Goal: Contribute content: Contribute content

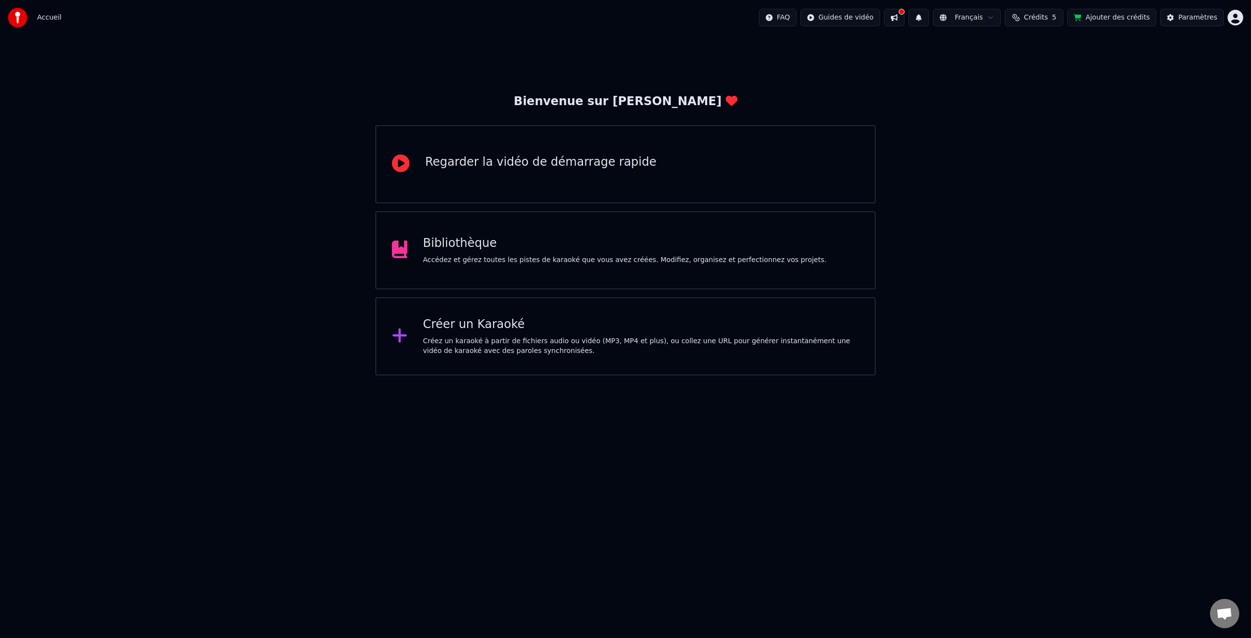
click at [653, 259] on div "Accédez et gérez toutes les pistes de karaoké que vous avez créées. Modifiez, o…" at bounding box center [625, 260] width 404 height 10
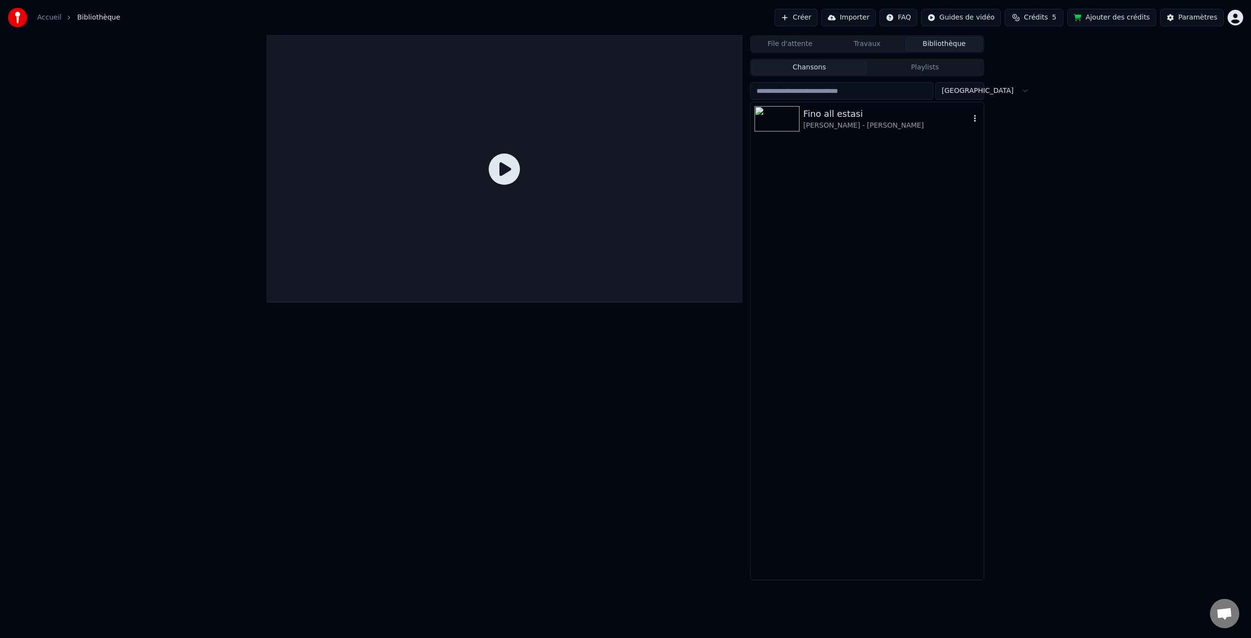
click at [826, 119] on div "Fino all estasi" at bounding box center [886, 114] width 167 height 14
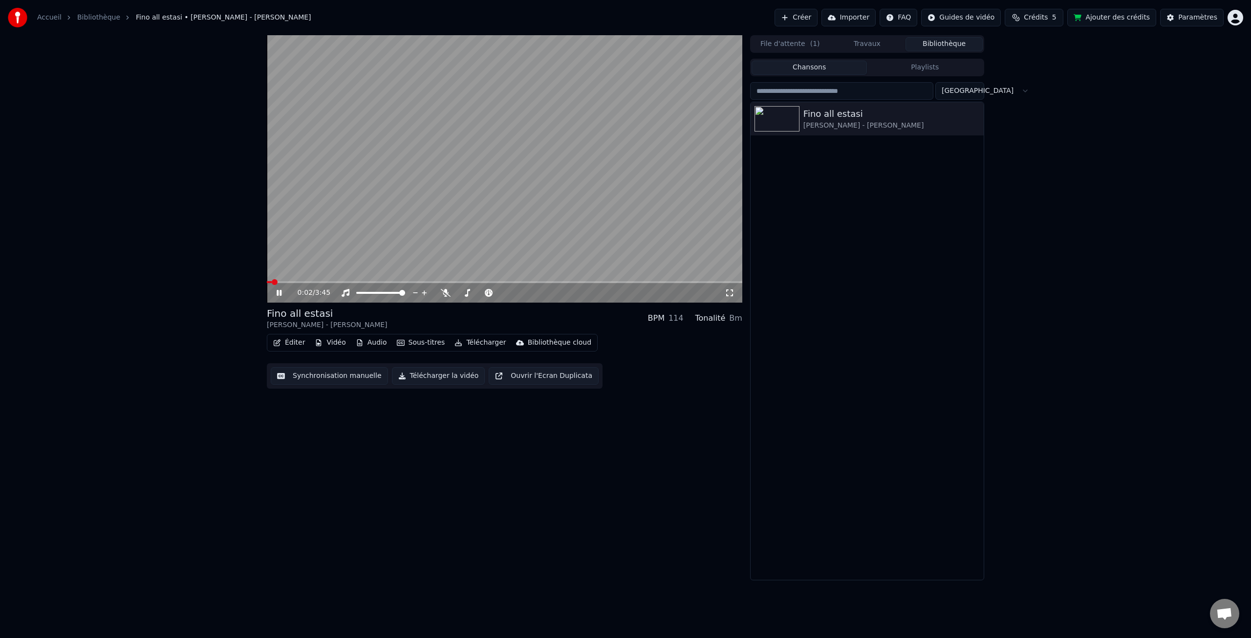
click at [278, 291] on icon at bounding box center [279, 293] width 5 height 6
click at [1194, 21] on div "Paramètres" at bounding box center [1197, 18] width 39 height 10
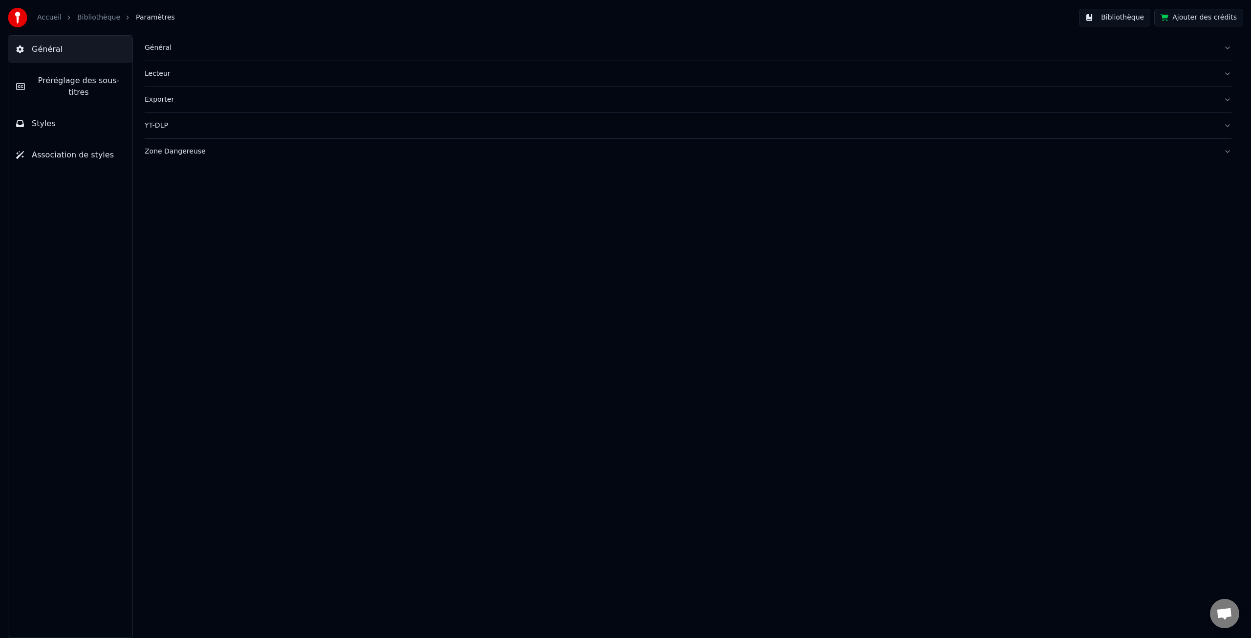
click at [150, 45] on div "Général" at bounding box center [680, 48] width 1071 height 10
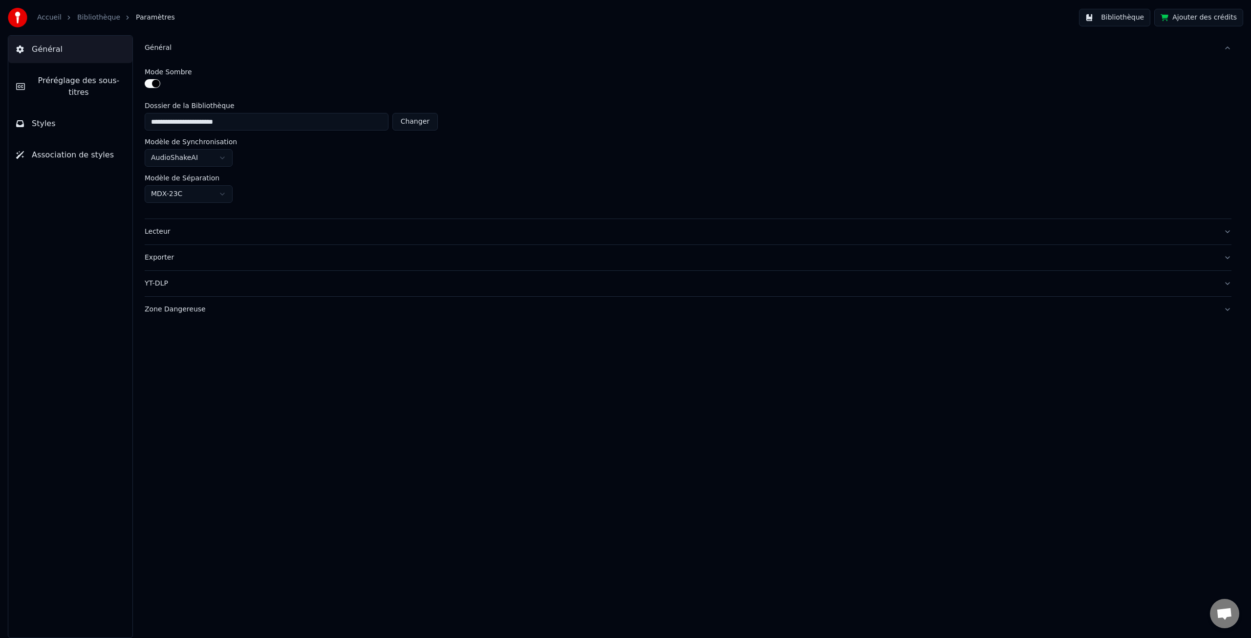
click at [159, 232] on div "Lecteur" at bounding box center [680, 232] width 1071 height 10
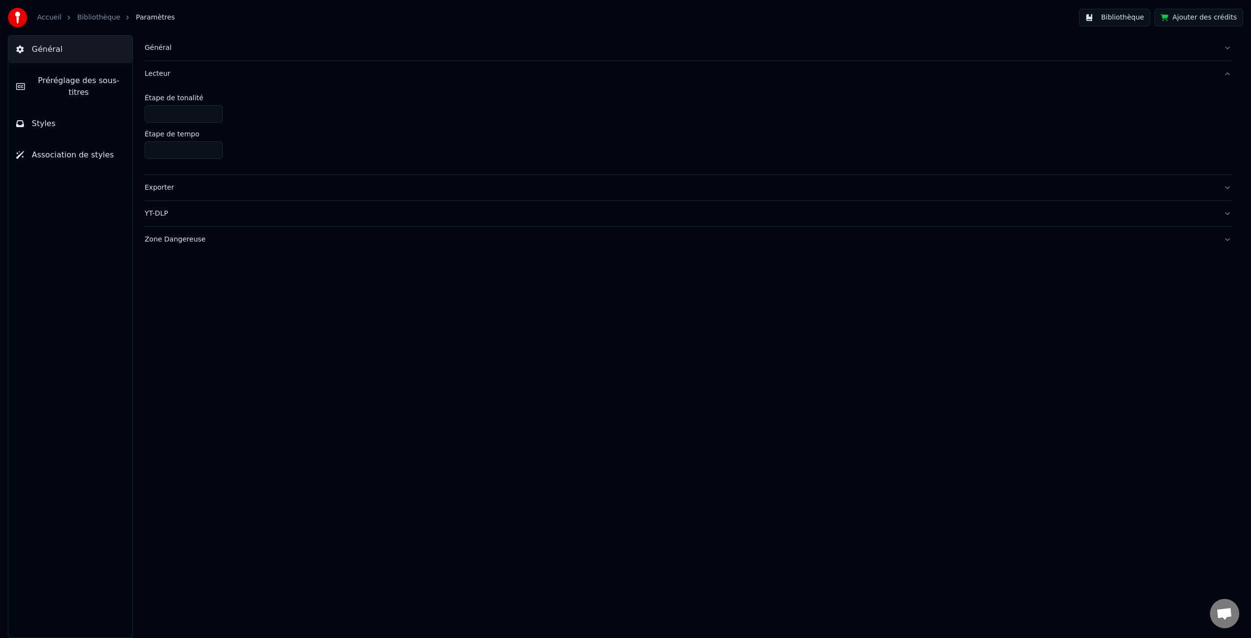
click at [159, 190] on div "Exporter" at bounding box center [680, 188] width 1071 height 10
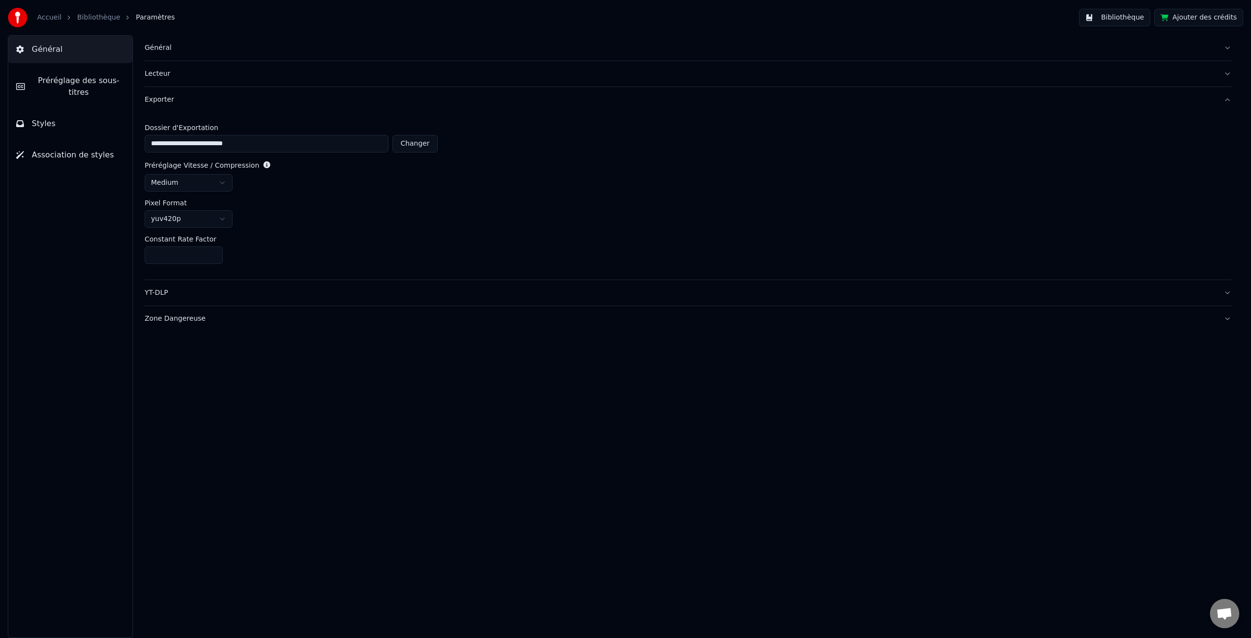
click at [222, 183] on html "**********" at bounding box center [625, 319] width 1251 height 638
click at [222, 219] on html "**********" at bounding box center [625, 319] width 1251 height 638
click at [259, 245] on html "**********" at bounding box center [625, 319] width 1251 height 638
click at [169, 293] on div "YT-DLP" at bounding box center [680, 293] width 1071 height 10
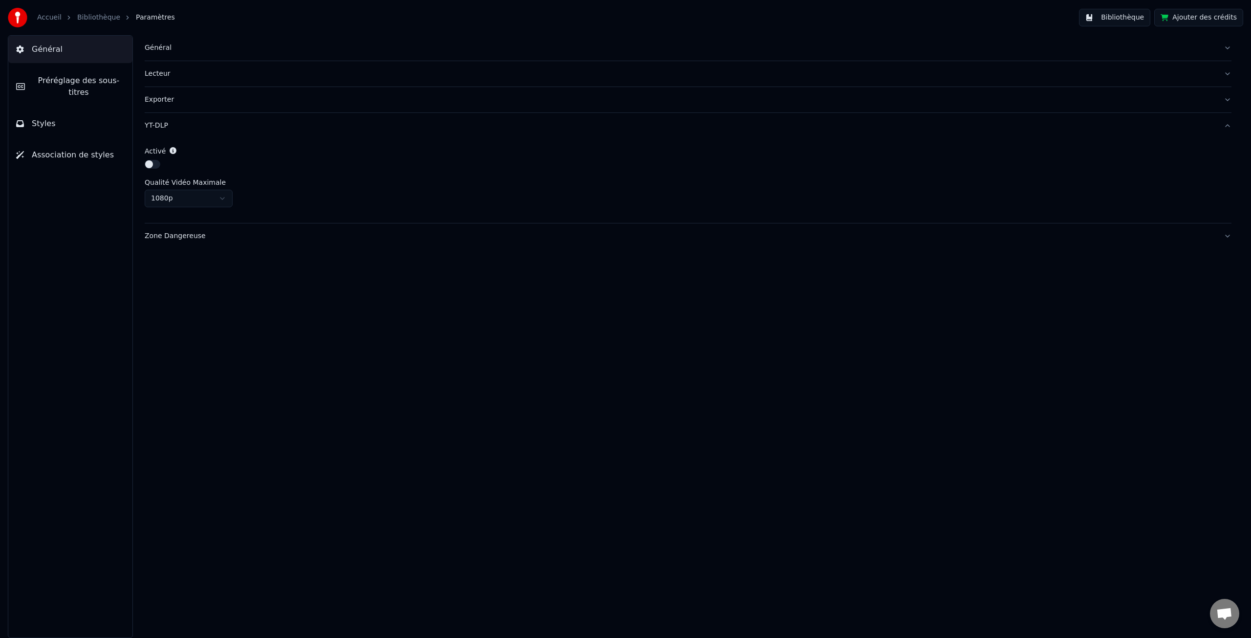
click at [222, 199] on html "Accueil Bibliothèque Paramètres Bibliothèque Ajouter des crédits Général Prérég…" at bounding box center [625, 319] width 1251 height 638
click at [270, 196] on html "Accueil Bibliothèque Paramètres Bibliothèque Ajouter des crédits Général Prérég…" at bounding box center [625, 319] width 1251 height 638
click at [61, 79] on span "Préréglage des sous-titres" at bounding box center [79, 86] width 92 height 23
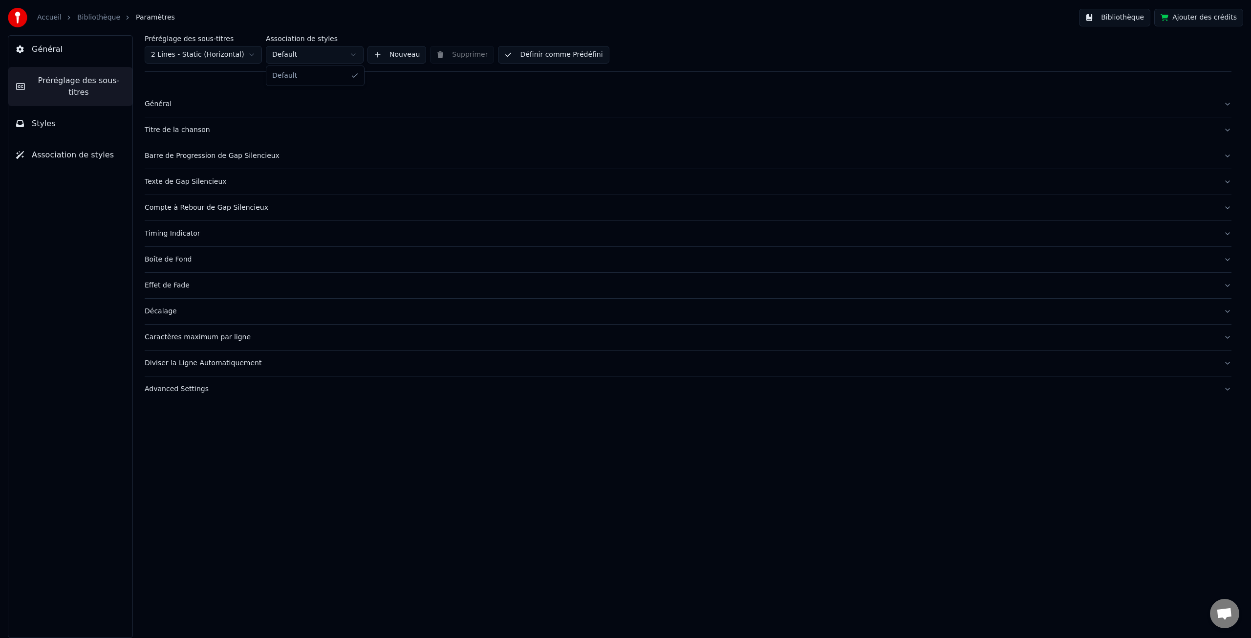
click at [351, 53] on html "Accueil Bibliothèque Paramètres Bibliothèque Ajouter des crédits Général Prérég…" at bounding box center [625, 319] width 1251 height 638
click at [166, 105] on div "Général" at bounding box center [680, 104] width 1071 height 10
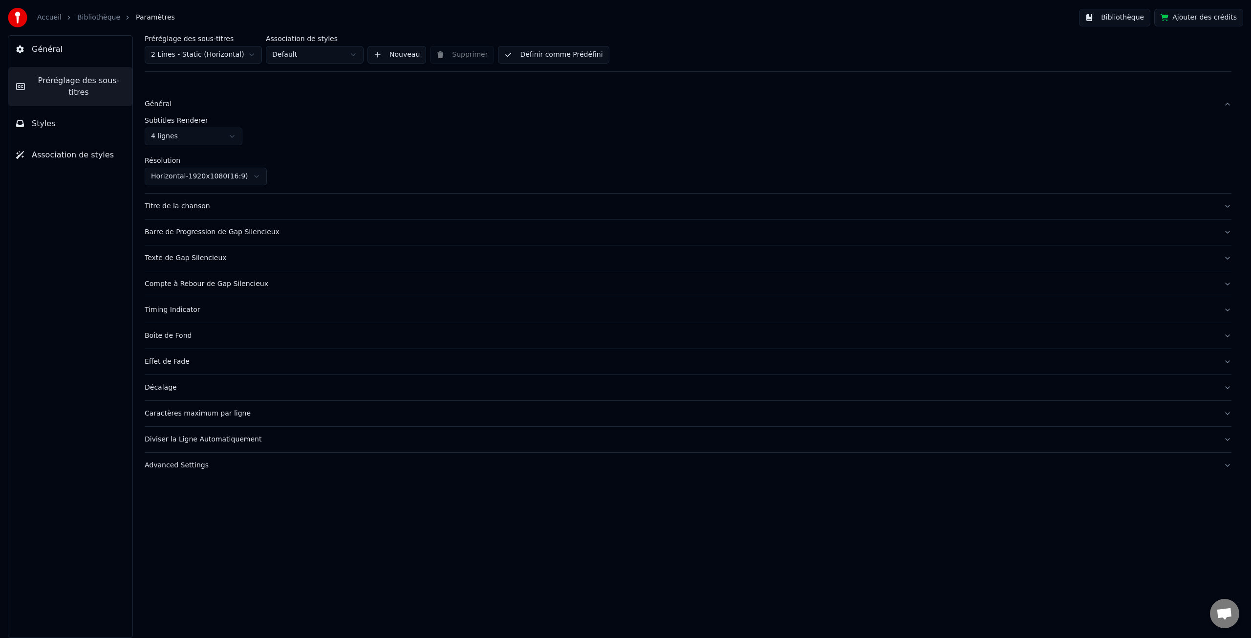
click at [180, 206] on div "Titre de la chanson" at bounding box center [680, 206] width 1071 height 10
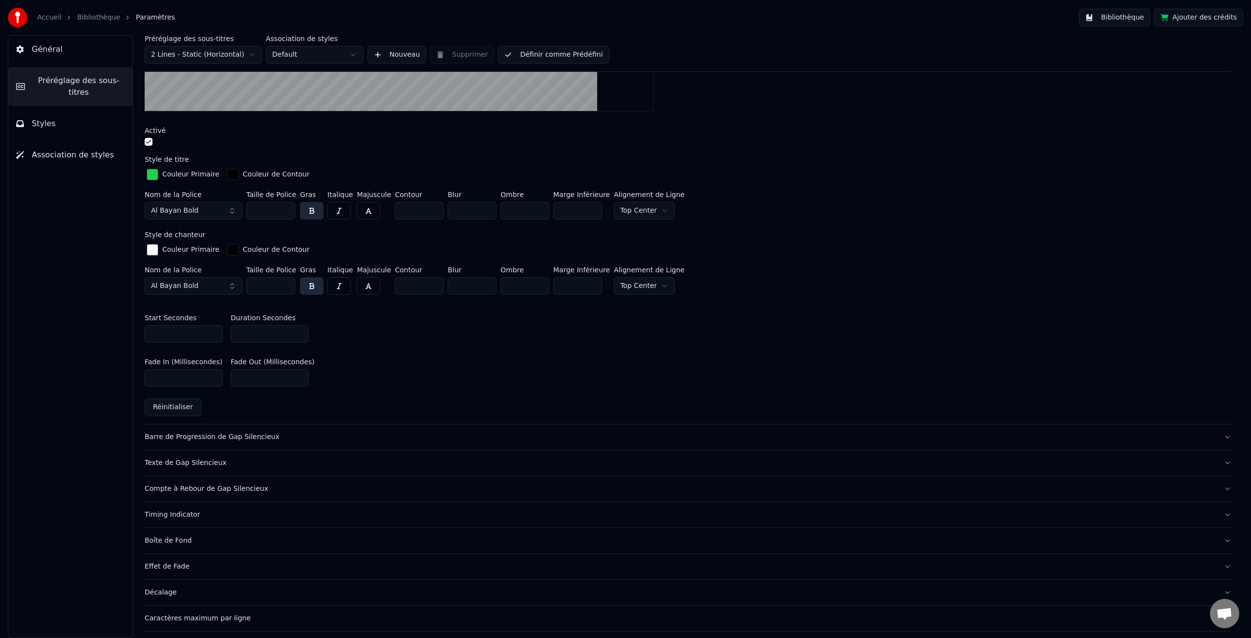
scroll to position [319, 0]
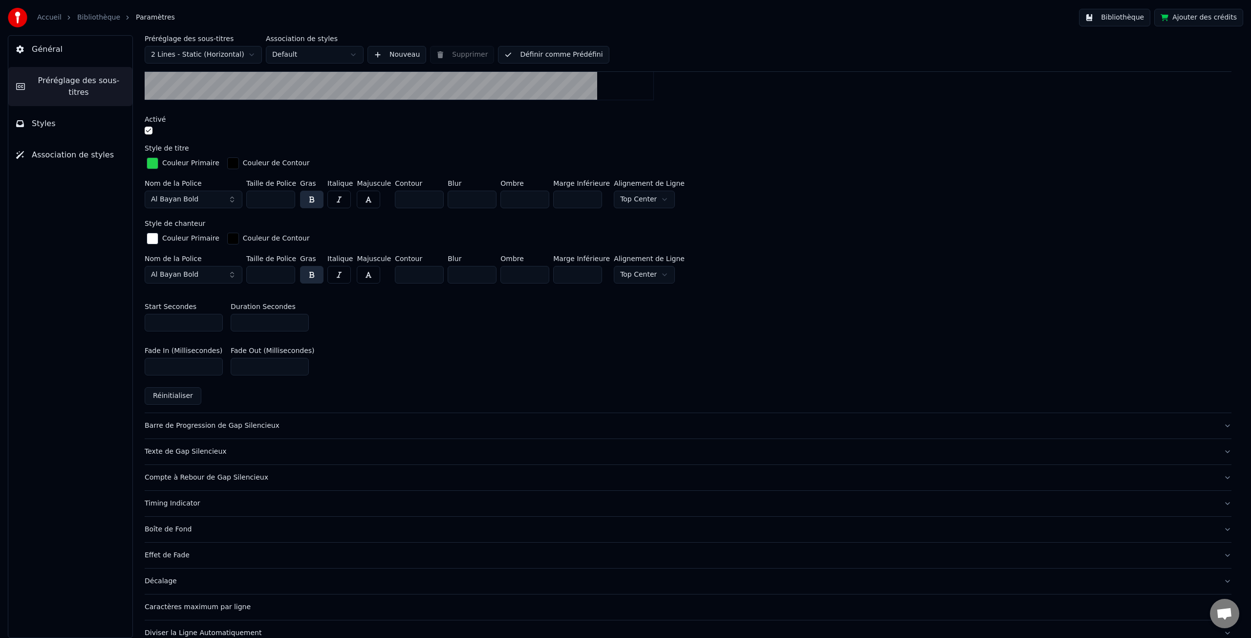
click at [163, 427] on div "Barre de Progression de Gap Silencieux" at bounding box center [680, 426] width 1071 height 10
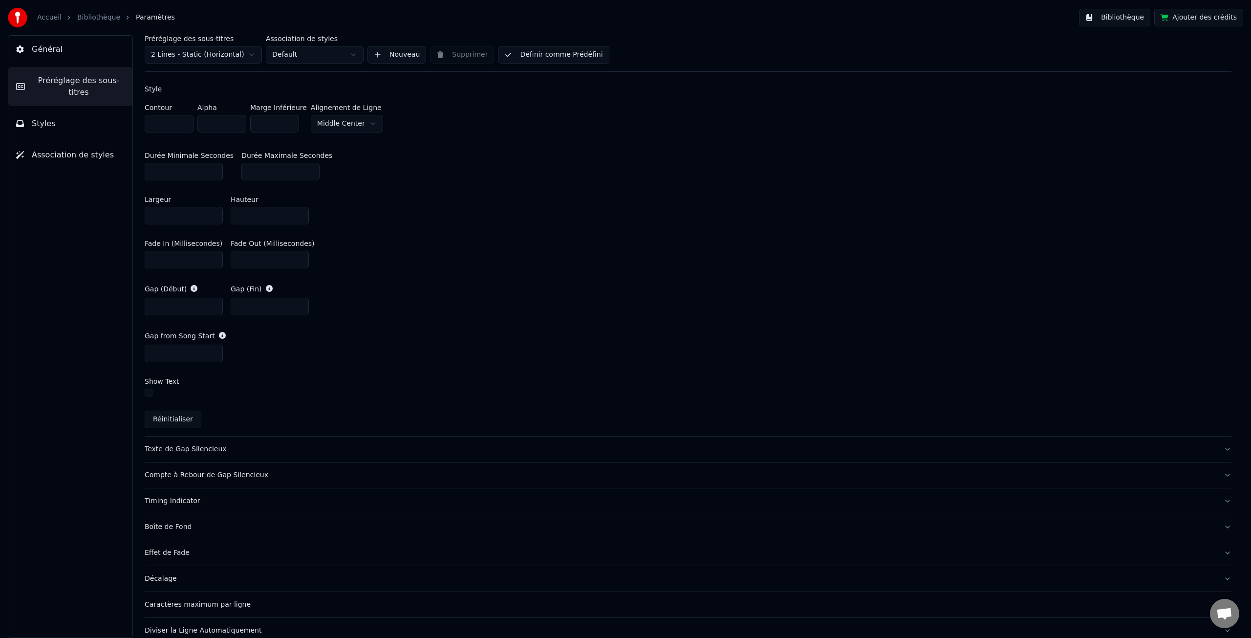
scroll to position [419, 0]
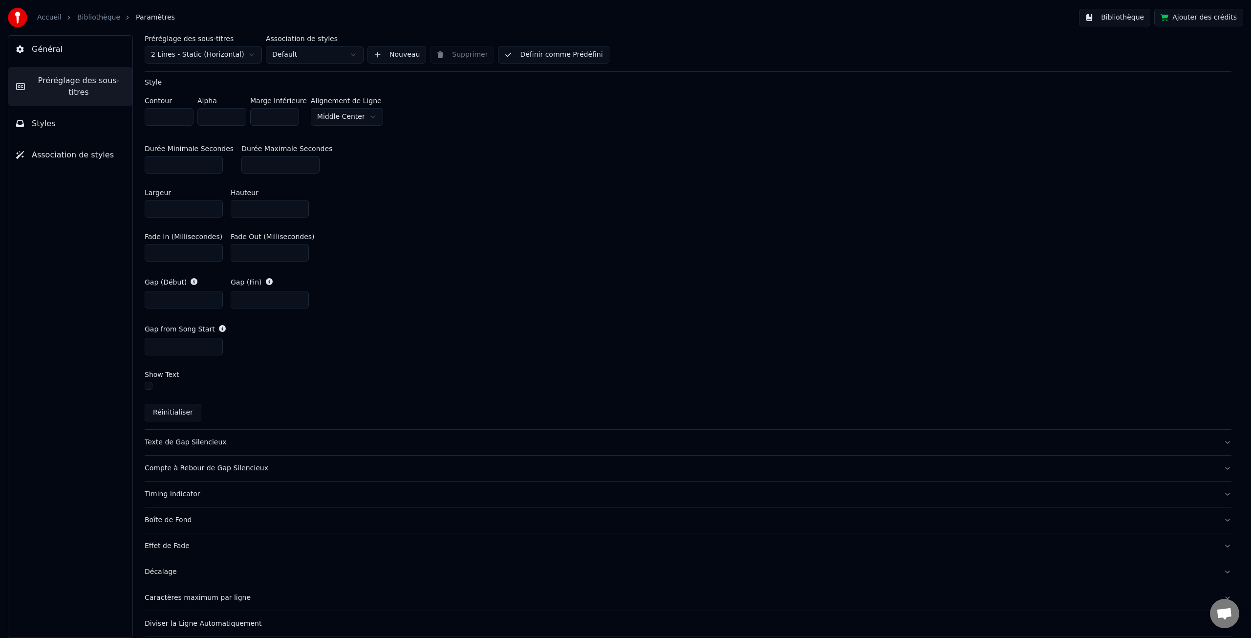
click at [172, 441] on div "Texte de Gap Silencieux" at bounding box center [680, 442] width 1071 height 10
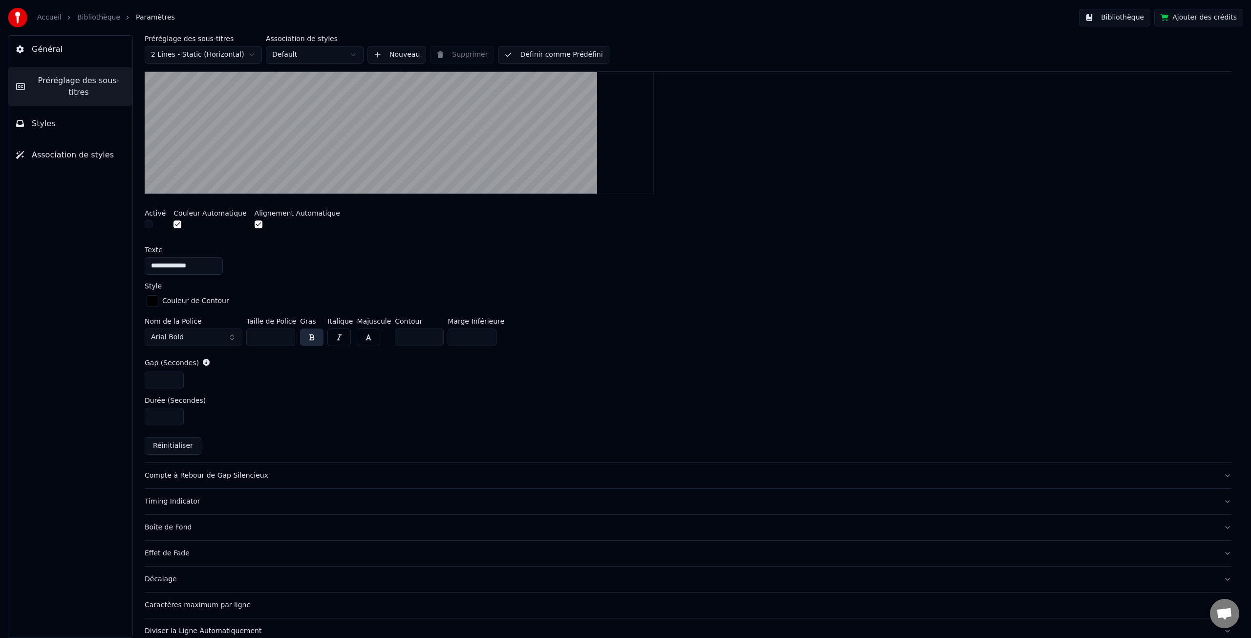
scroll to position [281, 0]
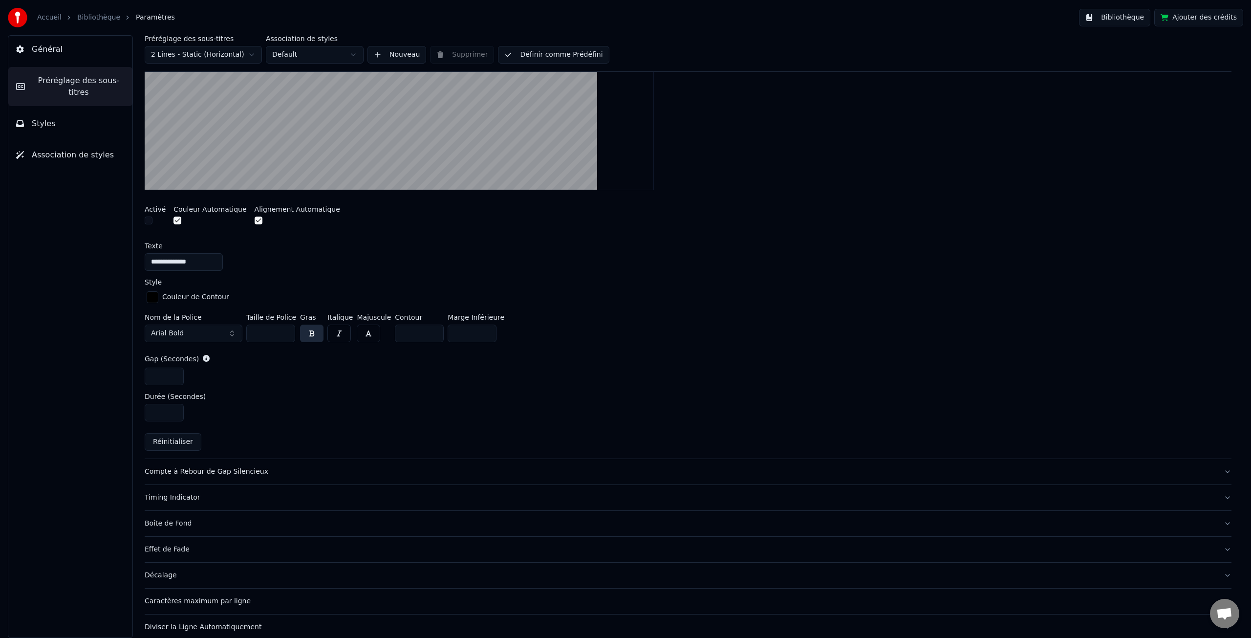
click at [225, 470] on div "Compte à Rebour de Gap Silencieux" at bounding box center [680, 472] width 1071 height 10
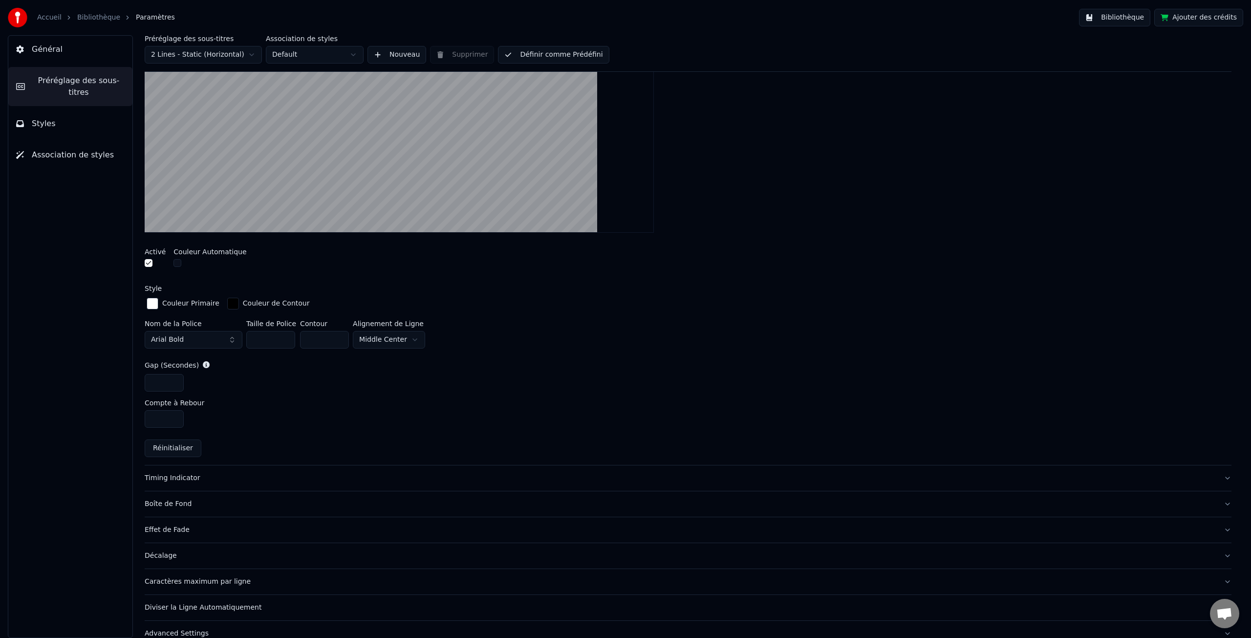
scroll to position [280, 0]
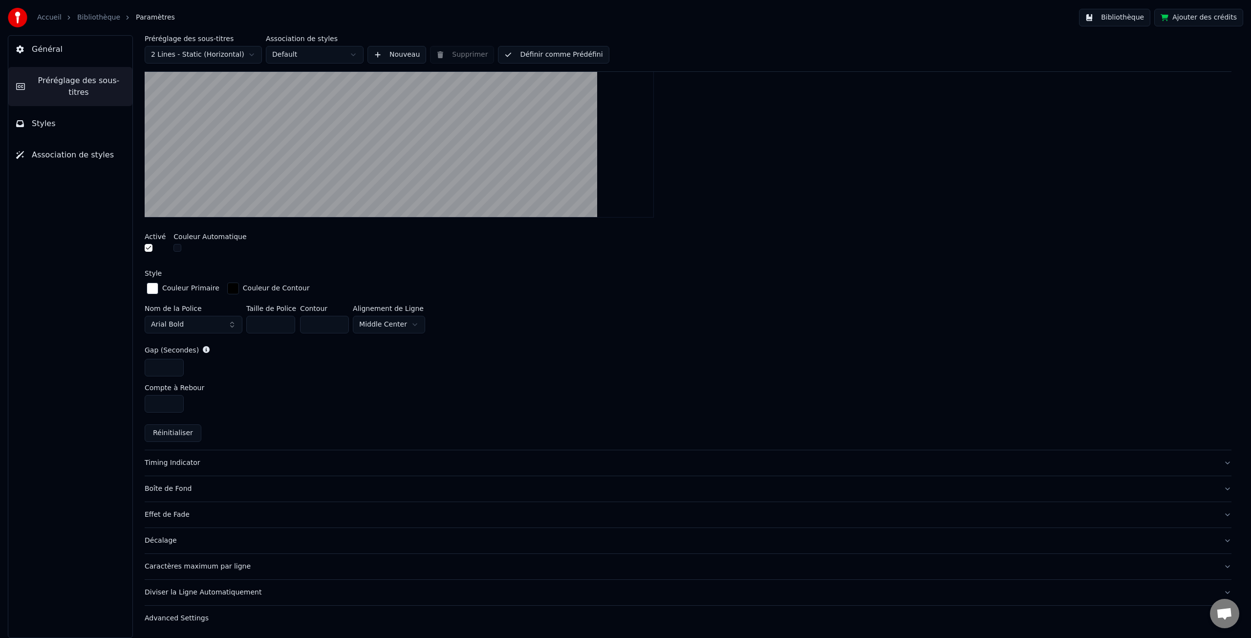
click at [188, 463] on div "Timing Indicator" at bounding box center [680, 463] width 1071 height 10
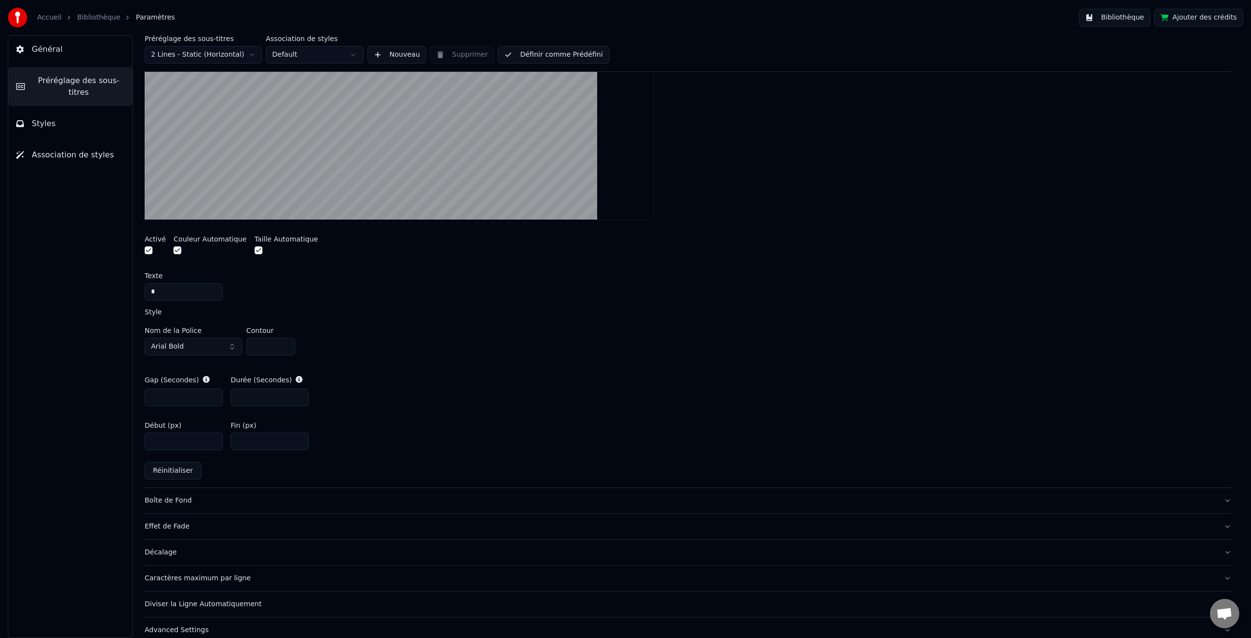
scroll to position [315, 0]
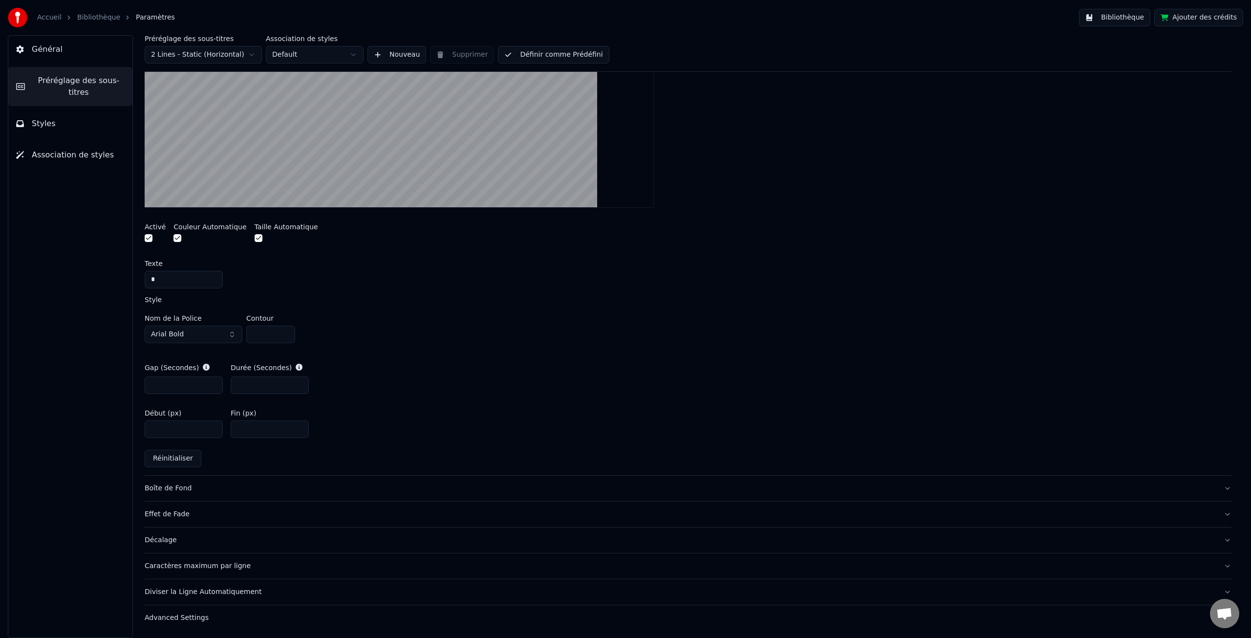
click at [182, 487] on div "Boîte de Fond" at bounding box center [680, 488] width 1071 height 10
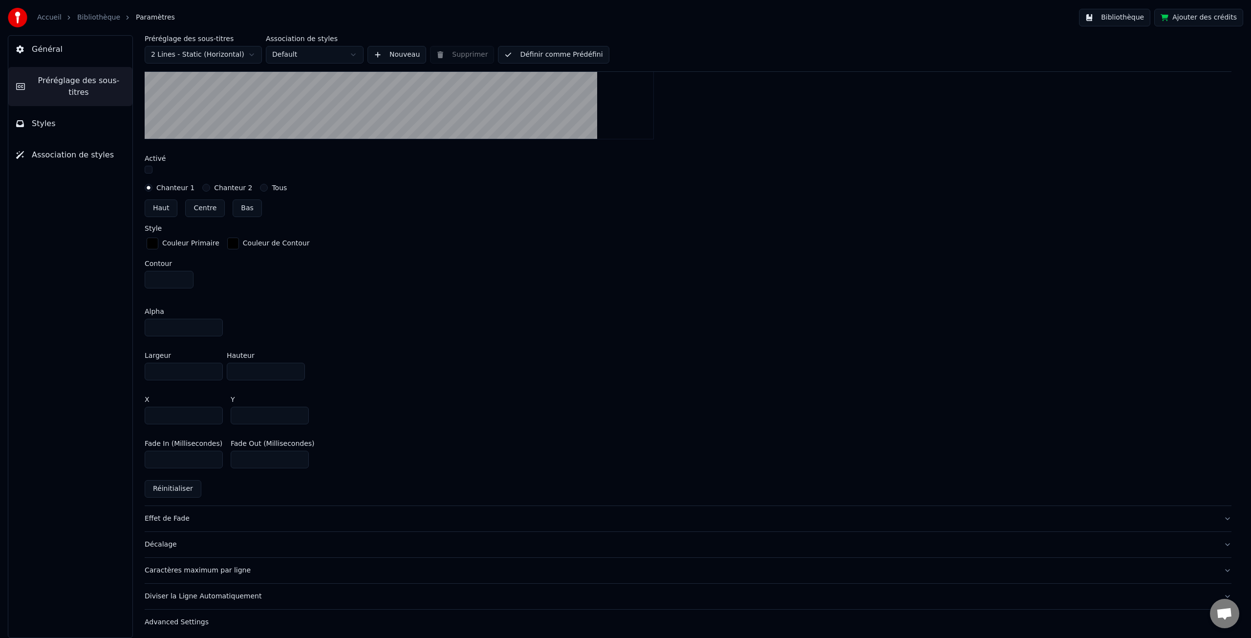
scroll to position [413, 0]
click at [152, 538] on div "Décalage" at bounding box center [680, 541] width 1071 height 10
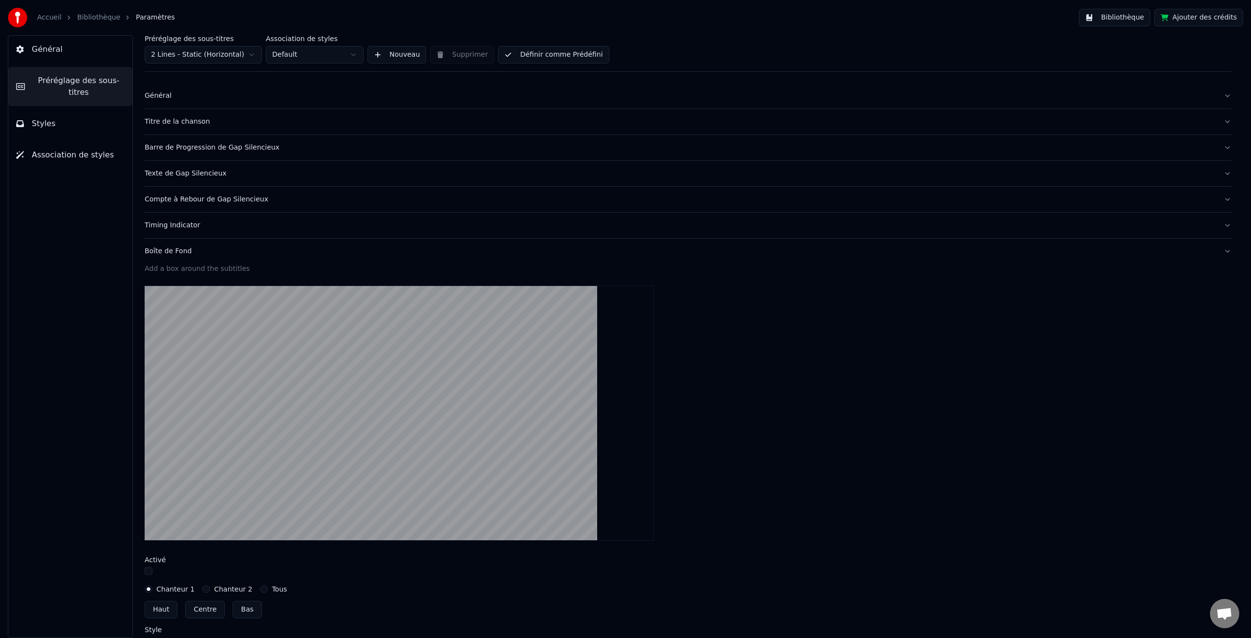
scroll to position [0, 0]
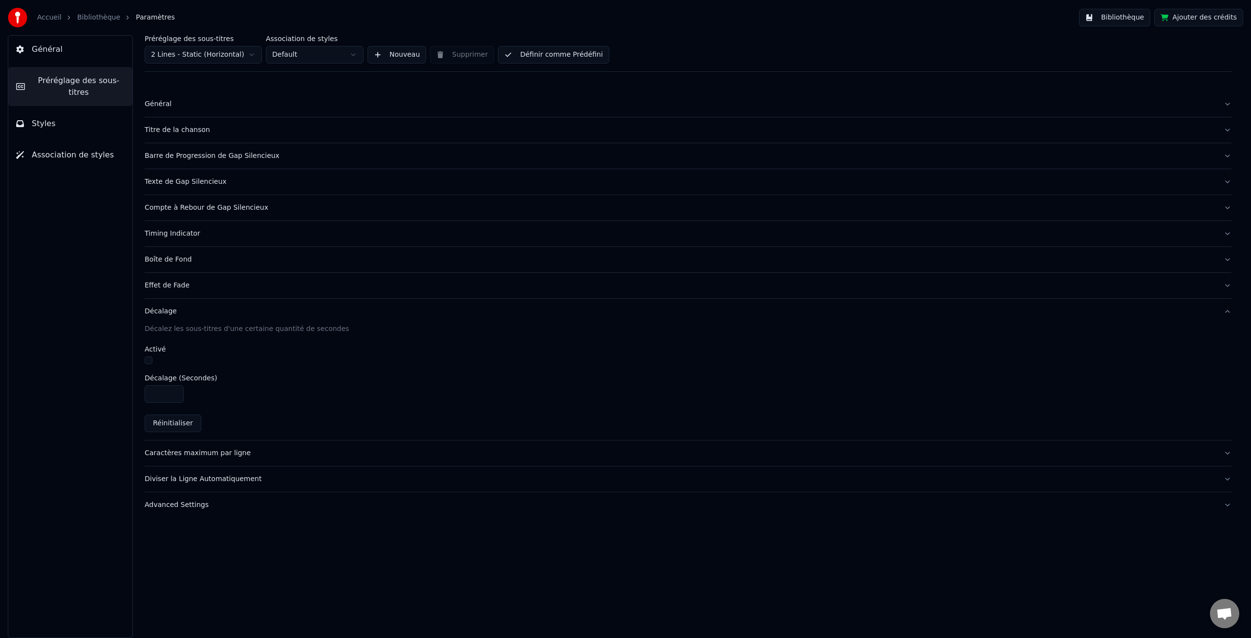
click at [194, 452] on div "Caractères maximum par ligne" at bounding box center [680, 453] width 1071 height 10
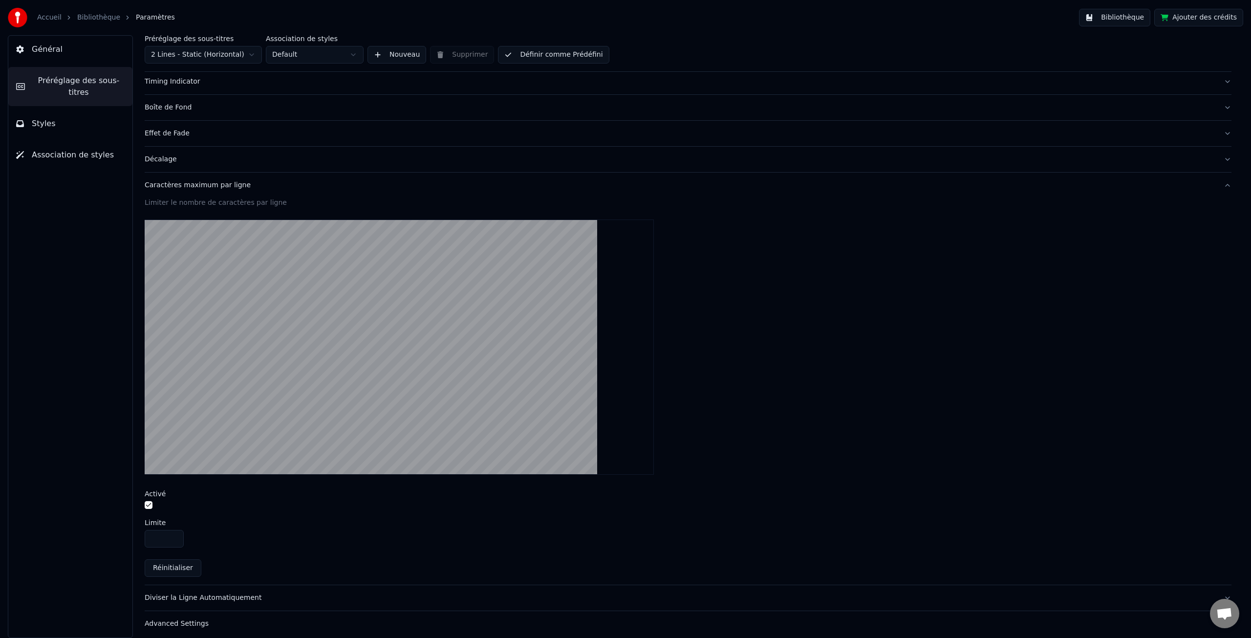
scroll to position [158, 0]
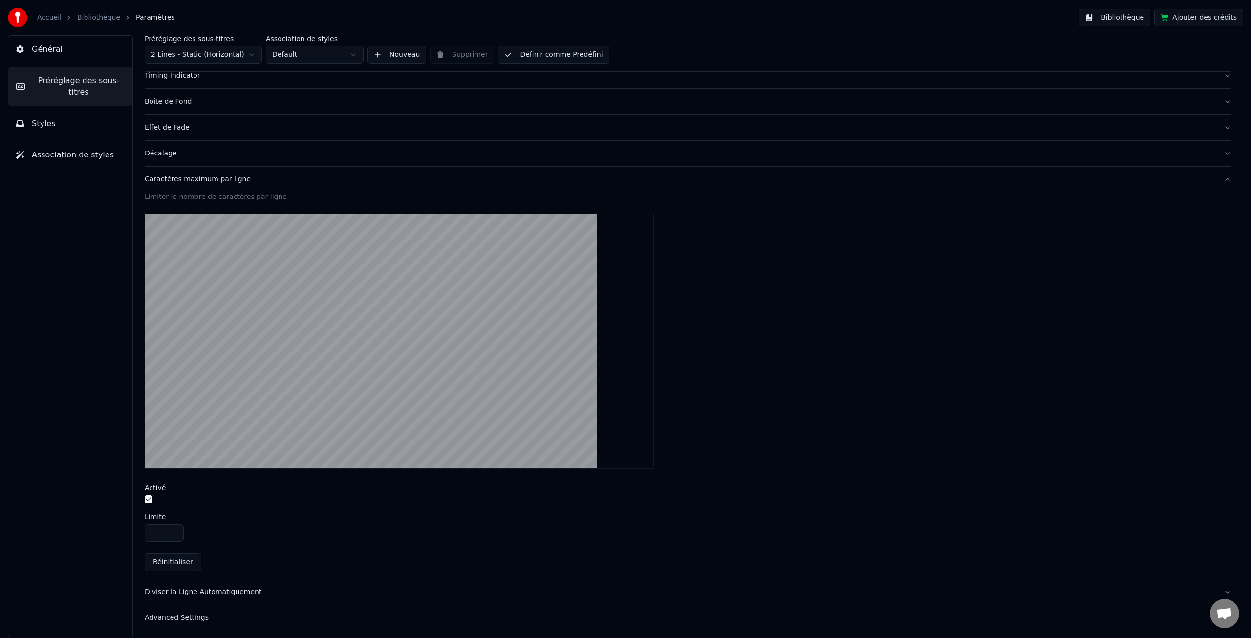
click at [183, 619] on div "Advanced Settings" at bounding box center [680, 618] width 1071 height 10
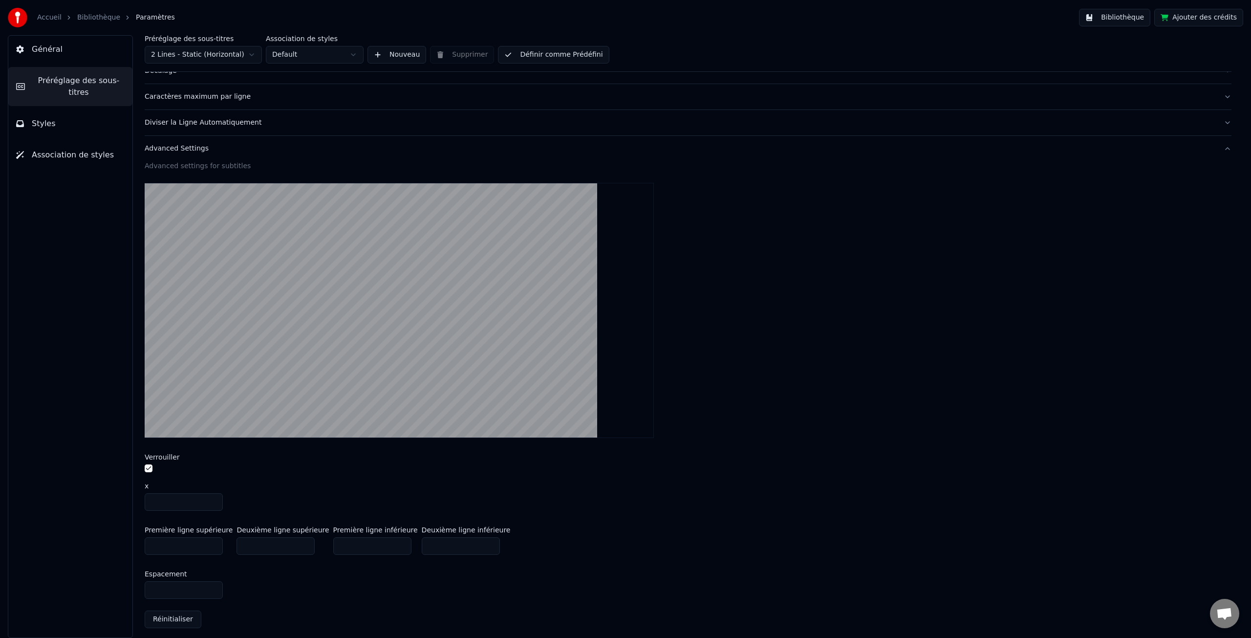
scroll to position [246, 0]
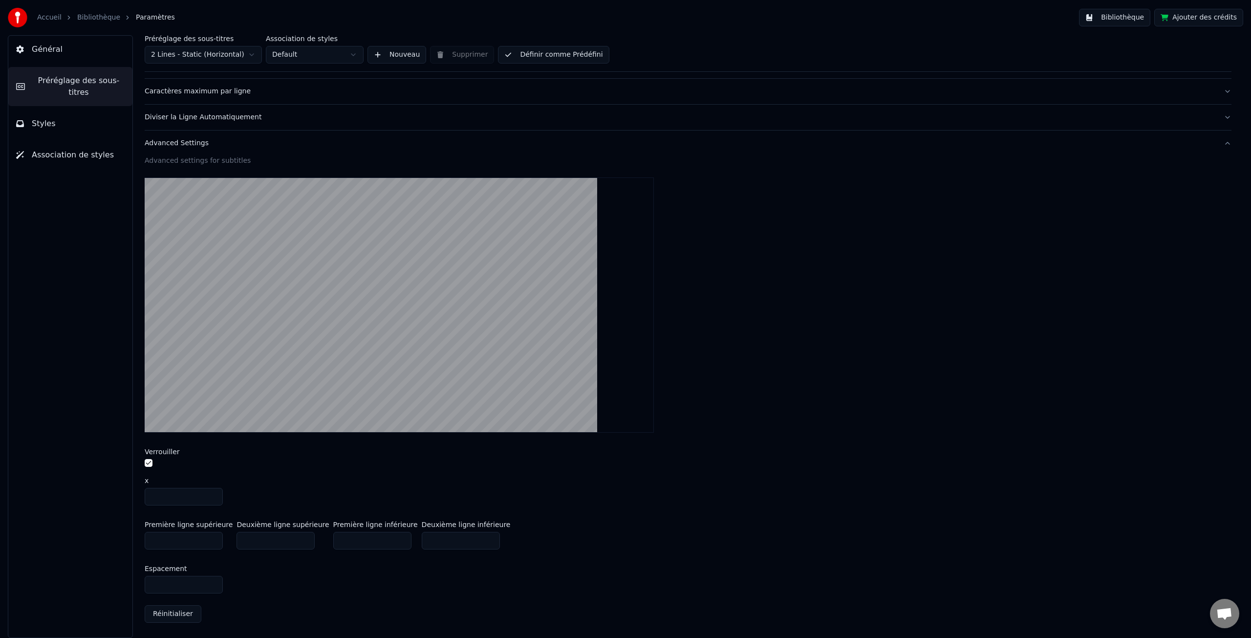
click at [165, 588] on input "***" at bounding box center [184, 585] width 78 height 18
drag, startPoint x: 170, startPoint y: 587, endPoint x: 130, endPoint y: 584, distance: 39.2
click at [130, 584] on div "Préréglage des sous-titres 2 Lines - Static (Horizontal) Association de styles …" at bounding box center [688, 336] width 1126 height 603
type input "***"
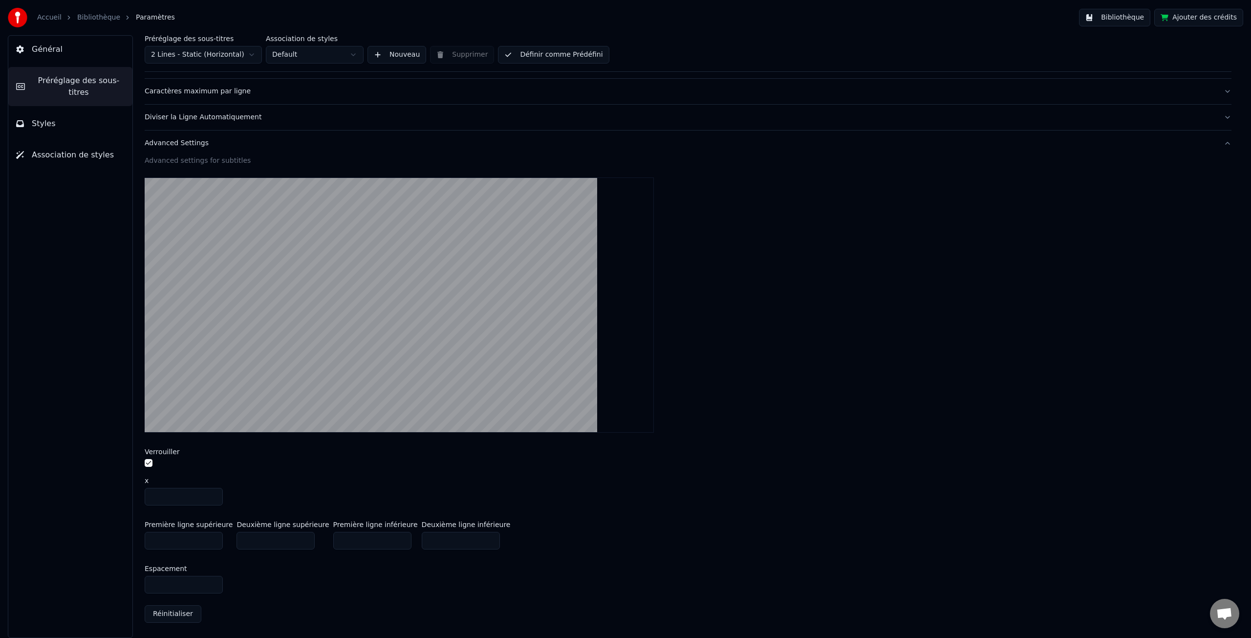
type input "***"
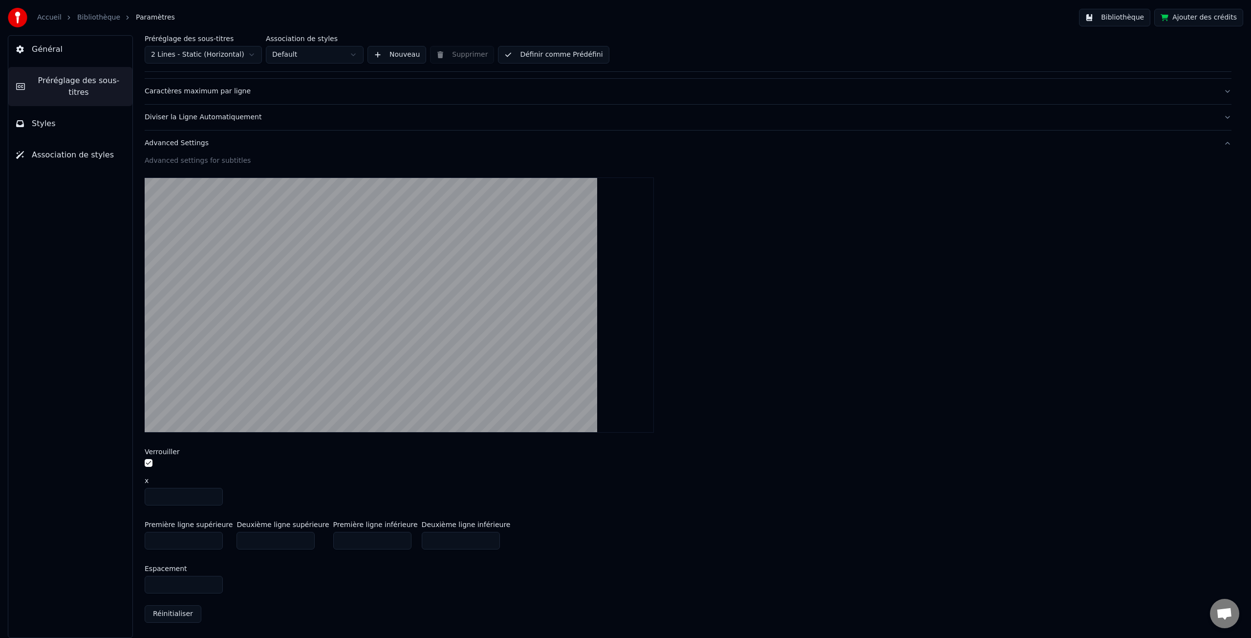
type input "***"
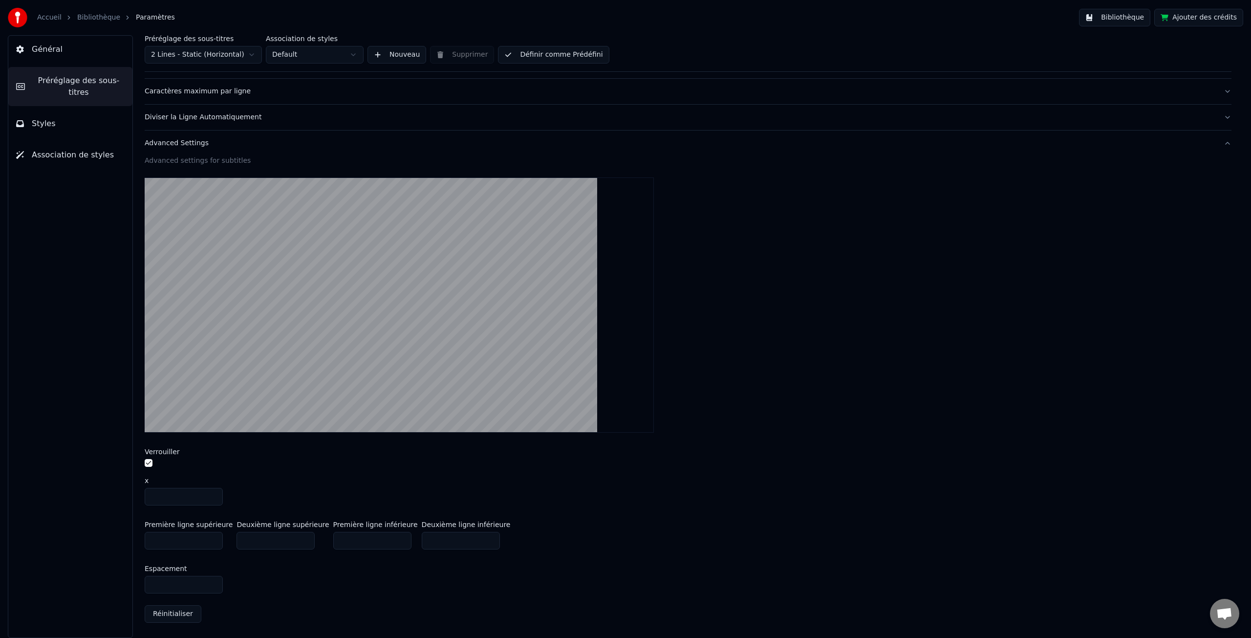
type input "***"
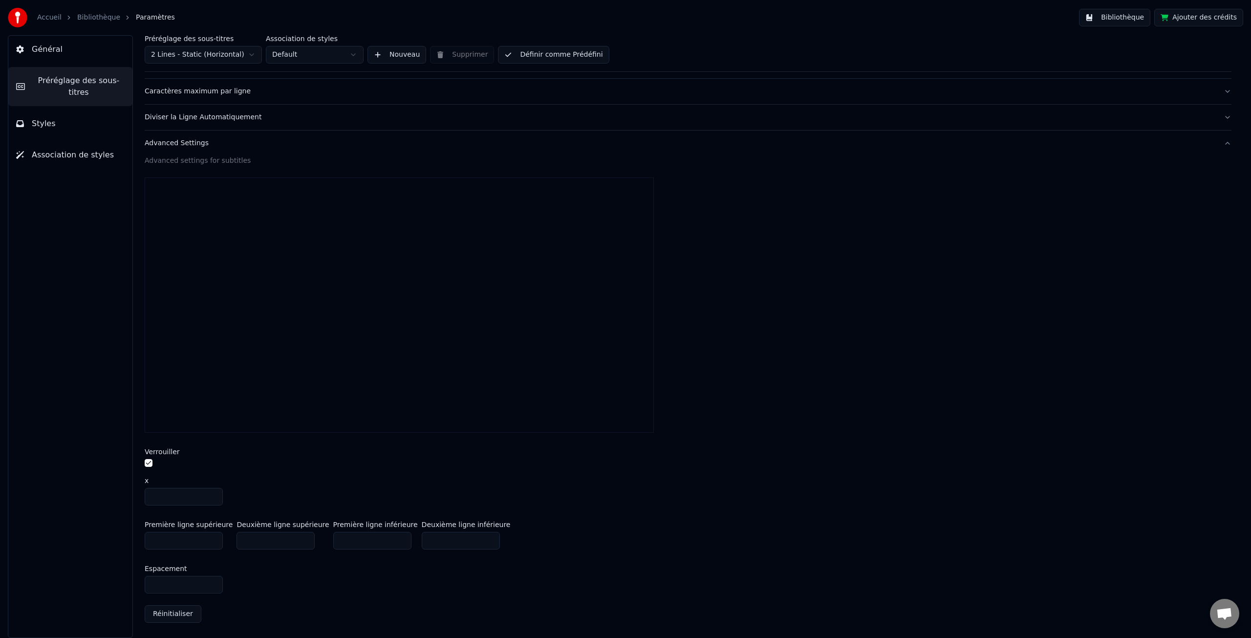
type input "***"
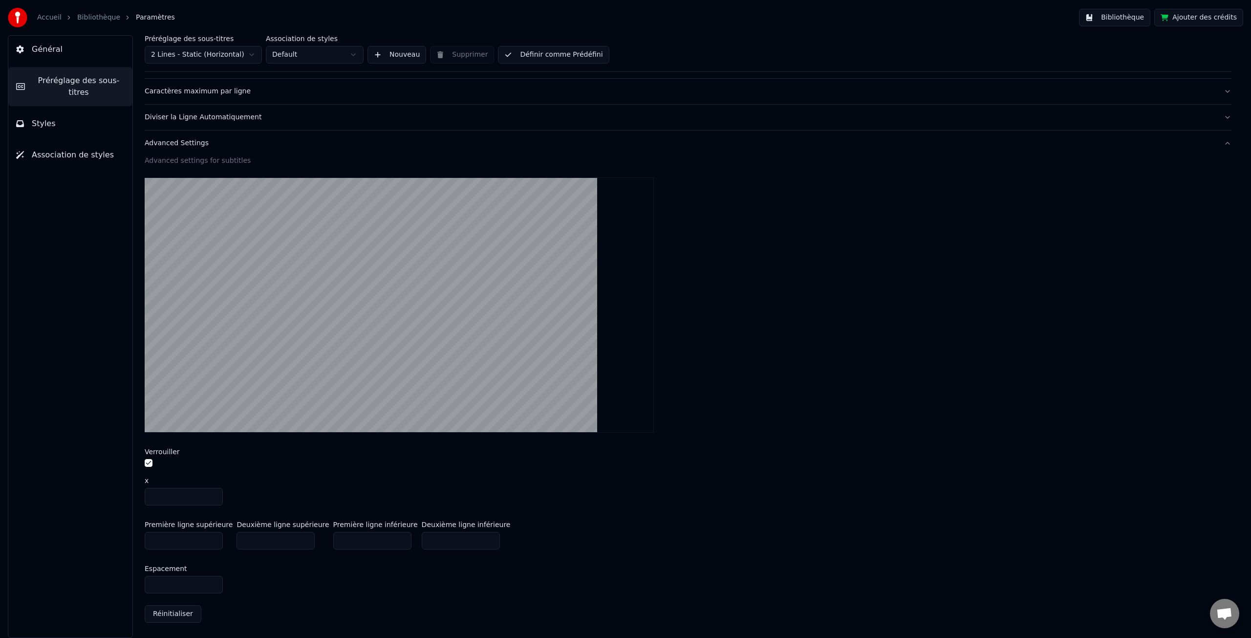
type input "***"
click at [55, 124] on button "Styles" at bounding box center [70, 123] width 124 height 27
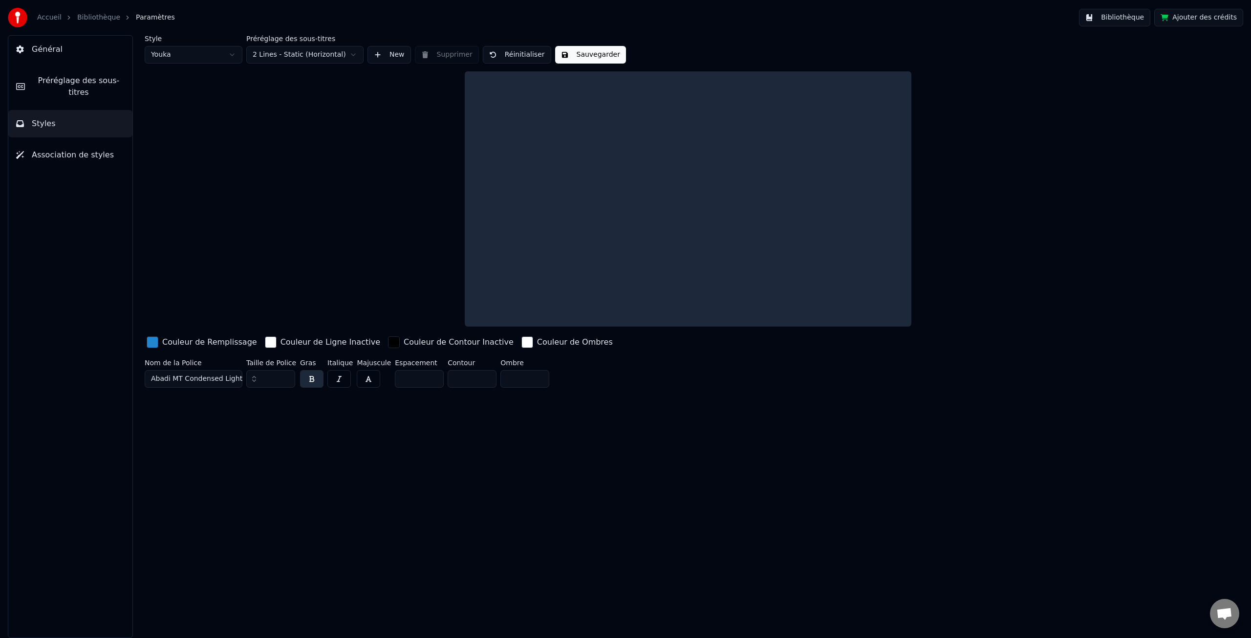
scroll to position [0, 0]
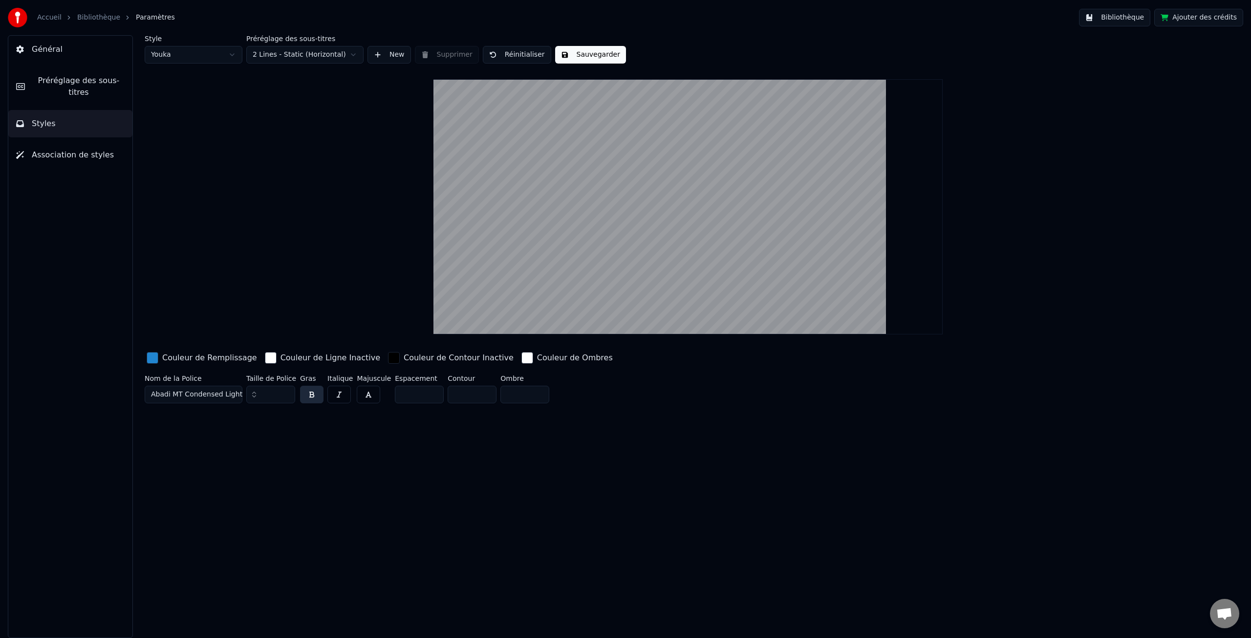
click at [184, 55] on html "Accueil Bibliothèque Paramètres Bibliothèque Ajouter des crédits Général Prérég…" at bounding box center [625, 319] width 1251 height 638
click at [170, 48] on html "Accueil Bibliothèque Paramètres Bibliothèque Ajouter des crédits Général Prérég…" at bounding box center [625, 319] width 1251 height 638
type input "*"
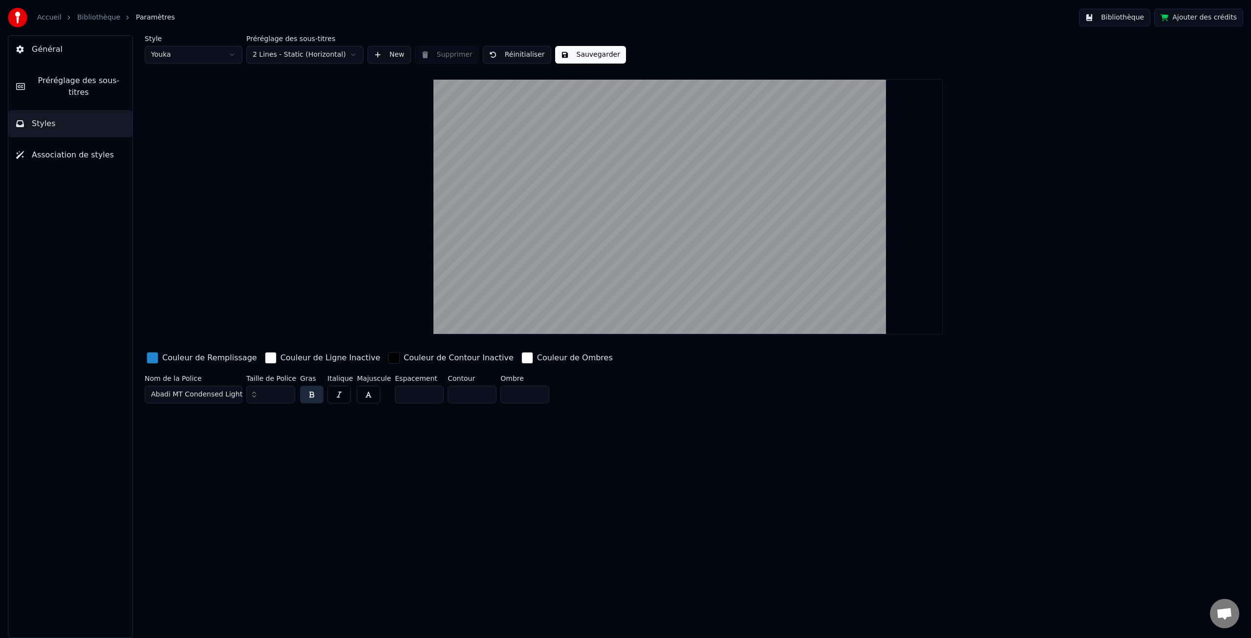
click at [265, 394] on input "**" at bounding box center [270, 395] width 49 height 18
click at [286, 392] on input "**" at bounding box center [270, 395] width 49 height 18
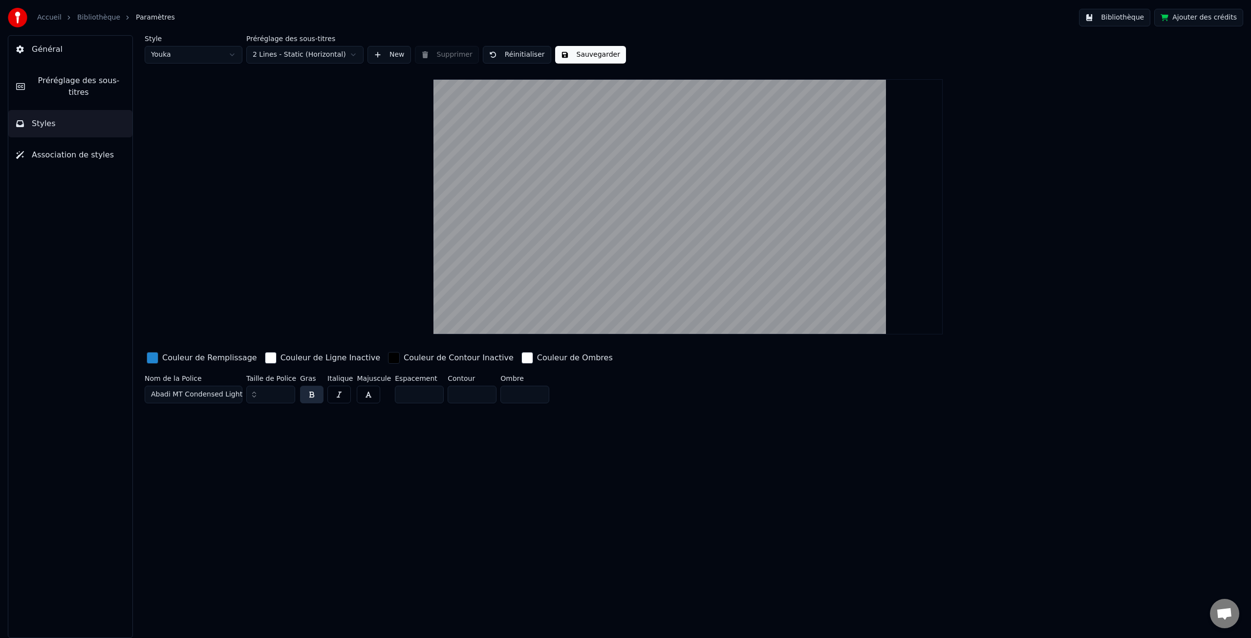
click at [286, 392] on input "**" at bounding box center [270, 395] width 49 height 18
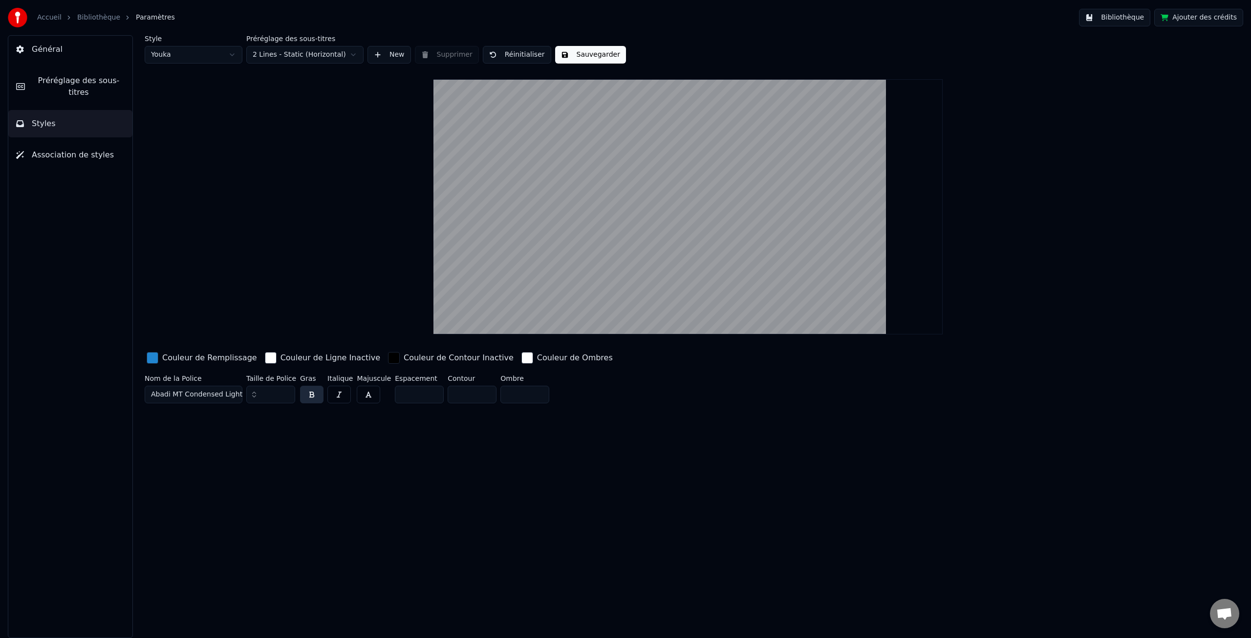
click at [286, 392] on input "**" at bounding box center [270, 395] width 49 height 18
click at [286, 392] on input "***" at bounding box center [270, 395] width 49 height 18
click at [586, 52] on button "Sauvegarder" at bounding box center [590, 55] width 71 height 18
click at [228, 52] on html "Accueil Bibliothèque Paramètres Bibliothèque Ajouter des crédits Général Prérég…" at bounding box center [625, 319] width 1251 height 638
type input "**"
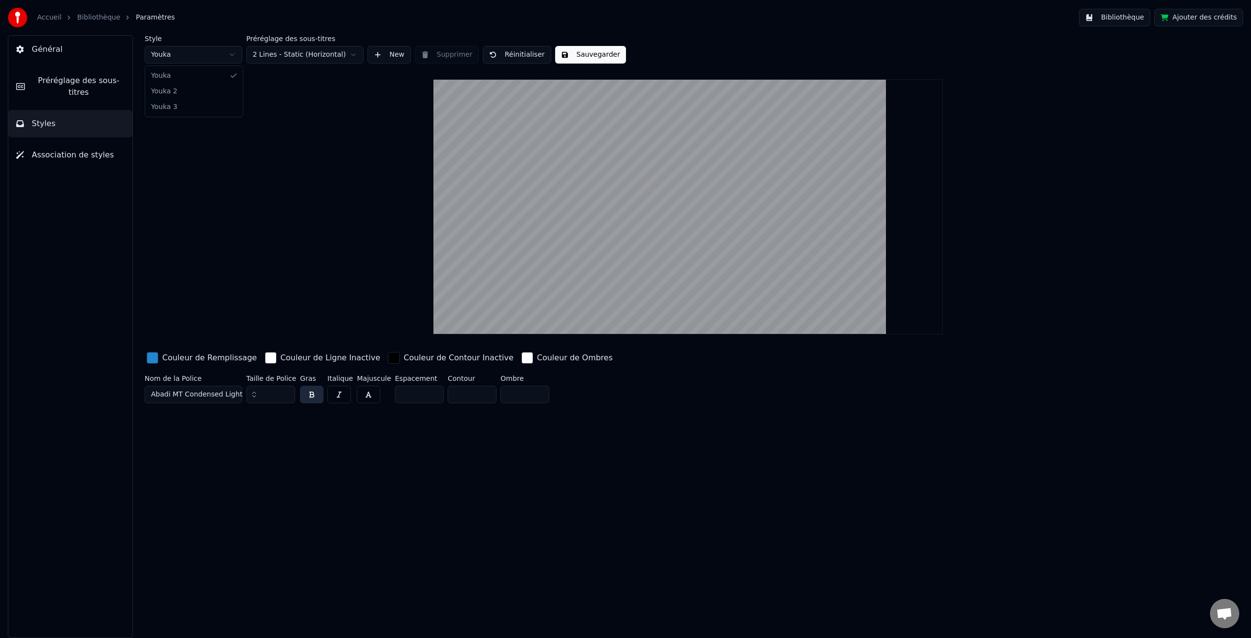
type input "*"
click at [268, 396] on input "**" at bounding box center [270, 395] width 49 height 18
type input "*"
click at [570, 53] on button "Sauvegarder" at bounding box center [590, 55] width 71 height 18
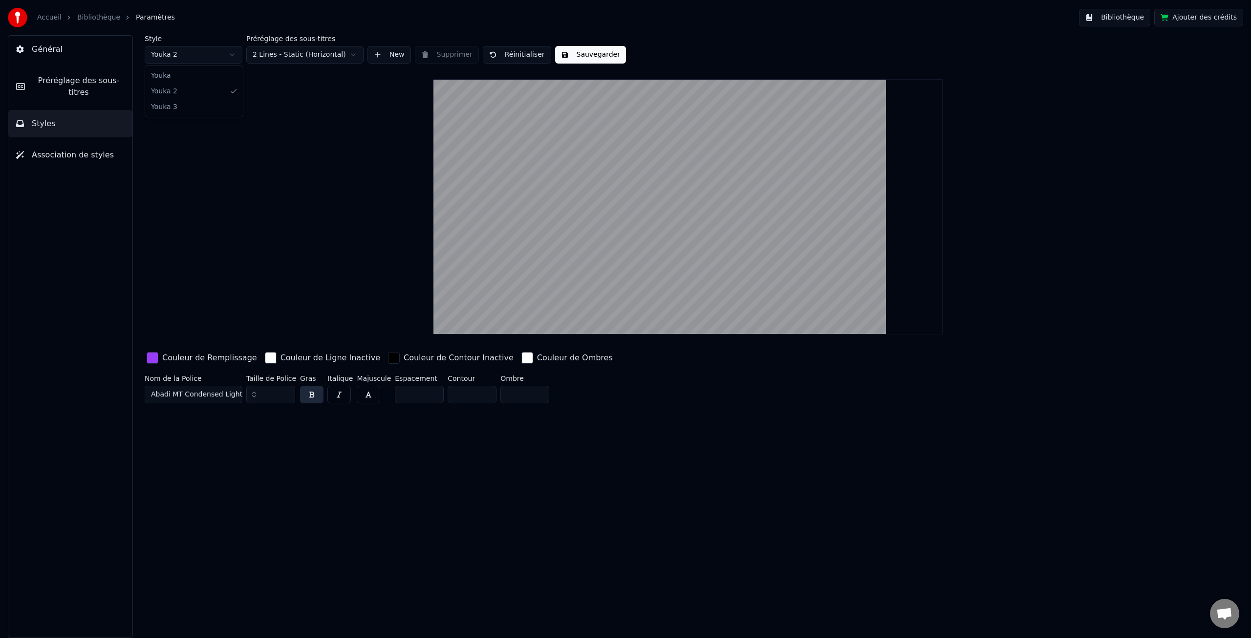
click at [164, 56] on html "Accueil Bibliothèque Paramètres Bibliothèque Ajouter des crédits Général Prérég…" at bounding box center [625, 319] width 1251 height 638
click at [264, 397] on input "**" at bounding box center [270, 395] width 49 height 18
type input "*"
type input "***"
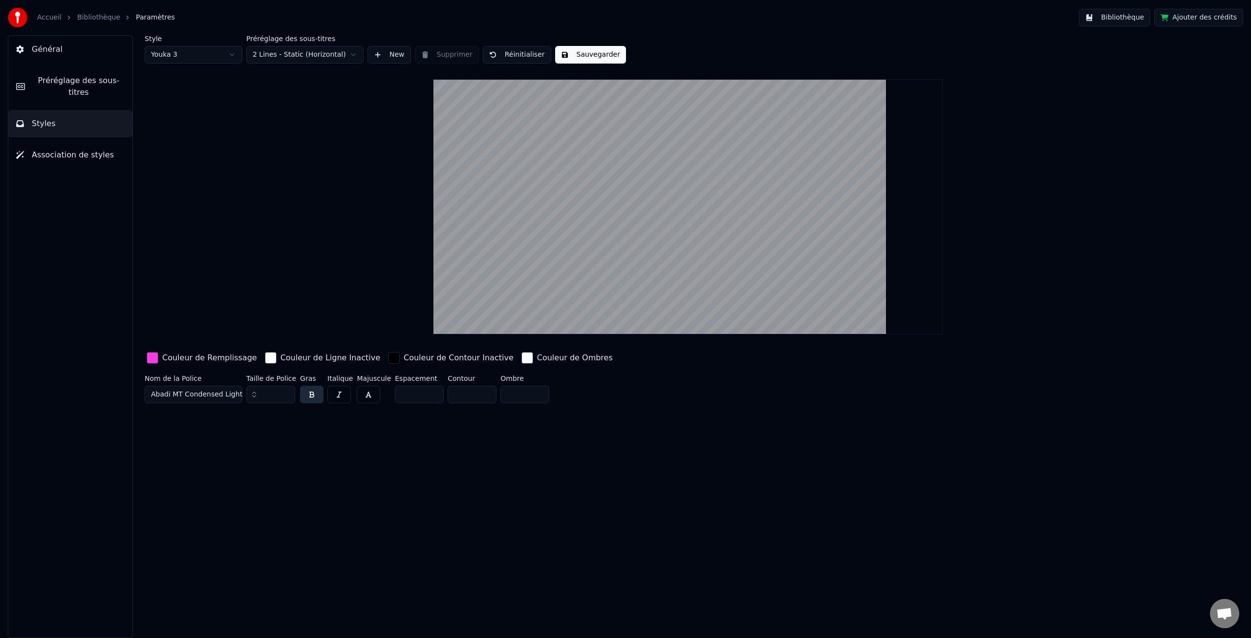
click at [586, 54] on button "Sauvegarder" at bounding box center [590, 55] width 71 height 18
click at [72, 155] on span "Association de styles" at bounding box center [73, 155] width 82 height 12
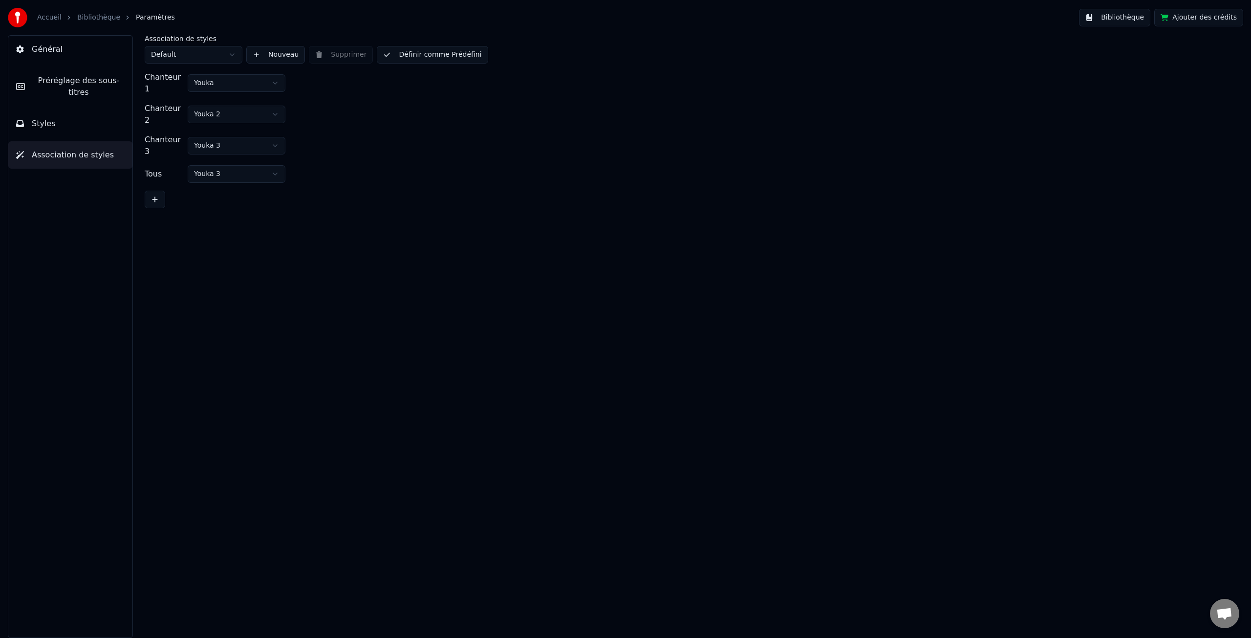
click at [59, 127] on button "Styles" at bounding box center [70, 123] width 124 height 27
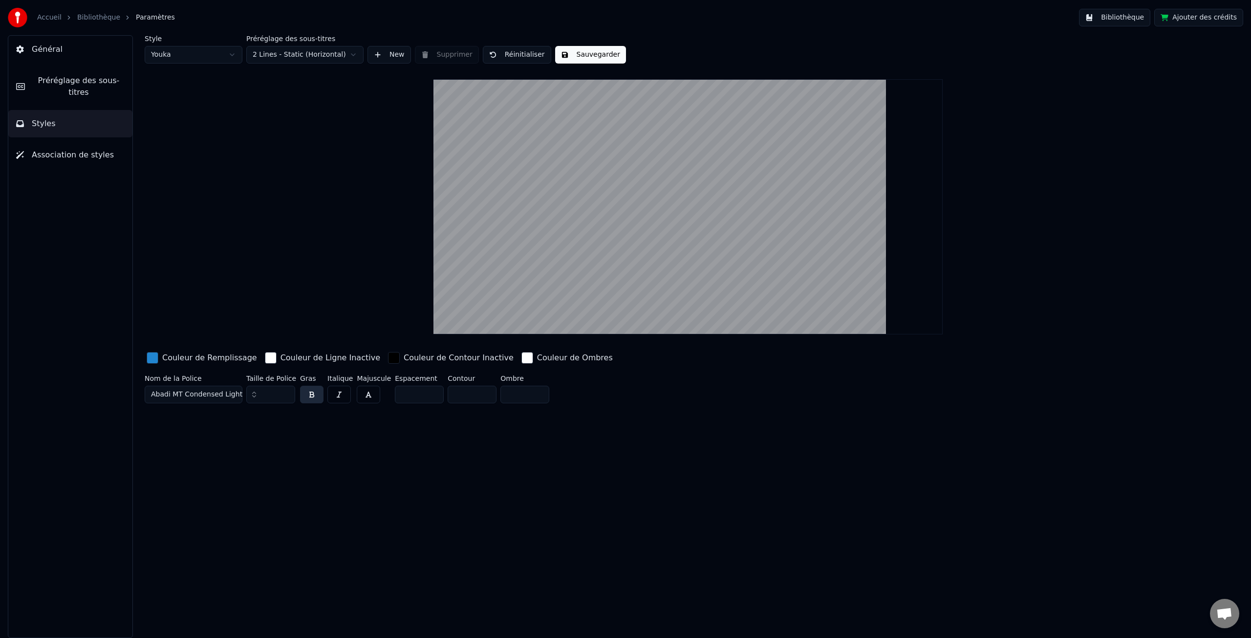
click at [55, 18] on link "Accueil" at bounding box center [49, 18] width 24 height 10
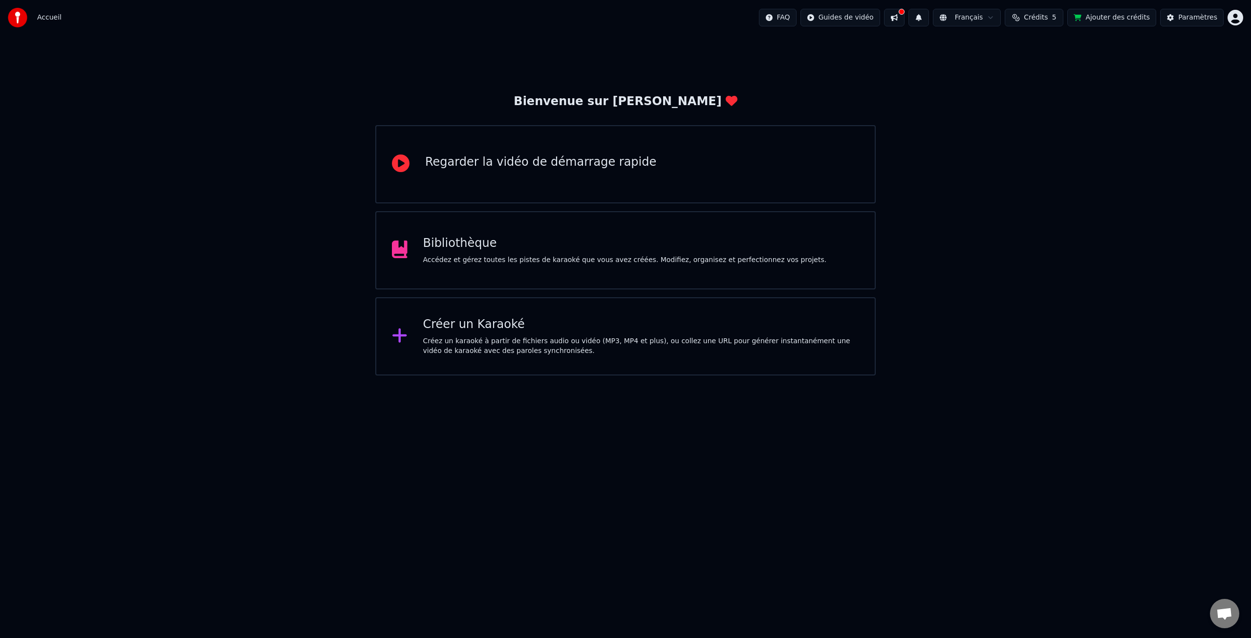
click at [500, 255] on div "Bibliothèque Accédez et gérez toutes les pistes de karaoké que vous avez créées…" at bounding box center [625, 250] width 404 height 29
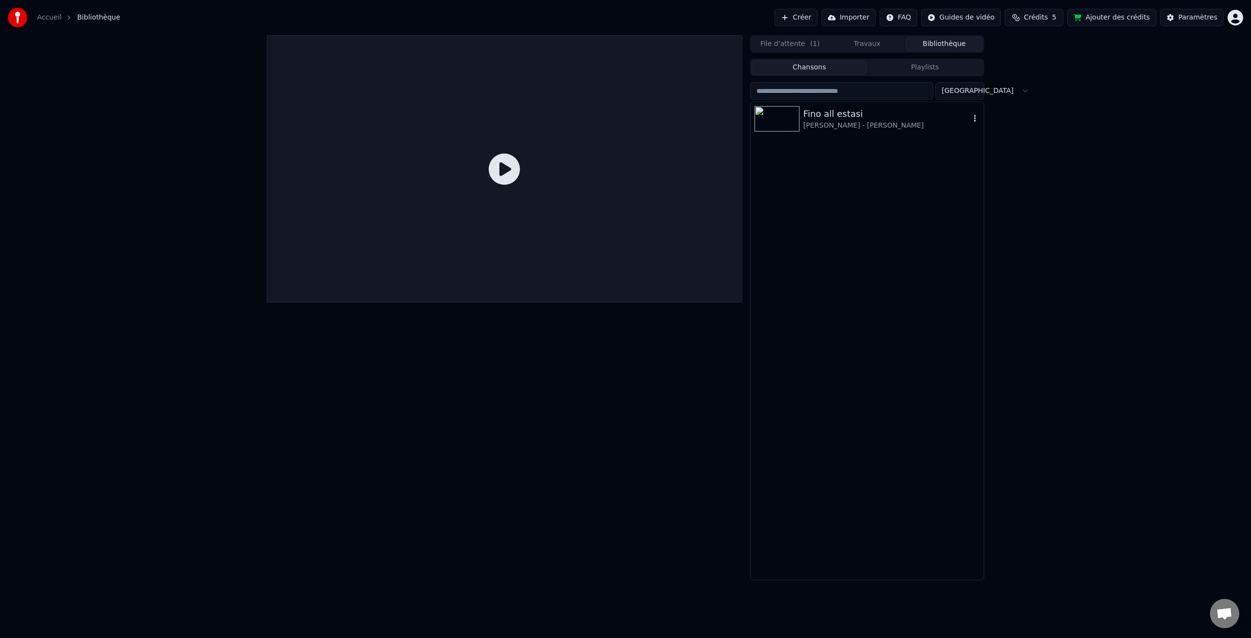
click at [836, 119] on div "Fino all estasi" at bounding box center [886, 114] width 167 height 14
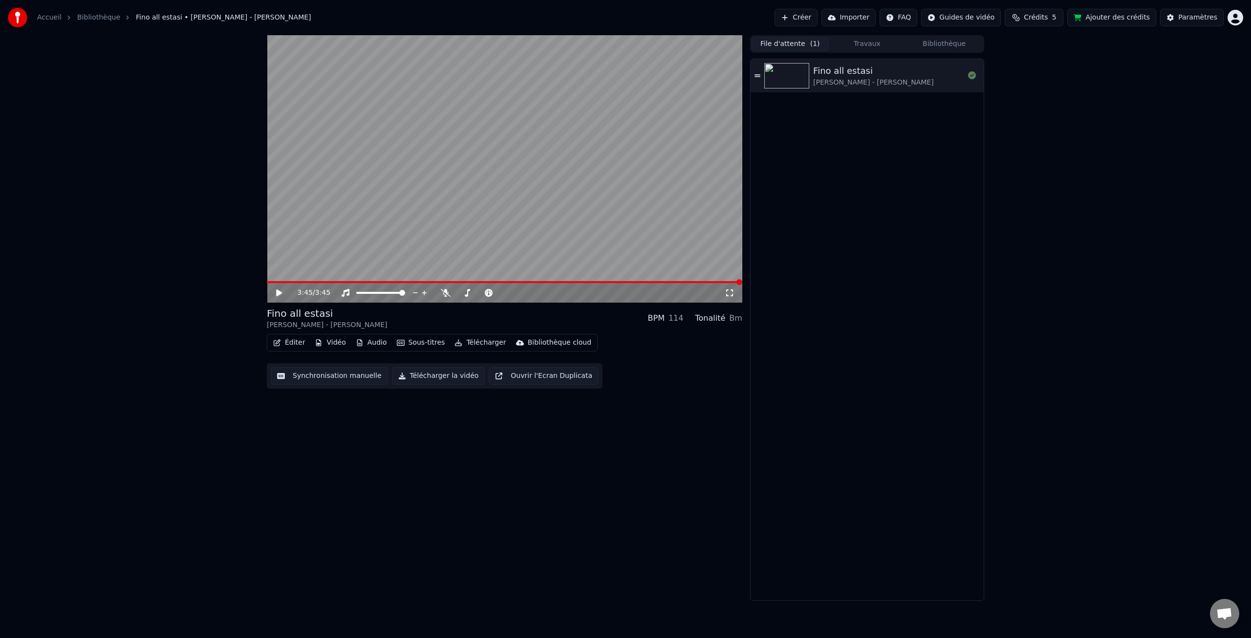
click at [794, 45] on button "File d'attente ( 1 )" at bounding box center [790, 44] width 77 height 14
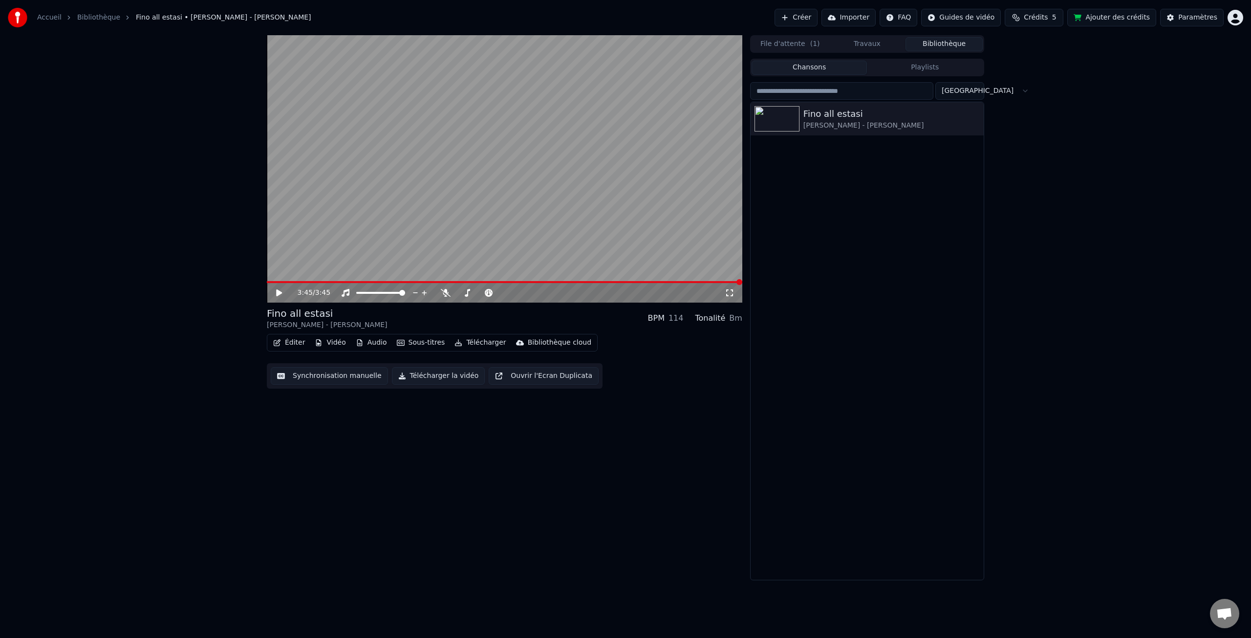
click at [937, 43] on button "Bibliothèque" at bounding box center [944, 44] width 77 height 14
click at [848, 167] on div "Fino all estasi [PERSON_NAME] - [PERSON_NAME]" at bounding box center [867, 340] width 233 height 477
click at [813, 18] on button "Créer" at bounding box center [796, 18] width 43 height 18
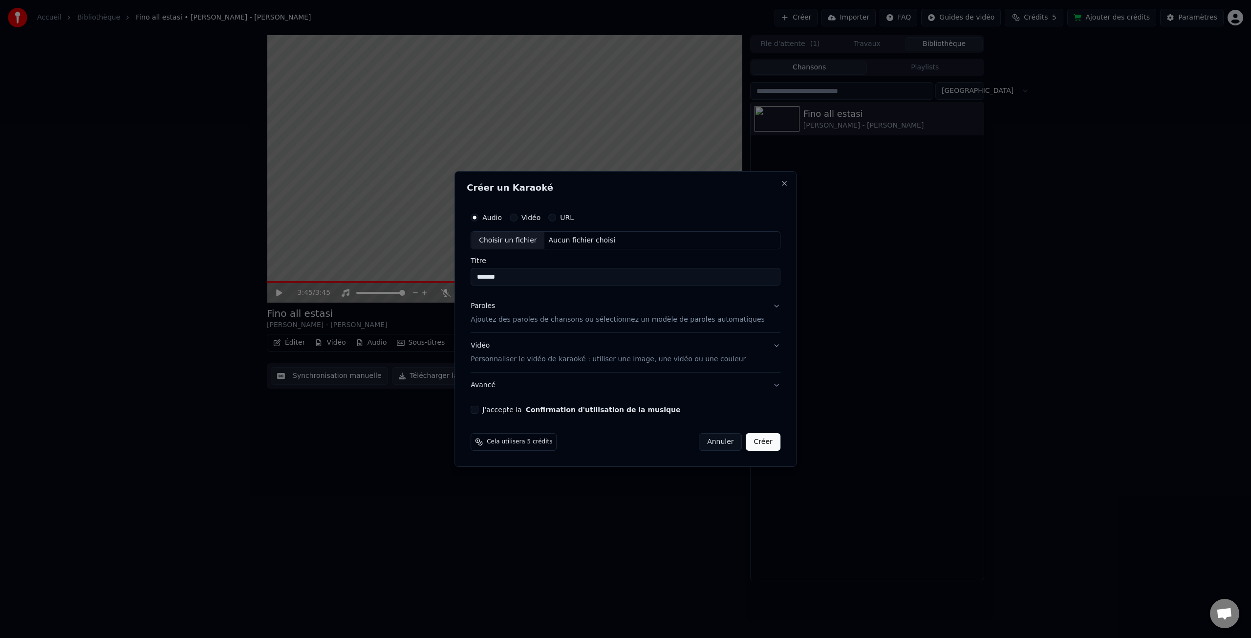
type input "*******"
click at [520, 322] on p "Ajoutez des paroles de chansons ou sélectionnez un modèle de paroles automatiqu…" at bounding box center [618, 320] width 294 height 10
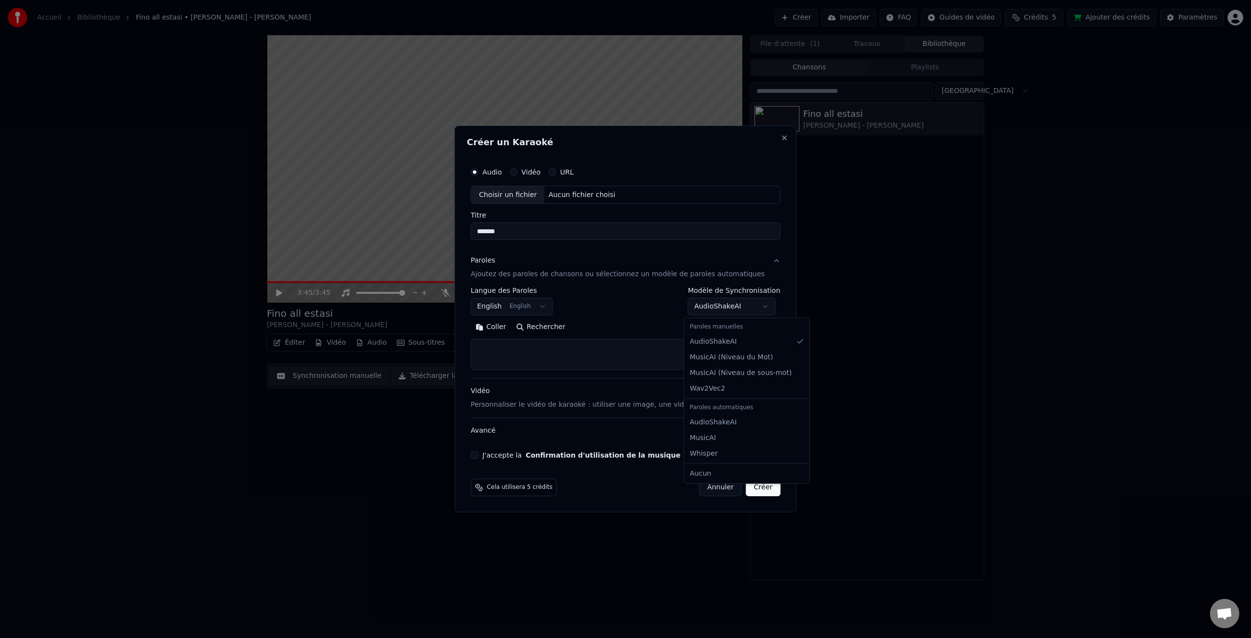
click at [724, 309] on body "**********" at bounding box center [625, 319] width 1251 height 638
click at [501, 327] on button "Coller" at bounding box center [491, 328] width 41 height 16
click at [485, 350] on textarea "**********" at bounding box center [617, 354] width 292 height 31
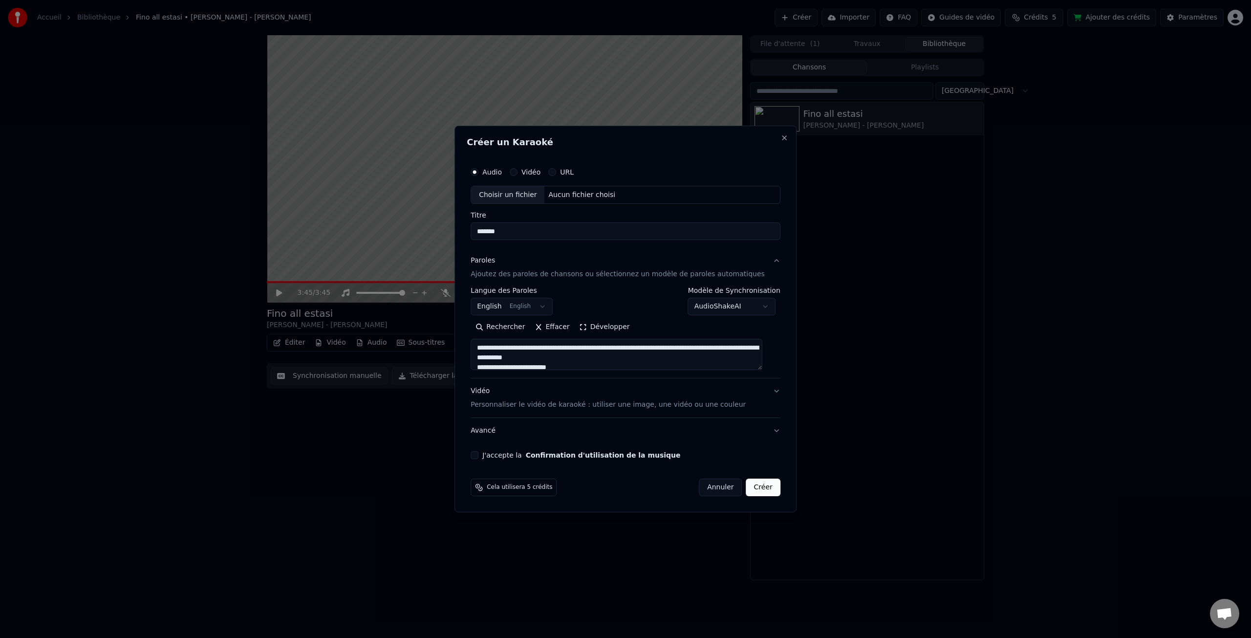
drag, startPoint x: 556, startPoint y: 348, endPoint x: 574, endPoint y: 351, distance: 18.4
click at [558, 348] on textarea "**********" at bounding box center [617, 354] width 292 height 31
click at [603, 359] on textarea "**********" at bounding box center [617, 354] width 292 height 31
click at [558, 367] on textarea "**********" at bounding box center [617, 354] width 292 height 31
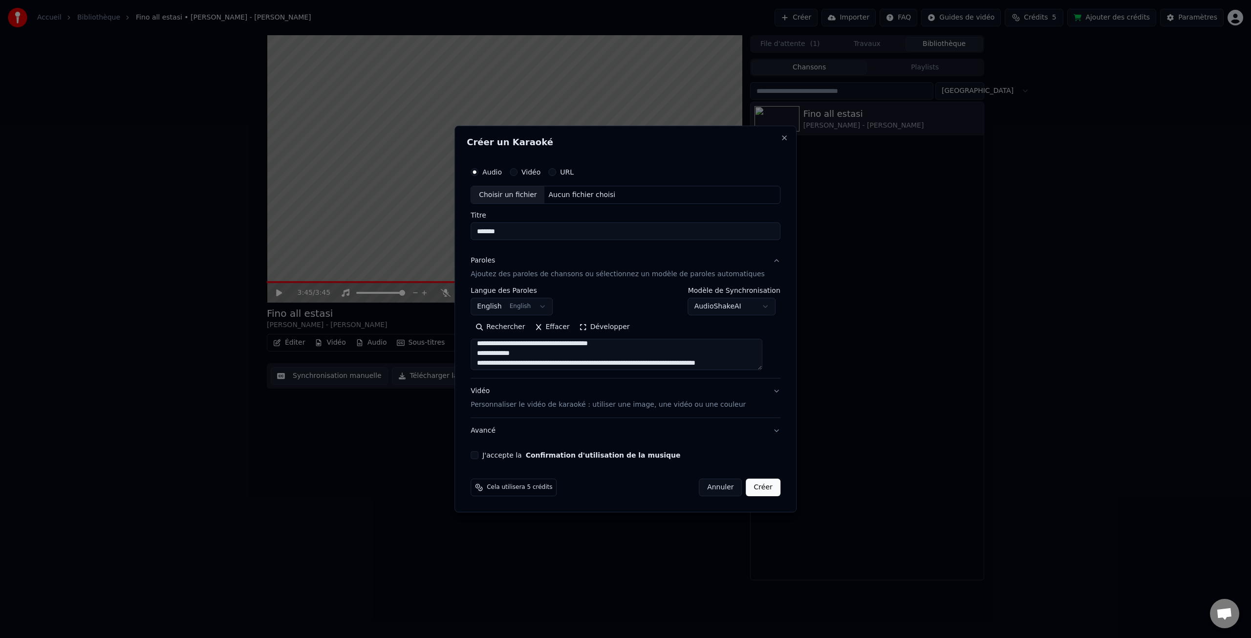
scroll to position [53, 0]
click at [650, 346] on textarea "**********" at bounding box center [617, 354] width 292 height 31
click at [609, 353] on textarea "**********" at bounding box center [617, 354] width 292 height 31
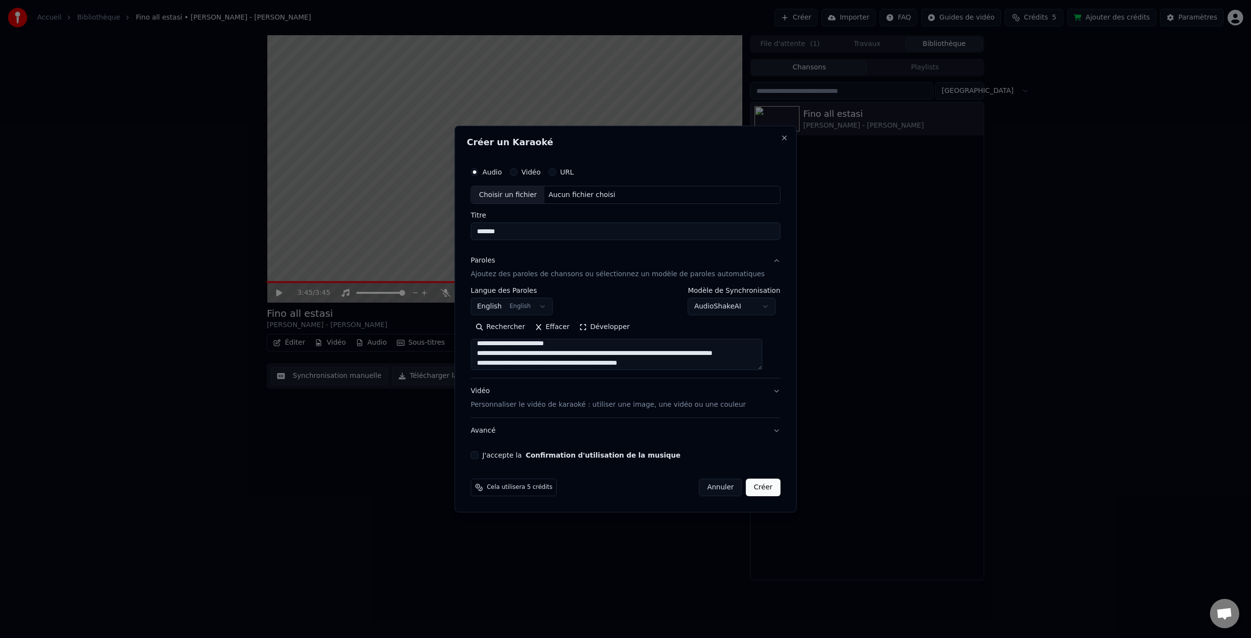
drag, startPoint x: 651, startPoint y: 357, endPoint x: 697, endPoint y: 365, distance: 46.5
click at [652, 357] on textarea "**********" at bounding box center [617, 354] width 292 height 31
click at [586, 344] on textarea "**********" at bounding box center [617, 354] width 292 height 31
click at [568, 357] on textarea "**********" at bounding box center [617, 354] width 292 height 31
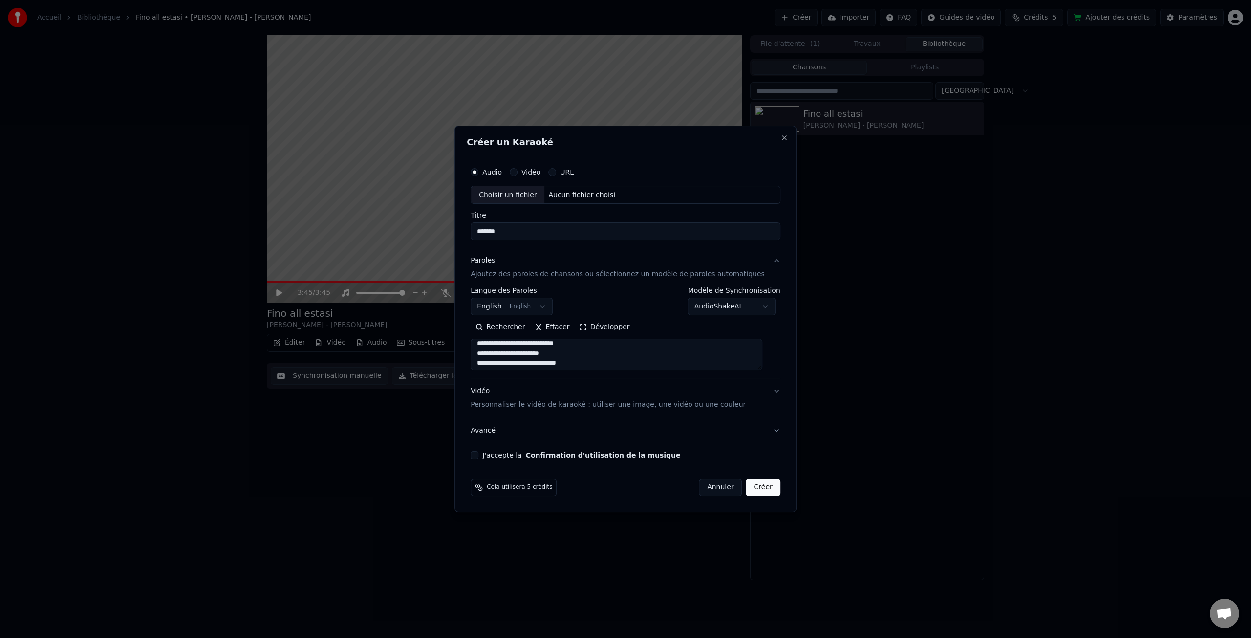
scroll to position [200, 0]
drag, startPoint x: 580, startPoint y: 355, endPoint x: 601, endPoint y: 357, distance: 20.6
click at [582, 355] on textarea "**********" at bounding box center [617, 354] width 292 height 31
drag, startPoint x: 642, startPoint y: 362, endPoint x: 693, endPoint y: 356, distance: 51.2
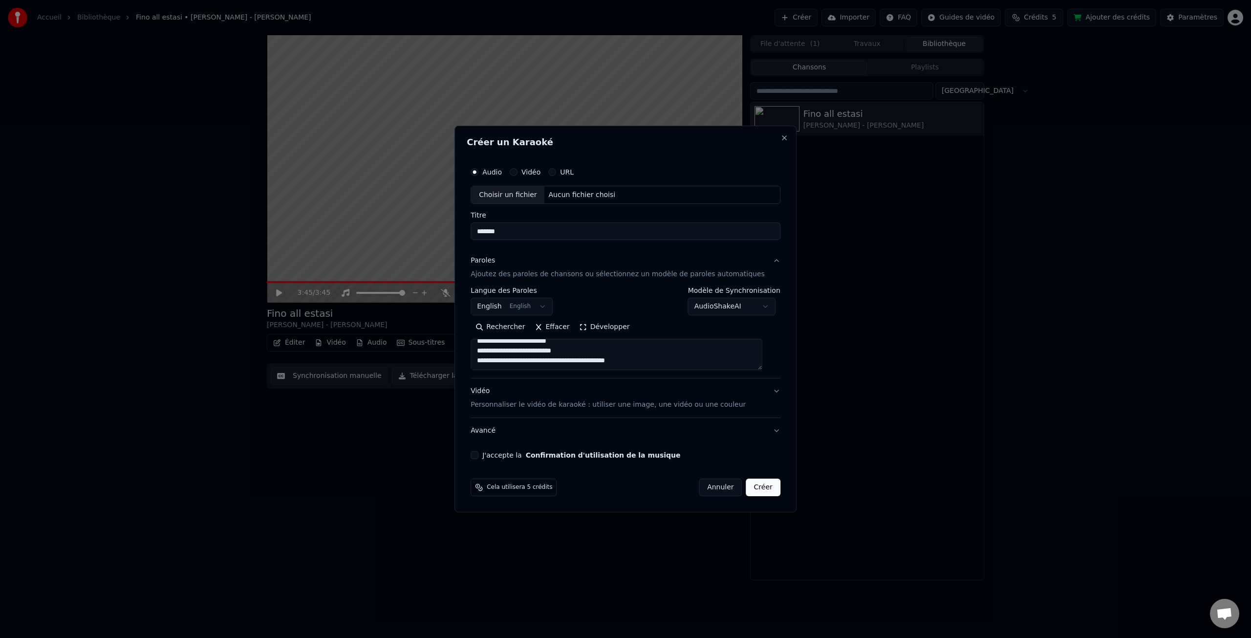
click at [693, 356] on textarea "**********" at bounding box center [617, 354] width 292 height 31
click at [485, 351] on textarea "**********" at bounding box center [617, 354] width 292 height 31
paste textarea "**********"
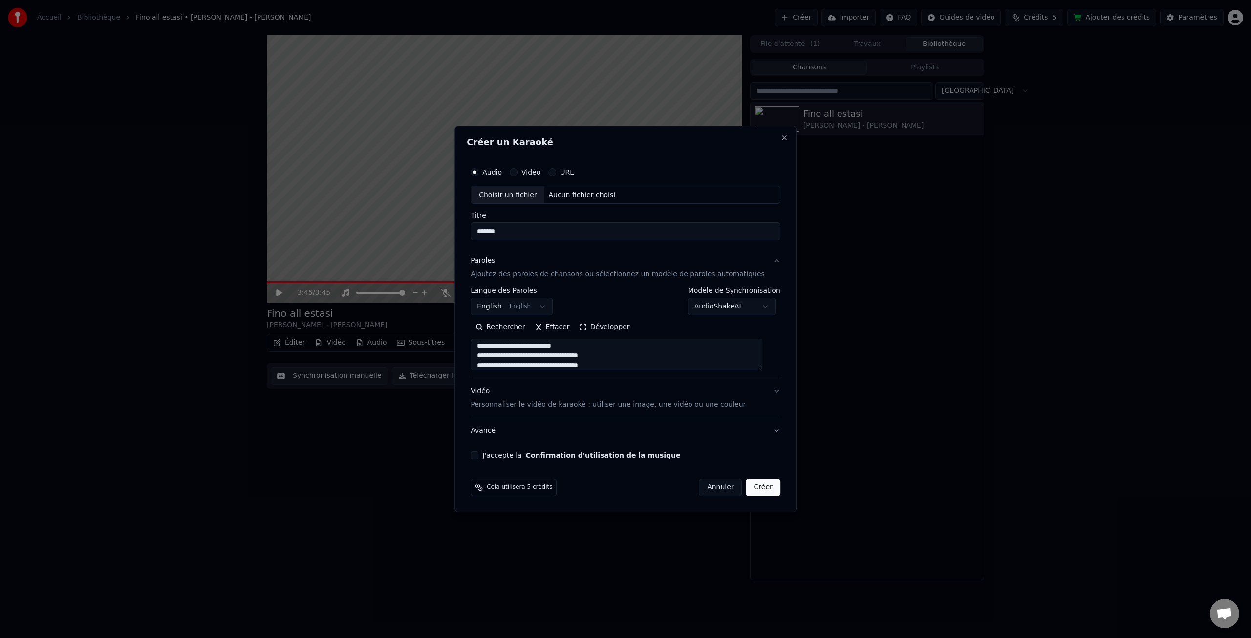
scroll to position [295, 0]
type textarea "**********"
click at [563, 407] on p "Personnaliser le vidéo de karaoké : utiliser une image, une vidéo ou une couleur" at bounding box center [608, 405] width 275 height 10
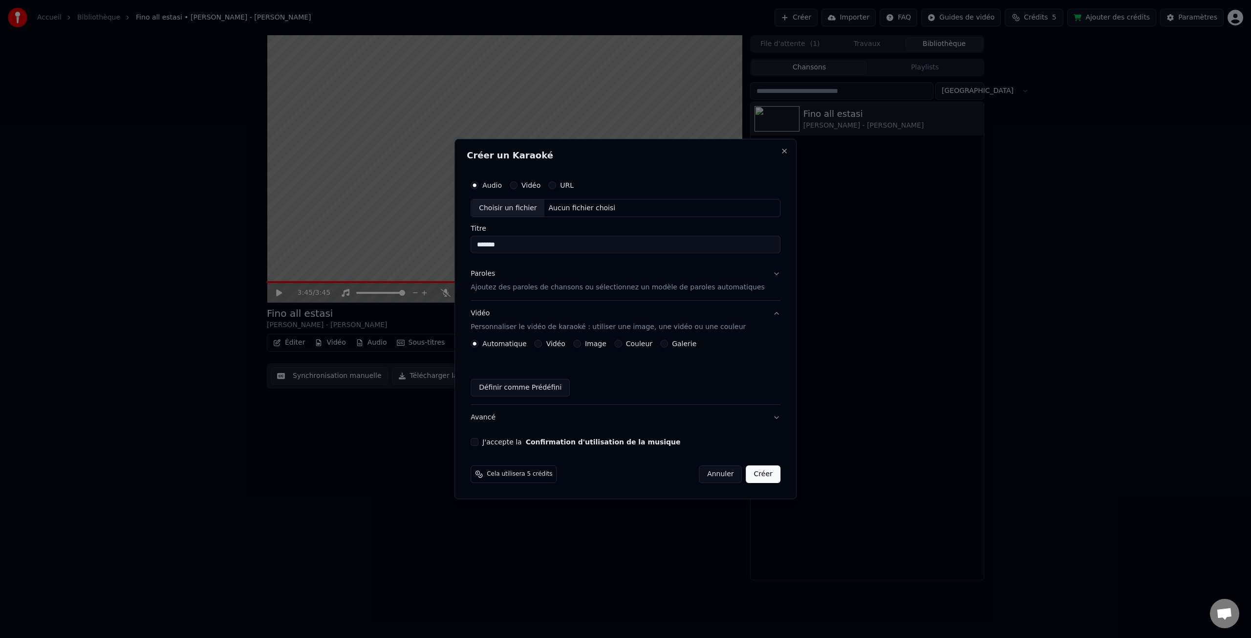
click at [478, 442] on button "J'accepte la Confirmation d'utilisation de la musique" at bounding box center [475, 442] width 8 height 8
click at [765, 474] on button "Créer" at bounding box center [763, 474] width 34 height 18
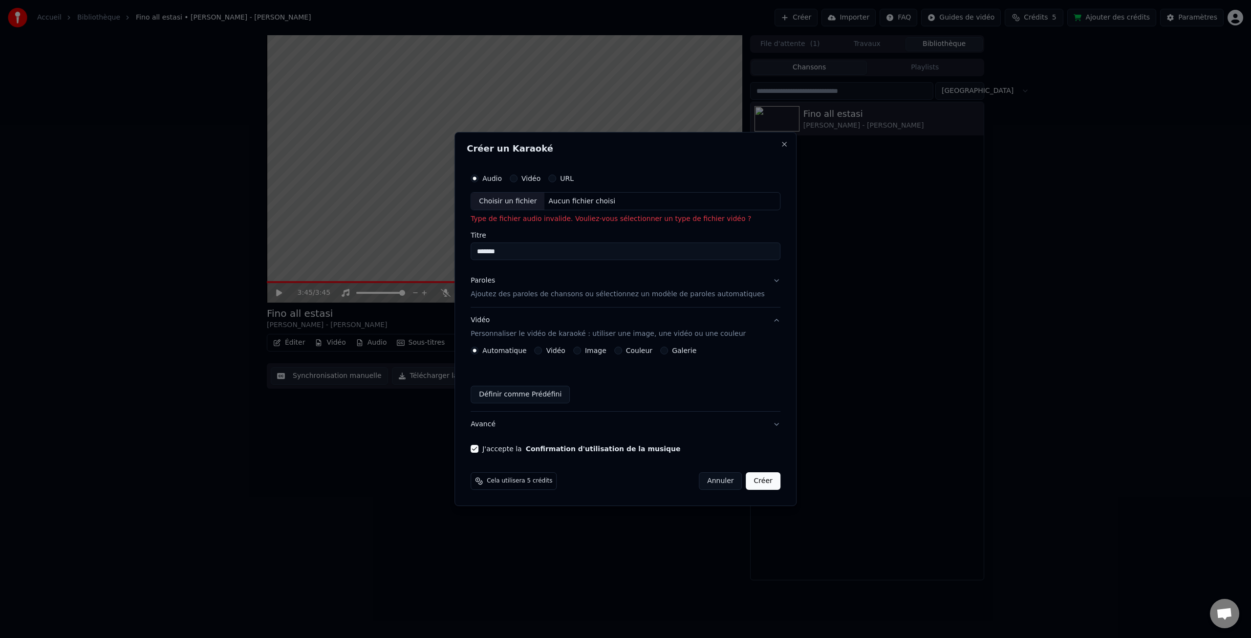
click at [531, 202] on div "Choisir un fichier" at bounding box center [507, 202] width 73 height 18
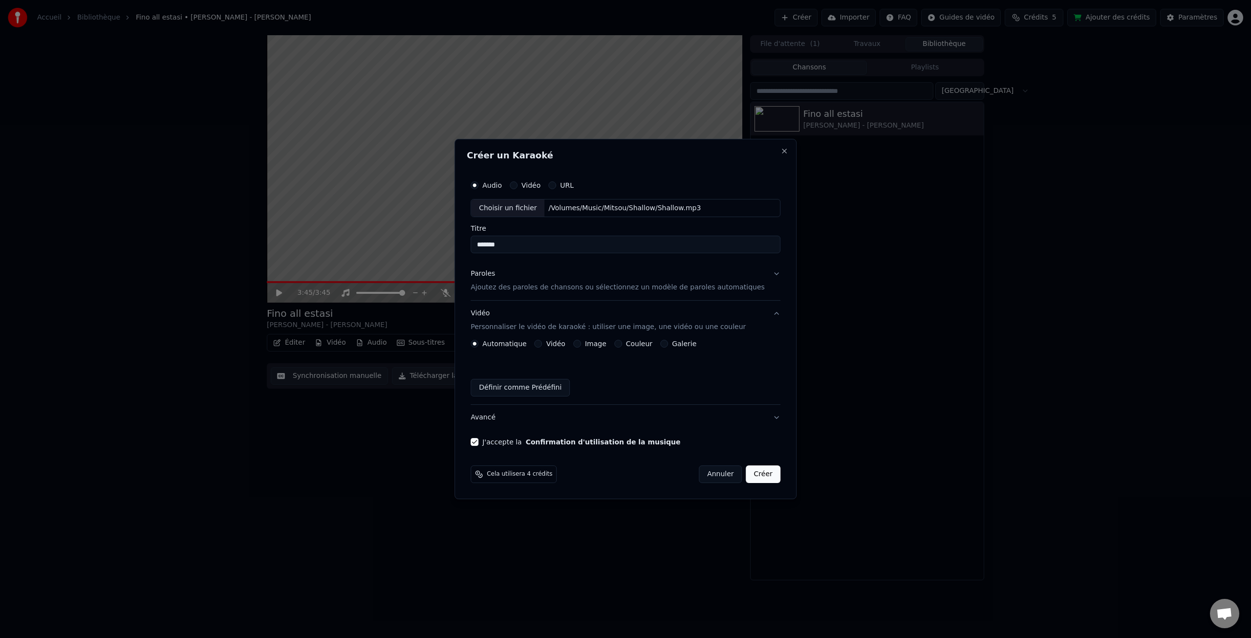
click at [761, 475] on button "Créer" at bounding box center [763, 474] width 34 height 18
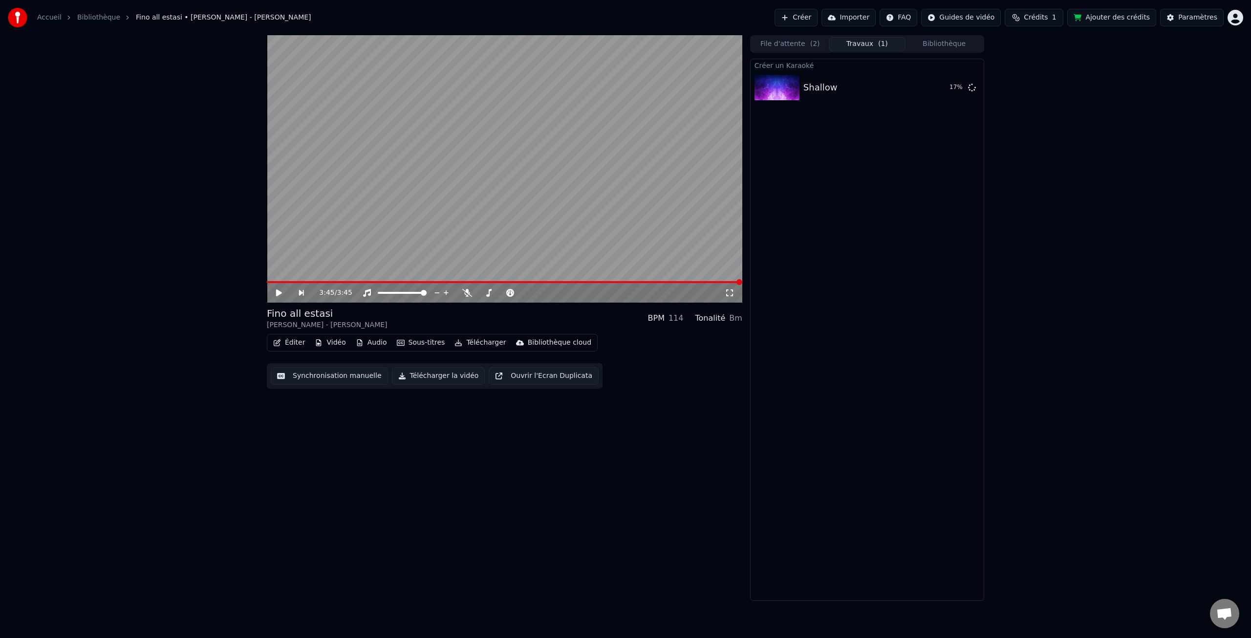
click at [794, 45] on button "File d'attente ( 2 )" at bounding box center [790, 44] width 77 height 14
click at [866, 45] on button "Travaux ( 1 )" at bounding box center [867, 44] width 77 height 14
click at [940, 93] on button "Jouer" at bounding box center [947, 88] width 34 height 18
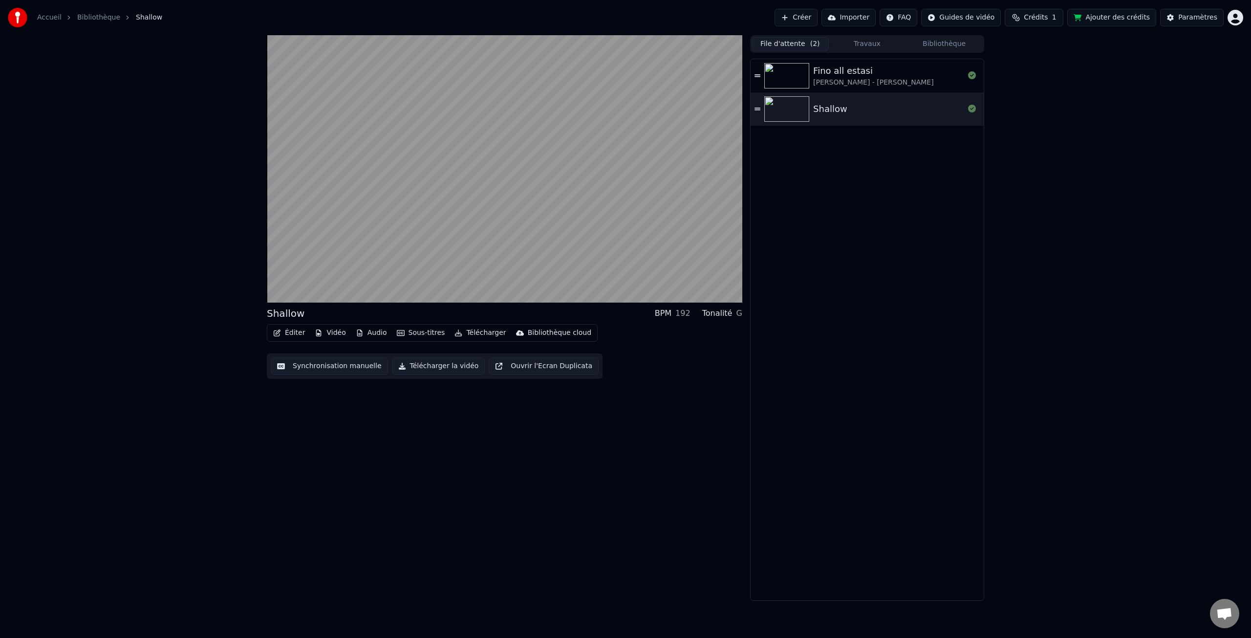
click at [800, 47] on button "File d'attente ( 2 )" at bounding box center [790, 44] width 77 height 14
click at [849, 109] on div "Shallow" at bounding box center [888, 109] width 151 height 14
click at [294, 333] on button "Éditer" at bounding box center [289, 333] width 40 height 14
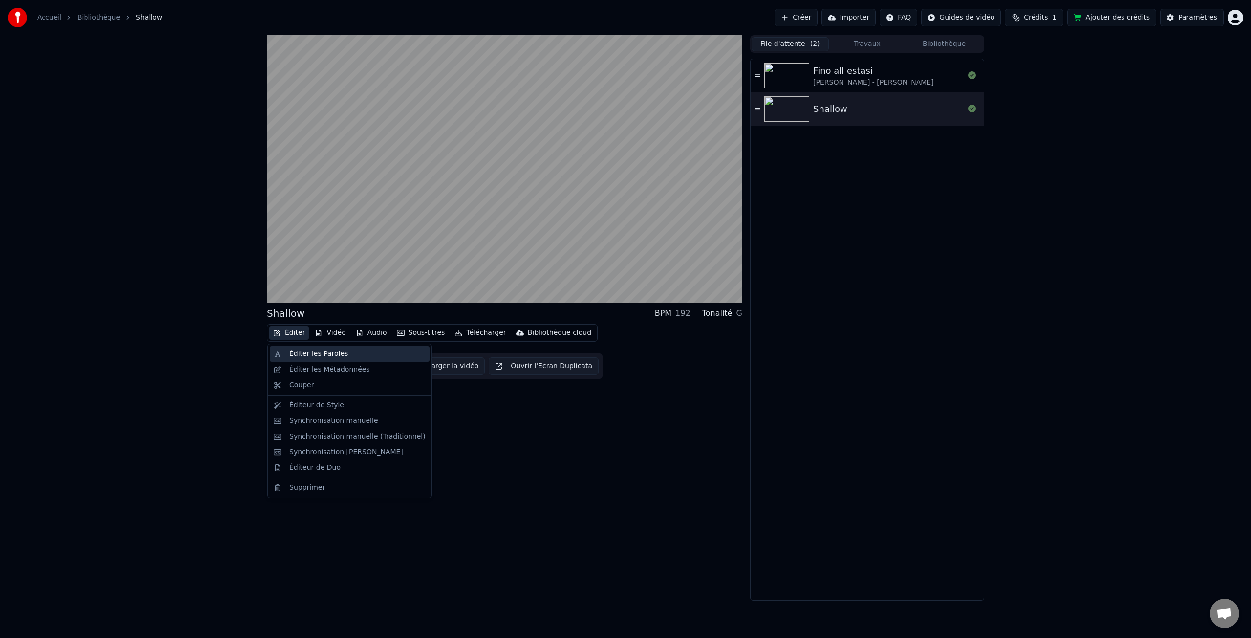
click at [310, 355] on div "Éditer les Paroles" at bounding box center [318, 354] width 59 height 10
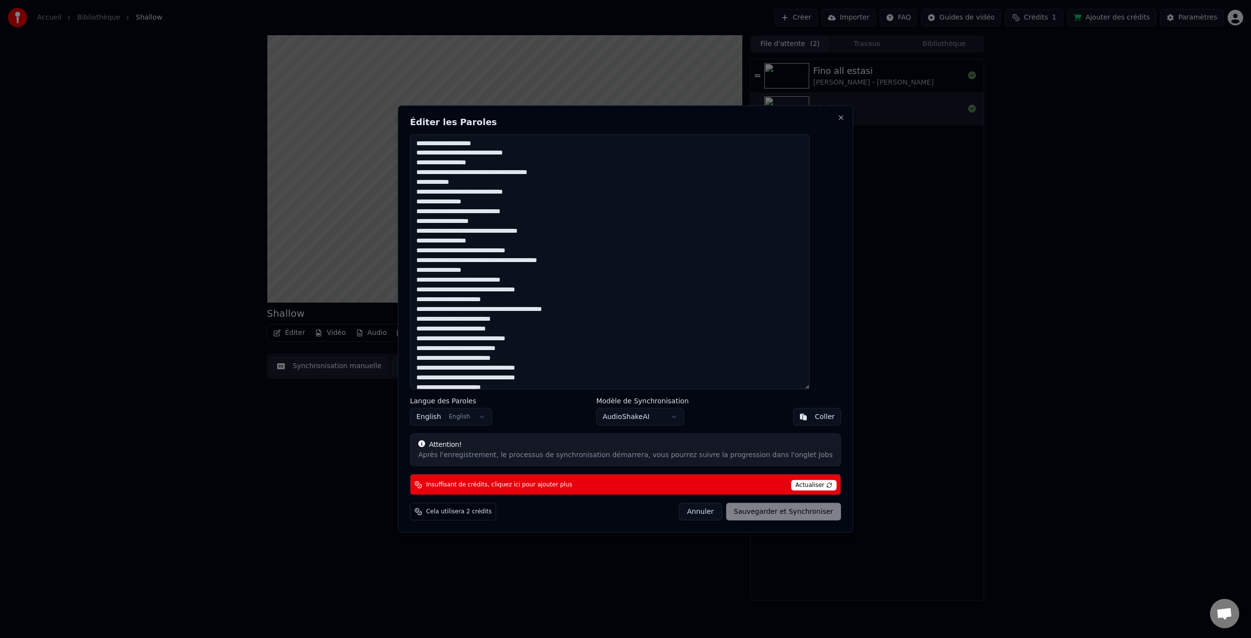
click at [473, 183] on textarea at bounding box center [610, 261] width 400 height 255
click at [542, 190] on textarea at bounding box center [610, 261] width 400 height 255
drag, startPoint x: 441, startPoint y: 204, endPoint x: 453, endPoint y: 202, distance: 11.8
click at [441, 204] on textarea at bounding box center [610, 261] width 400 height 255
click at [496, 368] on textarea at bounding box center [610, 261] width 400 height 255
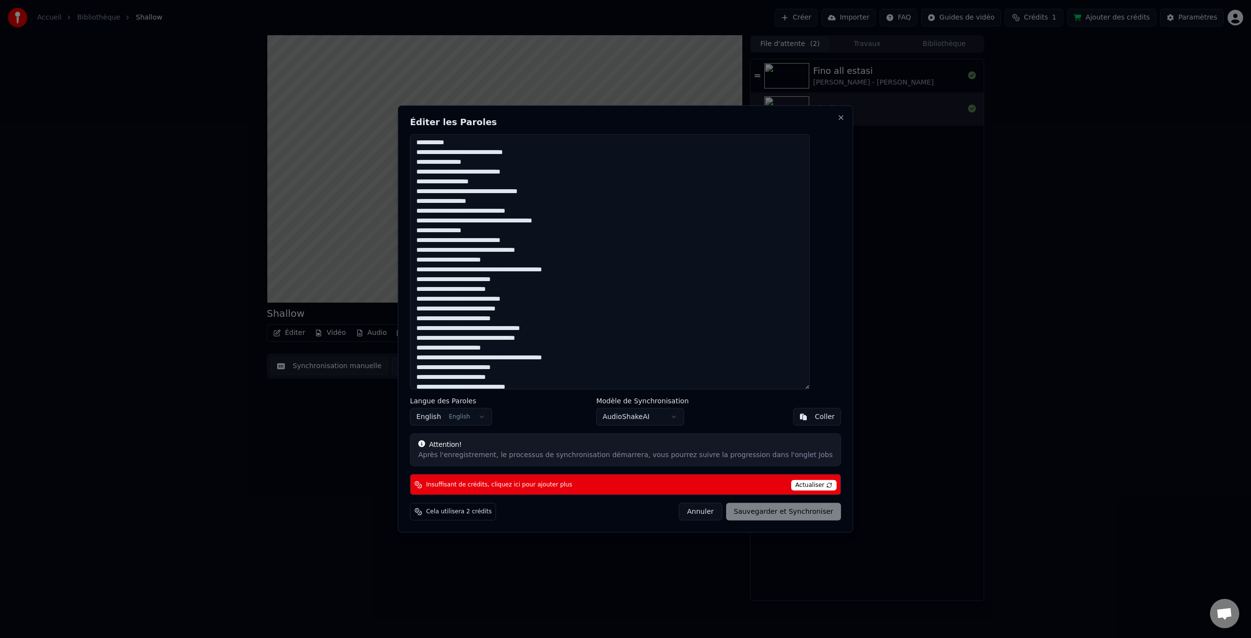
scroll to position [66, 0]
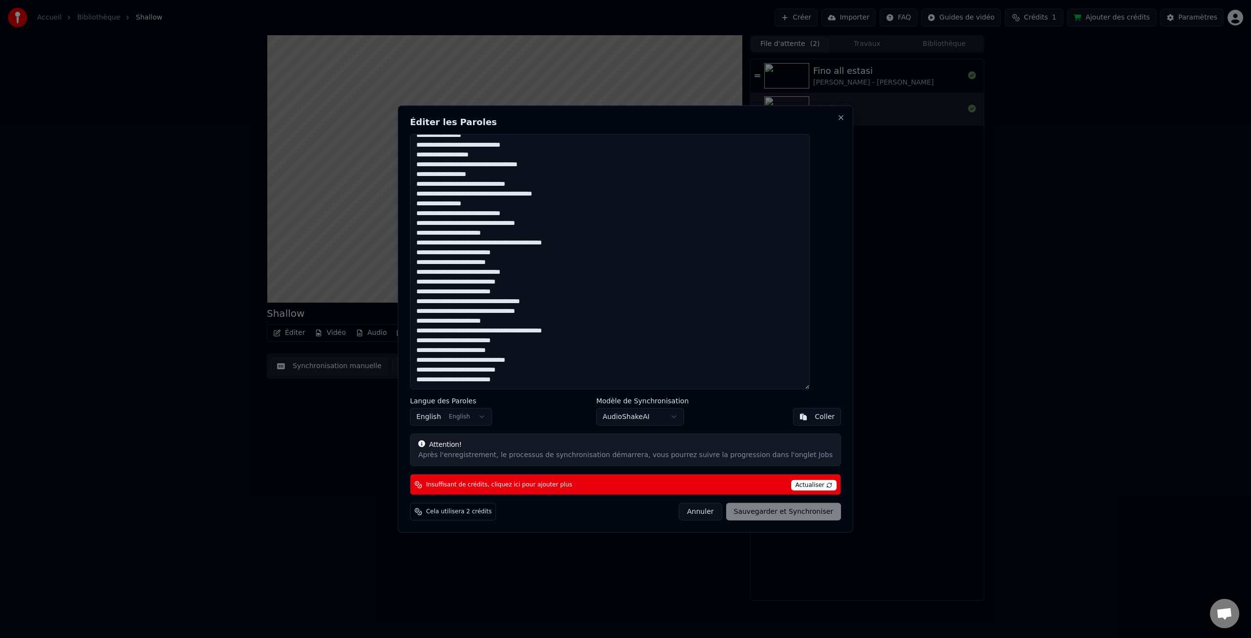
click at [463, 351] on textarea at bounding box center [610, 261] width 400 height 255
click at [651, 419] on body "Accueil Bibliothèque Shallow Créer Importer FAQ Guides de vidéo Crédits 1 Ajout…" at bounding box center [625, 319] width 1251 height 638
click at [800, 485] on span "Actualiser" at bounding box center [814, 485] width 46 height 11
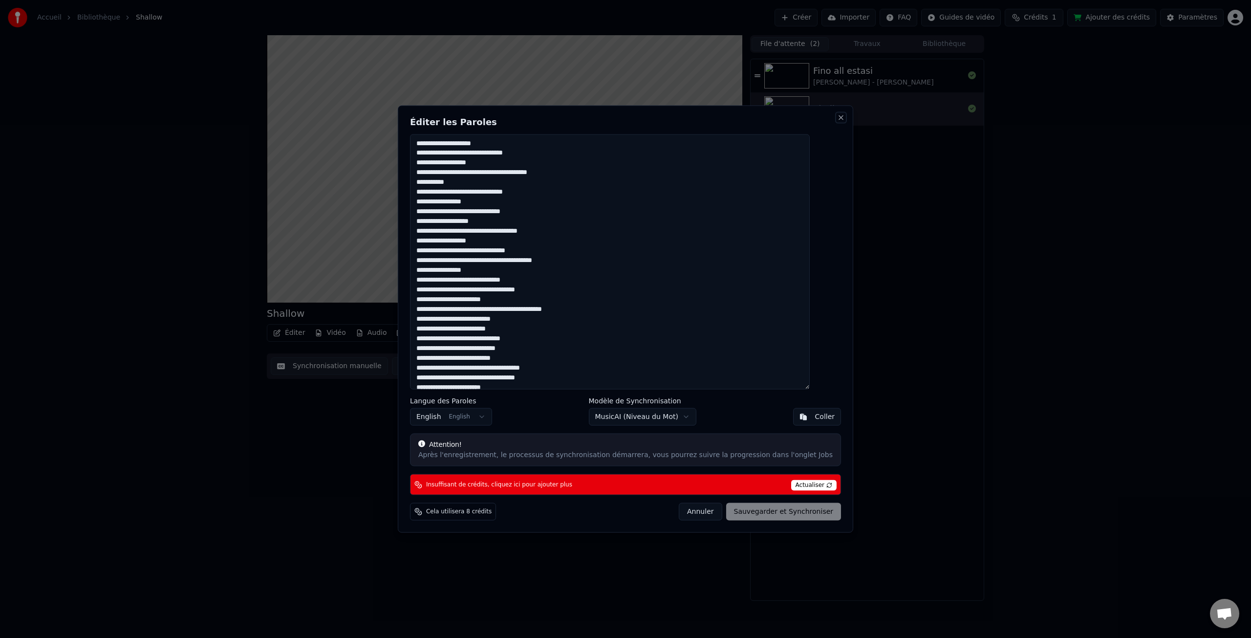
click at [837, 117] on button "Close" at bounding box center [841, 117] width 8 height 8
type textarea "**********"
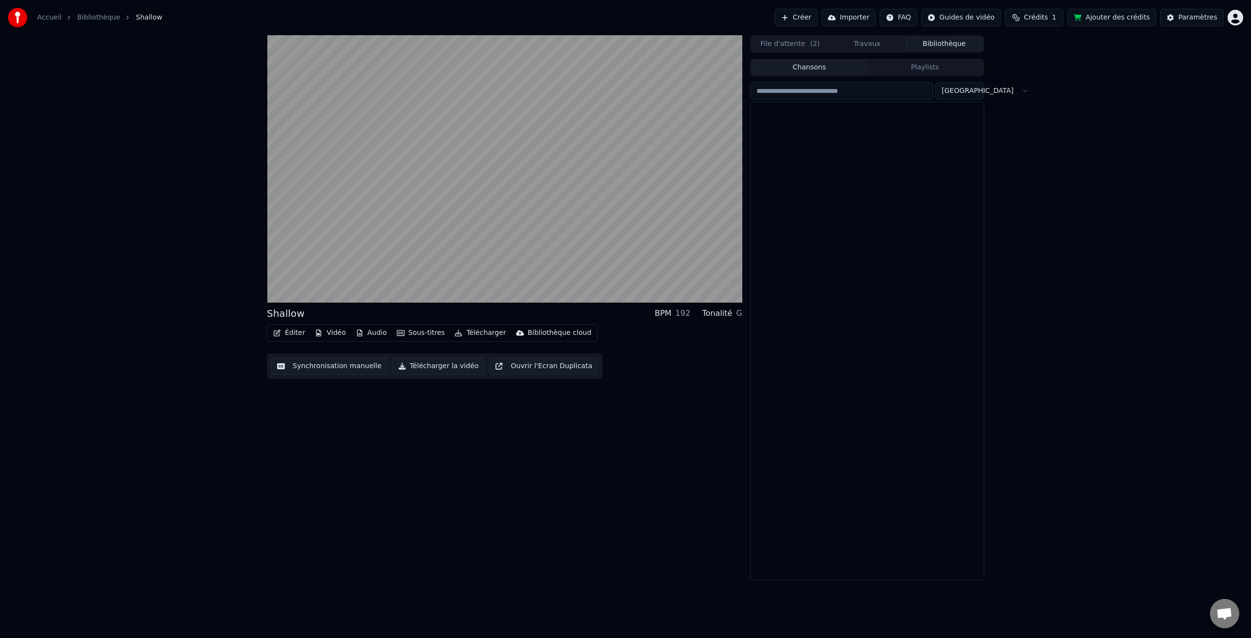
click at [934, 47] on button "Bibliothèque" at bounding box center [944, 44] width 77 height 14
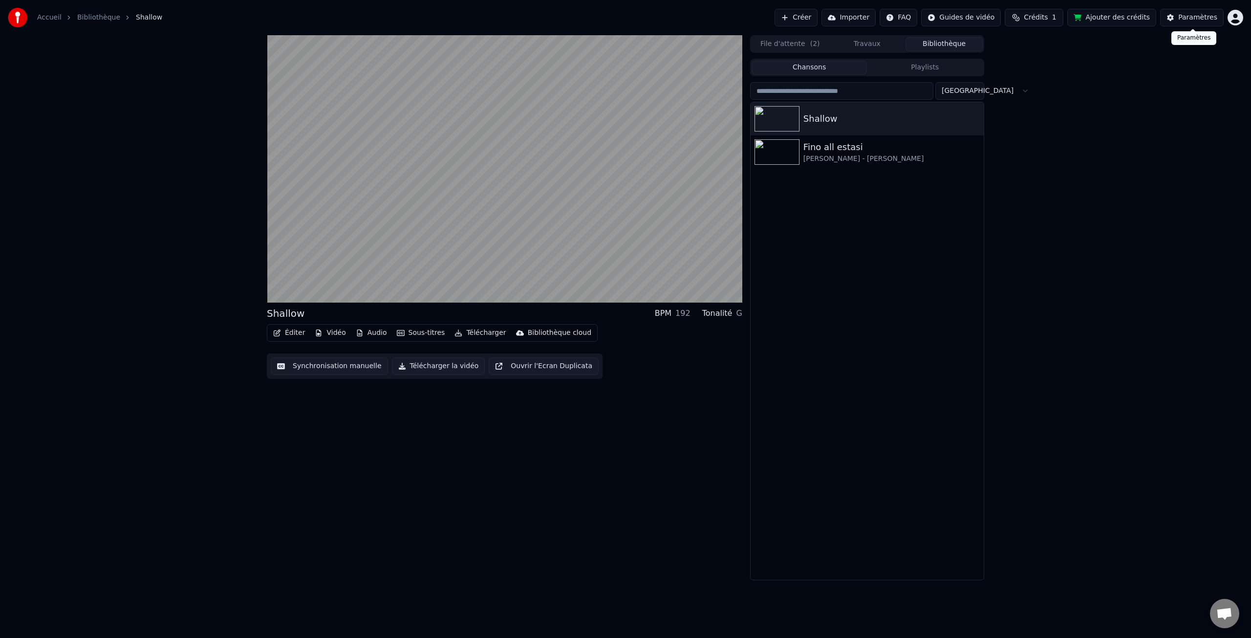
click at [1187, 19] on div "Paramètres" at bounding box center [1197, 18] width 39 height 10
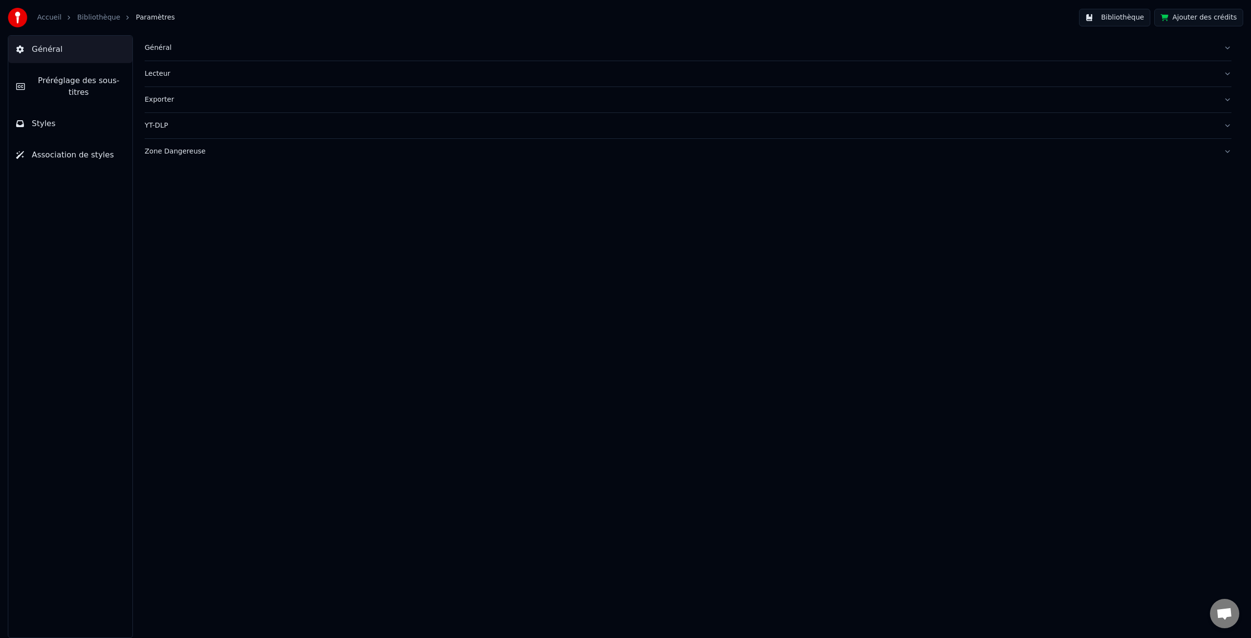
click at [169, 51] on div "Général" at bounding box center [680, 48] width 1071 height 10
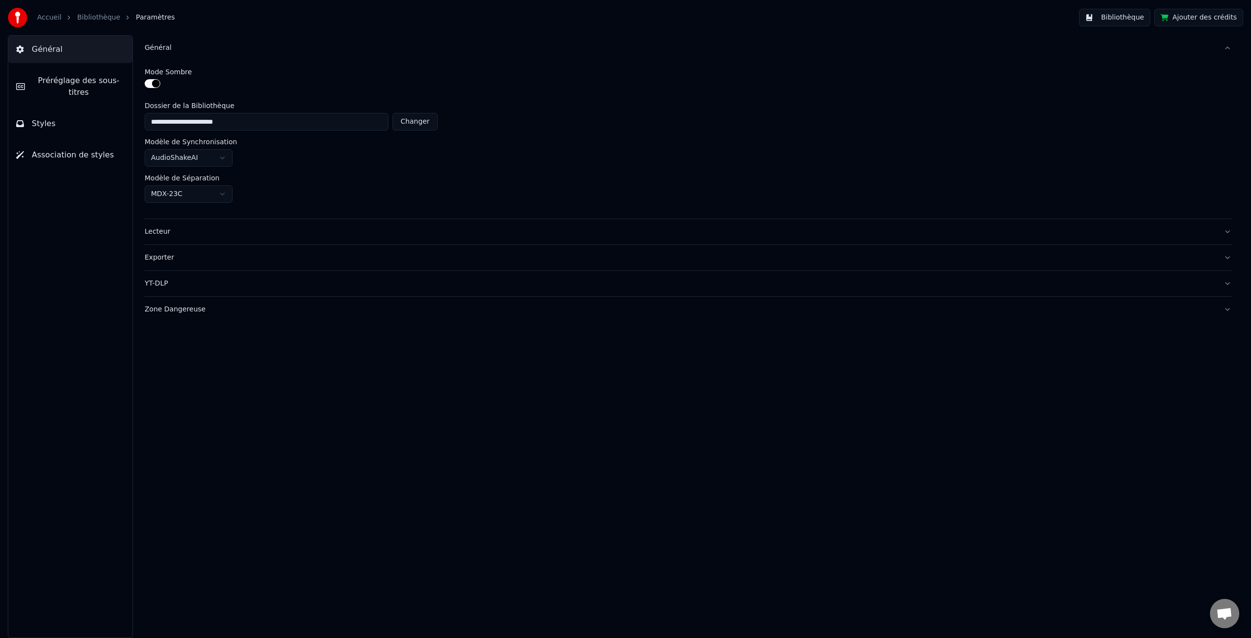
click at [154, 233] on div "Lecteur" at bounding box center [680, 232] width 1071 height 10
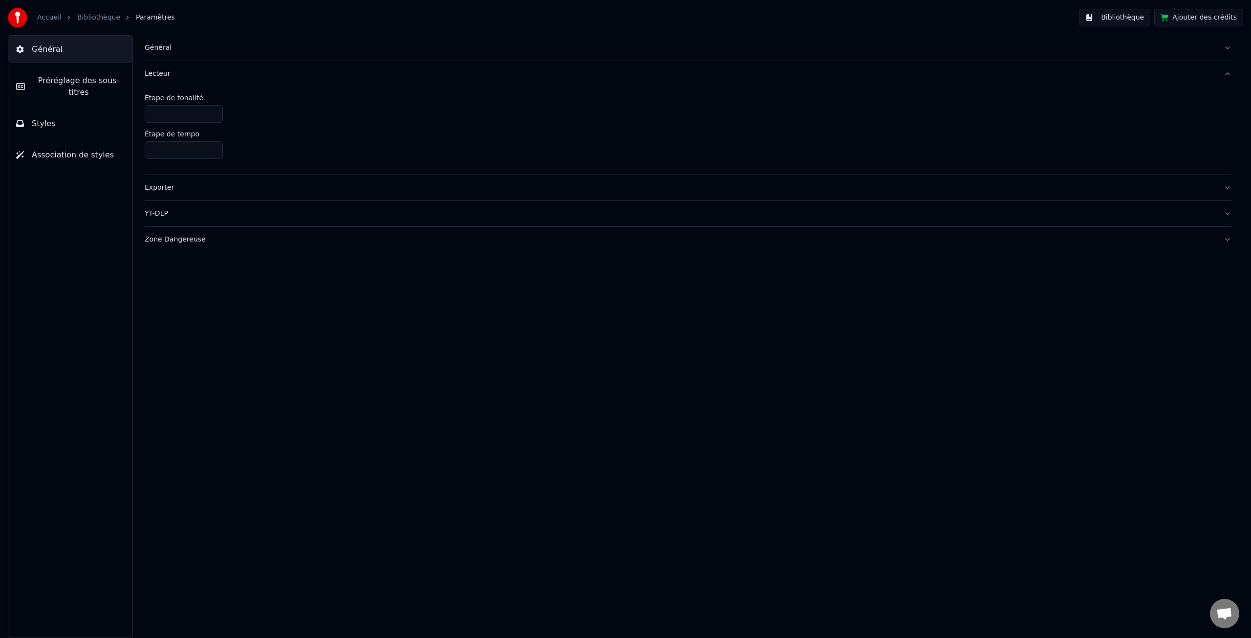
click at [84, 78] on span "Préréglage des sous-titres" at bounding box center [79, 86] width 92 height 23
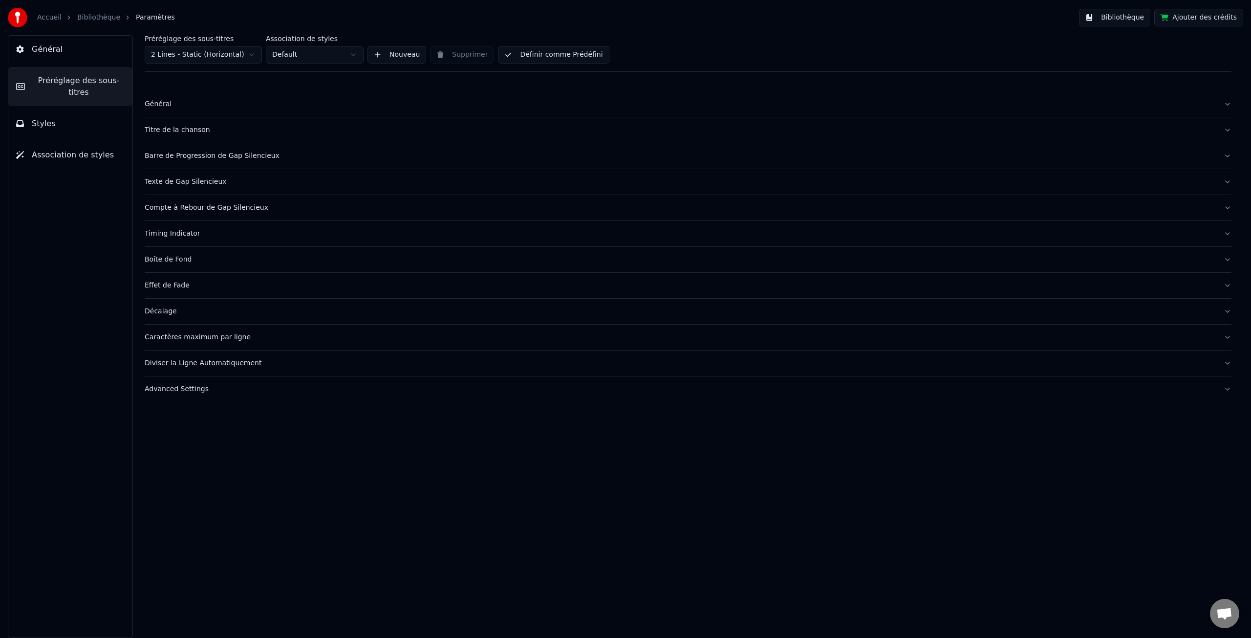
click at [161, 157] on div "Barre de Progression de Gap Silencieux" at bounding box center [680, 156] width 1071 height 10
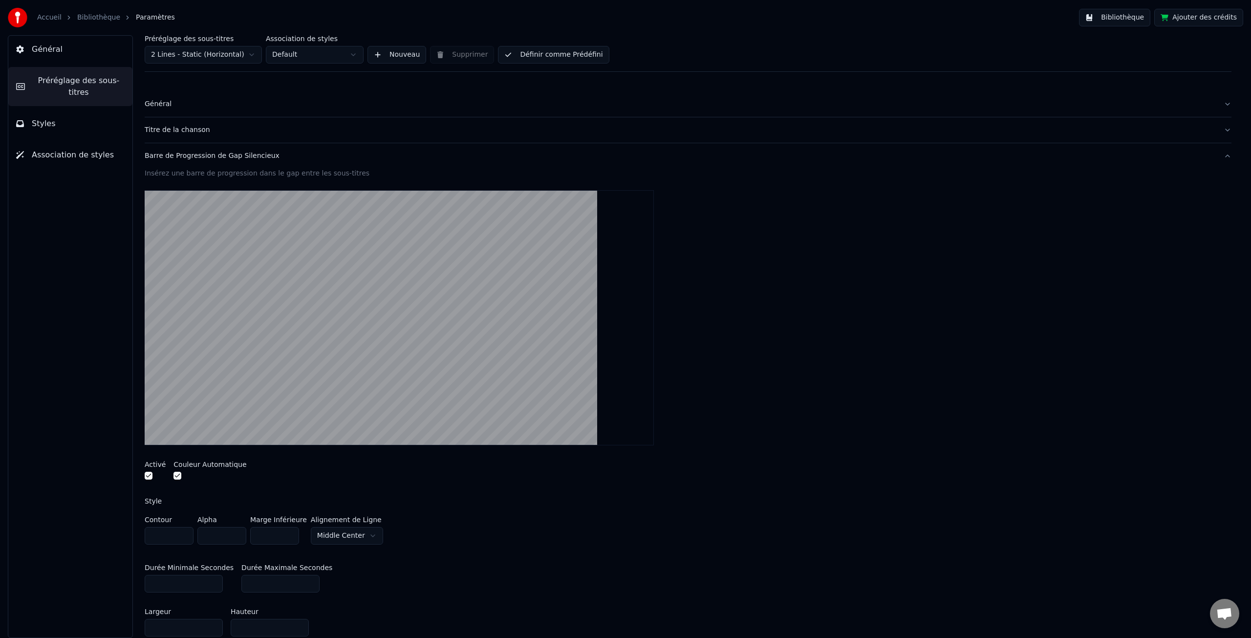
click at [161, 157] on div "Barre de Progression de Gap Silencieux" at bounding box center [680, 156] width 1071 height 10
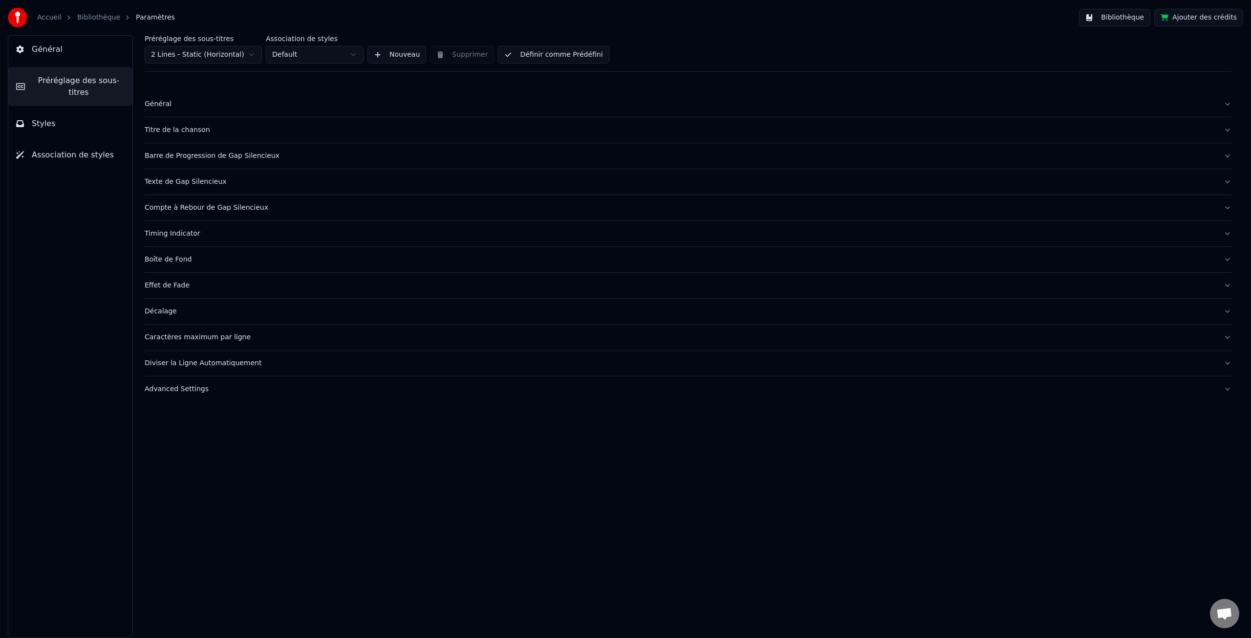
click at [164, 182] on div "Texte de Gap Silencieux" at bounding box center [680, 182] width 1071 height 10
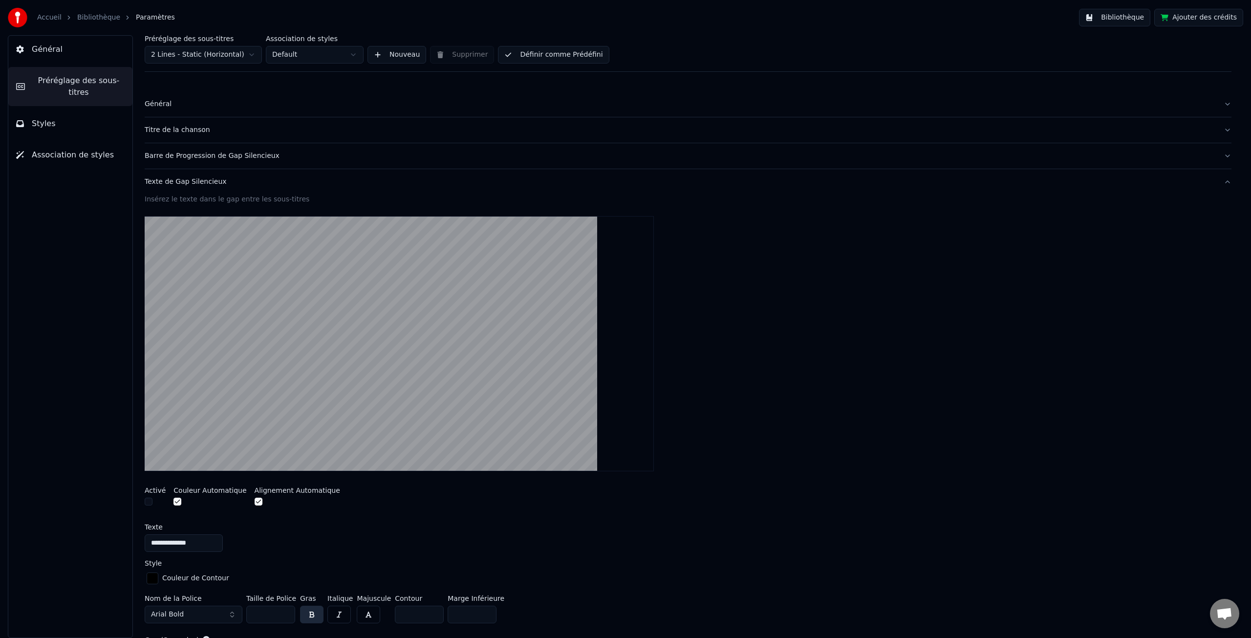
click at [176, 183] on div "Texte de Gap Silencieux" at bounding box center [680, 182] width 1071 height 10
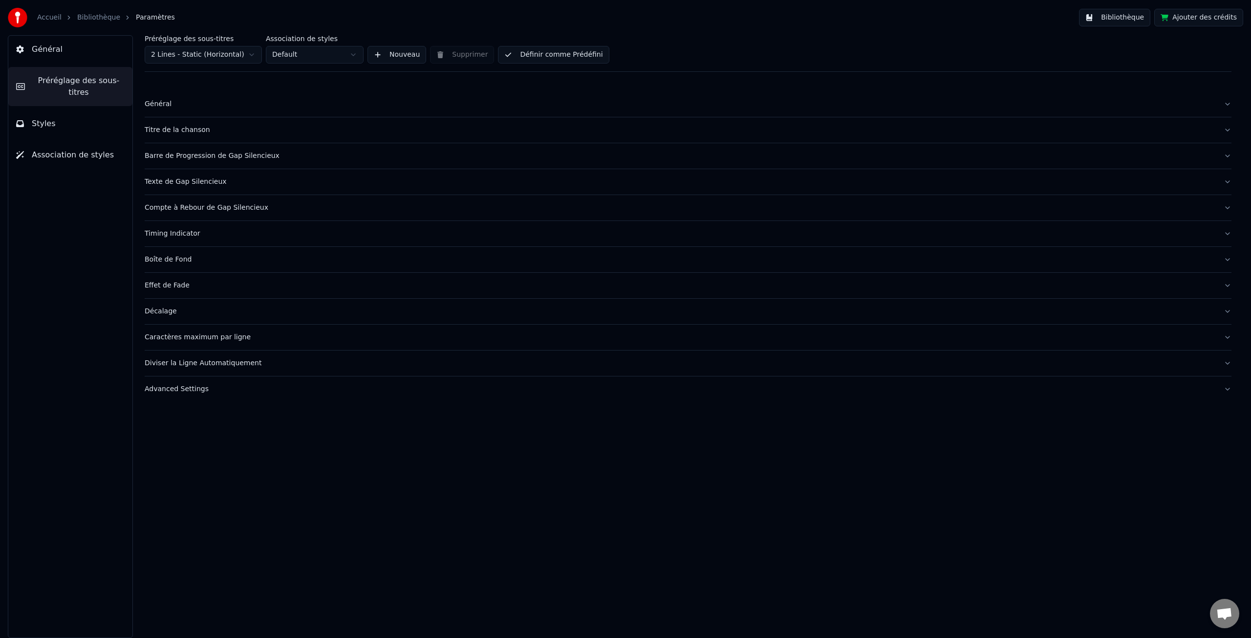
click at [166, 212] on div "Compte à Rebour de Gap Silencieux" at bounding box center [680, 208] width 1071 height 10
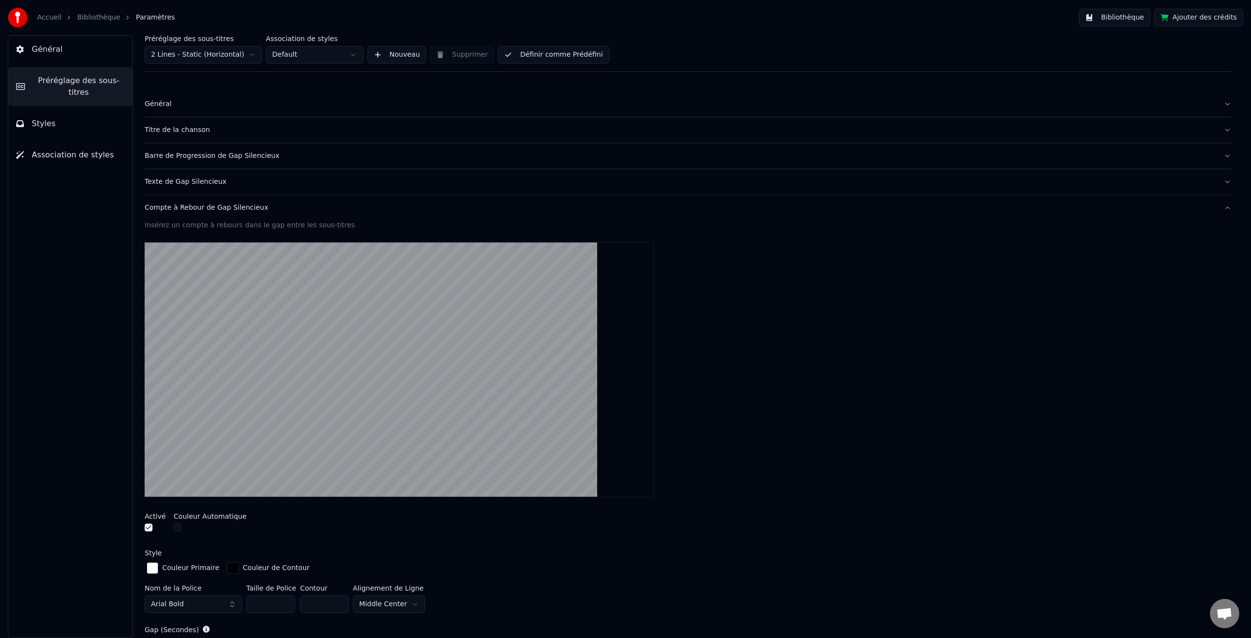
click at [166, 212] on div "Compte à Rebour de Gap Silencieux" at bounding box center [680, 208] width 1071 height 10
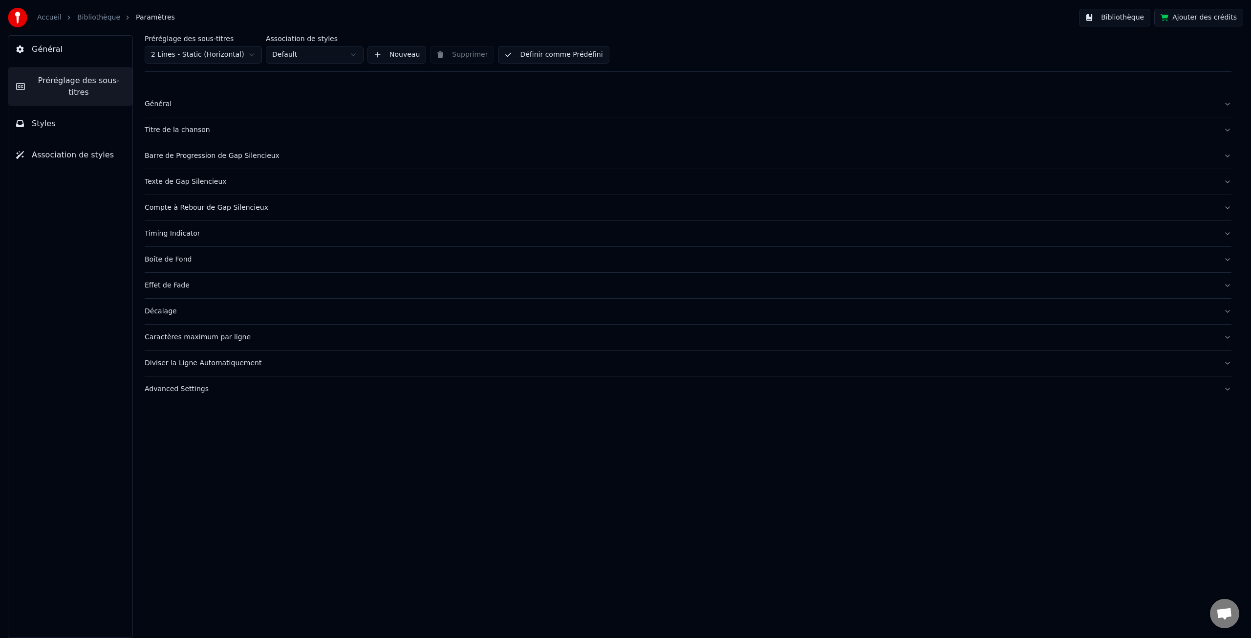
click at [162, 236] on div "Timing Indicator" at bounding box center [680, 234] width 1071 height 10
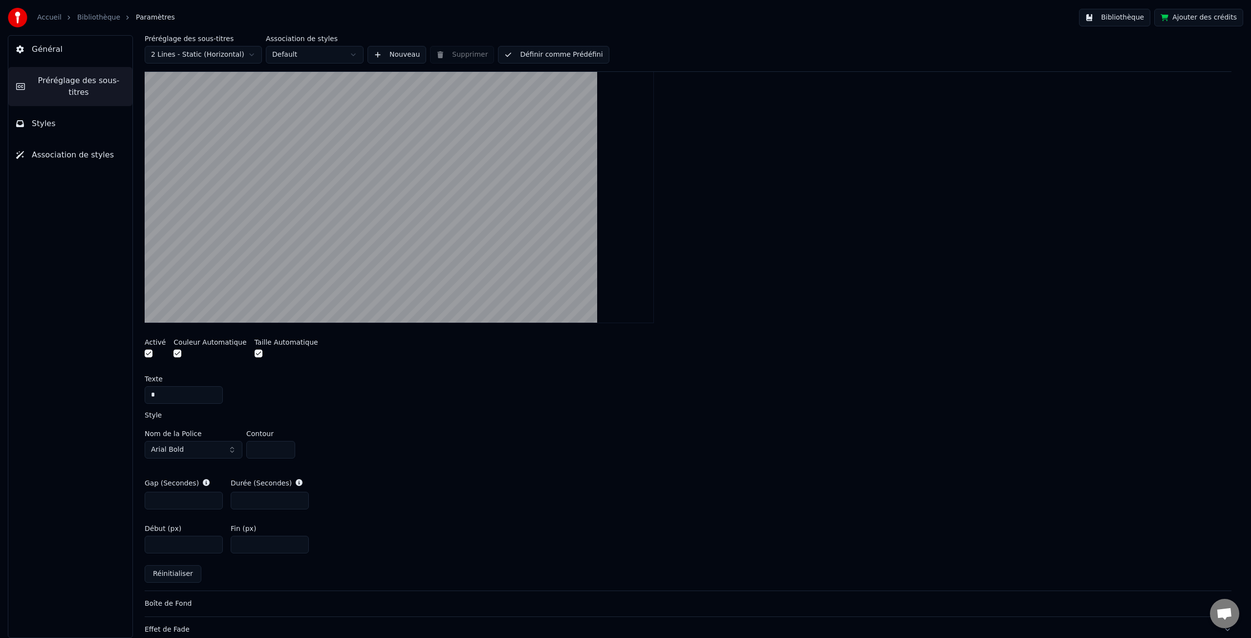
scroll to position [213, 0]
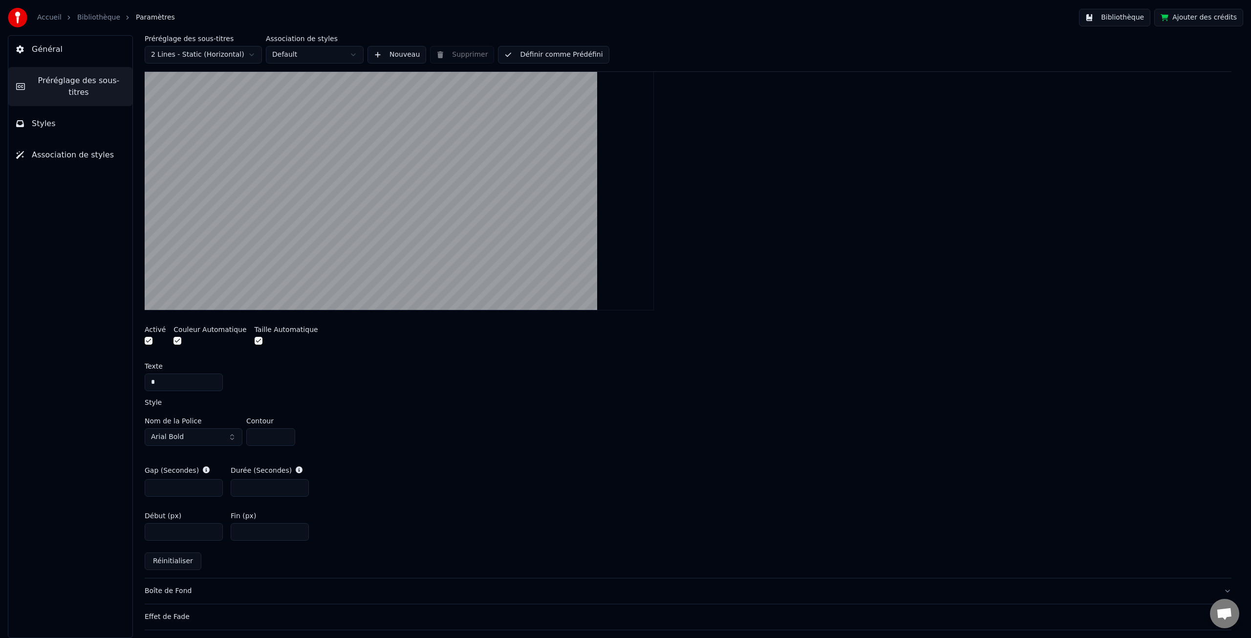
click at [180, 559] on button "Réinitialiser" at bounding box center [173, 561] width 57 height 18
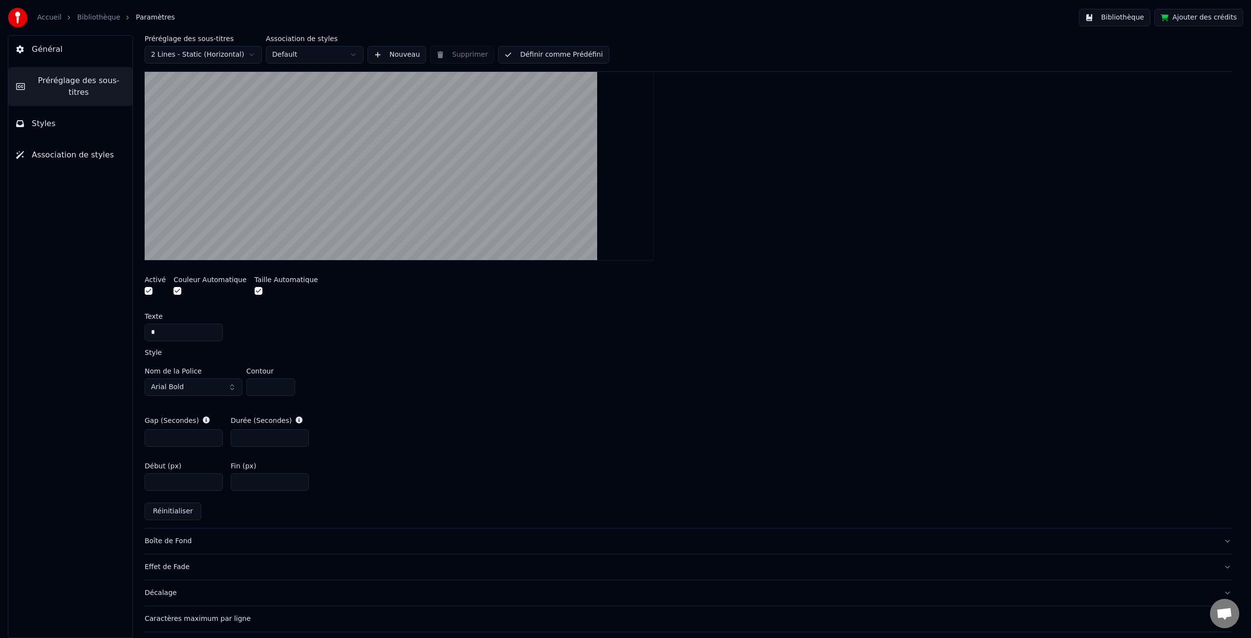
scroll to position [268, 0]
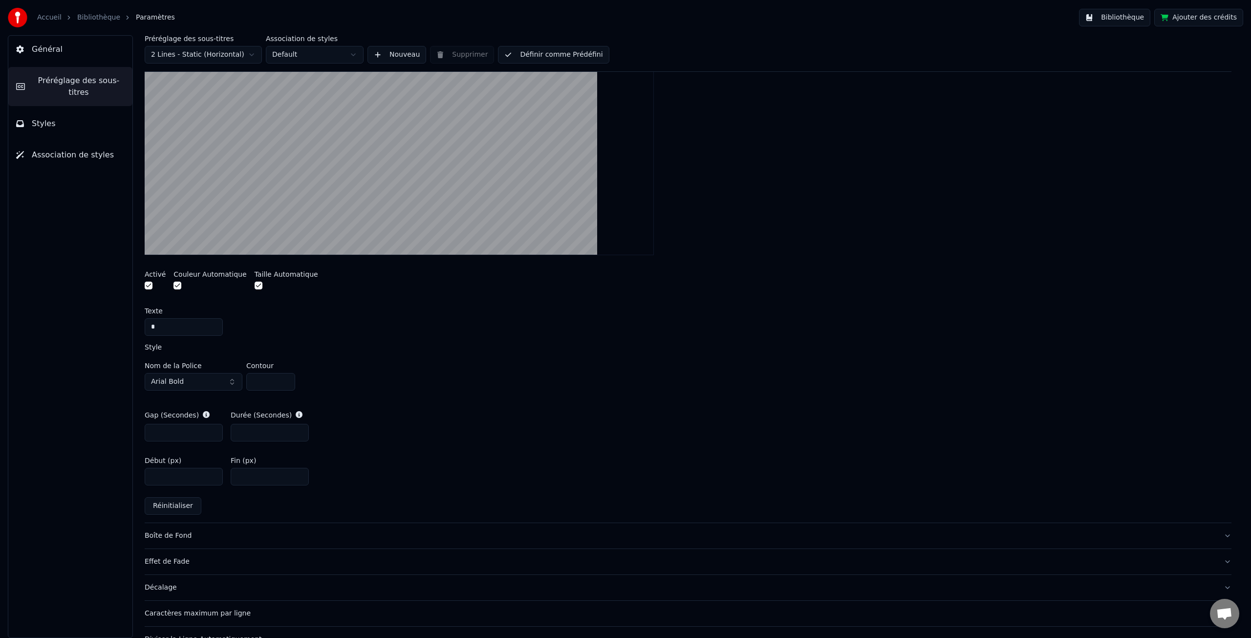
click at [166, 586] on div "Décalage" at bounding box center [680, 588] width 1071 height 10
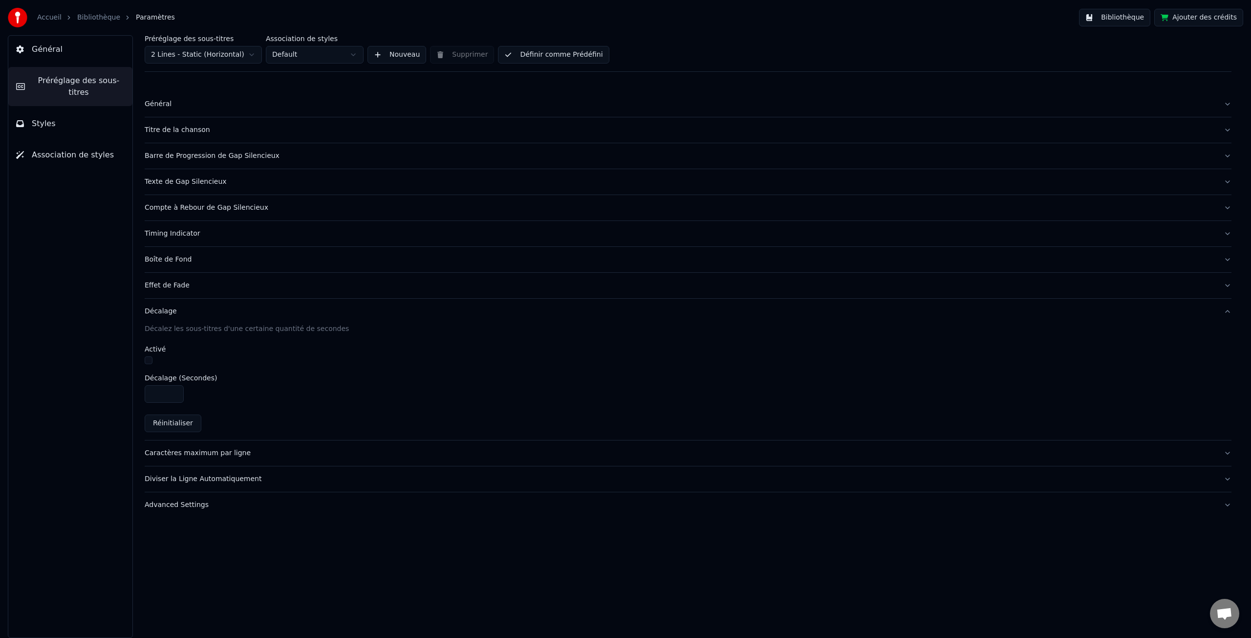
click at [182, 455] on div "Caractères maximum par ligne" at bounding box center [680, 453] width 1071 height 10
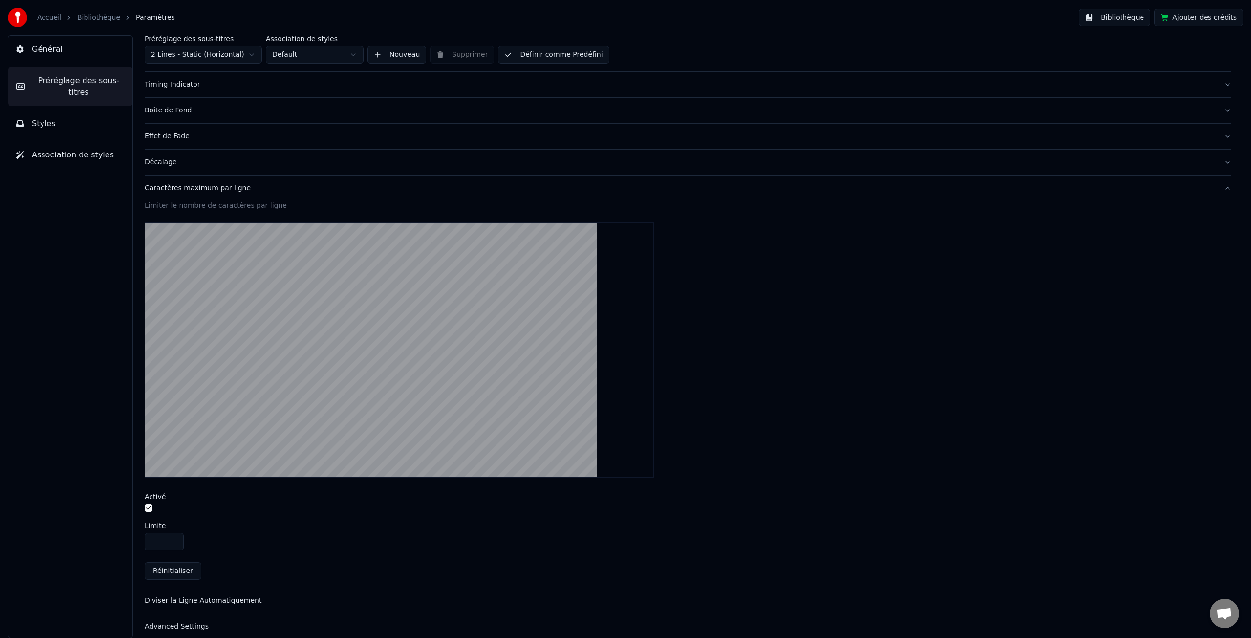
scroll to position [158, 0]
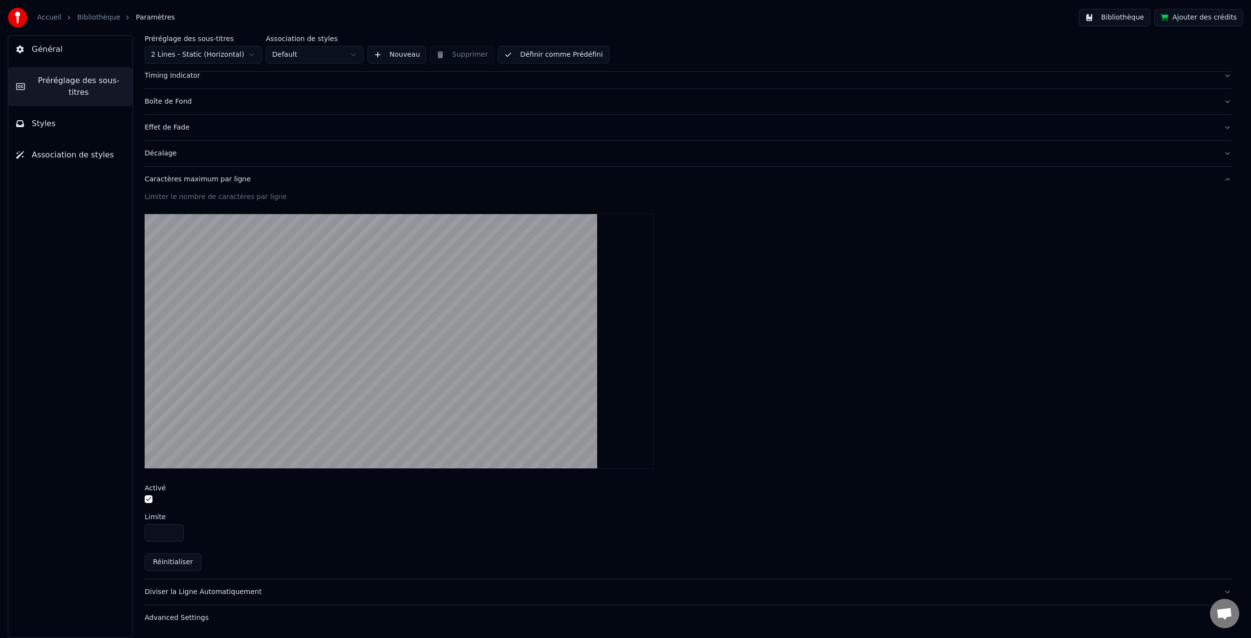
click at [205, 593] on div "Diviser la Ligne Automatiquement" at bounding box center [680, 592] width 1071 height 10
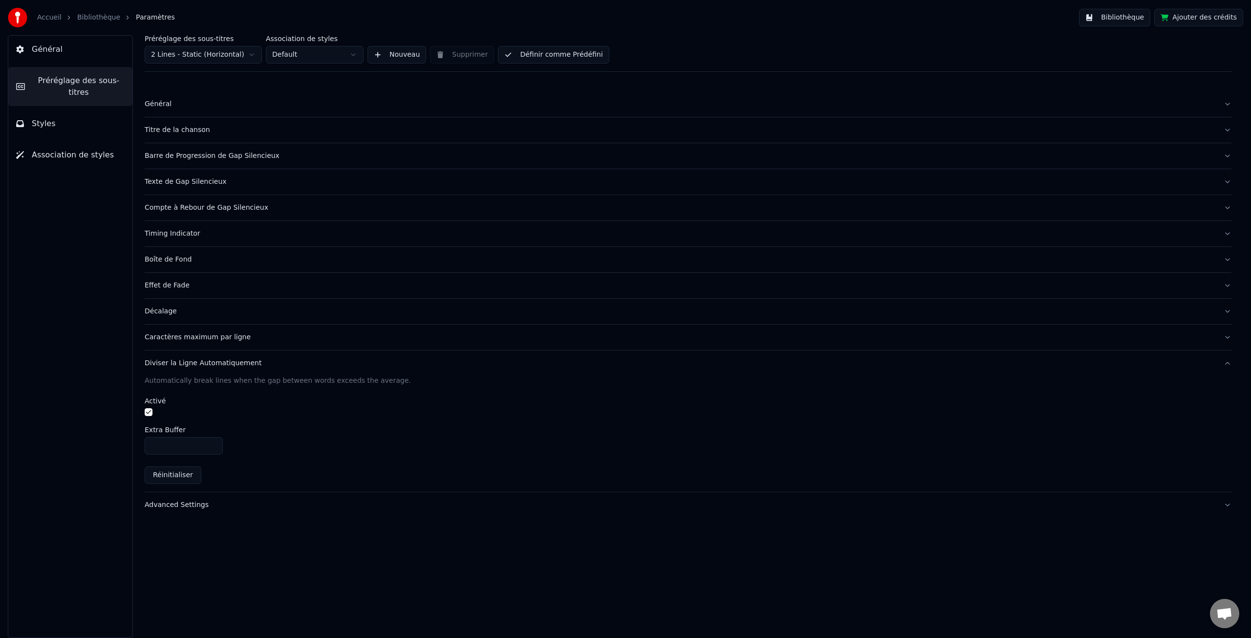
click at [148, 411] on button "button" at bounding box center [149, 412] width 8 height 8
click at [168, 503] on div "Advanced Settings" at bounding box center [680, 505] width 1071 height 10
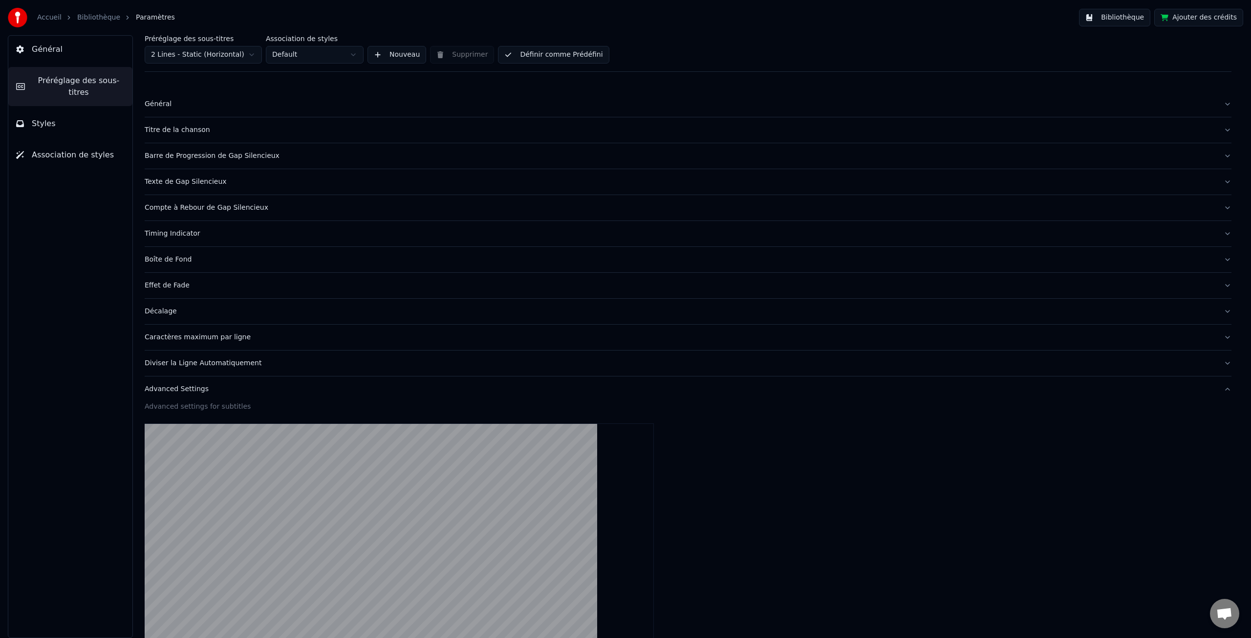
click at [58, 122] on button "Styles" at bounding box center [70, 123] width 124 height 27
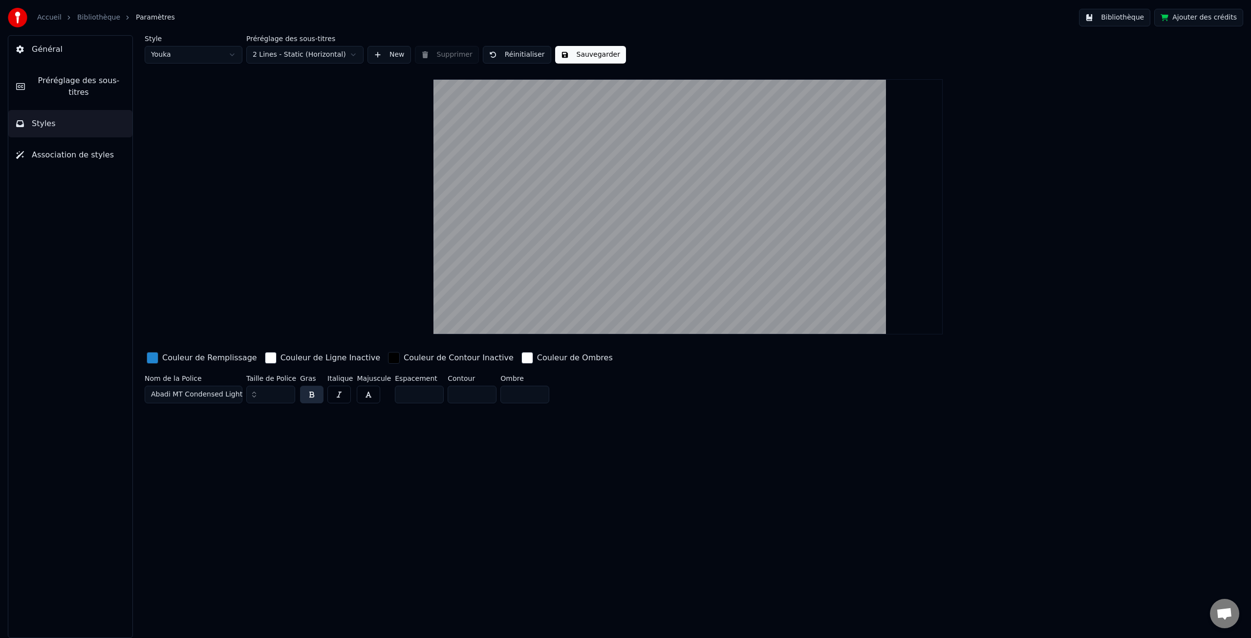
click at [53, 48] on span "Général" at bounding box center [47, 49] width 31 height 12
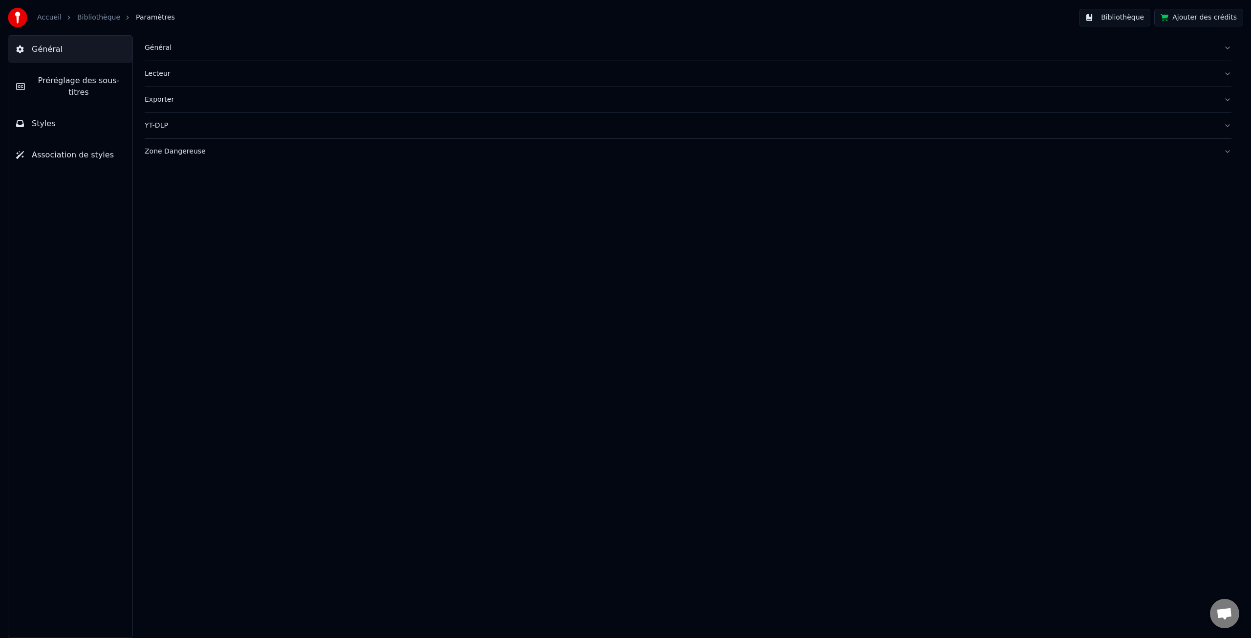
click at [1112, 18] on button "Bibliothèque" at bounding box center [1114, 18] width 71 height 18
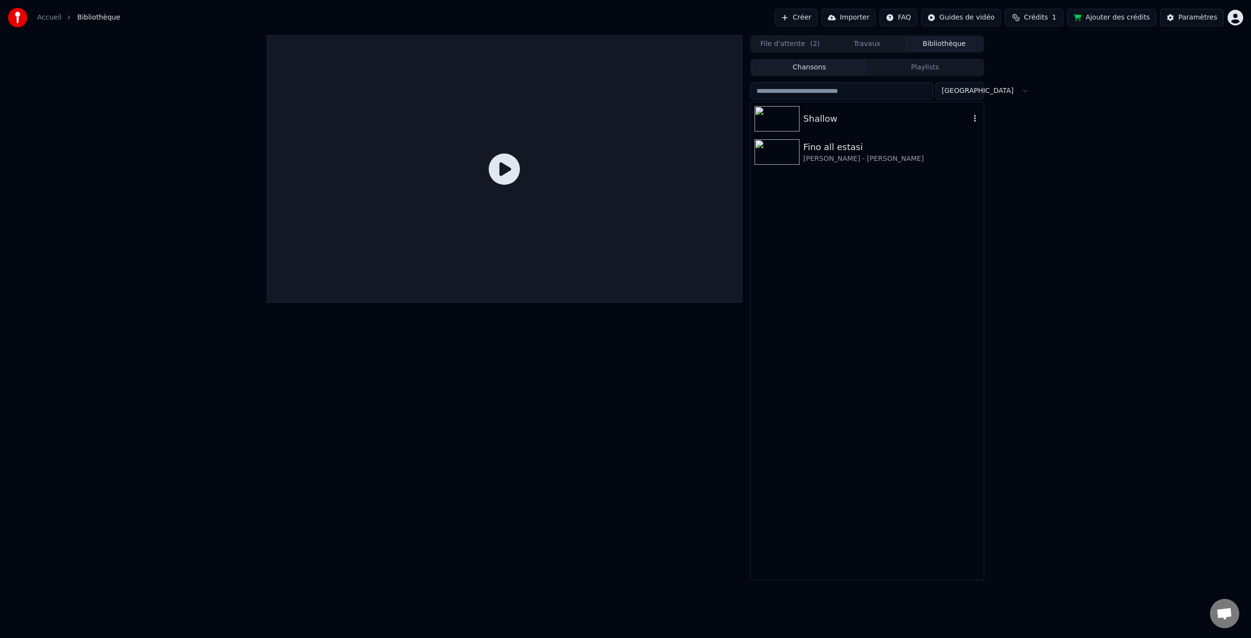
click at [775, 119] on img at bounding box center [777, 118] width 45 height 25
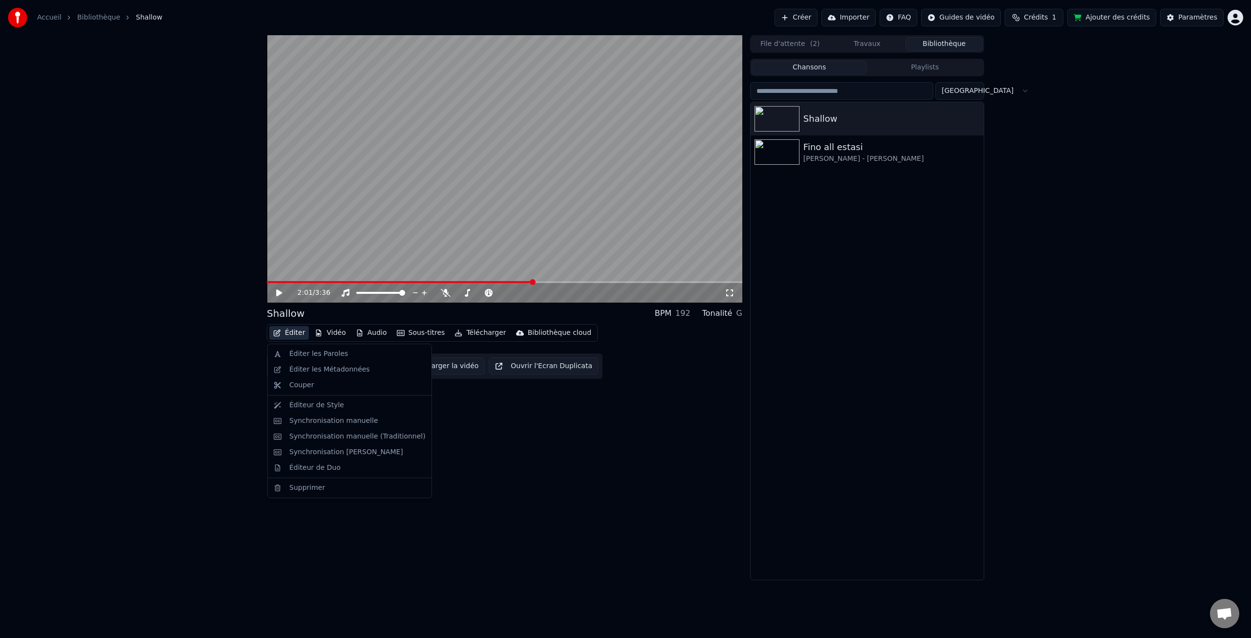
click at [293, 334] on button "Éditer" at bounding box center [289, 333] width 40 height 14
click at [331, 356] on div "Éditer les Paroles" at bounding box center [318, 354] width 59 height 10
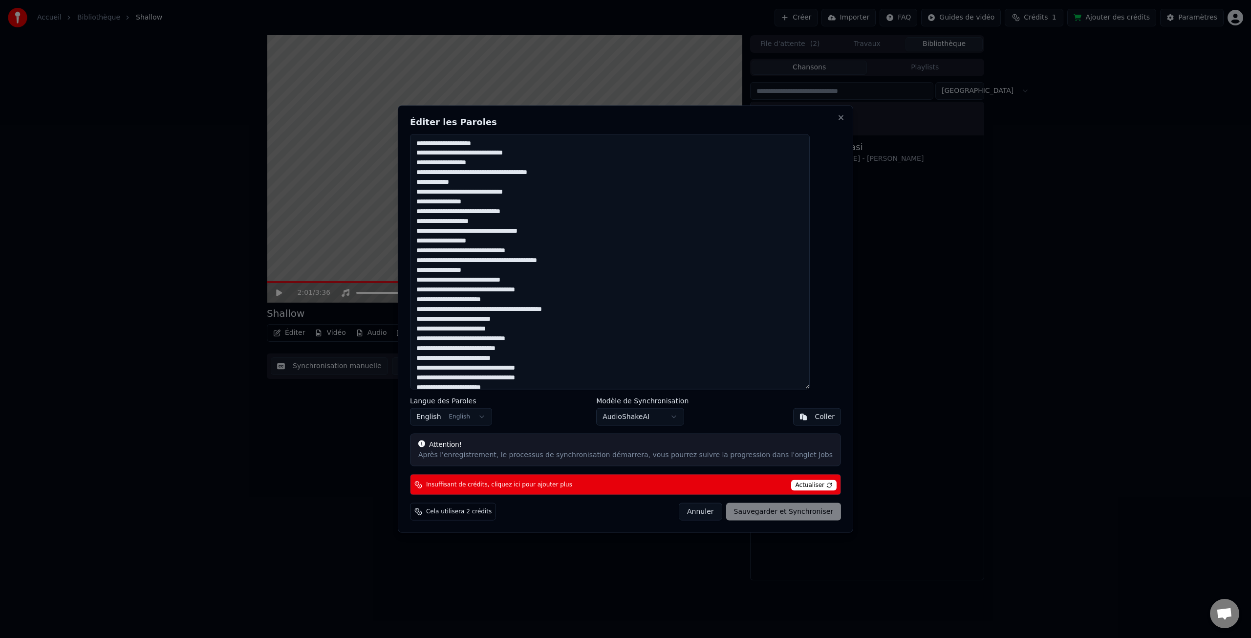
click at [519, 311] on textarea at bounding box center [610, 261] width 400 height 255
click at [522, 312] on textarea at bounding box center [610, 261] width 400 height 255
drag, startPoint x: 452, startPoint y: 260, endPoint x: 510, endPoint y: 264, distance: 58.3
click at [452, 260] on textarea at bounding box center [610, 261] width 400 height 255
click at [464, 260] on textarea at bounding box center [610, 261] width 400 height 255
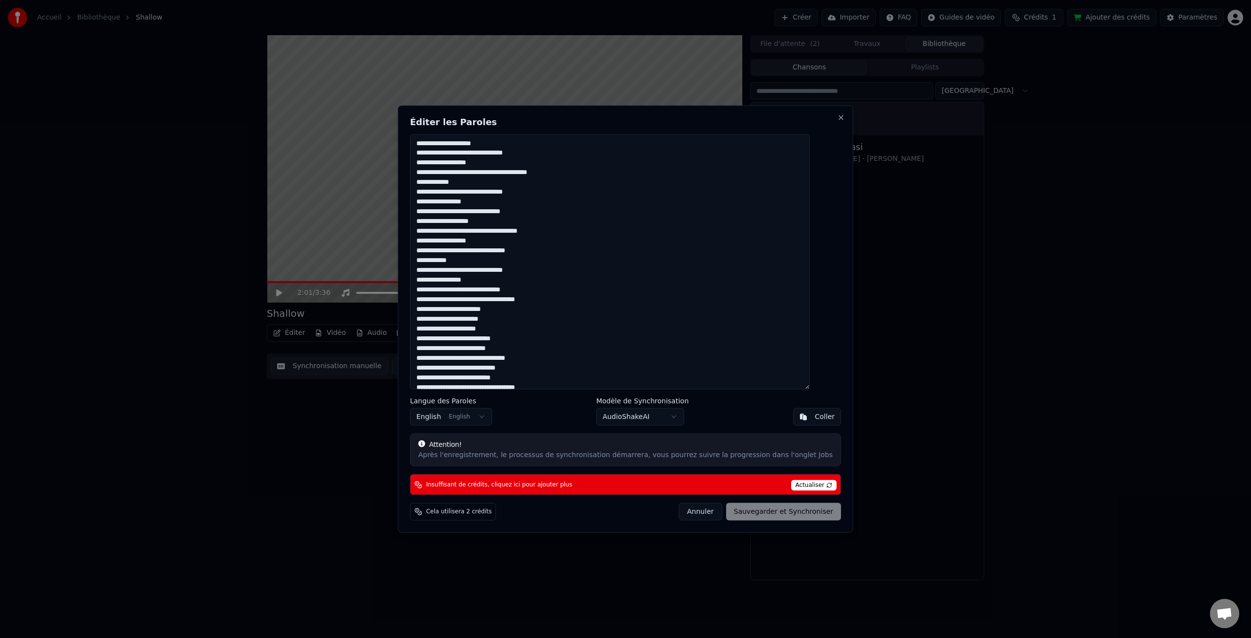
click at [794, 486] on span "Actualiser" at bounding box center [814, 485] width 46 height 11
click at [795, 482] on span "Actualiser" at bounding box center [814, 485] width 46 height 11
click at [737, 514] on div "Annuler Sauvegarder et Synchroniser" at bounding box center [760, 512] width 162 height 18
click at [837, 119] on button "Close" at bounding box center [841, 117] width 8 height 8
type textarea "**********"
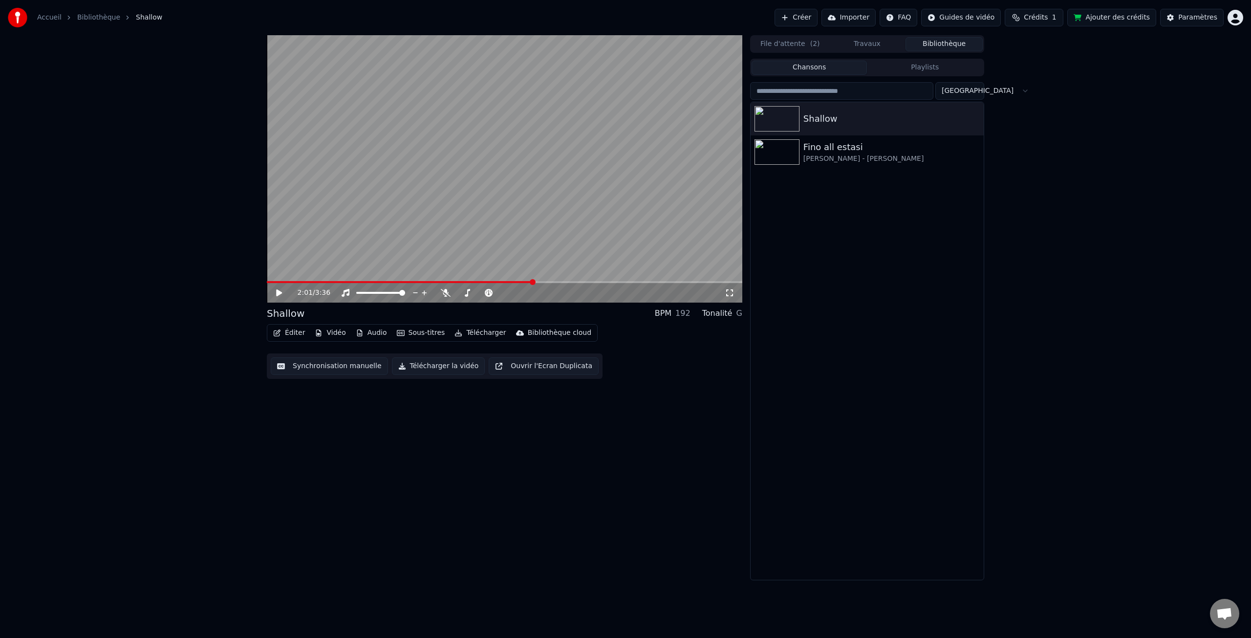
click at [50, 19] on link "Accueil" at bounding box center [49, 18] width 24 height 10
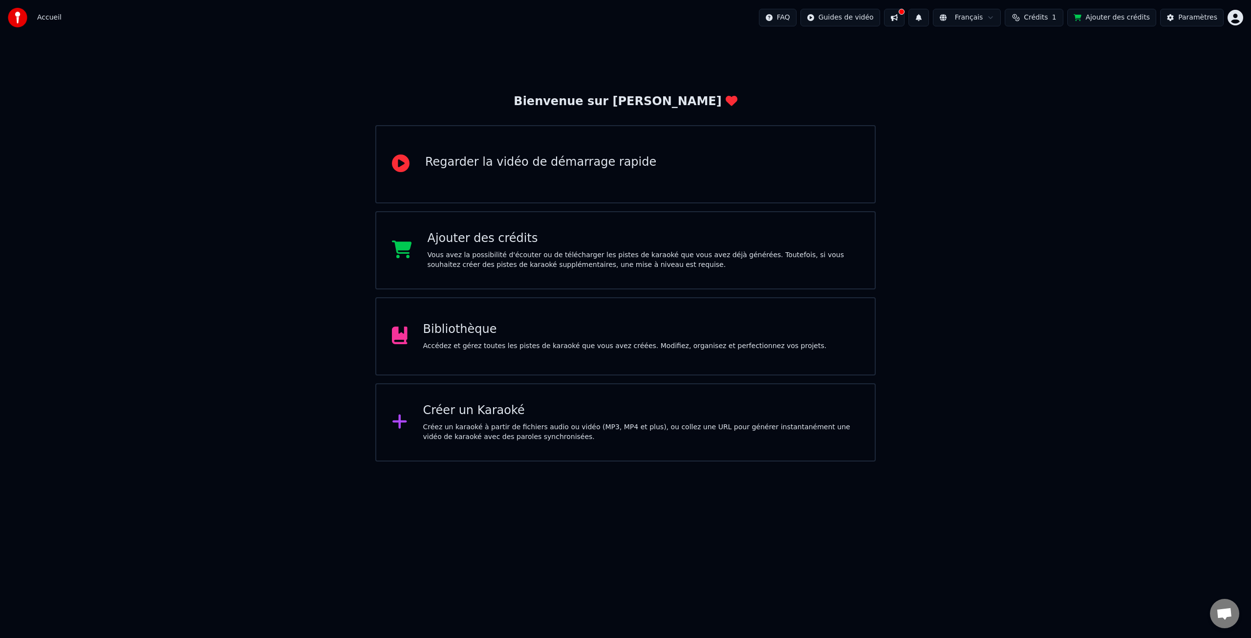
click at [492, 238] on div "Ajouter des crédits" at bounding box center [644, 239] width 432 height 16
click at [1204, 18] on div "Paramètres" at bounding box center [1197, 18] width 39 height 10
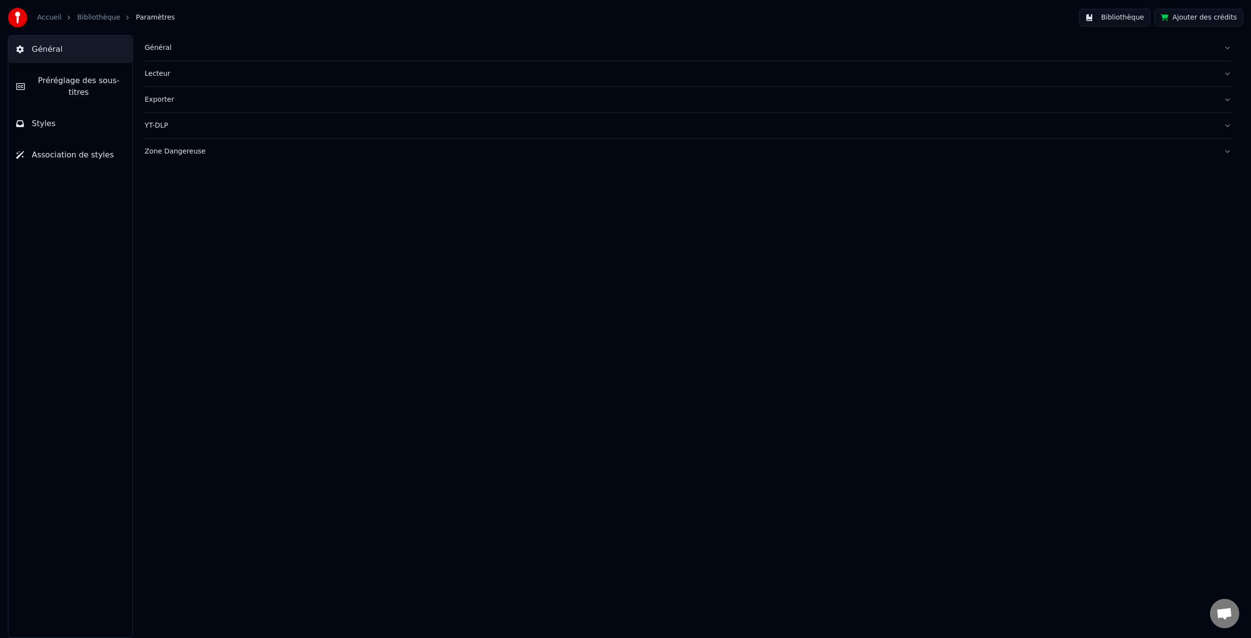
click at [1207, 15] on button "Ajouter des crédits" at bounding box center [1198, 18] width 89 height 18
click at [50, 13] on link "Accueil" at bounding box center [49, 18] width 24 height 10
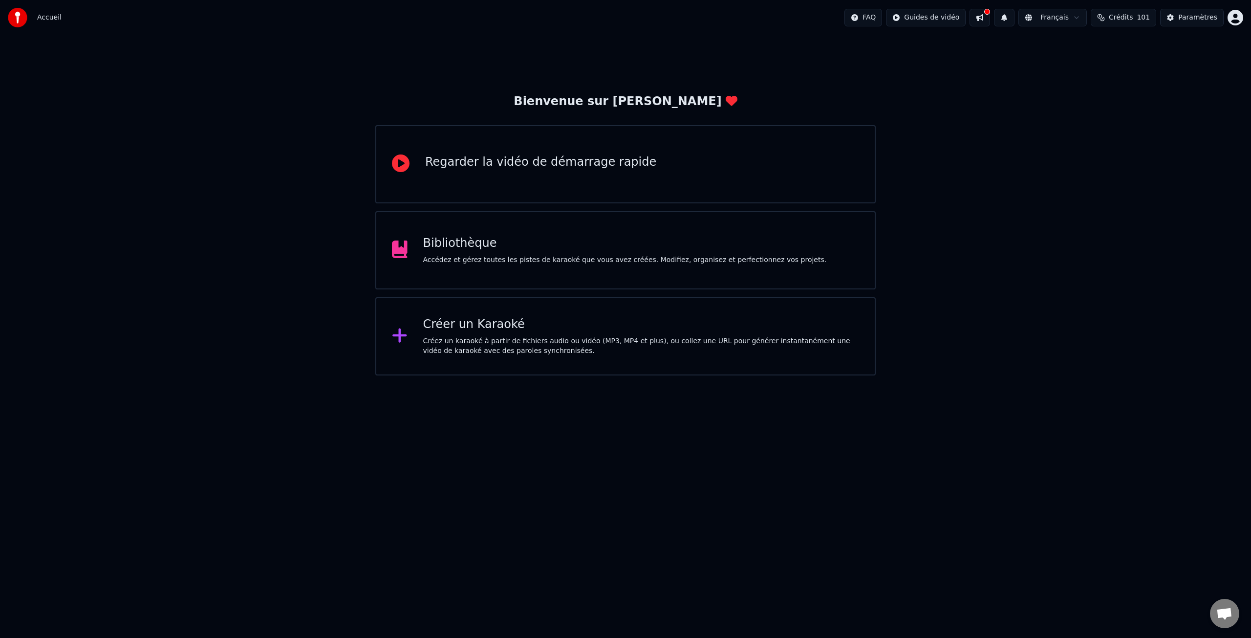
click at [990, 18] on button at bounding box center [980, 18] width 21 height 18
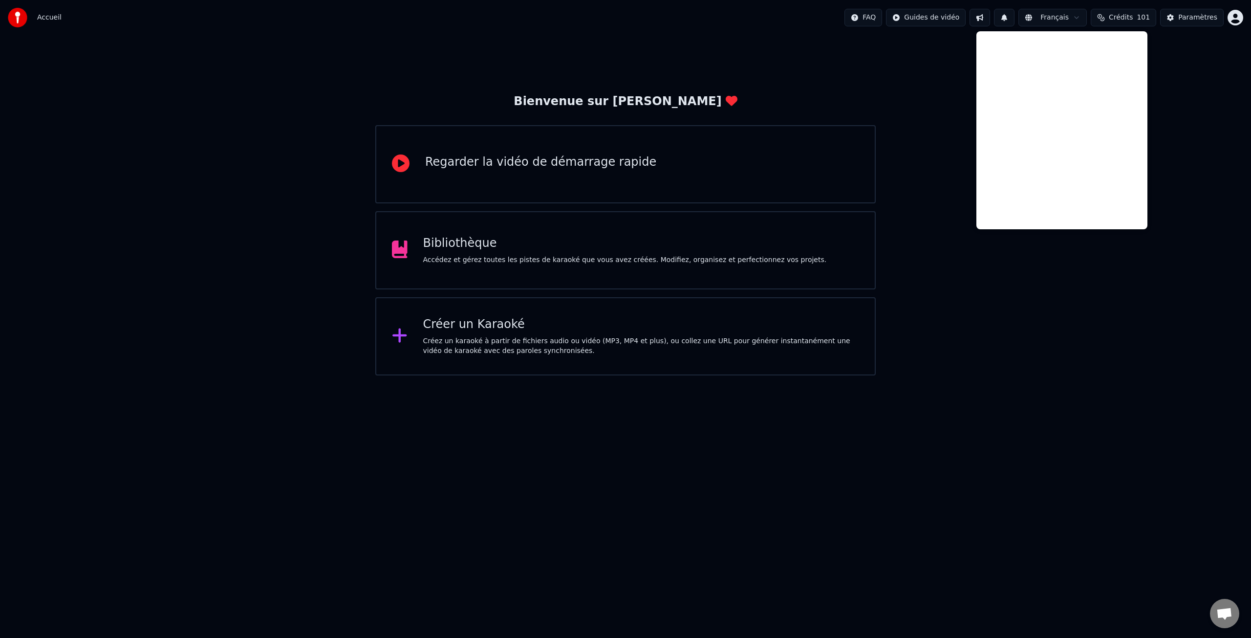
click at [512, 247] on div "Bibliothèque" at bounding box center [625, 244] width 404 height 16
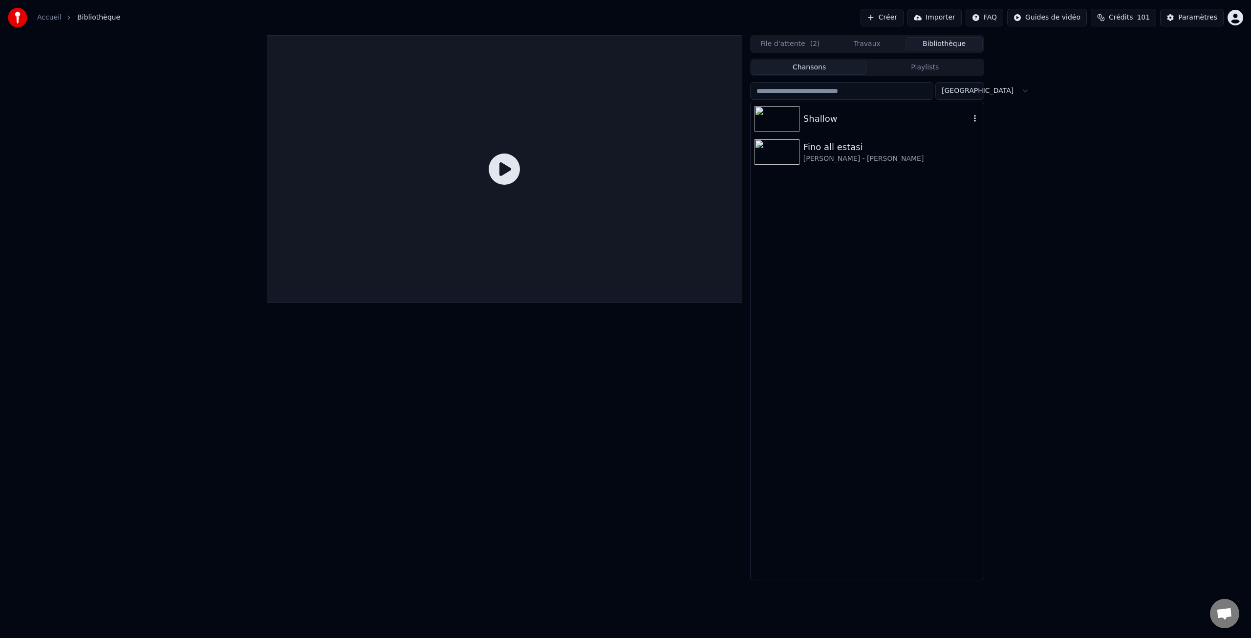
click at [853, 122] on div "Shallow" at bounding box center [886, 119] width 167 height 14
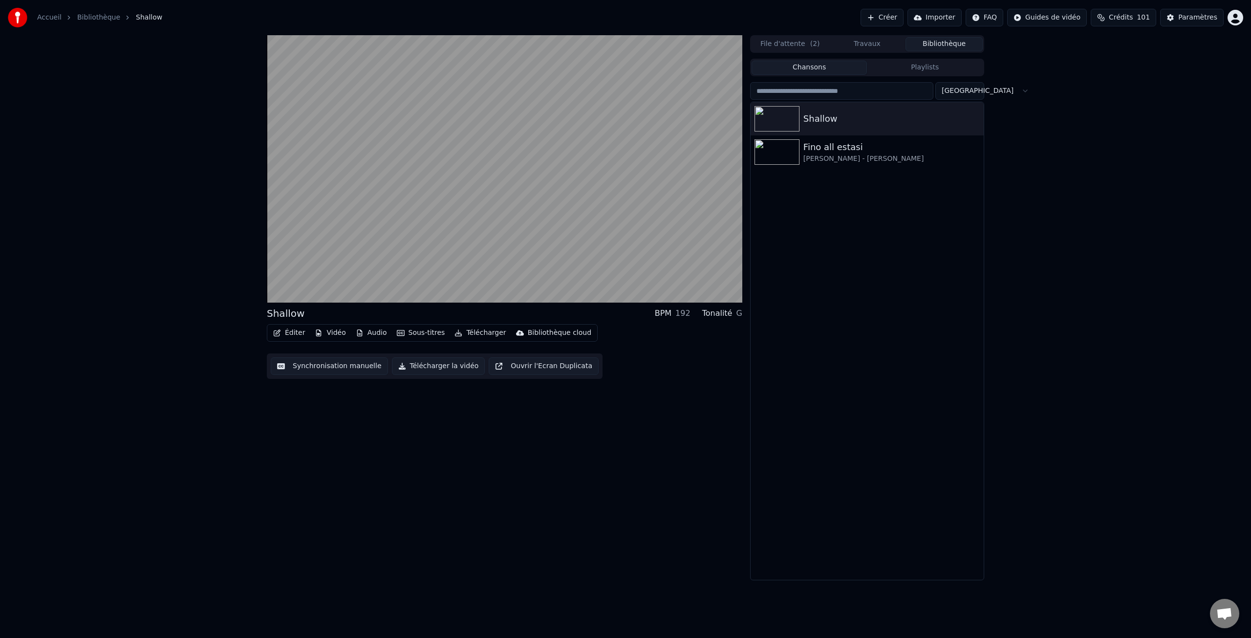
click at [293, 333] on button "Éditer" at bounding box center [289, 333] width 40 height 14
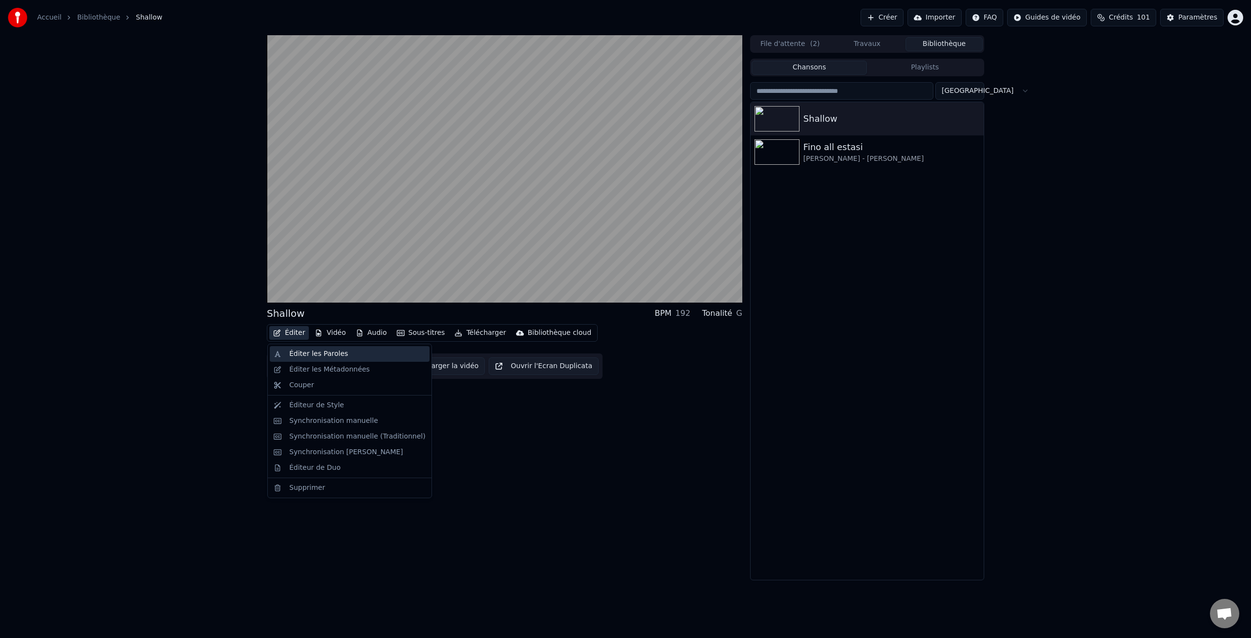
click at [310, 352] on div "Éditer les Paroles" at bounding box center [318, 354] width 59 height 10
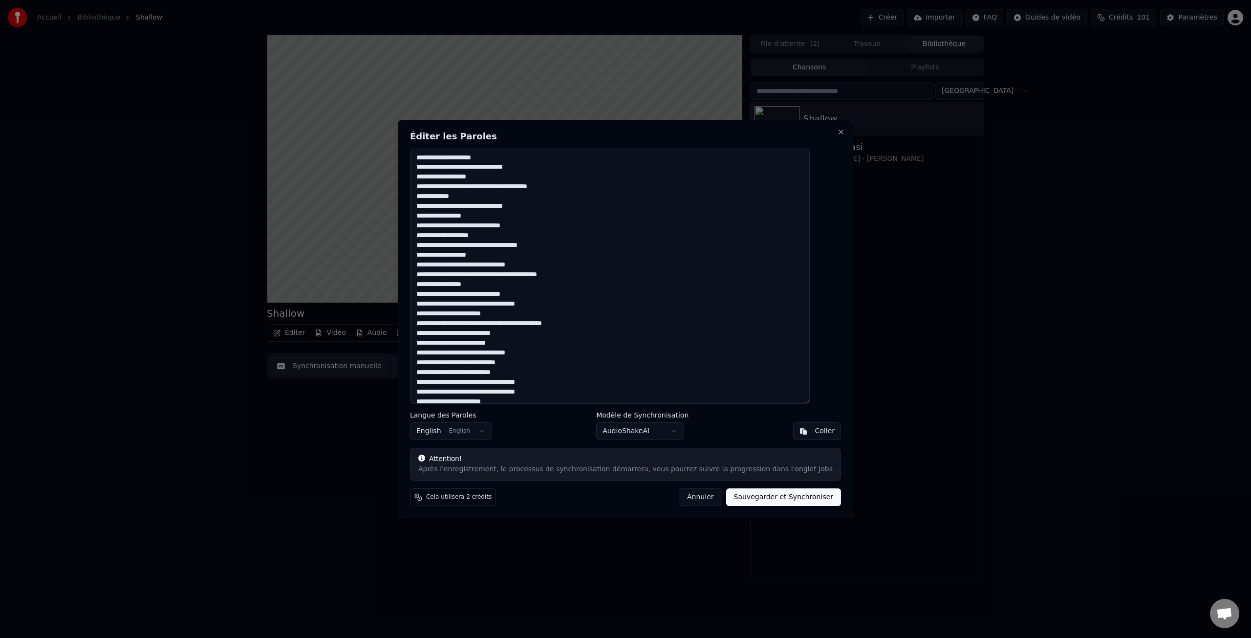
click at [454, 198] on textarea at bounding box center [610, 276] width 400 height 255
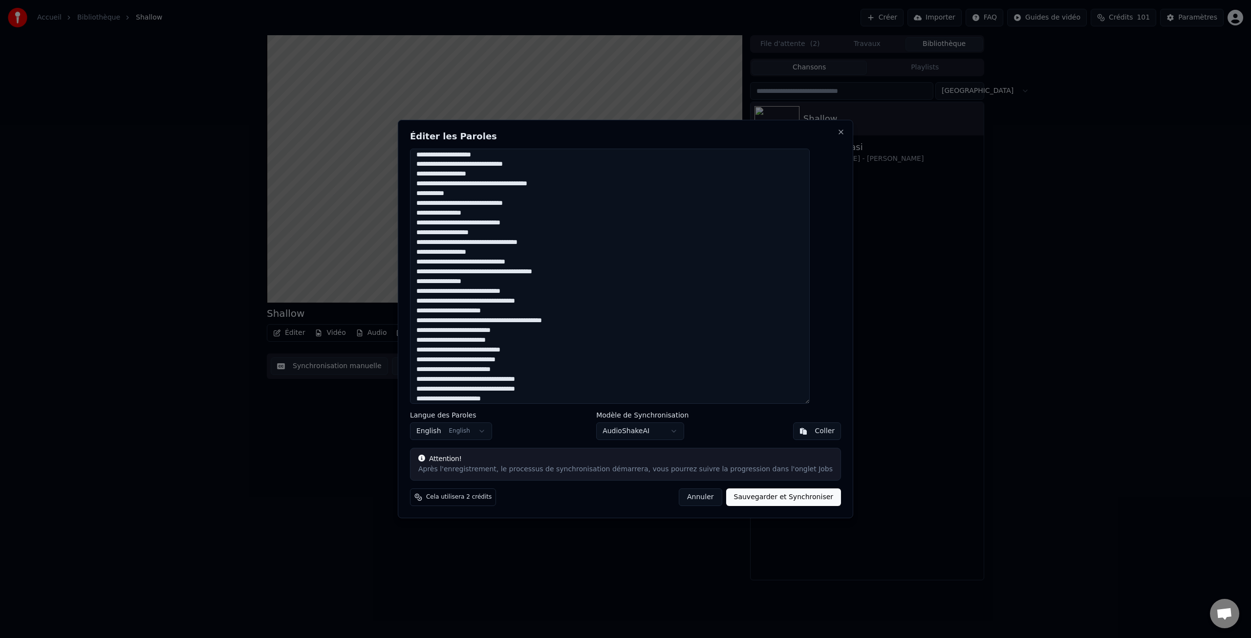
scroll to position [66, 0]
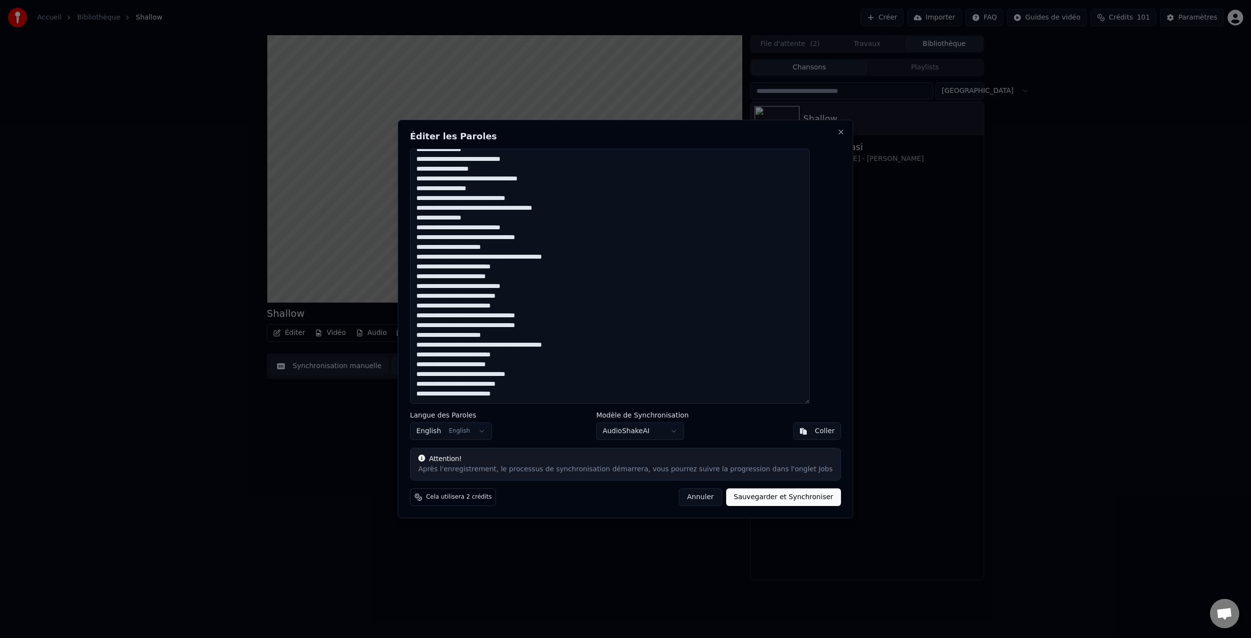
click at [499, 328] on textarea at bounding box center [610, 276] width 400 height 255
click at [497, 316] on textarea at bounding box center [610, 276] width 400 height 255
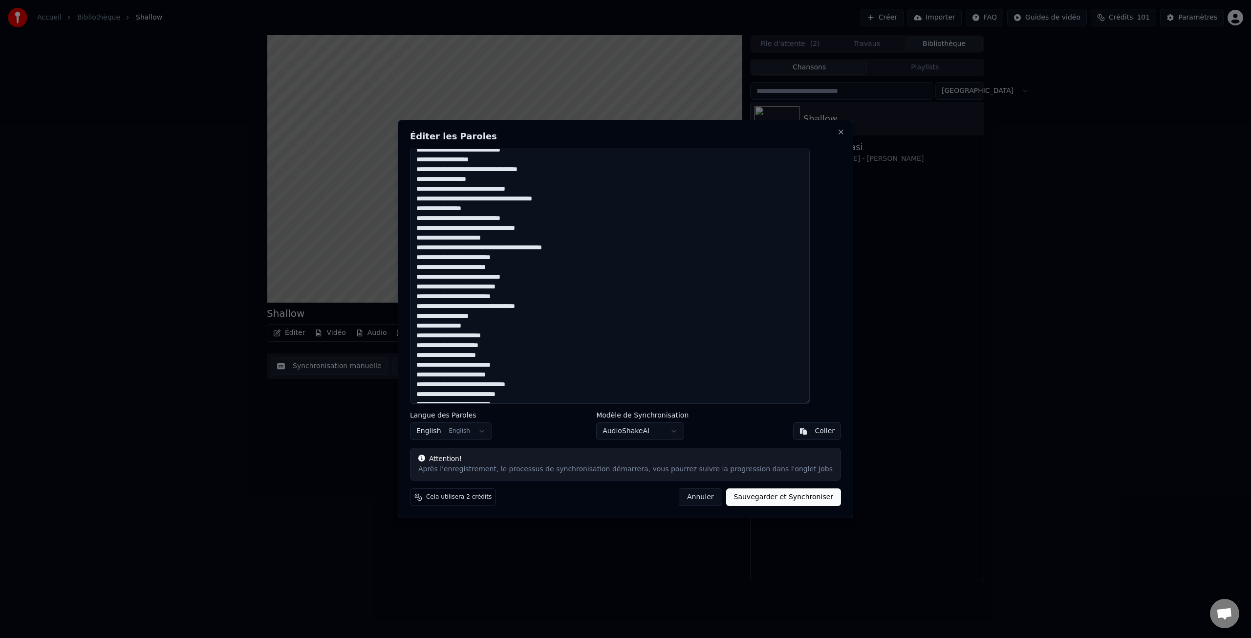
scroll to position [86, 0]
click at [463, 190] on textarea at bounding box center [610, 276] width 400 height 255
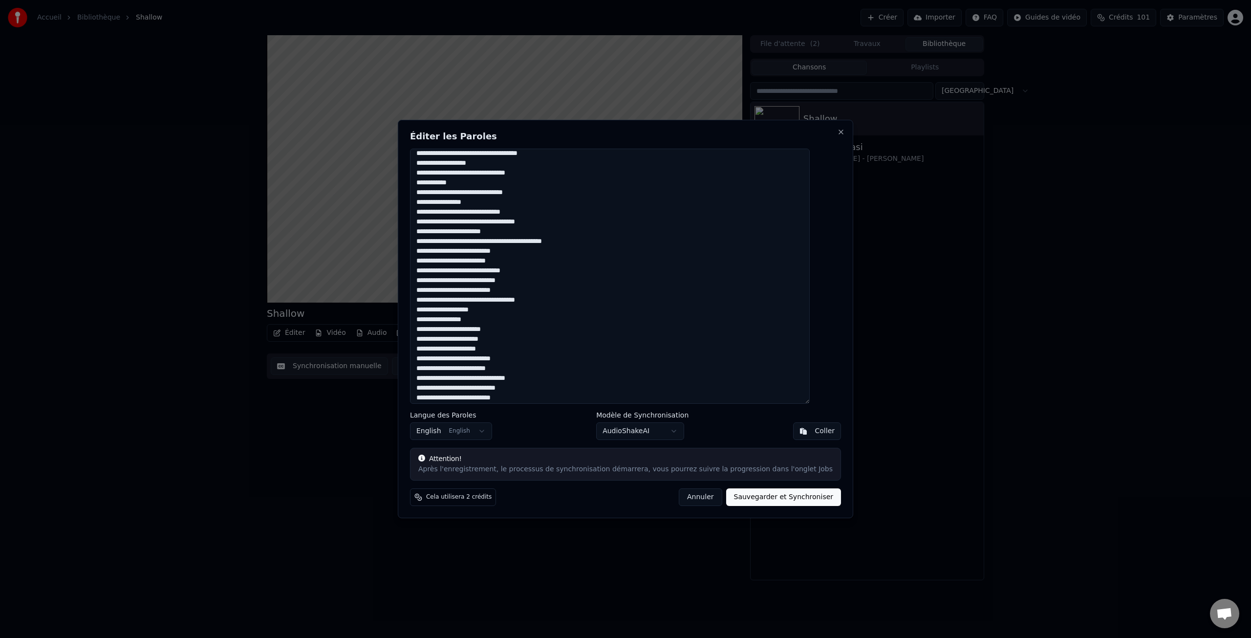
click at [501, 219] on textarea at bounding box center [610, 276] width 400 height 255
click at [515, 255] on textarea at bounding box center [610, 276] width 400 height 255
click at [526, 322] on textarea at bounding box center [610, 276] width 400 height 255
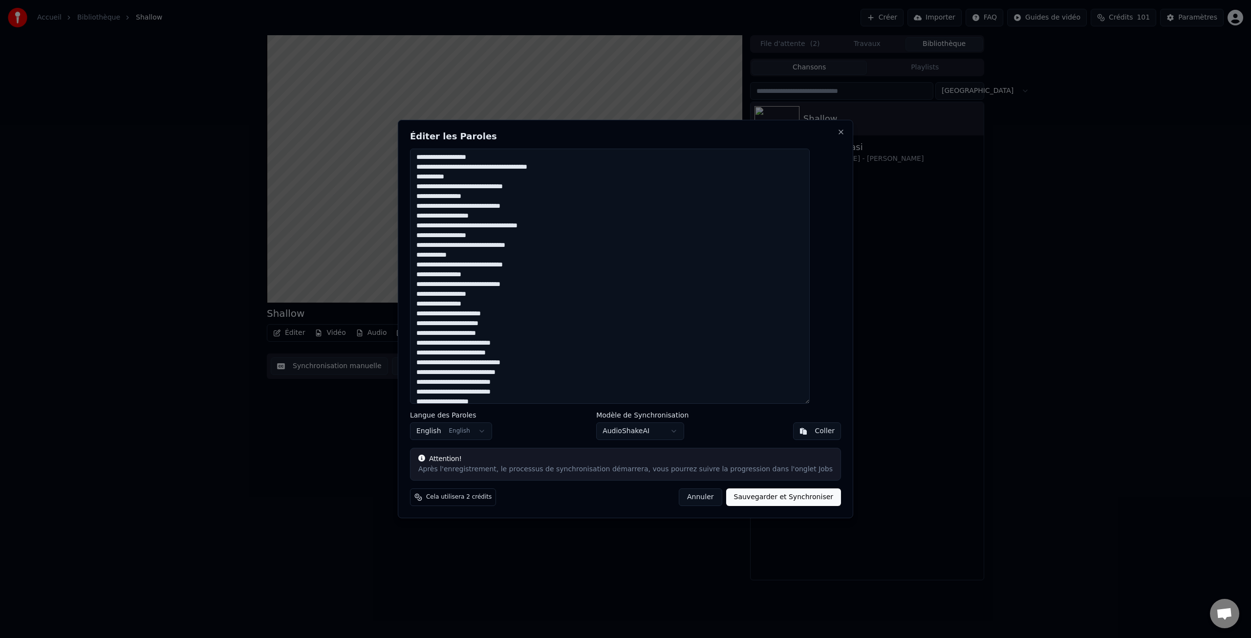
scroll to position [0, 0]
type textarea "**********"
click at [775, 498] on button "Sauvegarder et Synchroniser" at bounding box center [783, 497] width 115 height 18
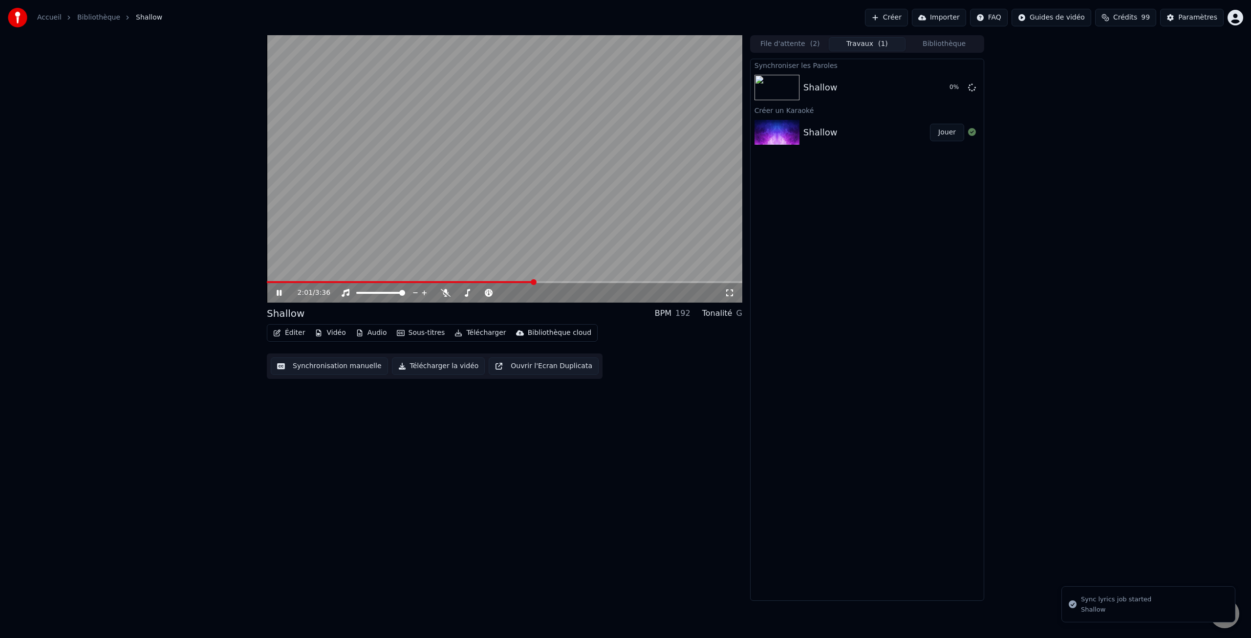
click at [281, 292] on icon at bounding box center [279, 293] width 5 height 6
click at [774, 89] on img at bounding box center [777, 87] width 45 height 25
click at [268, 280] on video at bounding box center [505, 168] width 476 height 267
click at [269, 282] on span at bounding box center [408, 282] width 282 height 2
click at [280, 294] on icon at bounding box center [279, 292] width 6 height 7
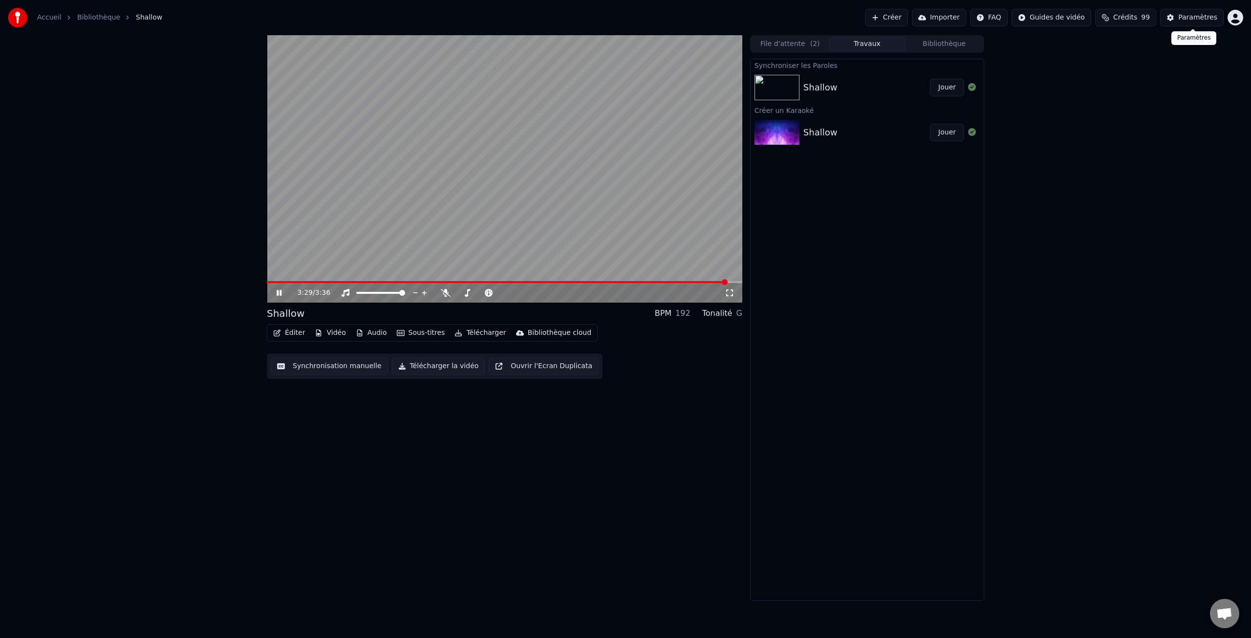
click at [1198, 16] on div "Paramètres" at bounding box center [1197, 18] width 39 height 10
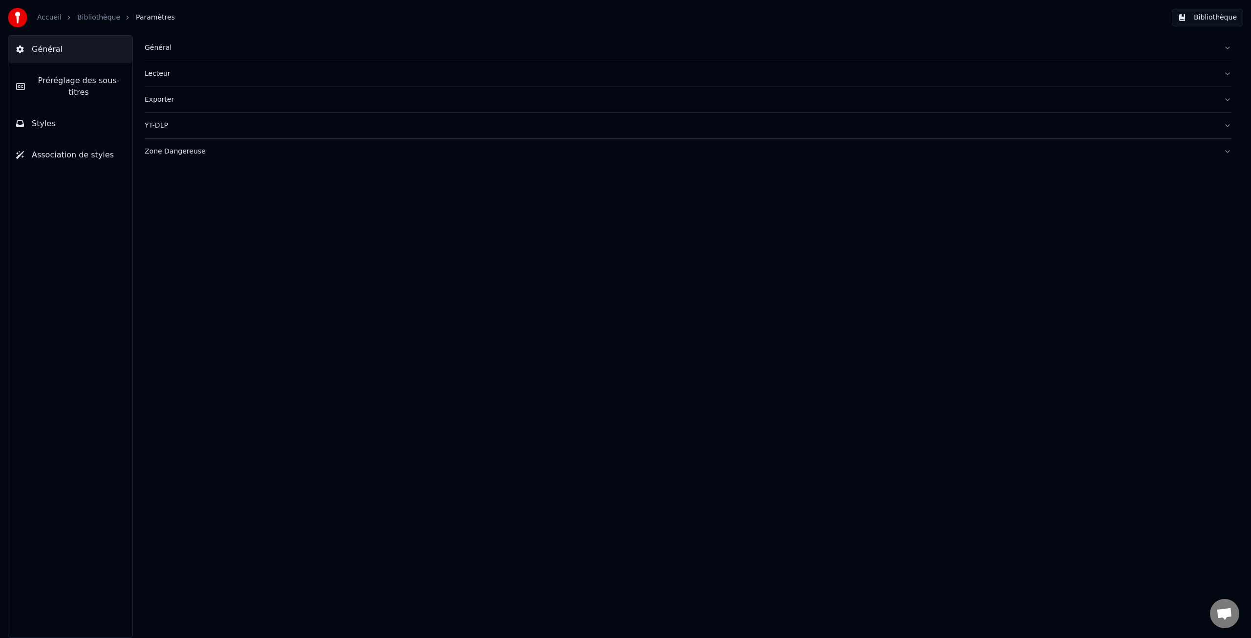
click at [160, 50] on div "Général" at bounding box center [680, 48] width 1071 height 10
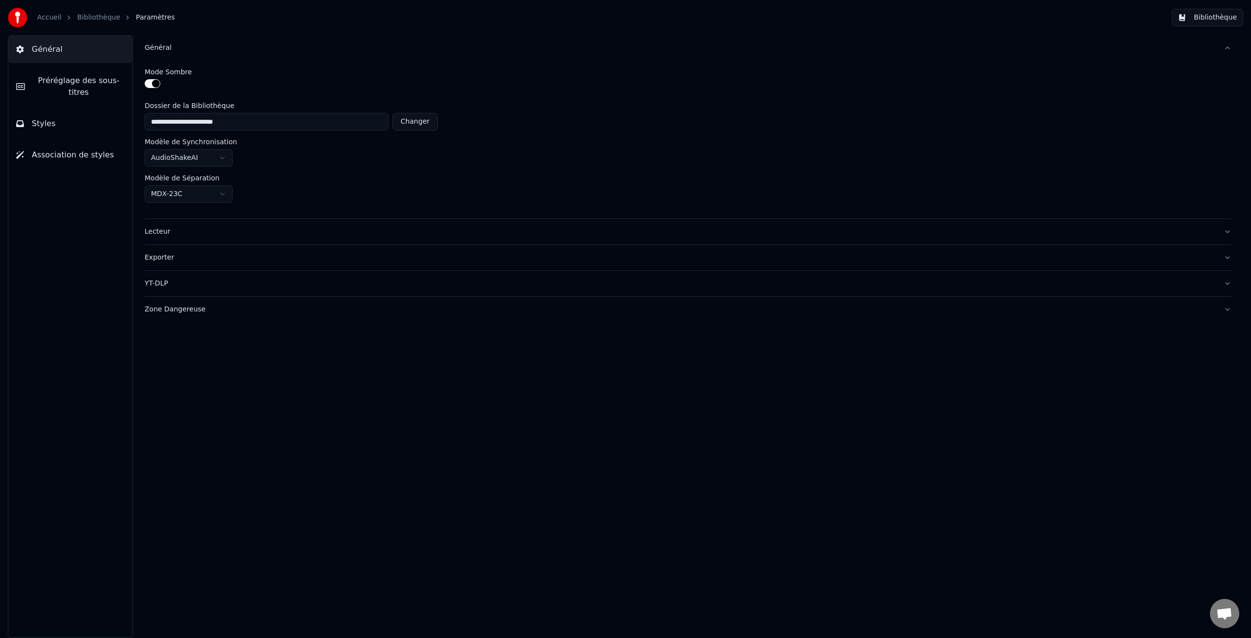
click at [221, 192] on html "**********" at bounding box center [625, 319] width 1251 height 638
click at [266, 187] on html "**********" at bounding box center [625, 319] width 1251 height 638
click at [159, 231] on div "Lecteur" at bounding box center [680, 232] width 1071 height 10
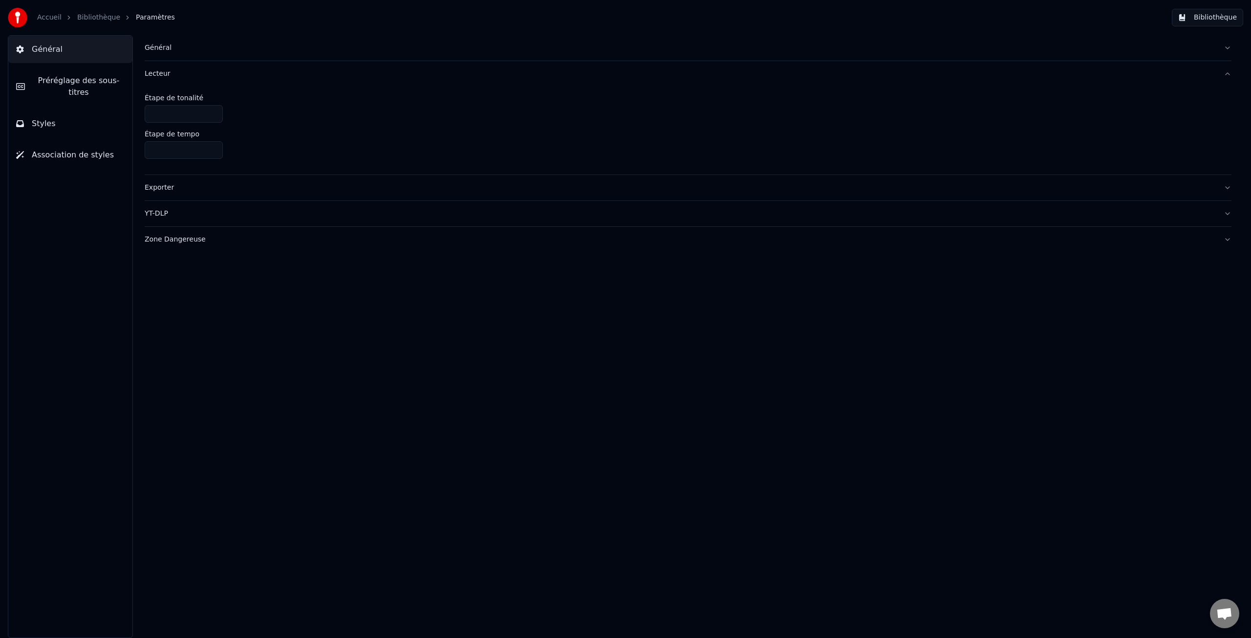
click at [70, 77] on span "Préréglage des sous-titres" at bounding box center [79, 86] width 92 height 23
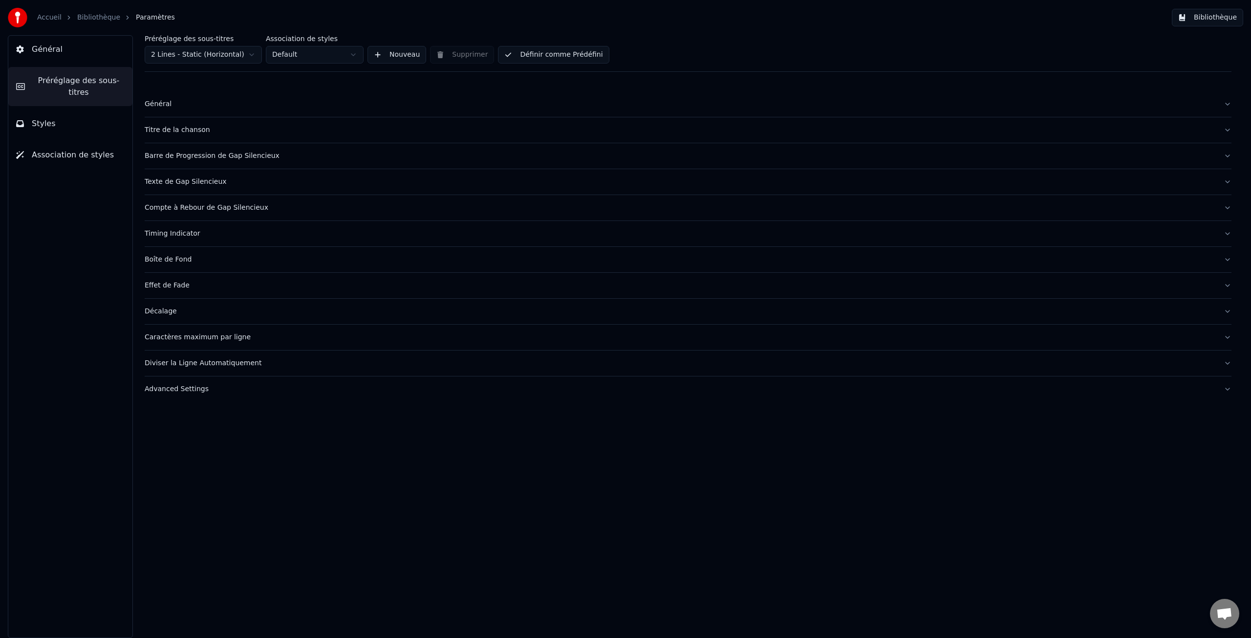
click at [171, 103] on div "Général" at bounding box center [680, 104] width 1071 height 10
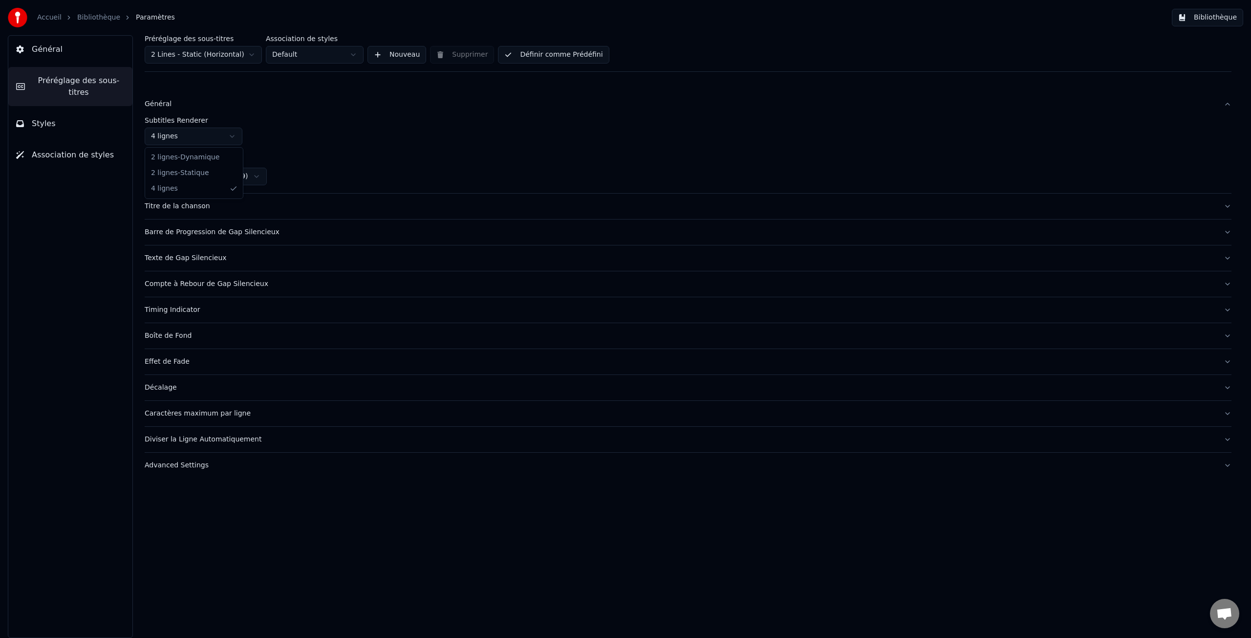
click at [233, 138] on html "Accueil Bibliothèque Paramètres Bibliothèque Général Préréglage des sous-titres…" at bounding box center [625, 319] width 1251 height 638
click at [308, 144] on html "Accueil Bibliothèque Paramètres Bibliothèque Général Préréglage des sous-titres…" at bounding box center [625, 319] width 1251 height 638
click at [258, 177] on html "Accueil Bibliothèque Paramètres Bibliothèque Général Préréglage des sous-titres…" at bounding box center [625, 319] width 1251 height 638
click at [337, 164] on html "Accueil Bibliothèque Paramètres Bibliothèque Général Préréglage des sous-titres…" at bounding box center [625, 319] width 1251 height 638
click at [193, 206] on div "Titre de la chanson" at bounding box center [680, 206] width 1071 height 10
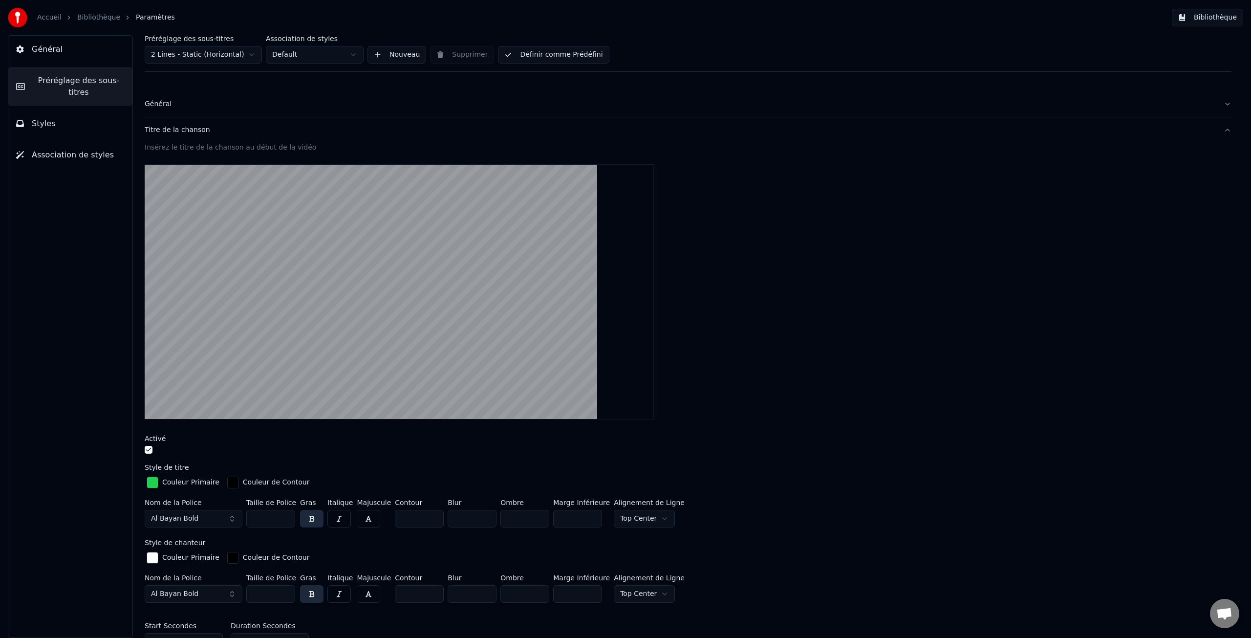
click at [161, 130] on div "Titre de la chanson" at bounding box center [680, 130] width 1071 height 10
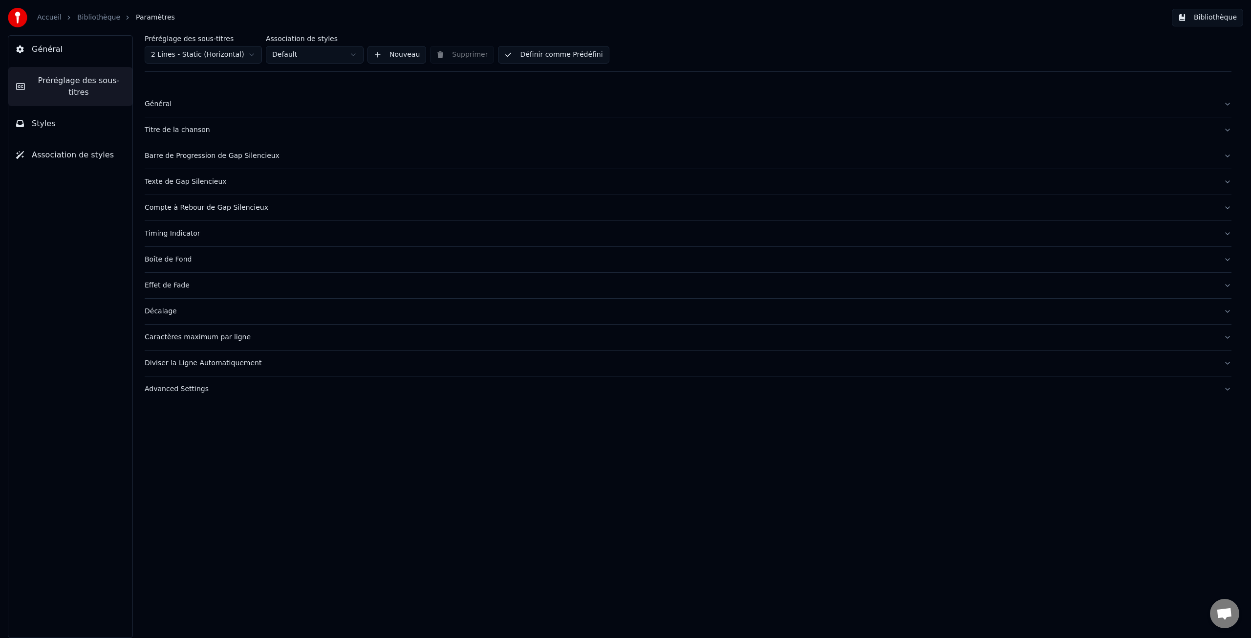
click at [165, 183] on div "Texte de Gap Silencieux" at bounding box center [680, 182] width 1071 height 10
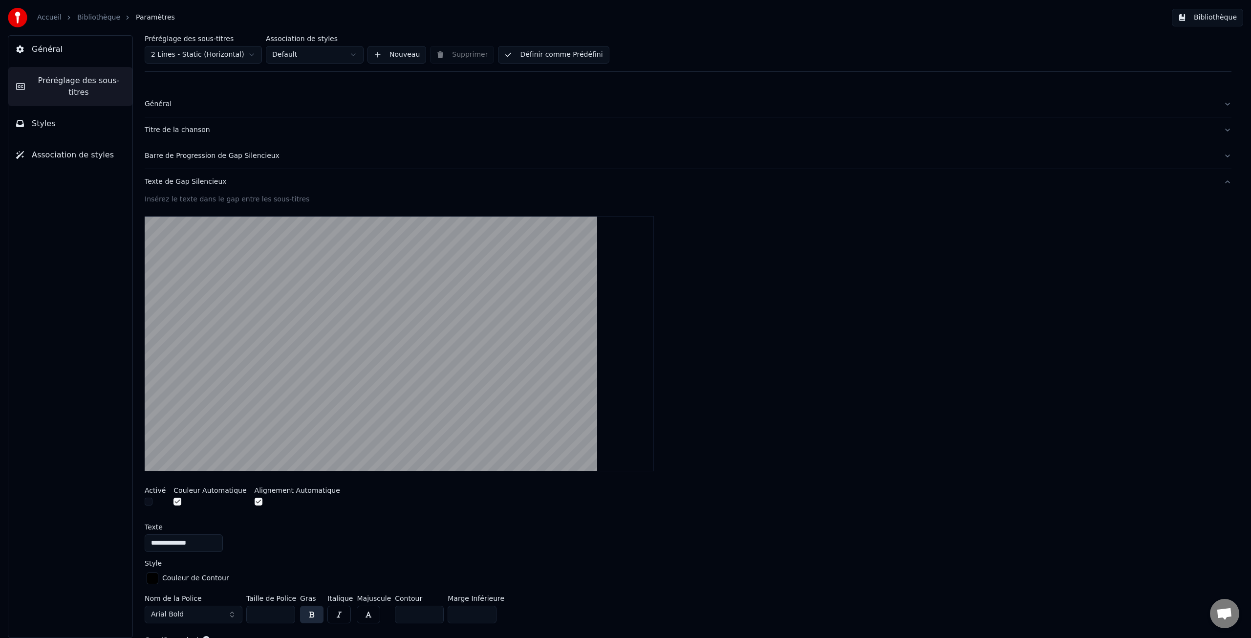
click at [165, 183] on div "Texte de Gap Silencieux" at bounding box center [680, 182] width 1071 height 10
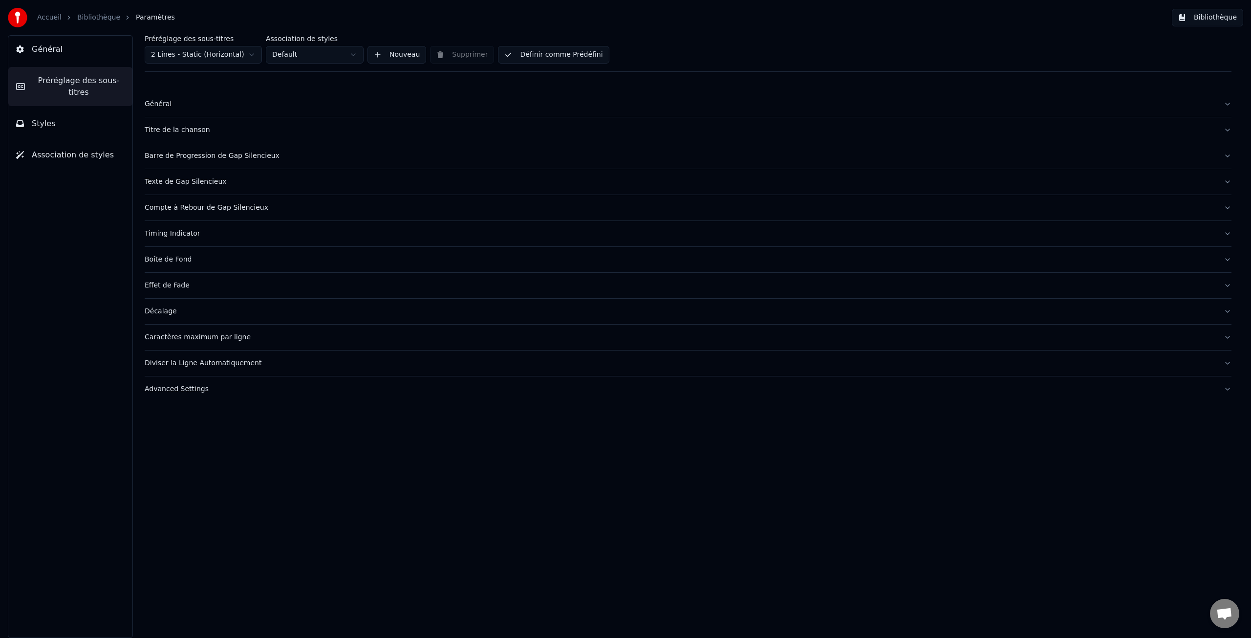
click at [160, 232] on div "Timing Indicator" at bounding box center [680, 234] width 1071 height 10
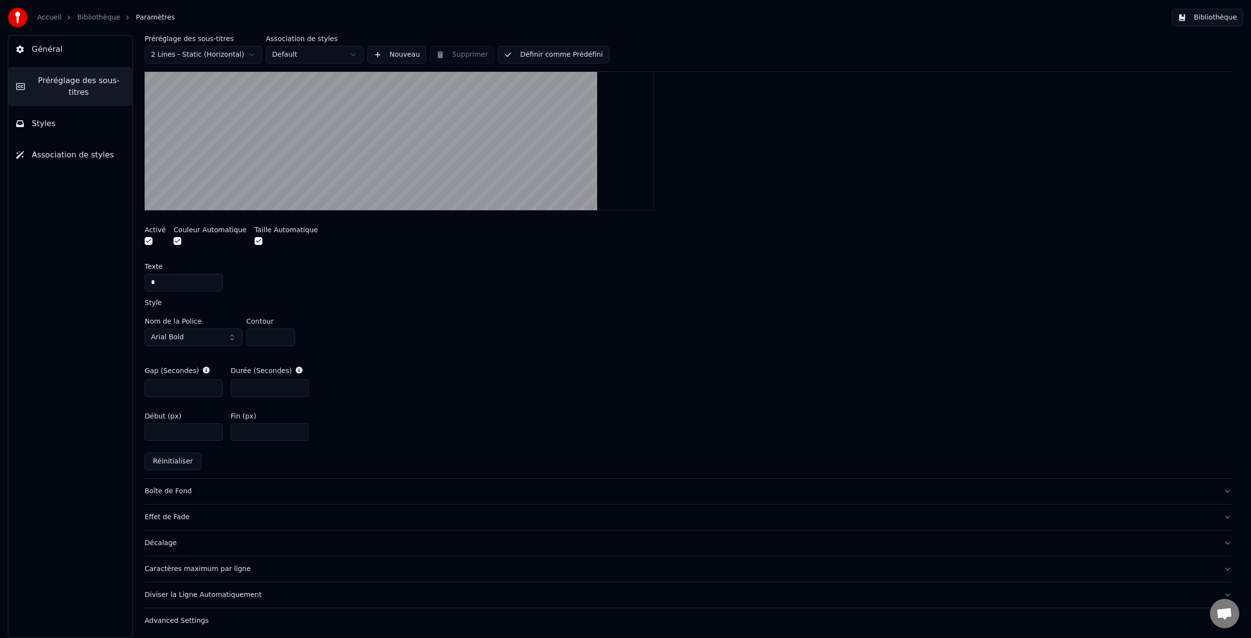
scroll to position [315, 0]
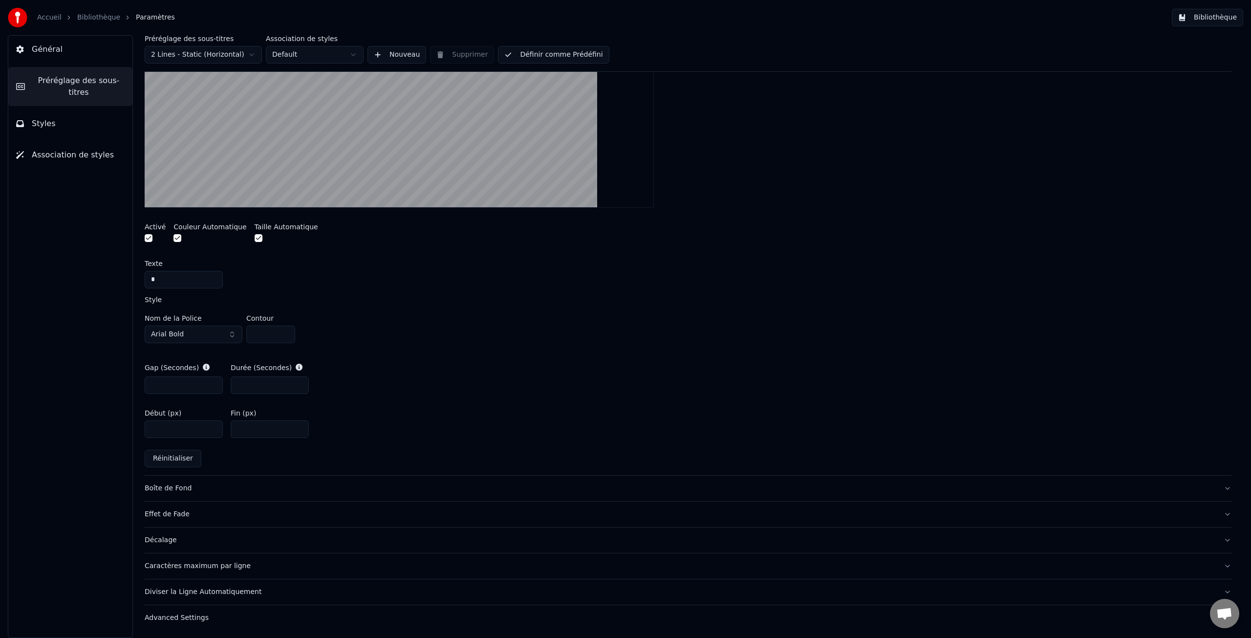
click at [170, 489] on div "Boîte de Fond" at bounding box center [680, 488] width 1071 height 10
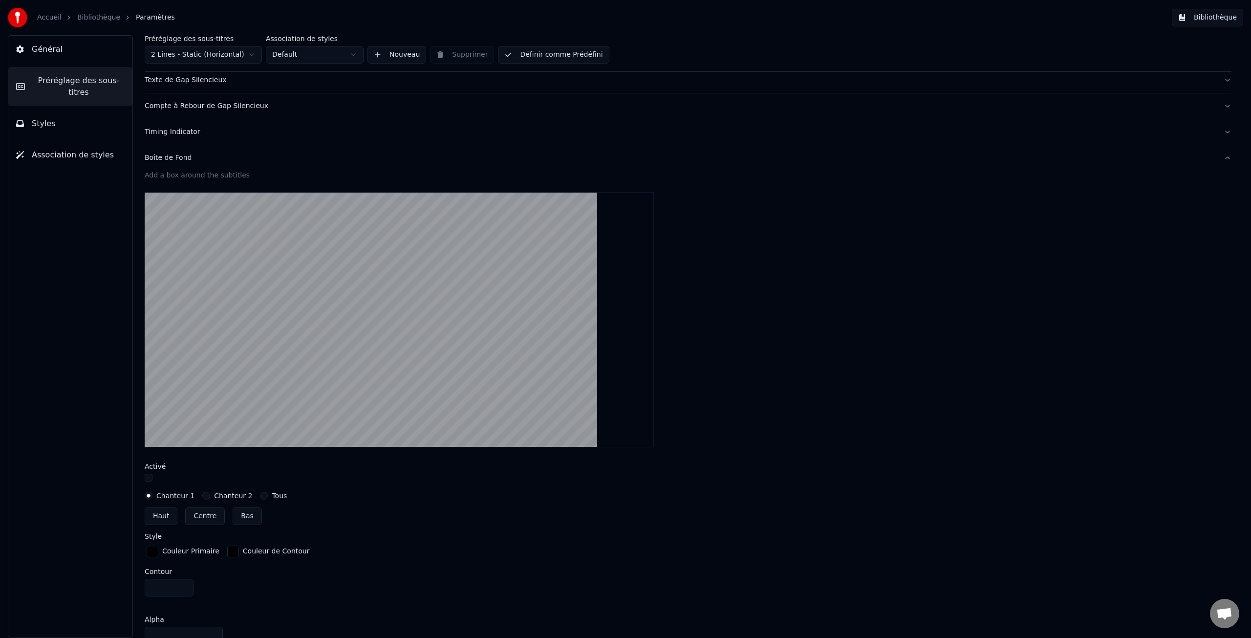
scroll to position [101, 0]
click at [223, 495] on label "Chanteur 2" at bounding box center [233, 496] width 38 height 7
click at [210, 495] on button "Chanteur 2" at bounding box center [206, 496] width 8 height 8
click at [163, 495] on label "Chanteur 1" at bounding box center [175, 496] width 38 height 7
click at [152, 495] on button "Chanteur 1" at bounding box center [149, 496] width 8 height 8
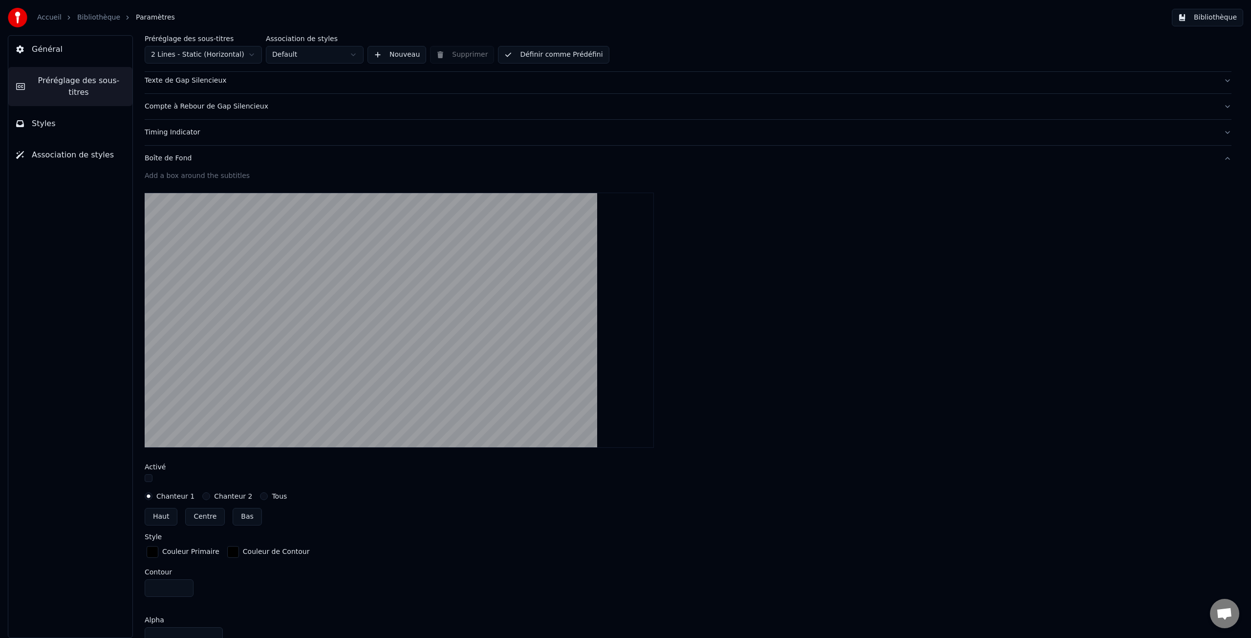
scroll to position [112, 0]
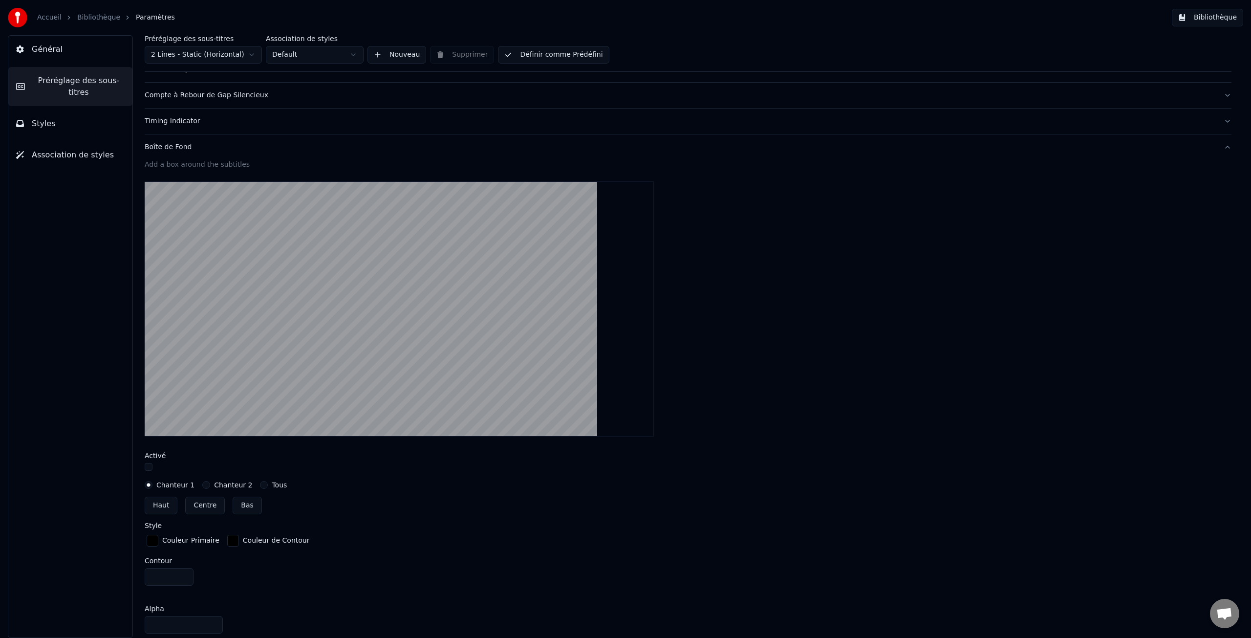
click at [162, 505] on button "Haut" at bounding box center [161, 506] width 33 height 18
click at [203, 506] on button "Centre" at bounding box center [205, 506] width 40 height 18
click at [250, 507] on button "Bas" at bounding box center [247, 506] width 29 height 18
type input "***"
click at [227, 483] on label "Chanteur 2" at bounding box center [233, 484] width 38 height 7
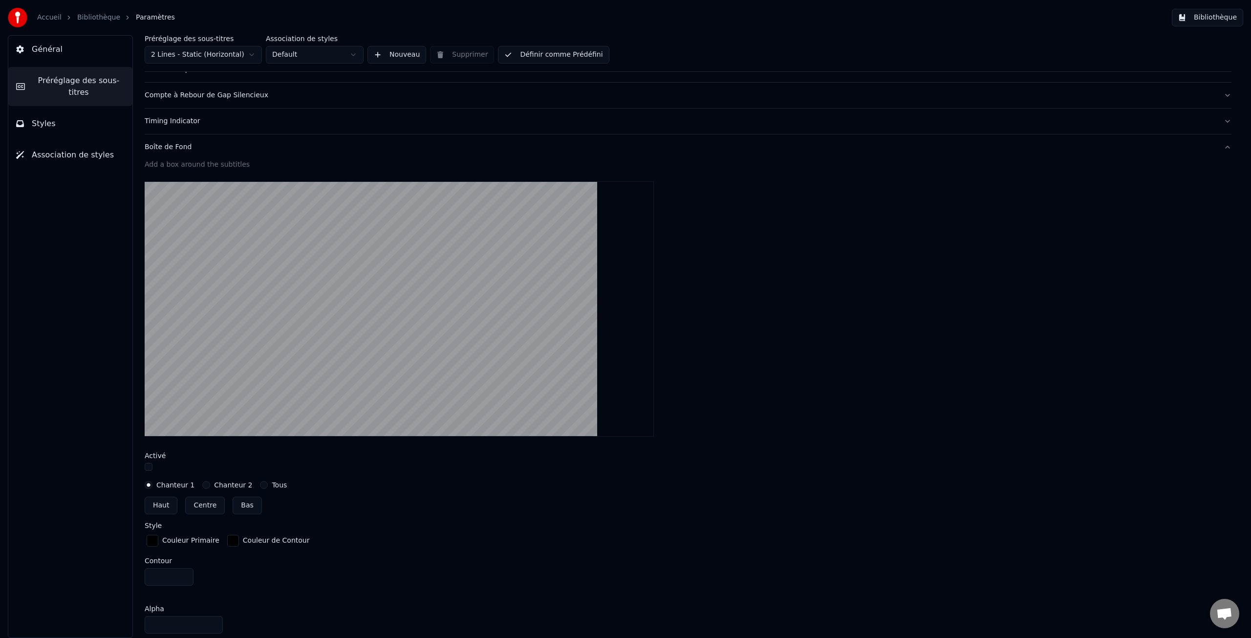
click at [210, 483] on button "Chanteur 2" at bounding box center [206, 485] width 8 height 8
click at [242, 503] on button "Bas" at bounding box center [247, 506] width 29 height 18
type input "***"
click at [168, 485] on label "Chanteur 1" at bounding box center [175, 484] width 38 height 7
click at [152, 485] on button "Chanteur 1" at bounding box center [149, 485] width 8 height 8
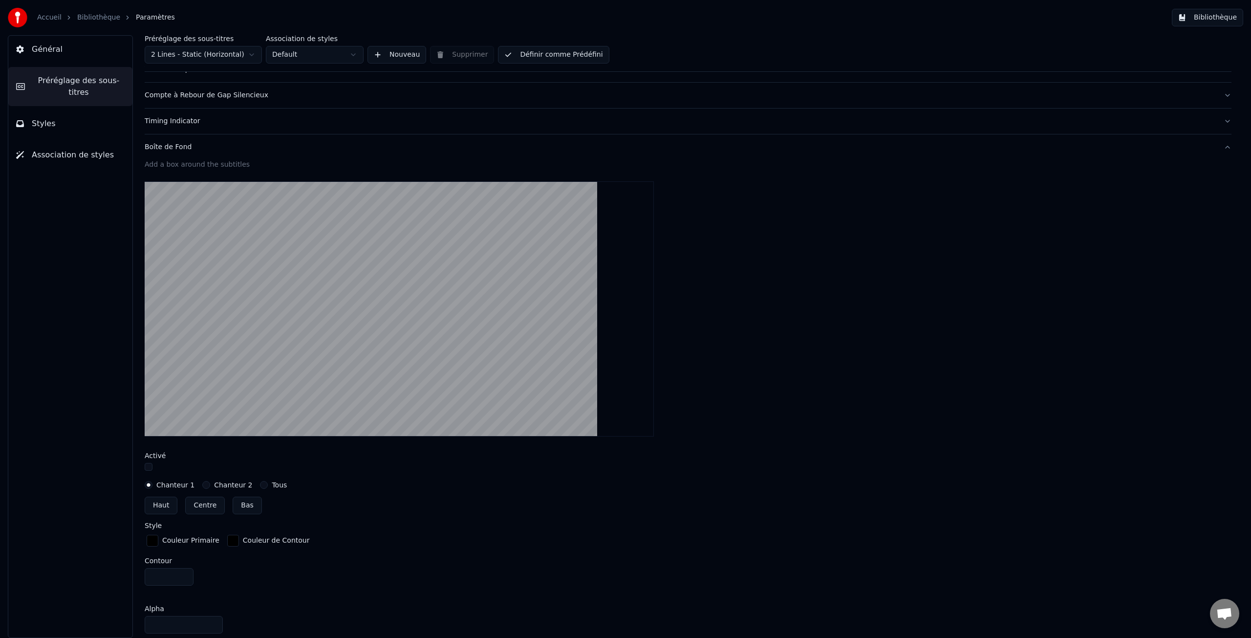
click at [191, 541] on div "Couleur Primaire" at bounding box center [190, 541] width 57 height 10
click at [166, 505] on button "Haut" at bounding box center [161, 506] width 33 height 18
type input "**"
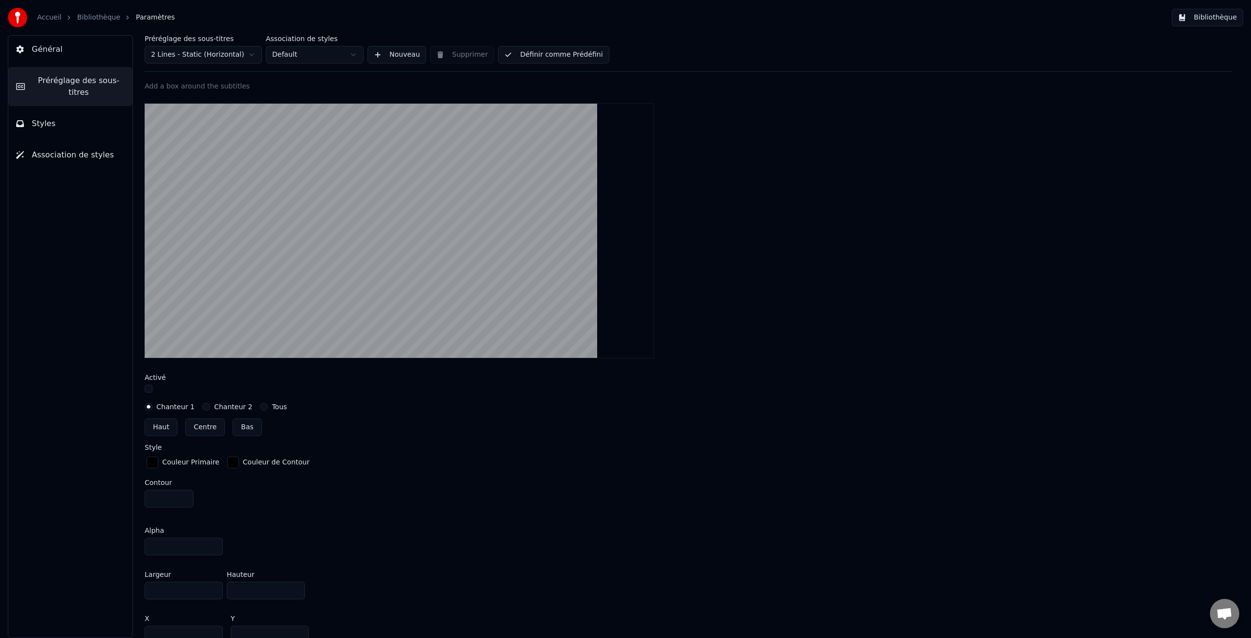
scroll to position [192, 0]
click at [148, 387] on button "button" at bounding box center [149, 387] width 8 height 8
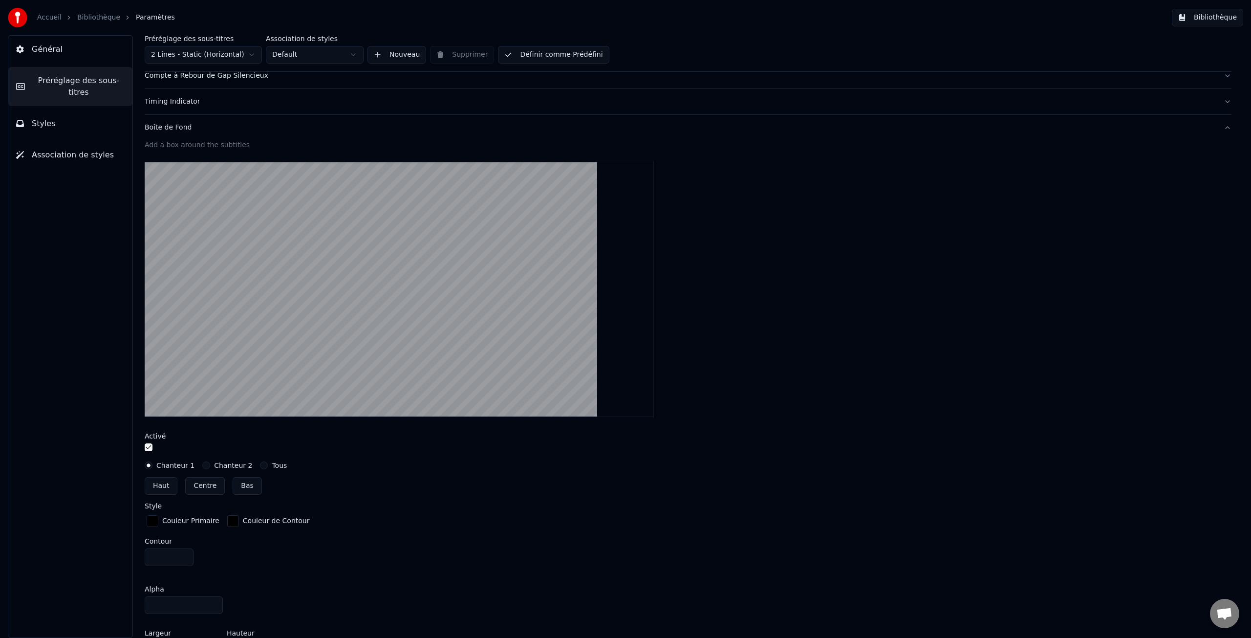
scroll to position [133, 0]
click at [223, 465] on label "Chanteur 2" at bounding box center [233, 463] width 38 height 7
click at [210, 465] on button "Chanteur 2" at bounding box center [206, 464] width 8 height 8
click at [177, 463] on label "Chanteur 1" at bounding box center [175, 463] width 38 height 7
click at [152, 463] on button "Chanteur 1" at bounding box center [149, 464] width 8 height 8
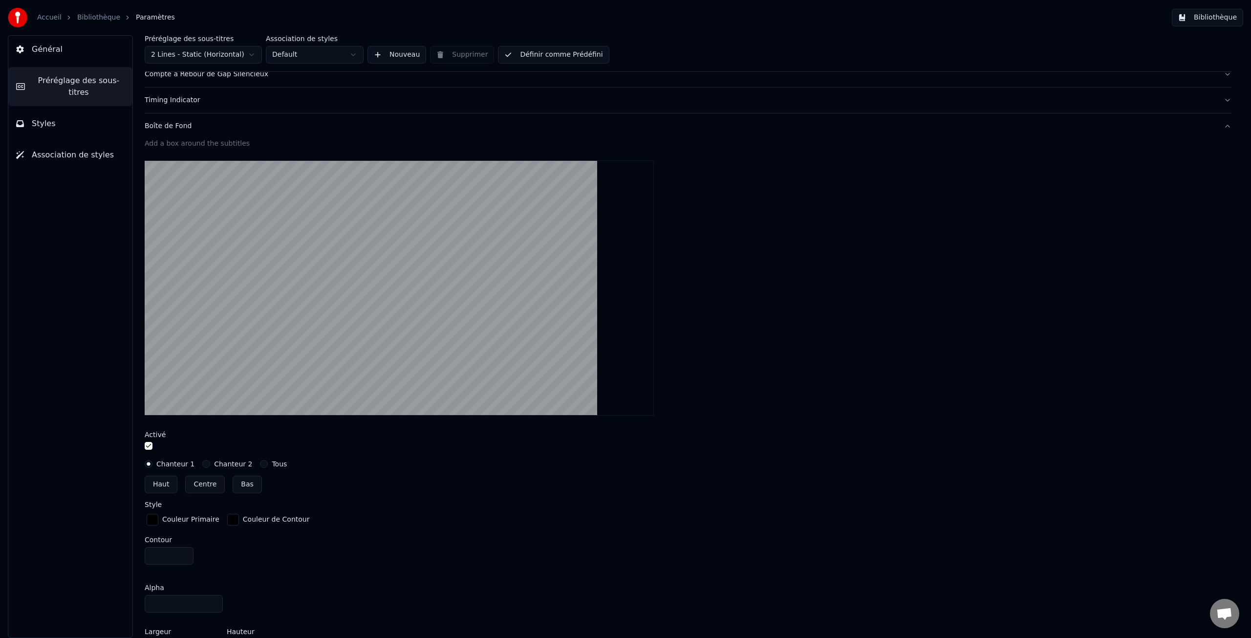
click at [232, 465] on label "Chanteur 2" at bounding box center [233, 463] width 38 height 7
click at [210, 465] on button "Chanteur 2" at bounding box center [206, 464] width 8 height 8
click at [203, 486] on button "Centre" at bounding box center [205, 485] width 40 height 18
type input "***"
click at [272, 464] on label "Tous" at bounding box center [279, 463] width 15 height 7
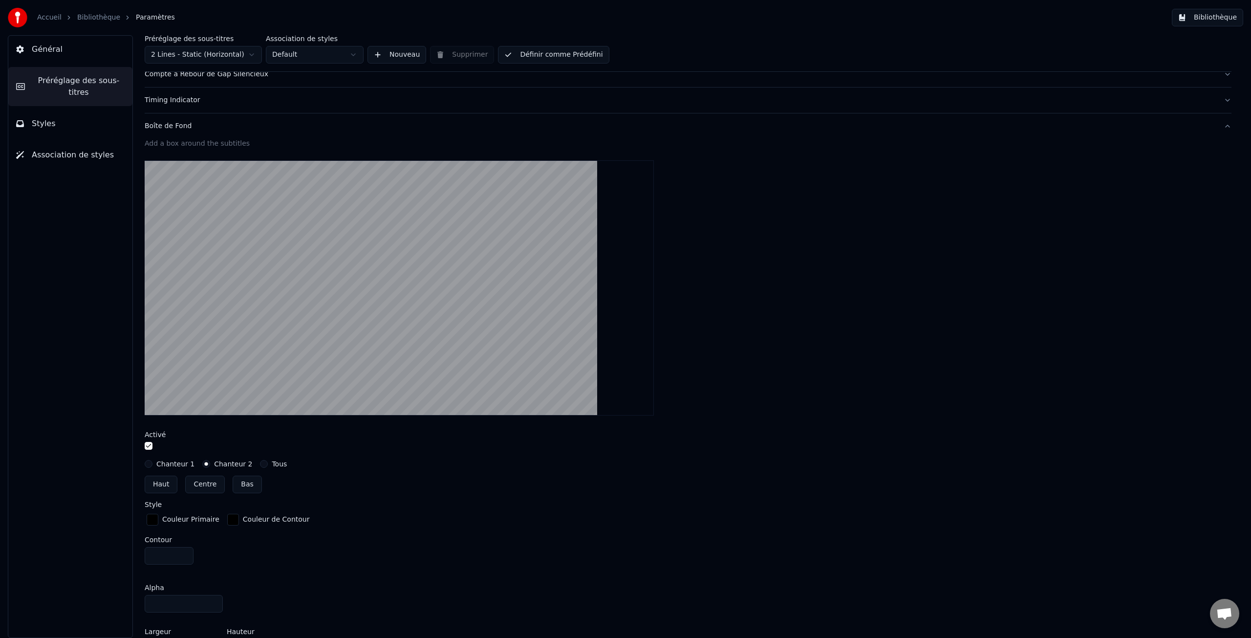
click at [268, 464] on button "Tous" at bounding box center [264, 464] width 8 height 8
click at [163, 485] on button "Haut" at bounding box center [161, 485] width 33 height 18
type input "**"
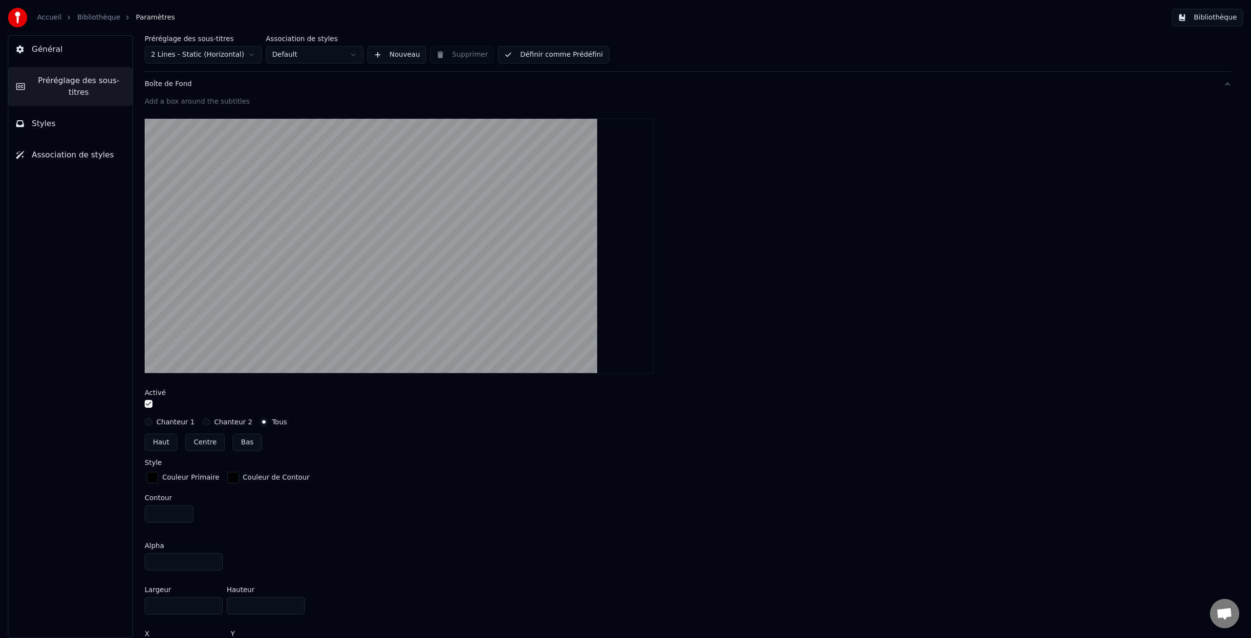
scroll to position [176, 0]
click at [183, 510] on input "*" at bounding box center [169, 513] width 49 height 18
click at [184, 510] on input "*" at bounding box center [169, 513] width 49 height 18
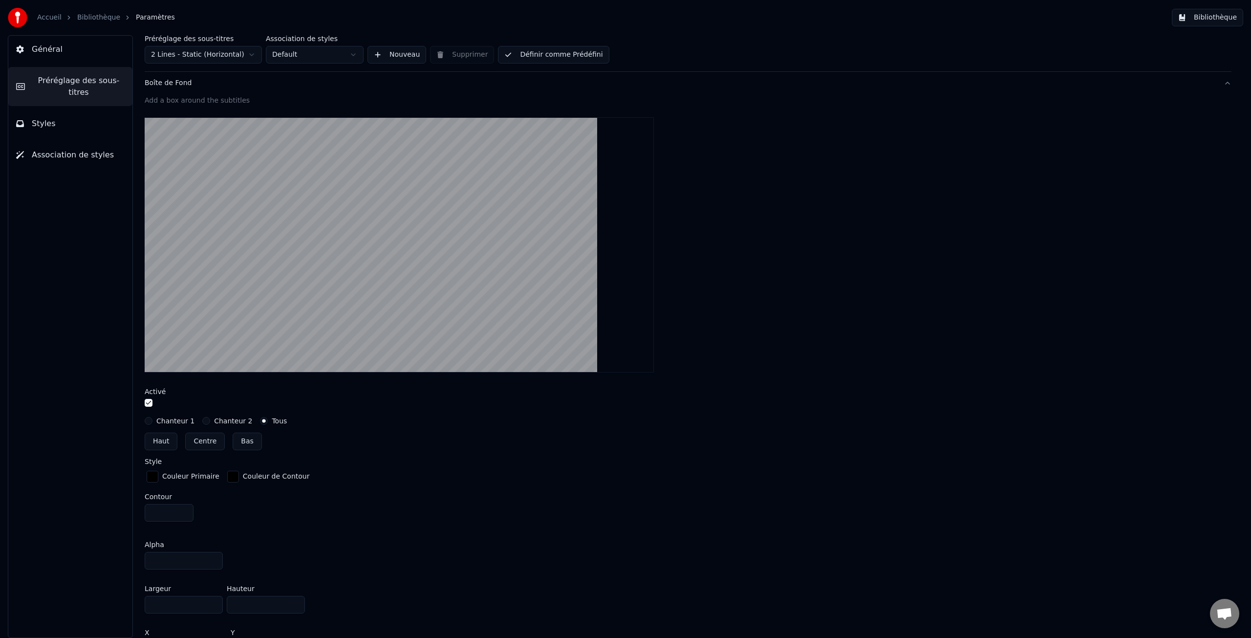
click at [184, 510] on input "*" at bounding box center [169, 513] width 49 height 18
click at [184, 514] on input "**" at bounding box center [169, 513] width 49 height 18
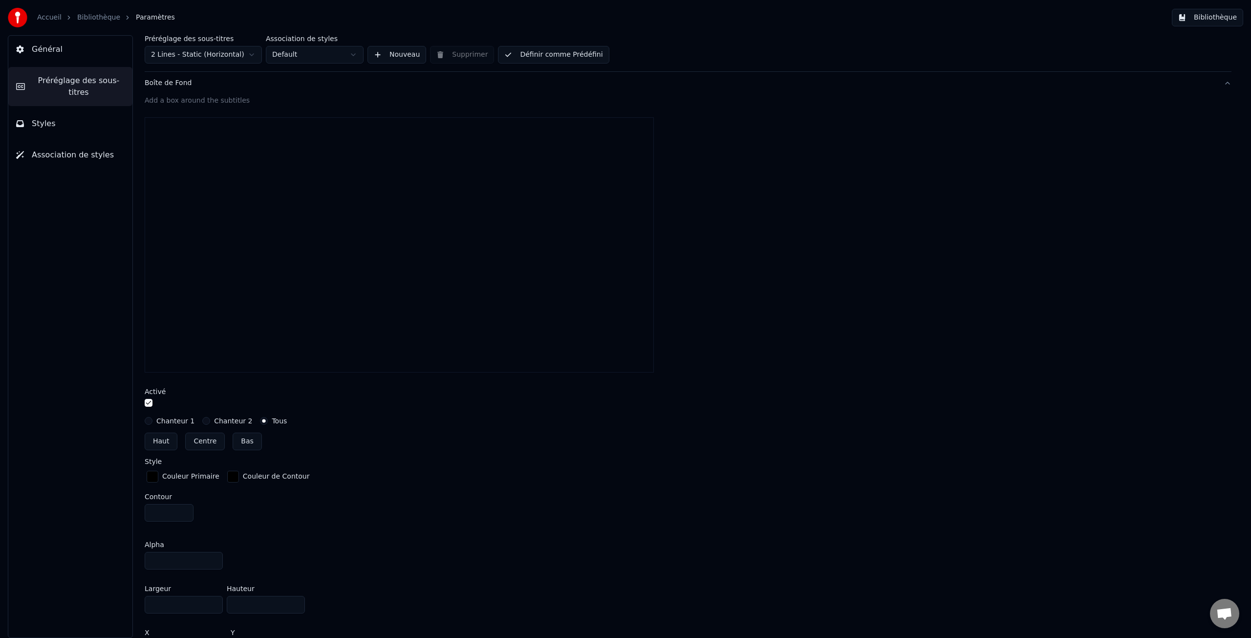
click at [184, 515] on input "***" at bounding box center [169, 513] width 49 height 18
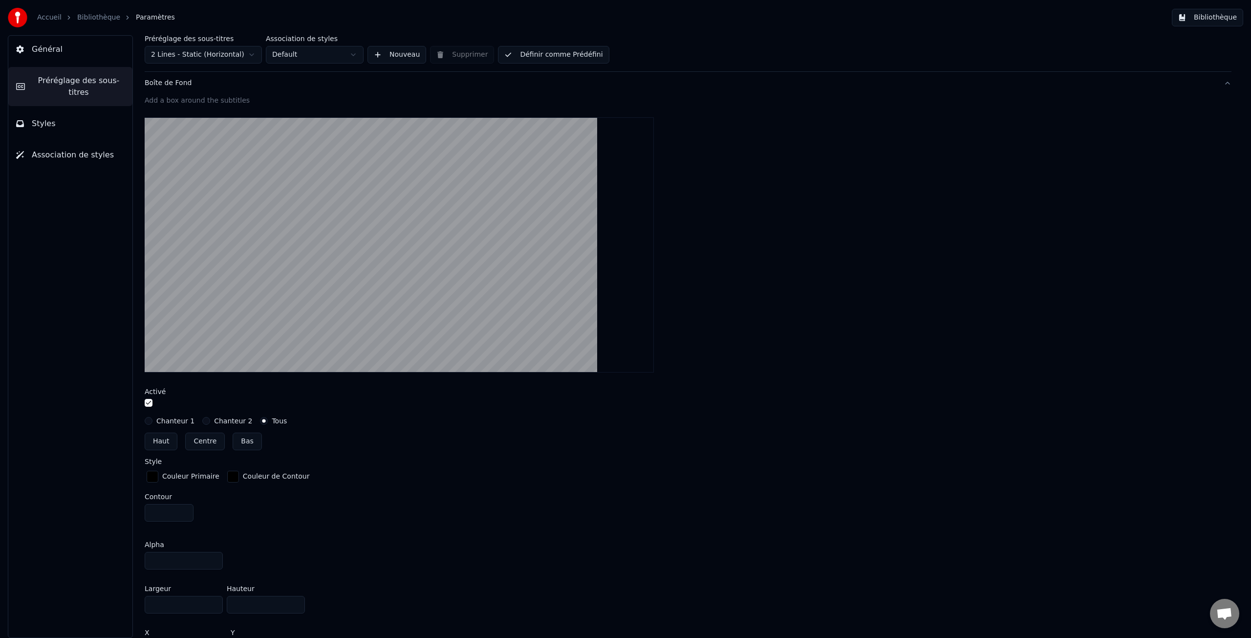
drag, startPoint x: 166, startPoint y: 512, endPoint x: 133, endPoint y: 508, distance: 33.5
click at [133, 508] on div "Préréglage des sous-titres 2 Lines - Static (Horizontal) Association de styles …" at bounding box center [688, 336] width 1126 height 603
type input "*"
click at [173, 563] on input "**" at bounding box center [184, 561] width 78 height 18
drag, startPoint x: 175, startPoint y: 562, endPoint x: 134, endPoint y: 557, distance: 40.9
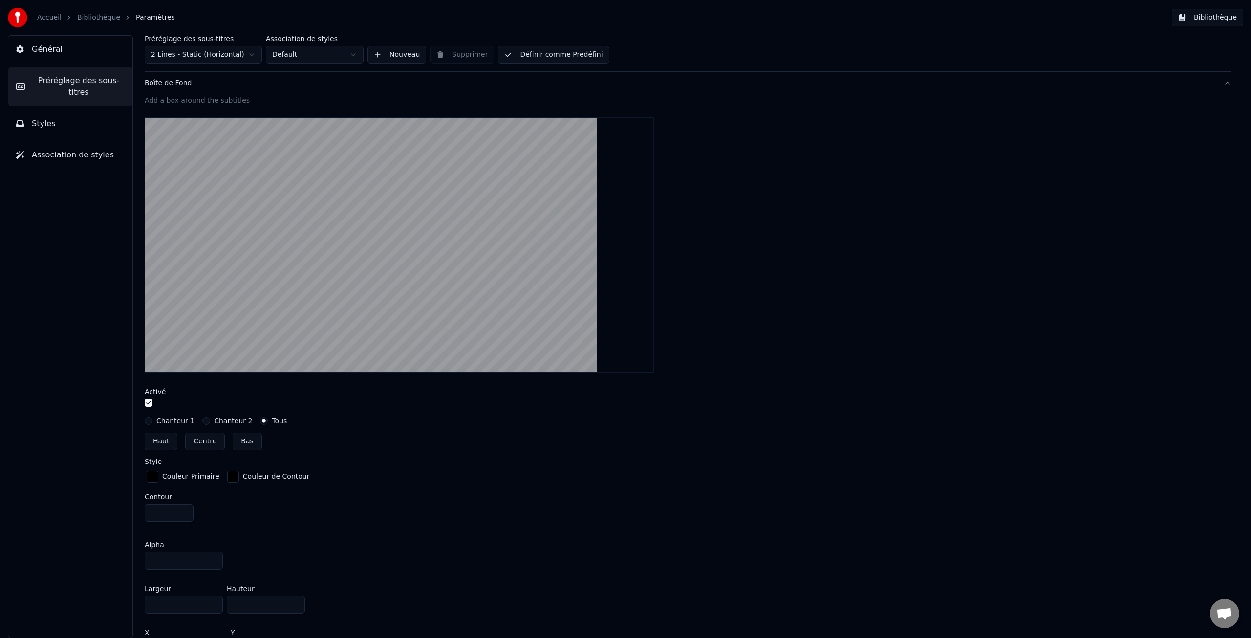
click at [134, 557] on div "Préréglage des sous-titres 2 Lines - Static (Horizontal) Association de styles …" at bounding box center [688, 336] width 1126 height 603
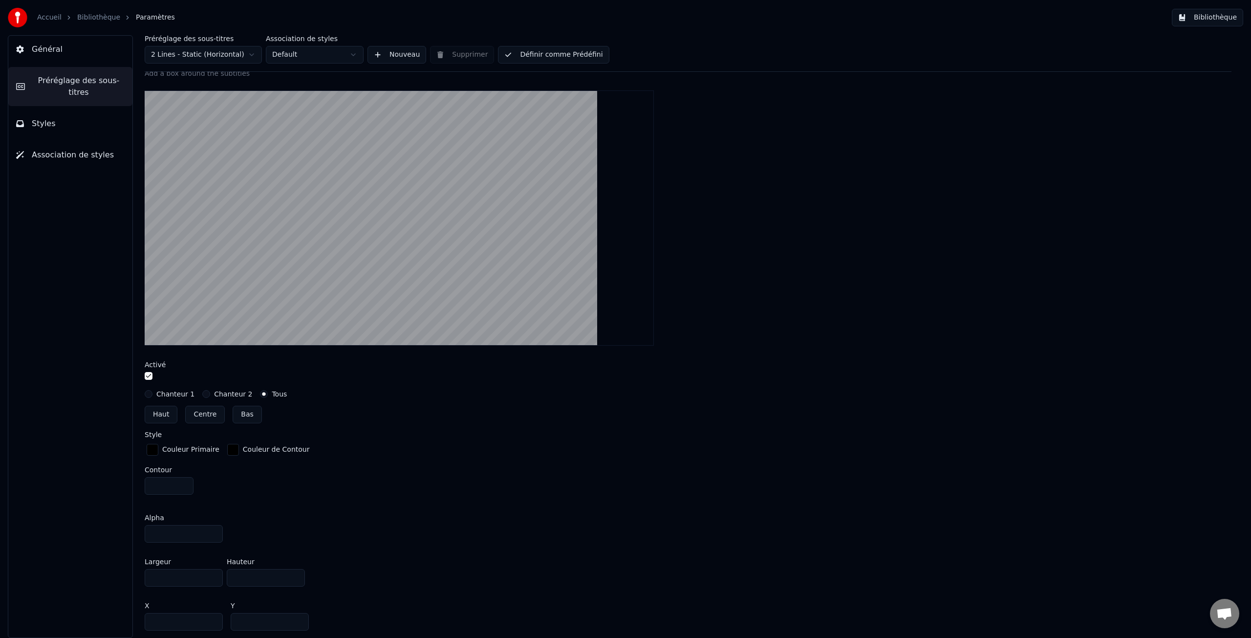
scroll to position [204, 0]
type input "***"
click at [189, 578] on input "****" at bounding box center [184, 577] width 78 height 18
drag, startPoint x: 188, startPoint y: 578, endPoint x: 132, endPoint y: 575, distance: 55.3
click at [132, 575] on div "Préréglage des sous-titres 2 Lines - Static (Horizontal) Association de styles …" at bounding box center [688, 336] width 1126 height 603
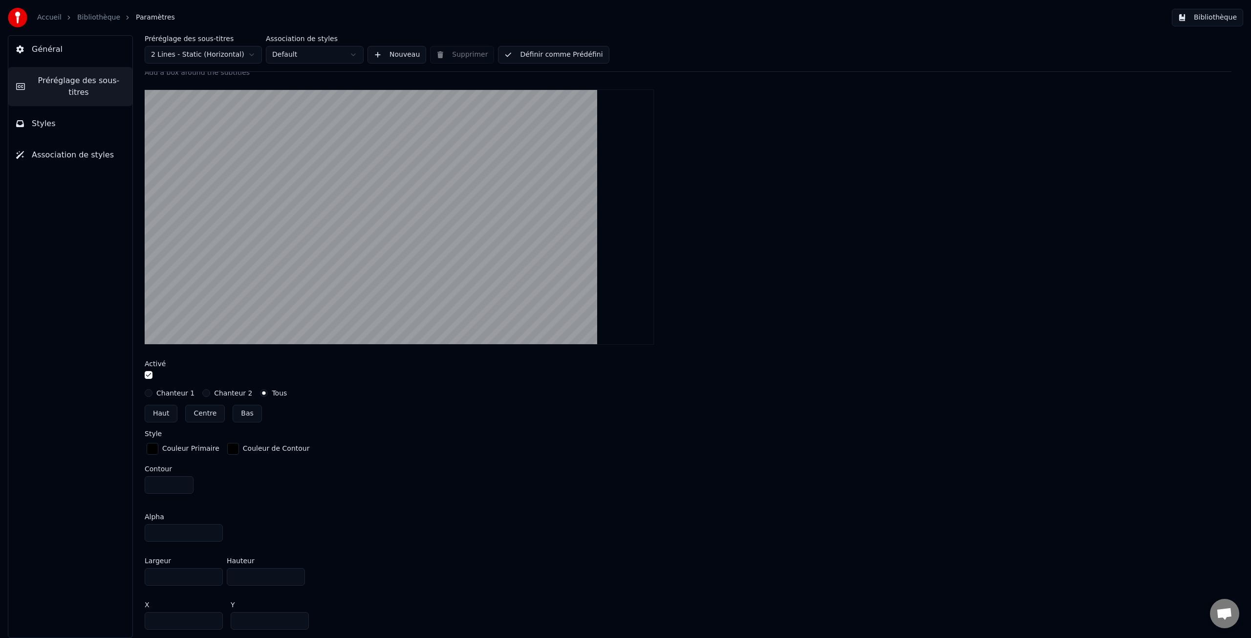
type input "****"
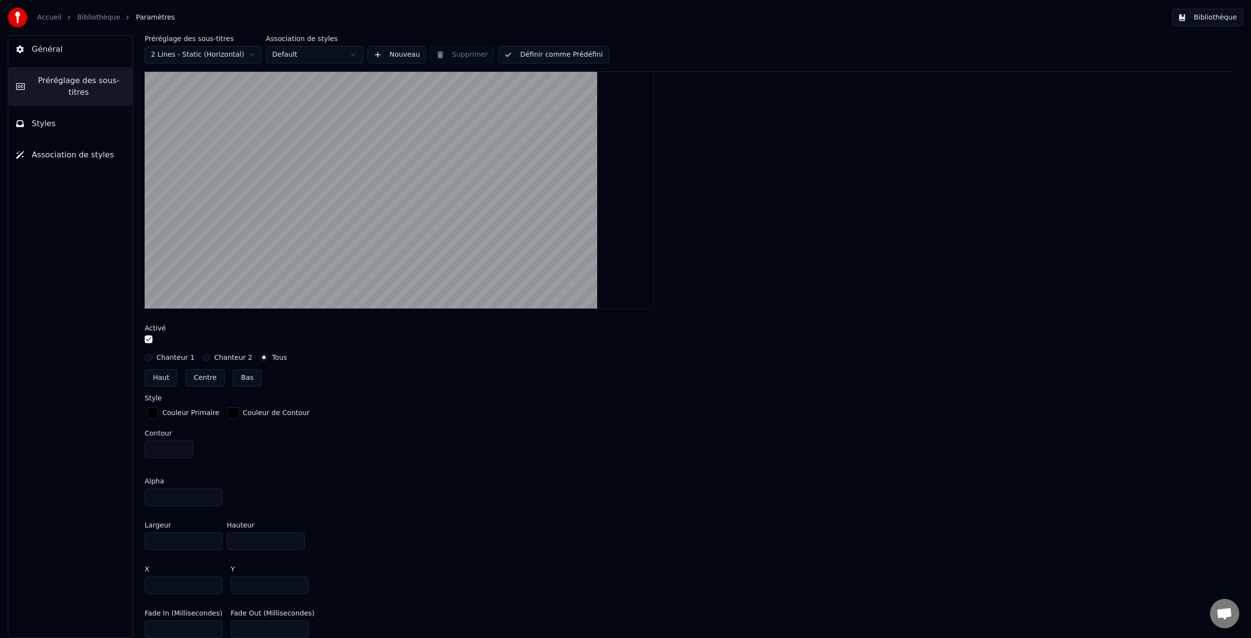
scroll to position [241, 0]
click at [177, 585] on input "***" at bounding box center [184, 584] width 78 height 18
drag, startPoint x: 174, startPoint y: 585, endPoint x: 134, endPoint y: 581, distance: 40.8
click at [134, 581] on div "Préréglage des sous-titres 2 Lines - Static (Horizontal) Association de styles …" at bounding box center [688, 336] width 1126 height 603
type input "***"
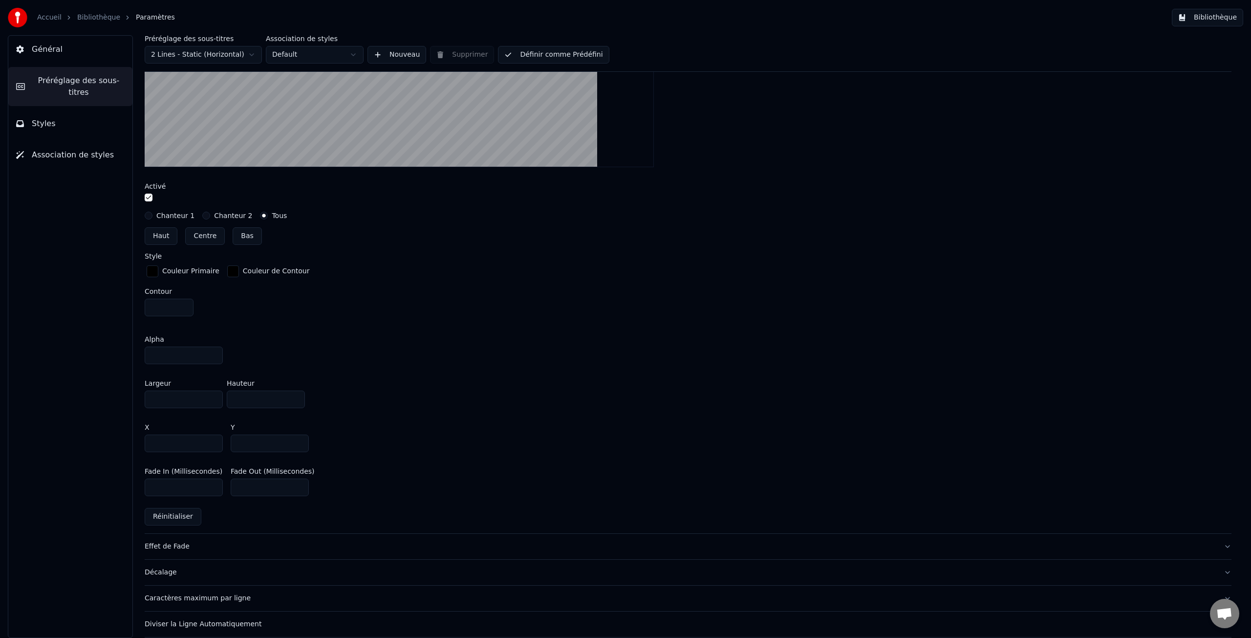
scroll to position [413, 0]
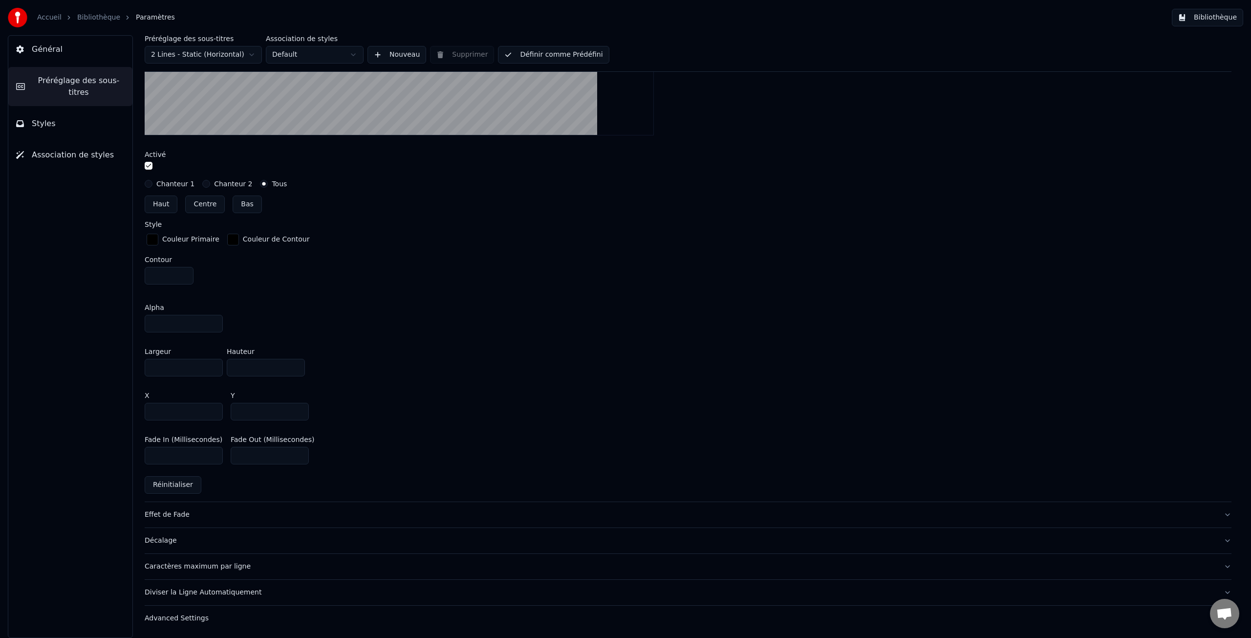
click at [172, 515] on div "Effet de Fade" at bounding box center [680, 515] width 1071 height 10
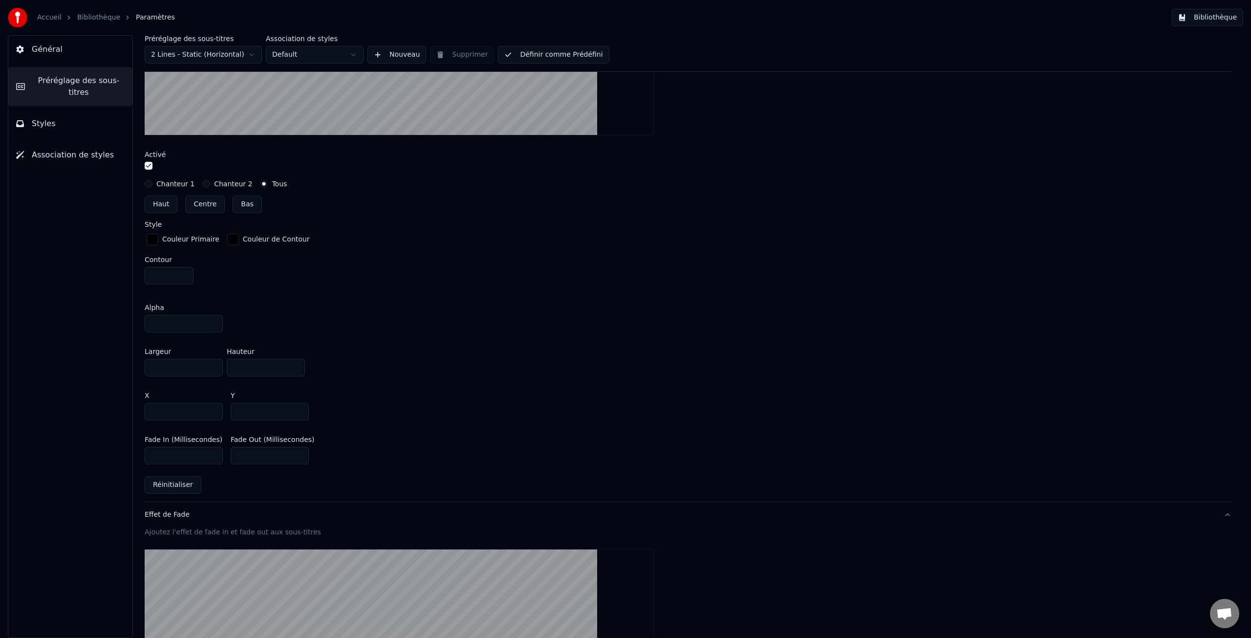
scroll to position [194, 0]
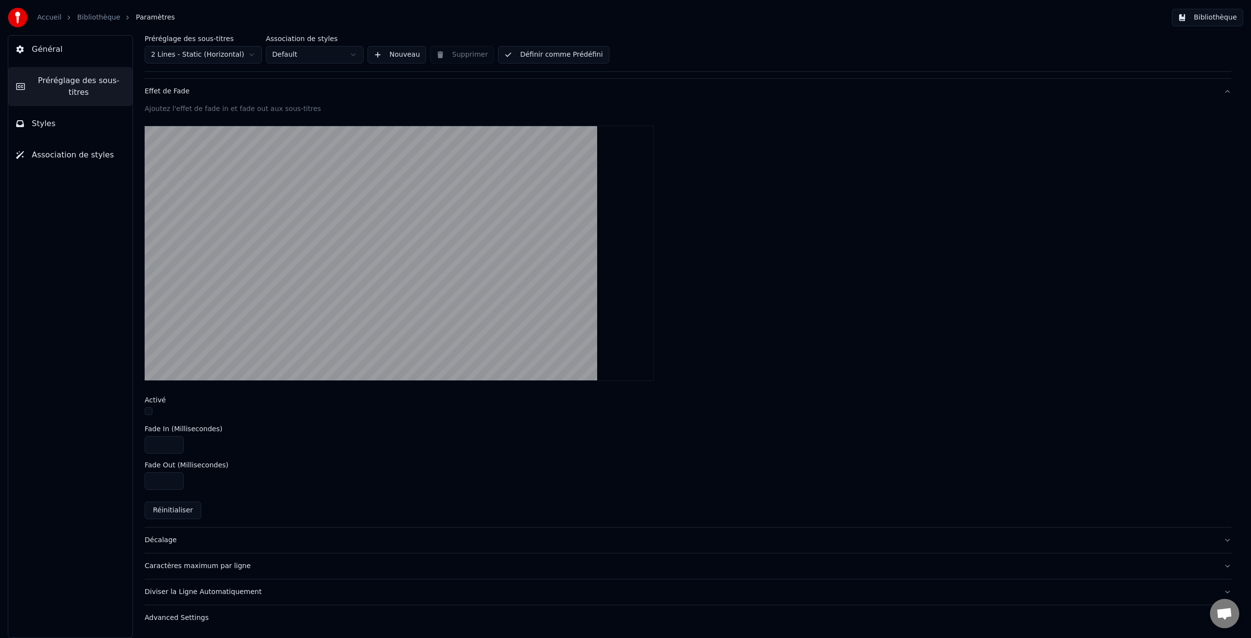
click at [167, 543] on div "Décalage" at bounding box center [680, 540] width 1071 height 10
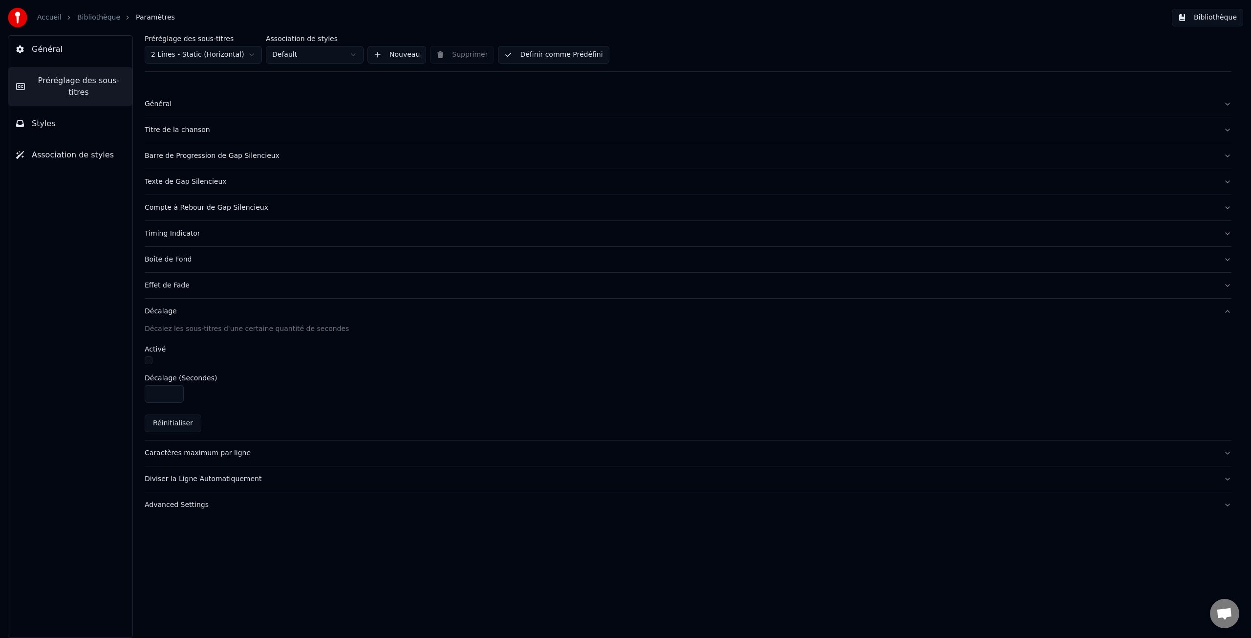
click at [189, 453] on div "Caractères maximum par ligne" at bounding box center [680, 453] width 1071 height 10
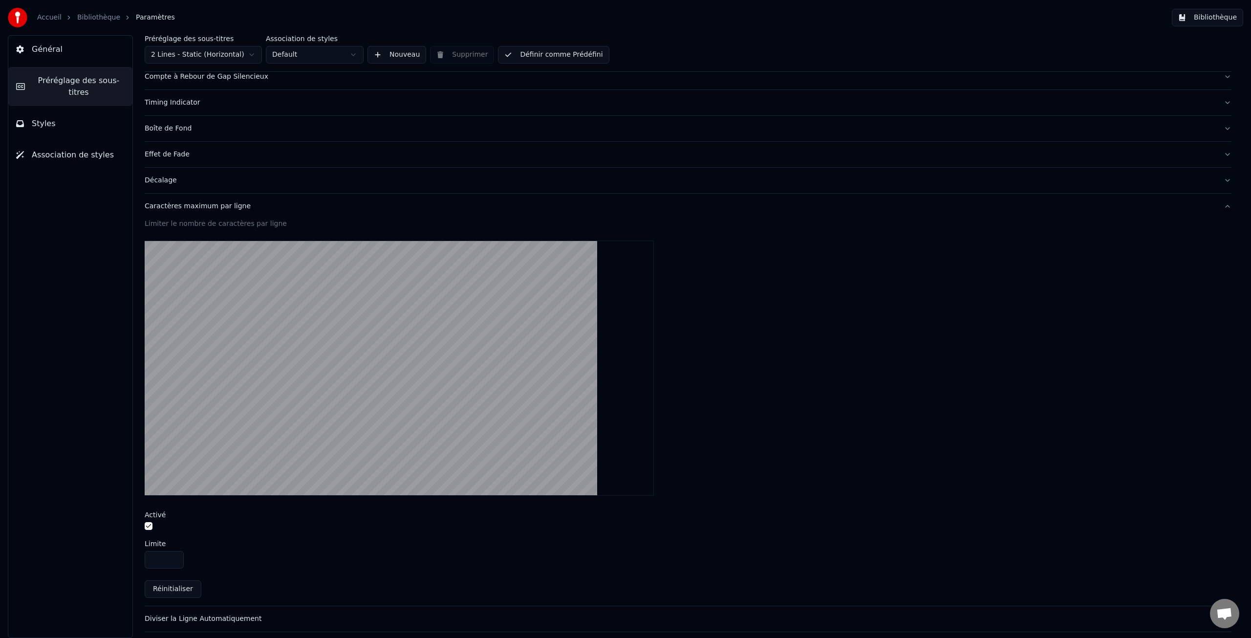
scroll to position [158, 0]
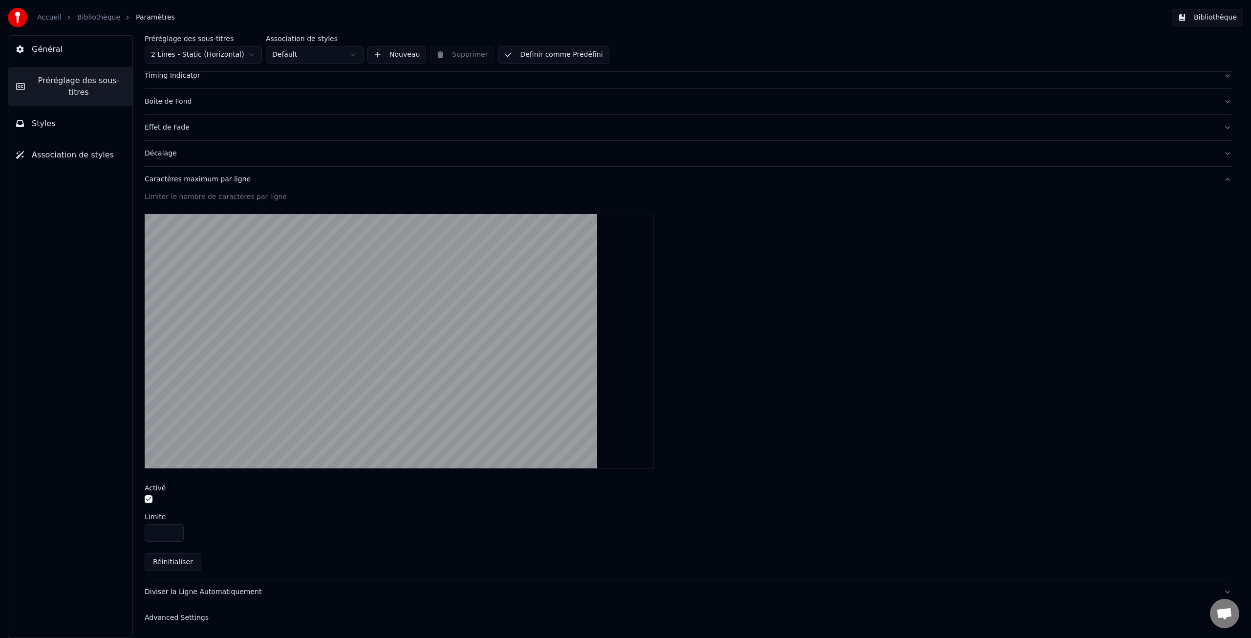
drag, startPoint x: 161, startPoint y: 534, endPoint x: 141, endPoint y: 532, distance: 20.2
click at [141, 532] on div "Préréglage des sous-titres 2 Lines - Static (Horizontal) Association de styles …" at bounding box center [688, 336] width 1126 height 603
type input "**"
click at [163, 618] on div "Advanced Settings" at bounding box center [680, 618] width 1071 height 10
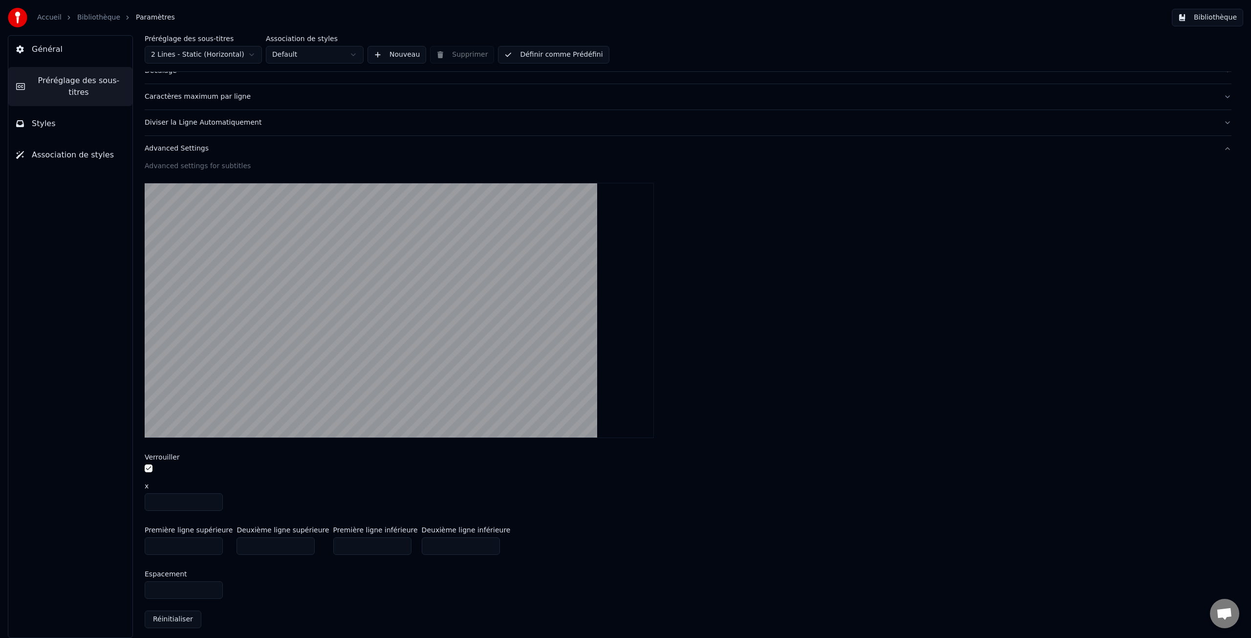
scroll to position [246, 0]
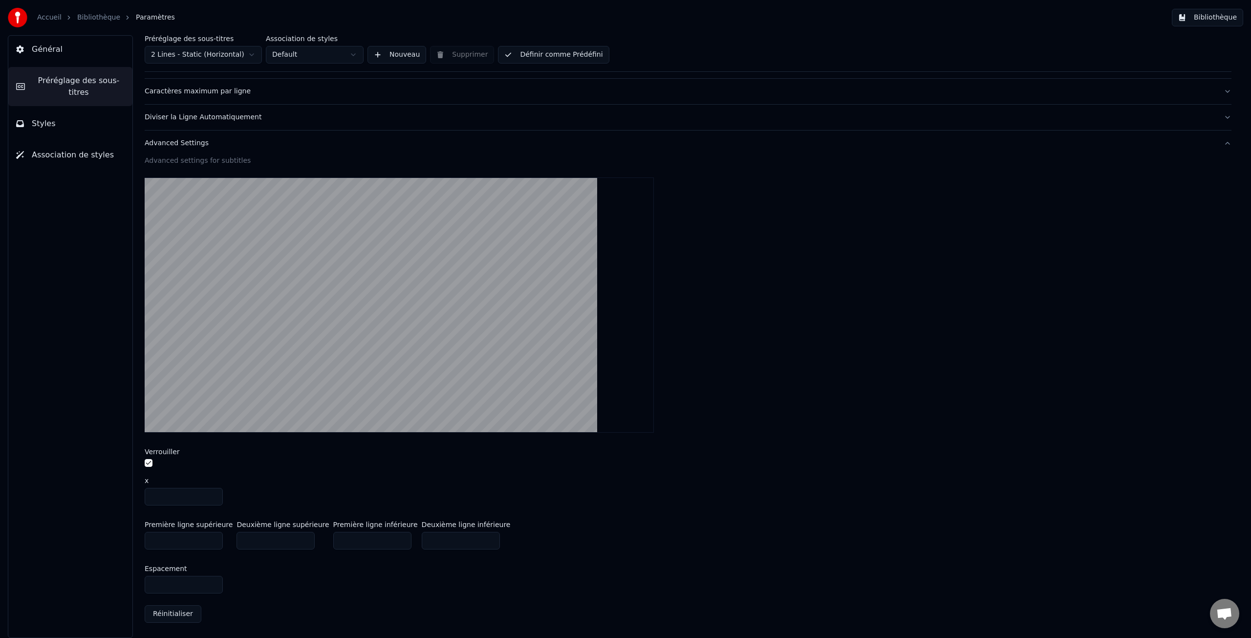
click at [180, 496] on input "***" at bounding box center [184, 497] width 78 height 18
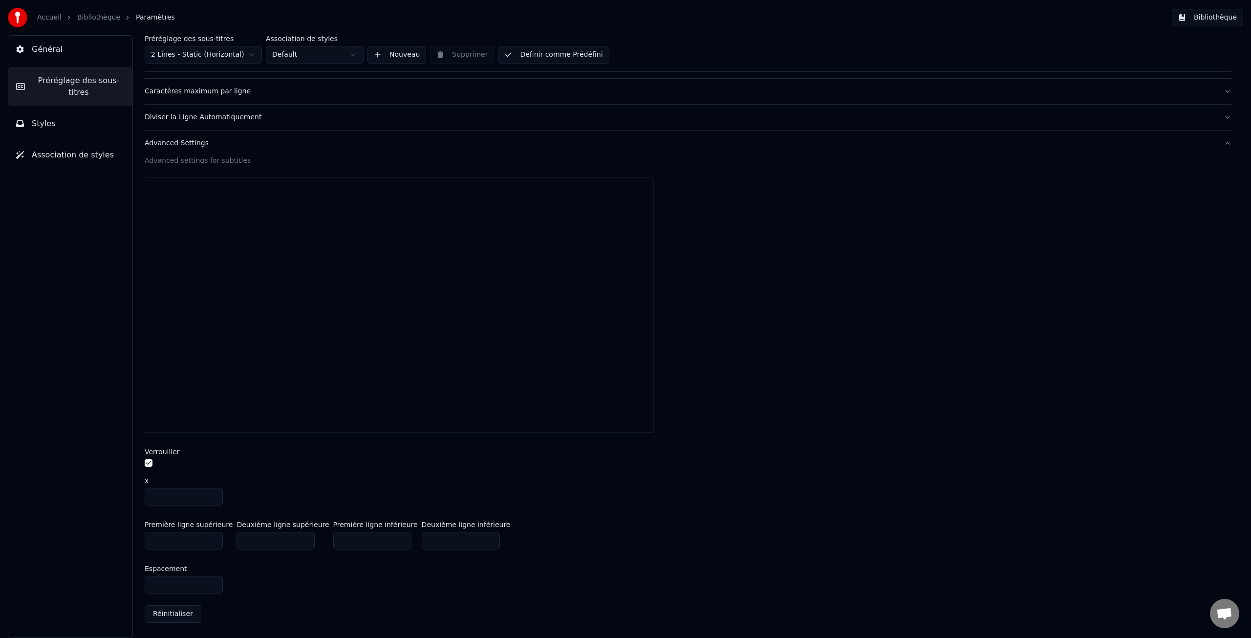
click at [214, 495] on input "***" at bounding box center [184, 497] width 78 height 18
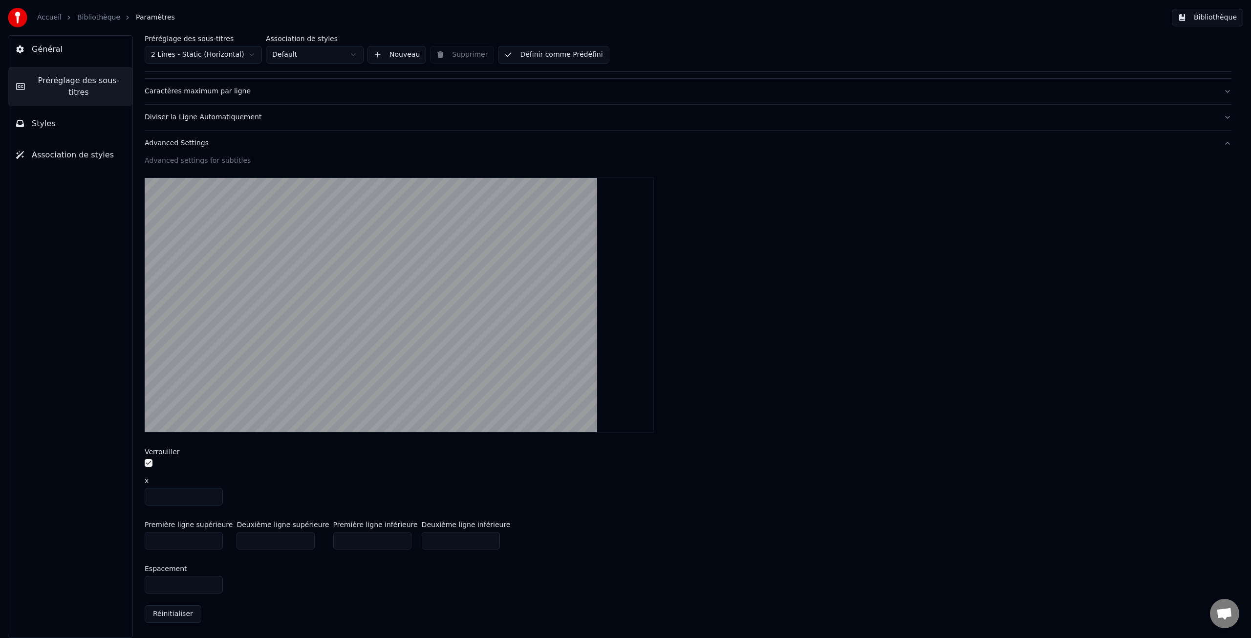
click at [214, 495] on input "***" at bounding box center [184, 497] width 78 height 18
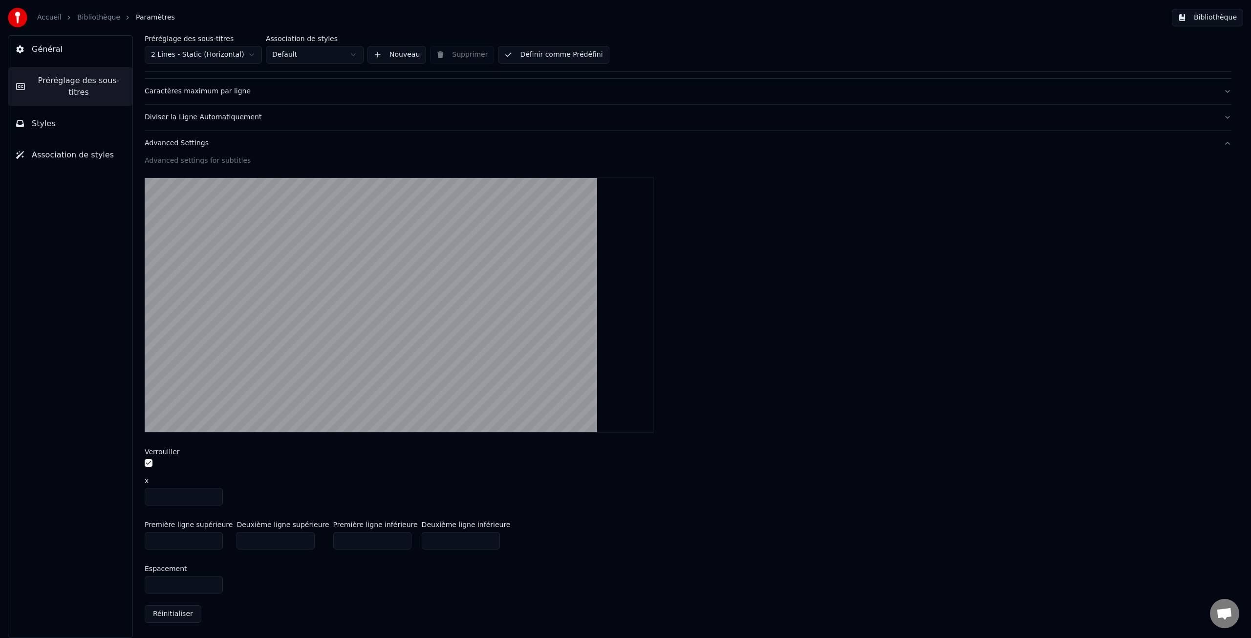
click at [214, 495] on input "***" at bounding box center [184, 497] width 78 height 18
type input "***"
click at [214, 495] on input "***" at bounding box center [184, 497] width 78 height 18
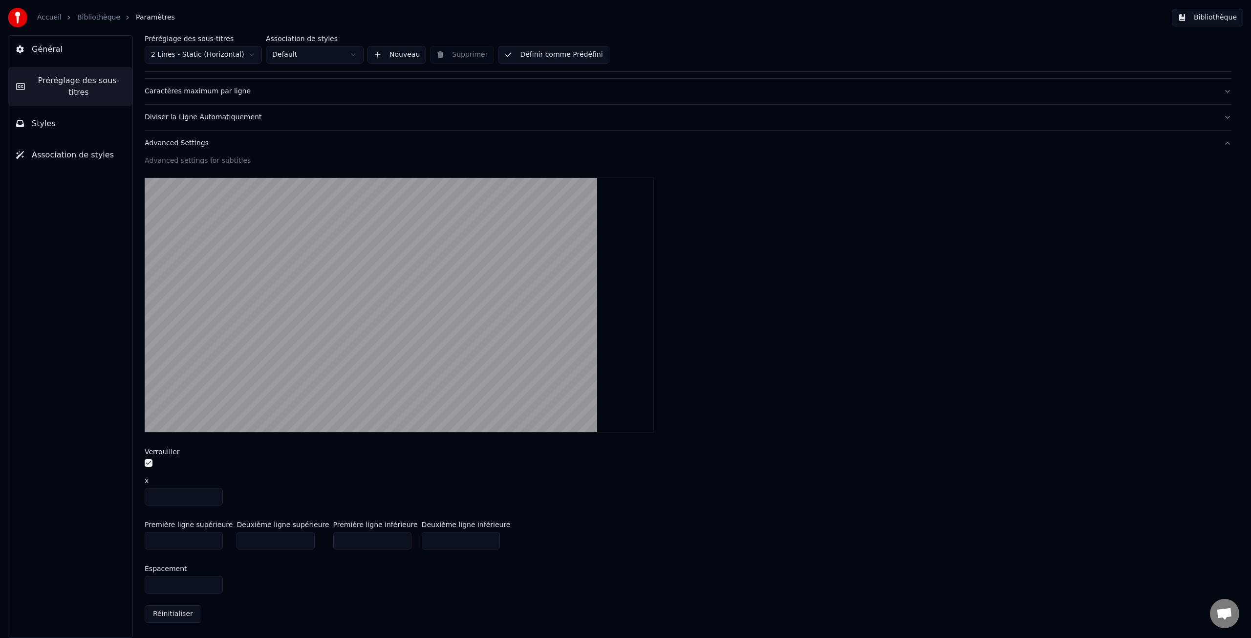
drag, startPoint x: 166, startPoint y: 586, endPoint x: 135, endPoint y: 585, distance: 31.3
click at [135, 585] on div "Préréglage des sous-titres 2 Lines - Static (Horizontal) Association de styles …" at bounding box center [688, 336] width 1126 height 603
type input "**"
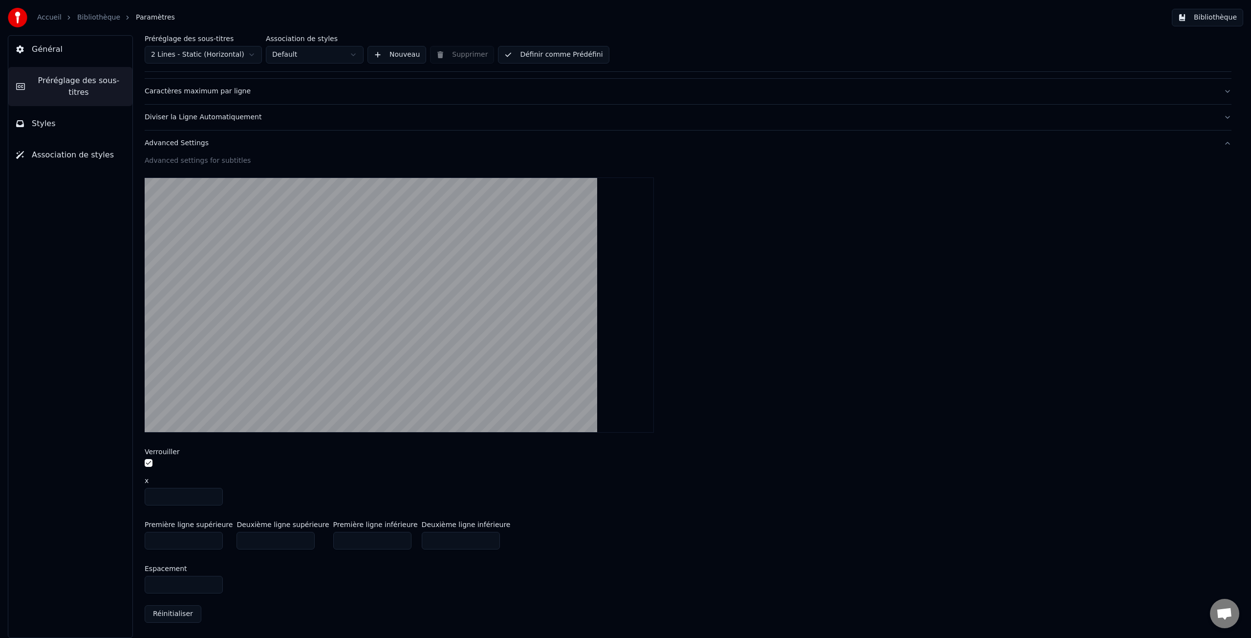
type input "*"
type input "***"
type input "**"
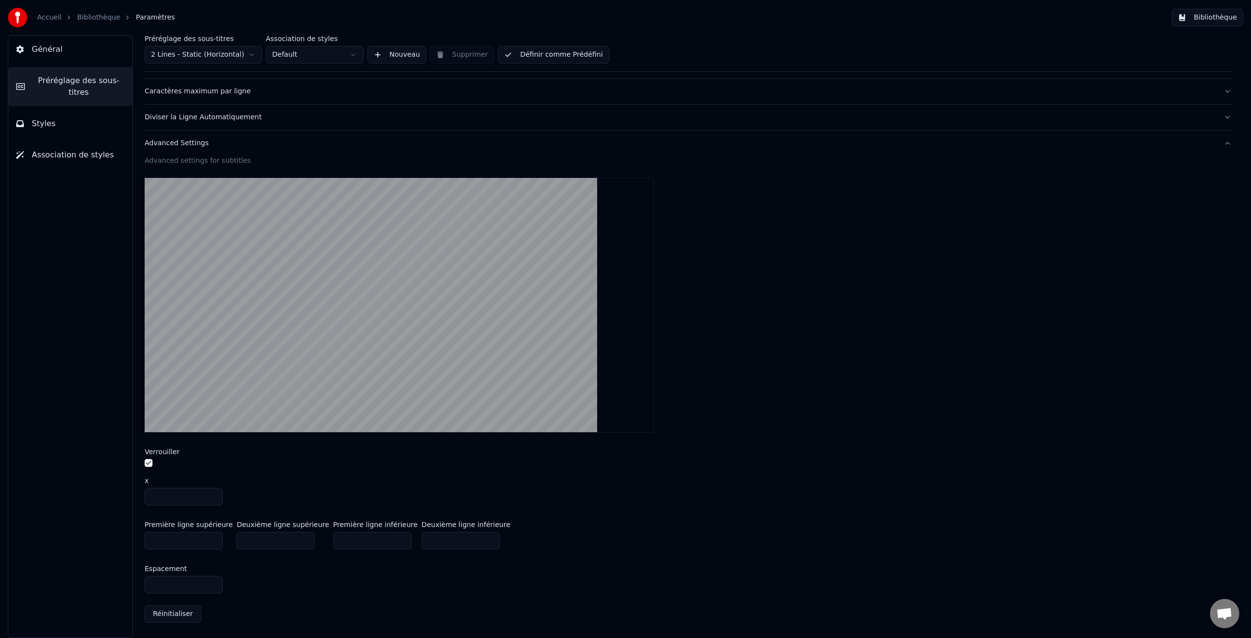
type input "***"
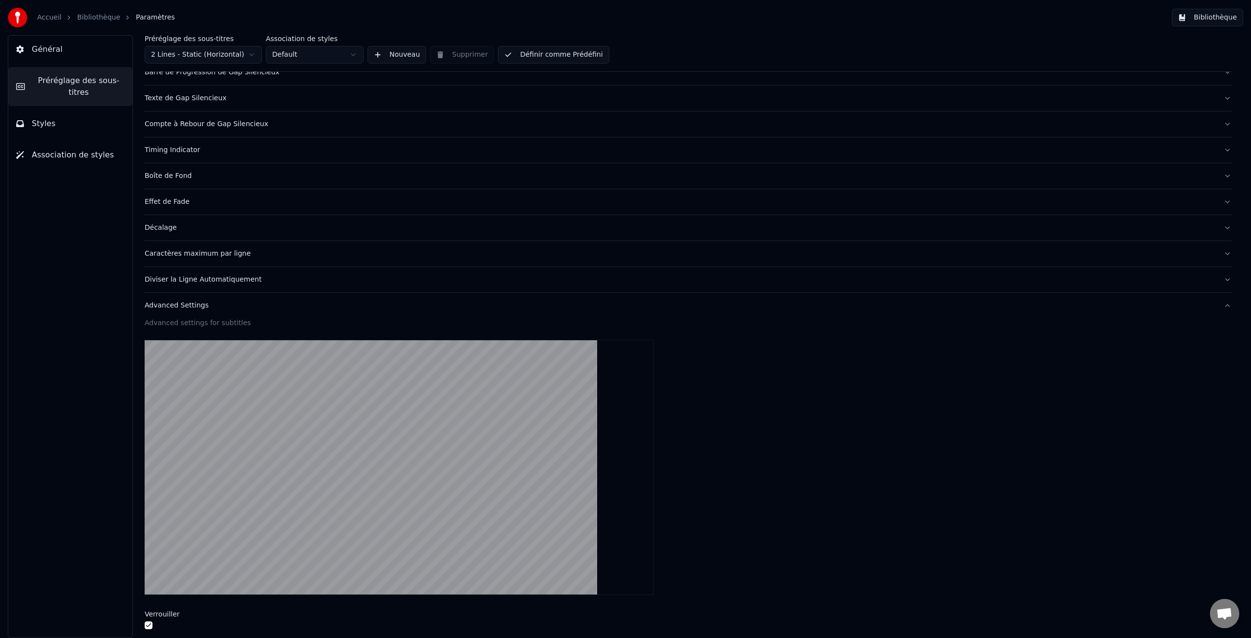
scroll to position [0, 0]
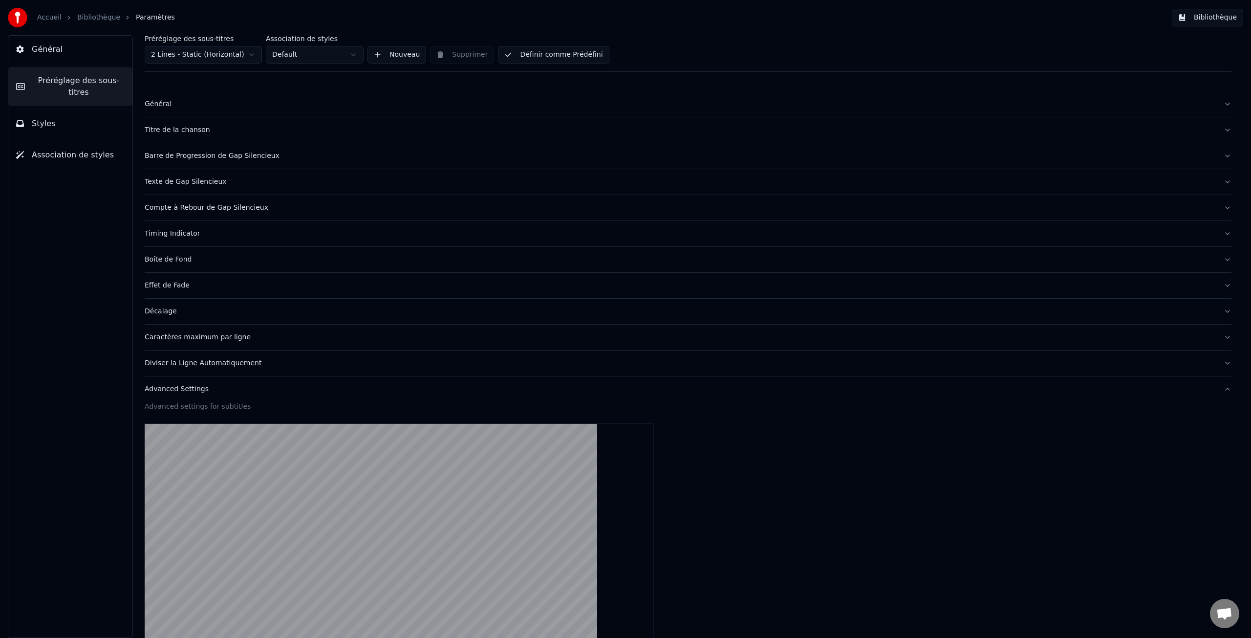
type input "***"
click at [55, 48] on span "Général" at bounding box center [47, 49] width 31 height 12
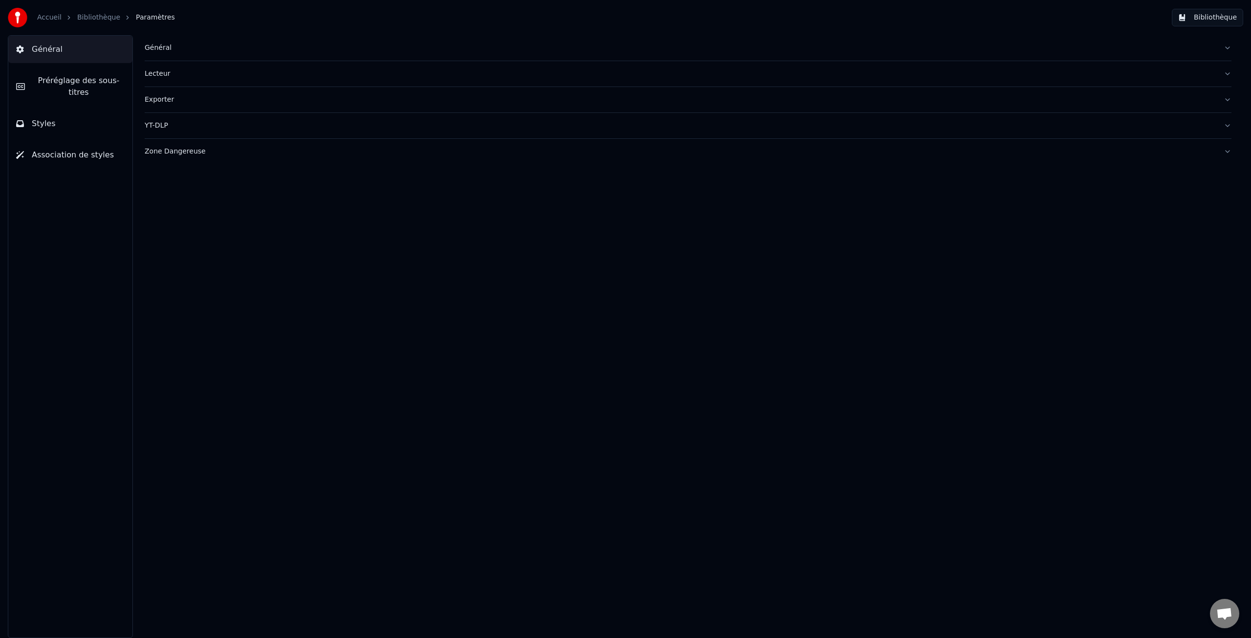
click at [70, 154] on span "Association de styles" at bounding box center [73, 155] width 82 height 12
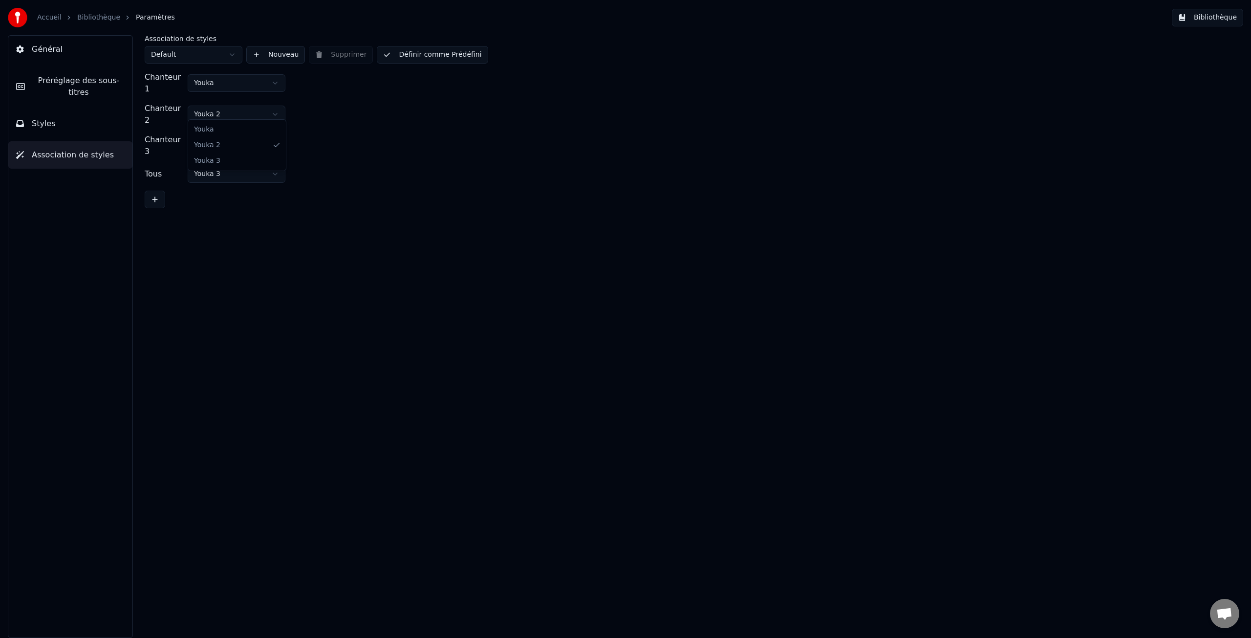
click at [246, 108] on html "Accueil Bibliothèque Paramètres Bibliothèque Général Préréglage des sous-titres…" at bounding box center [625, 319] width 1251 height 638
click at [73, 156] on span "Association de styles" at bounding box center [73, 155] width 82 height 12
click at [217, 168] on html "Accueil Bibliothèque Paramètres Bibliothèque Général Préréglage des sous-titres…" at bounding box center [625, 319] width 1251 height 638
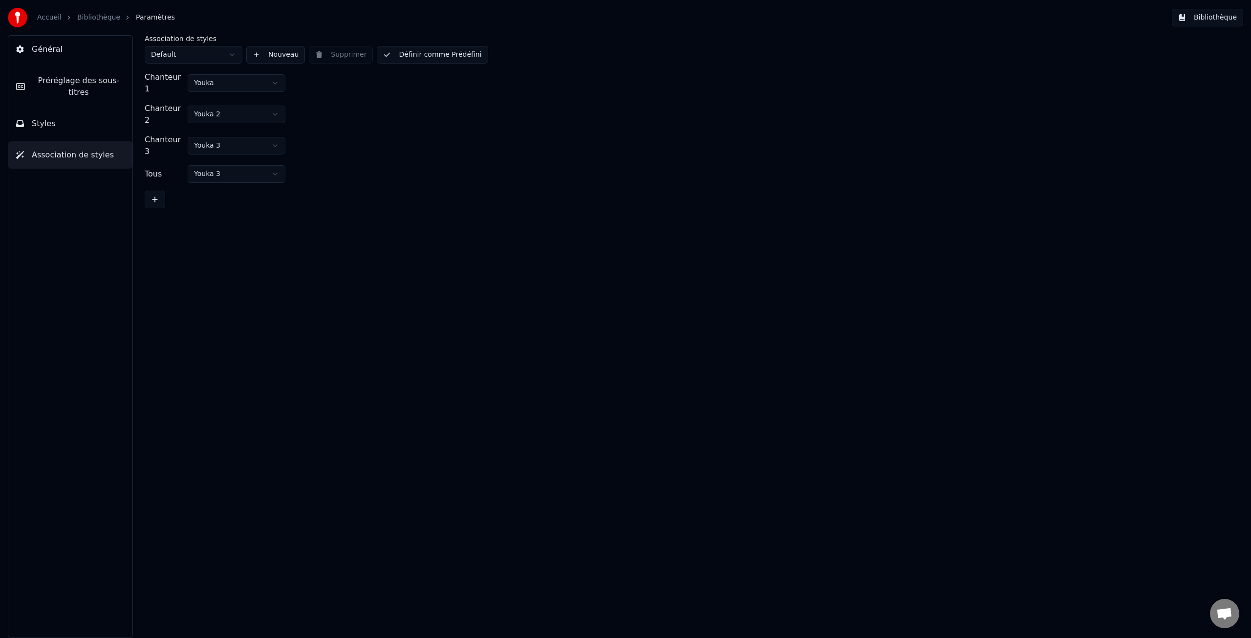
click at [51, 125] on span "Styles" at bounding box center [44, 124] width 24 height 12
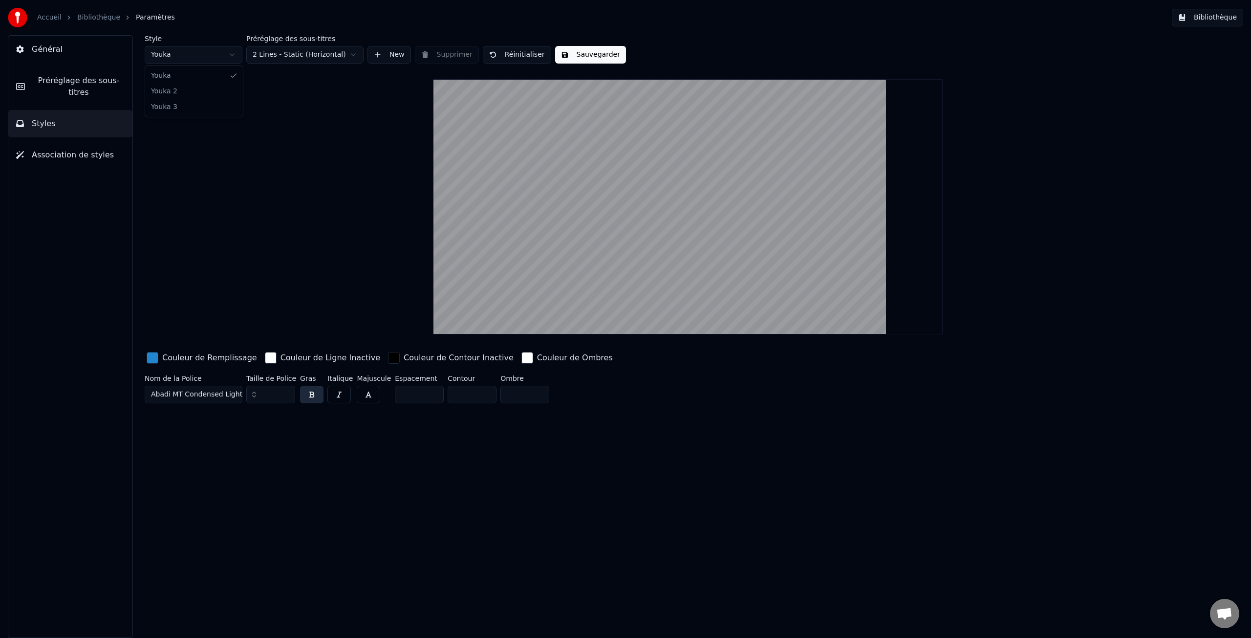
click at [171, 57] on html "Accueil Bibliothèque Paramètres Bibliothèque Général Préréglage des sous-titres…" at bounding box center [625, 319] width 1251 height 638
type input "*"
click at [36, 47] on span "Général" at bounding box center [47, 49] width 31 height 12
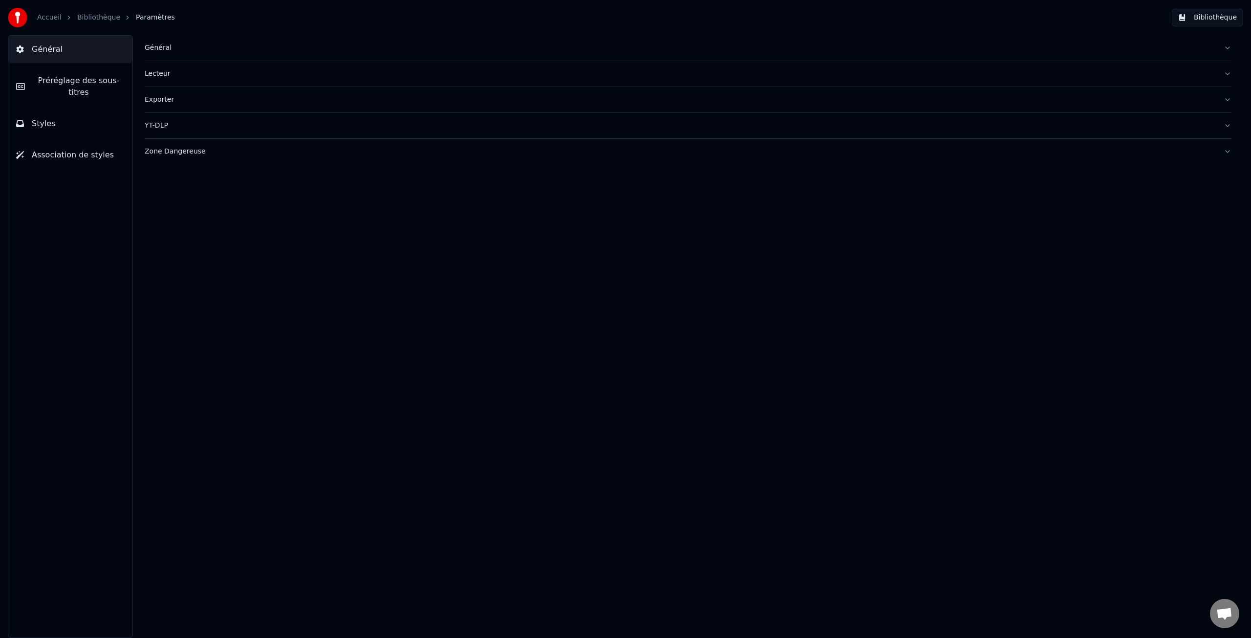
click at [1232, 16] on button "Bibliothèque" at bounding box center [1207, 18] width 71 height 18
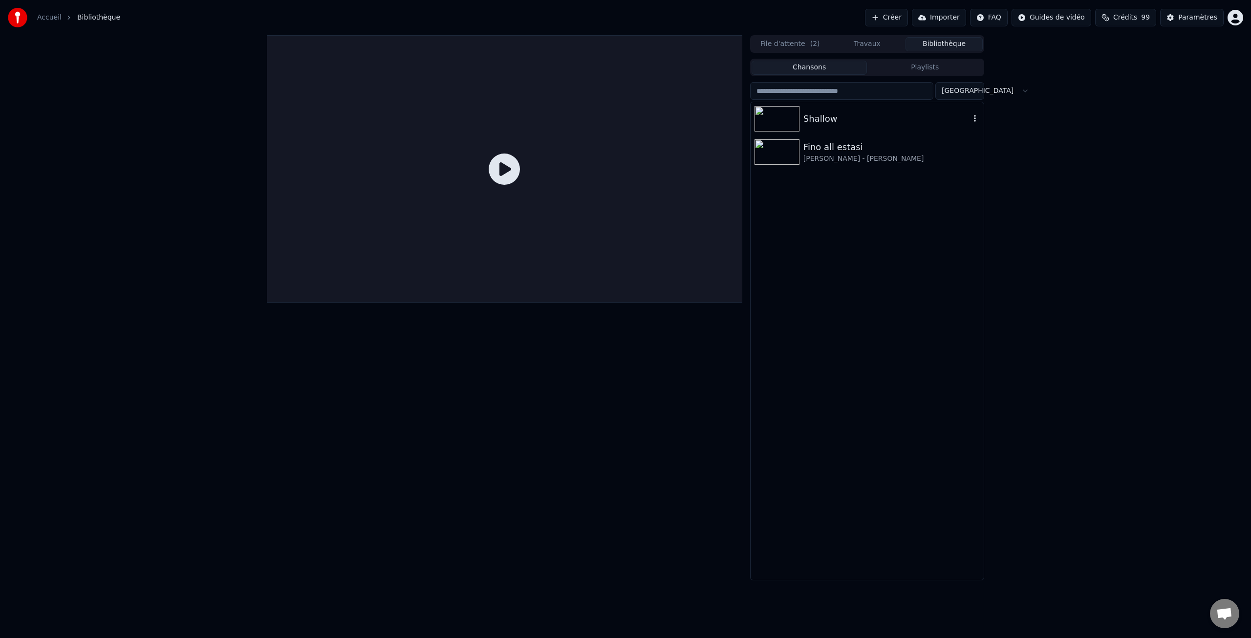
click at [777, 123] on img at bounding box center [777, 118] width 45 height 25
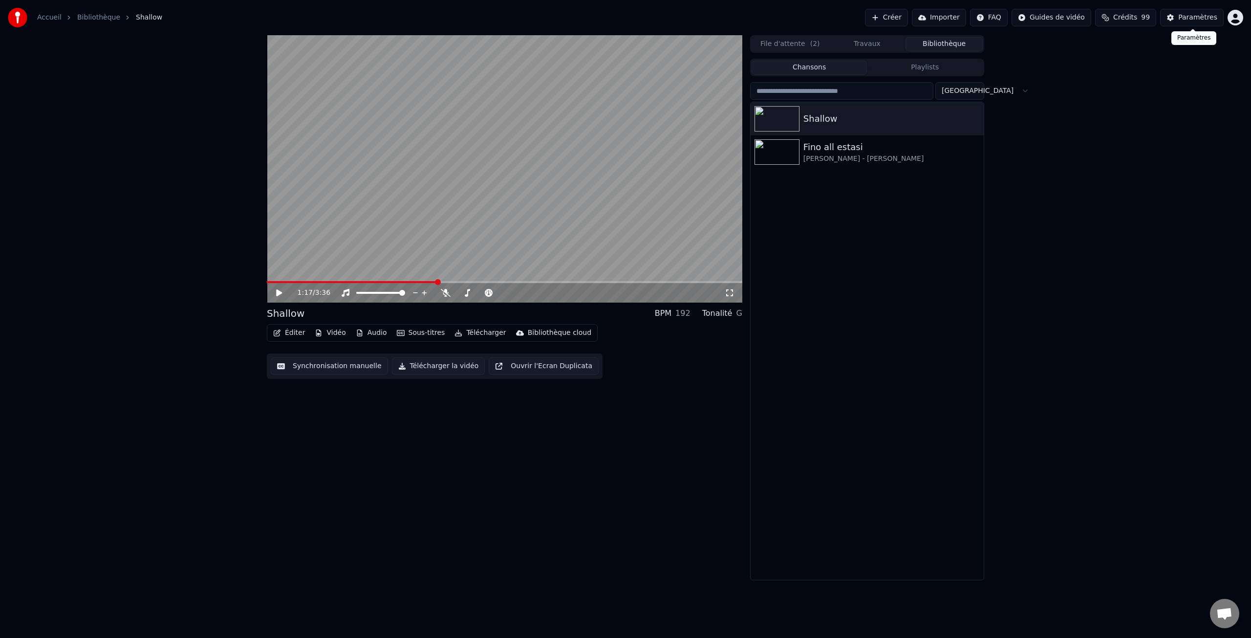
click at [1185, 16] on div "Paramètres" at bounding box center [1197, 18] width 39 height 10
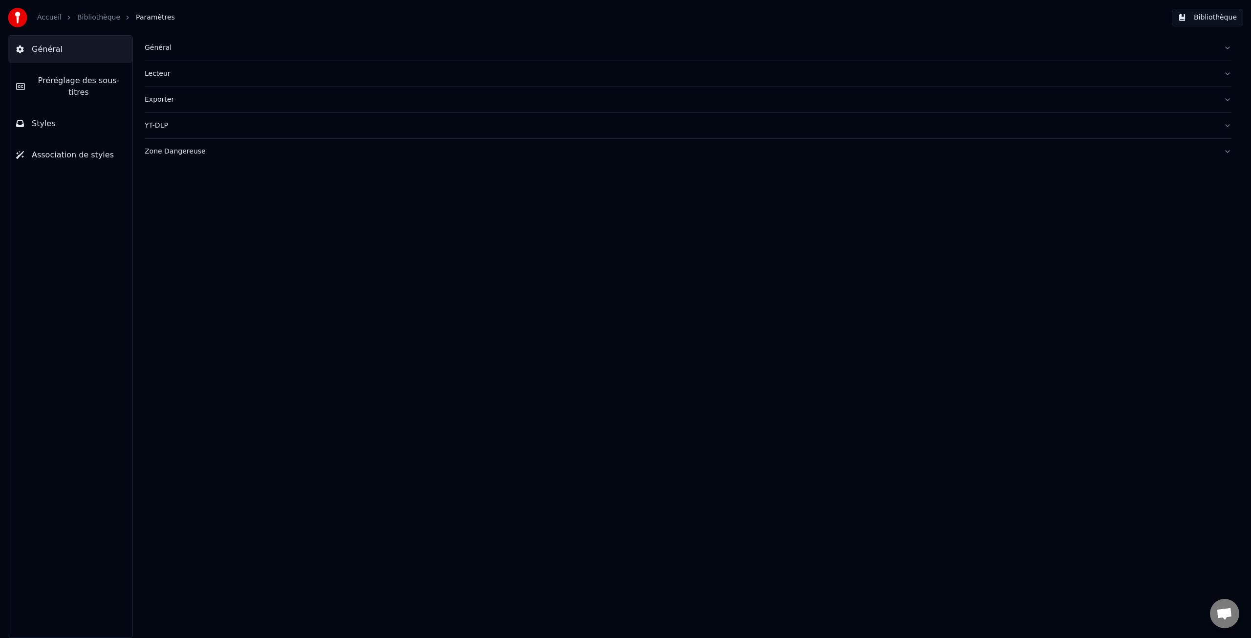
click at [71, 78] on span "Préréglage des sous-titres" at bounding box center [79, 86] width 92 height 23
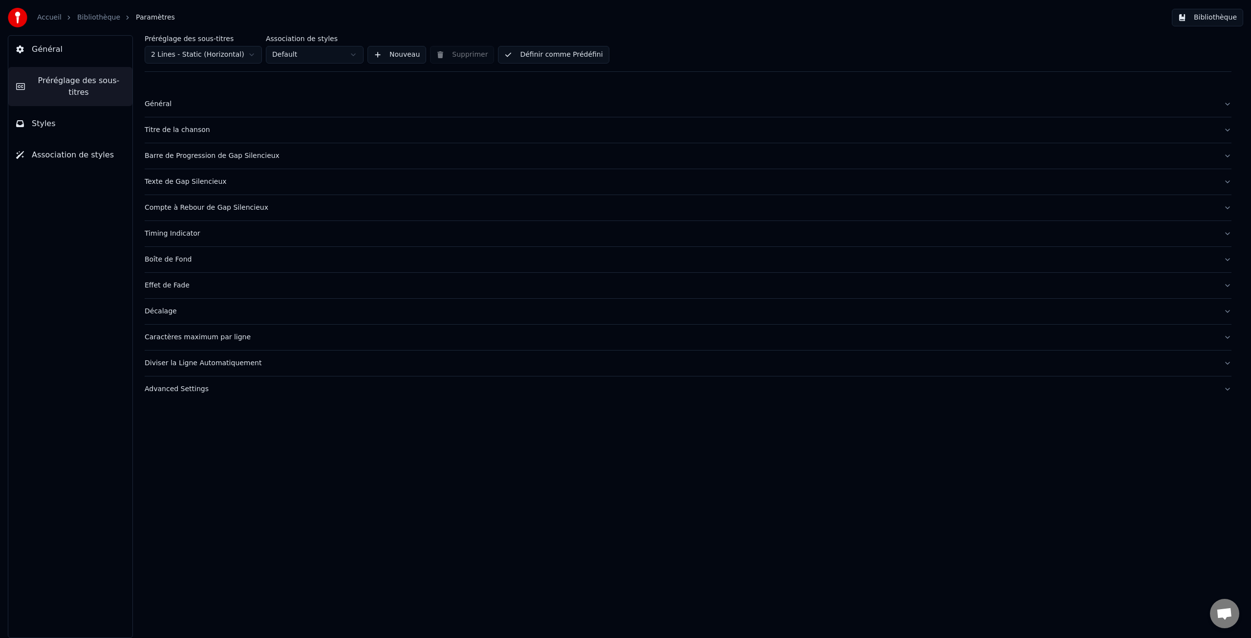
click at [181, 260] on div "Boîte de Fond" at bounding box center [680, 260] width 1071 height 10
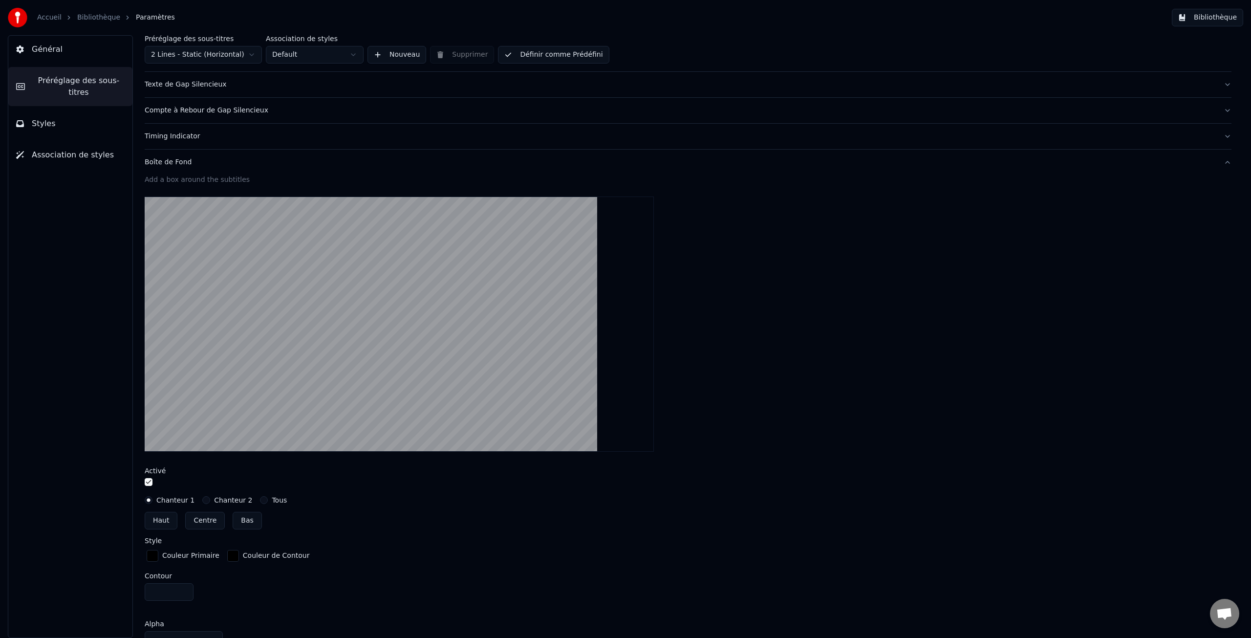
scroll to position [124, 0]
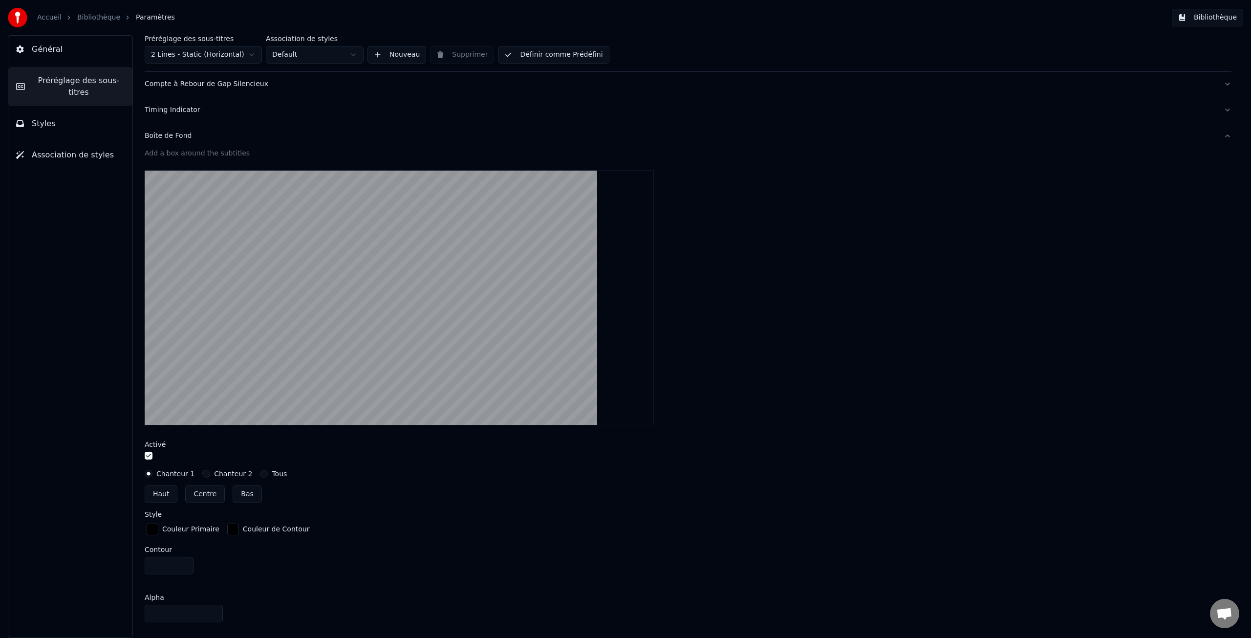
click at [171, 472] on label "Chanteur 1" at bounding box center [175, 473] width 38 height 7
click at [152, 472] on button "Chanteur 1" at bounding box center [149, 474] width 8 height 8
click at [209, 496] on button "Centre" at bounding box center [205, 494] width 40 height 18
click at [159, 493] on button "Haut" at bounding box center [161, 494] width 33 height 18
type input "**"
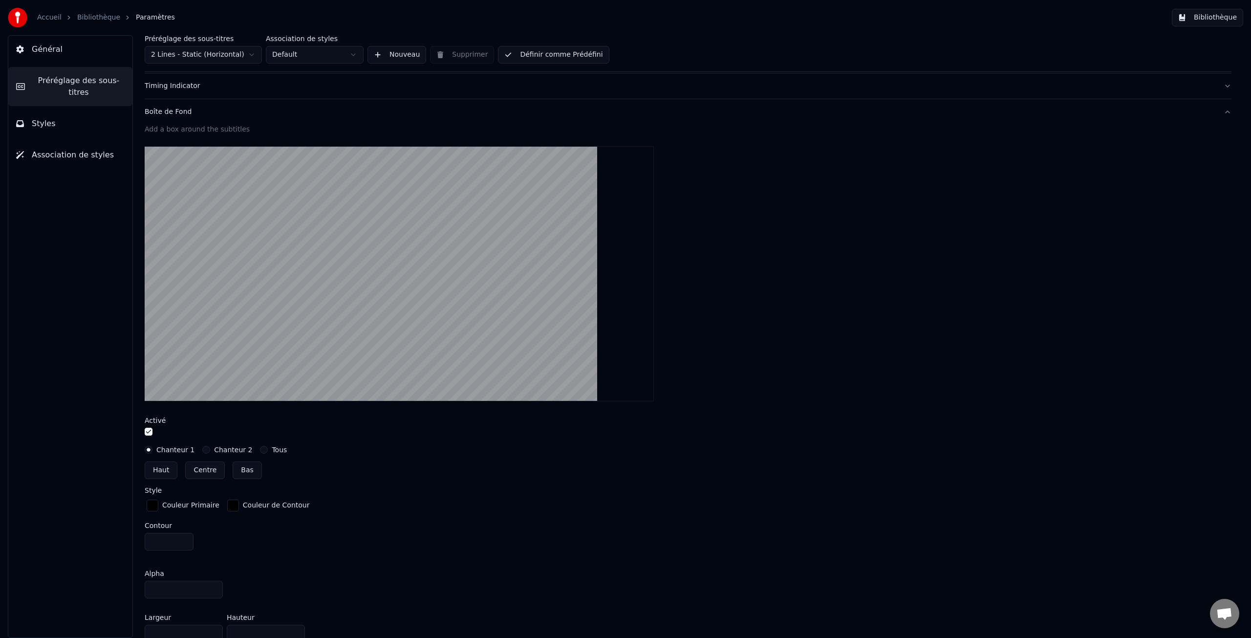
scroll to position [145, 0]
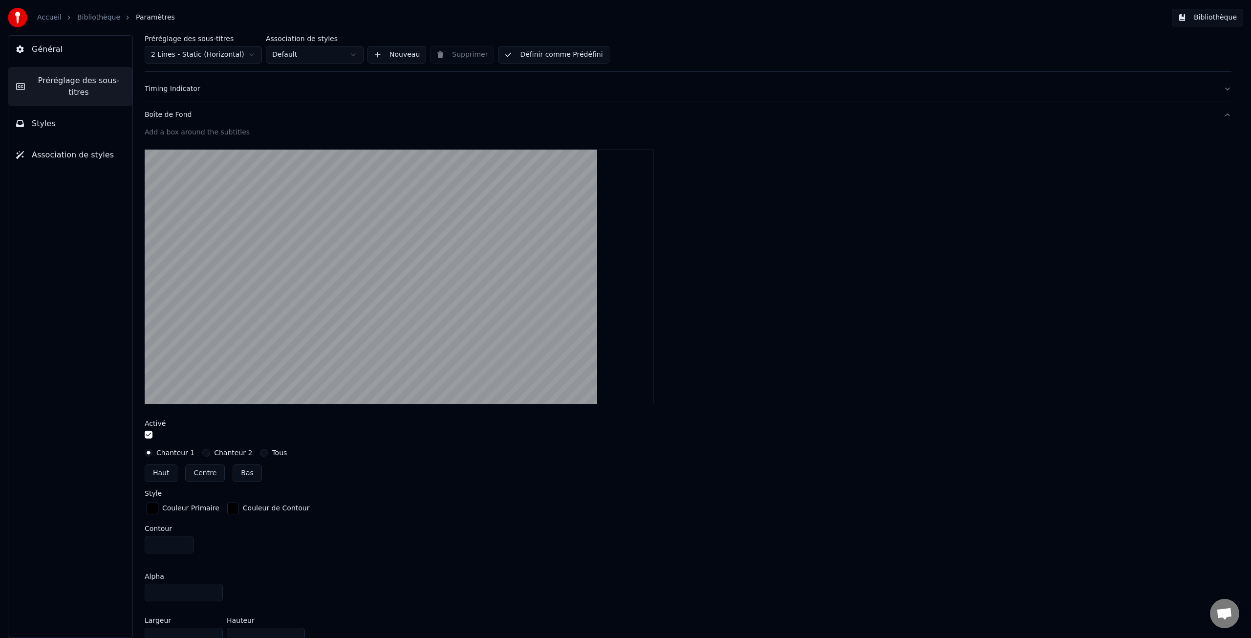
click at [149, 434] on button "button" at bounding box center [149, 435] width 8 height 8
click at [222, 451] on label "Chanteur 2" at bounding box center [233, 452] width 38 height 7
click at [210, 451] on button "Chanteur 2" at bounding box center [206, 453] width 8 height 8
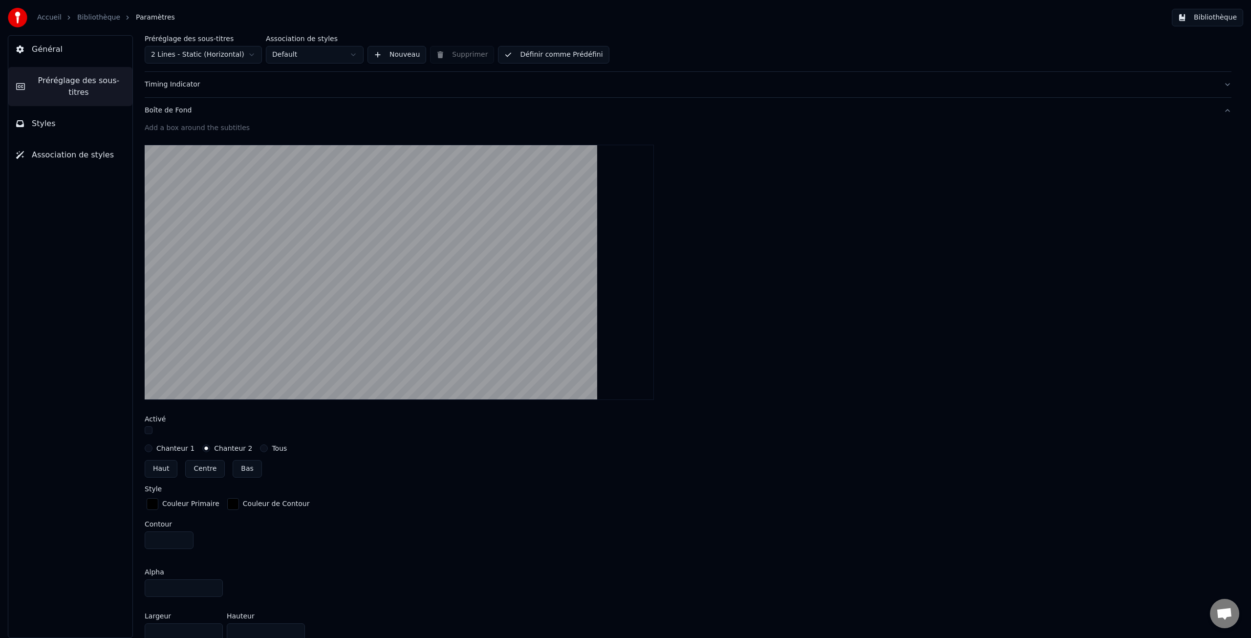
scroll to position [0, 0]
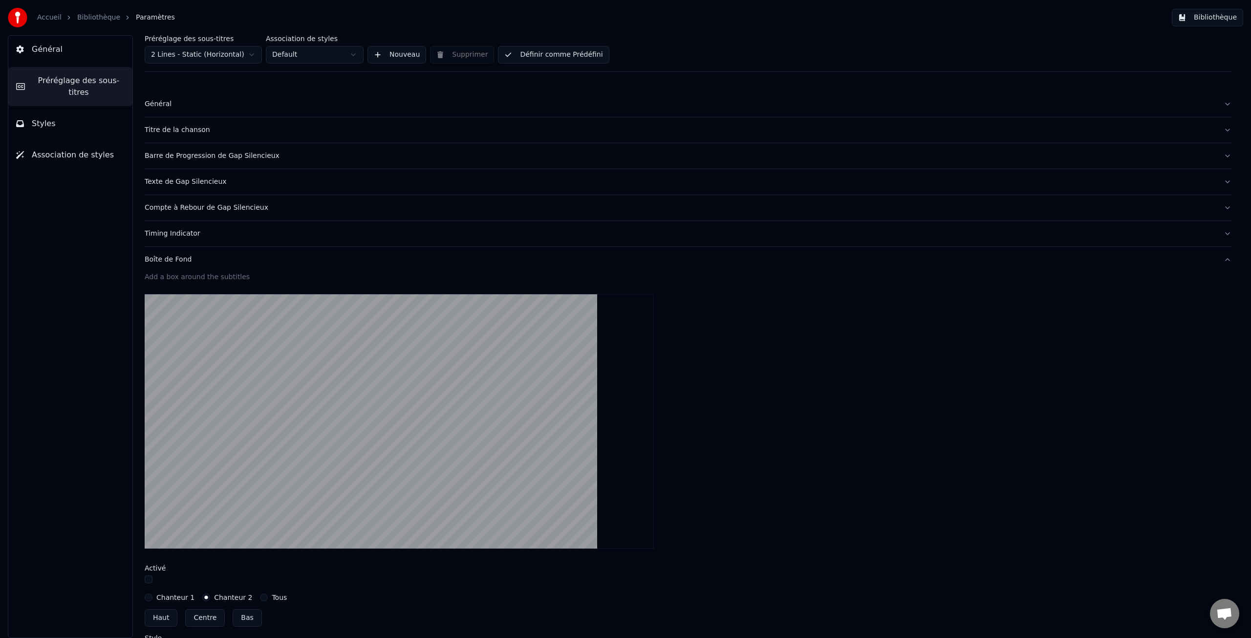
click at [1217, 18] on button "Bibliothèque" at bounding box center [1207, 18] width 71 height 18
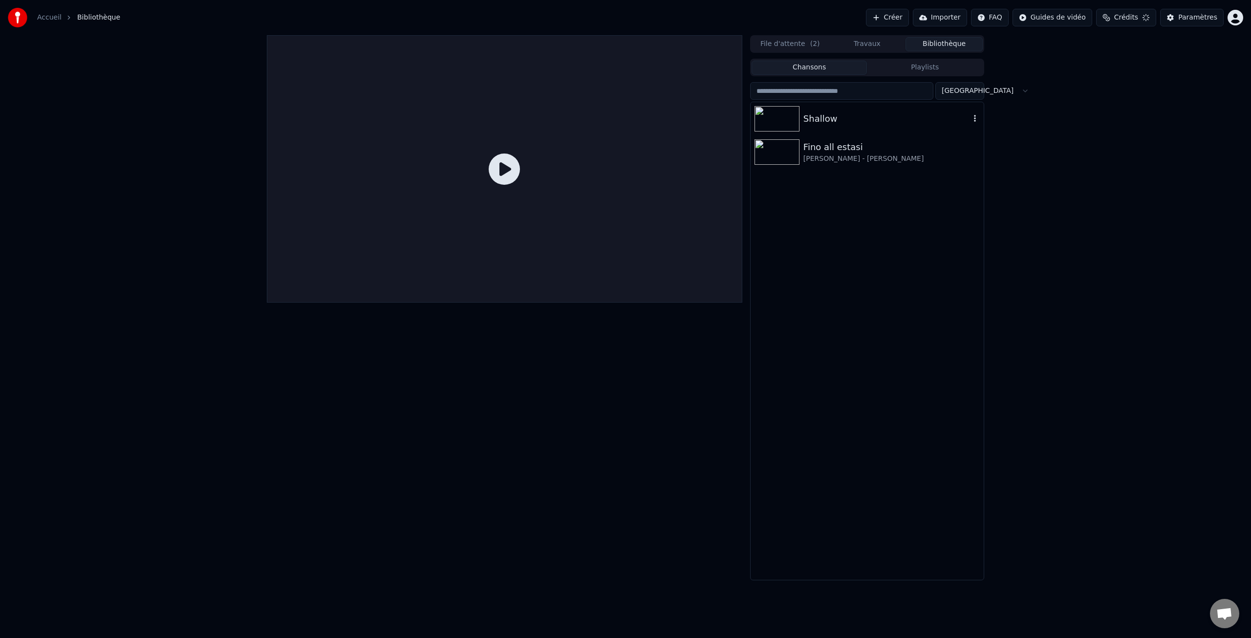
click at [764, 122] on img at bounding box center [777, 118] width 45 height 25
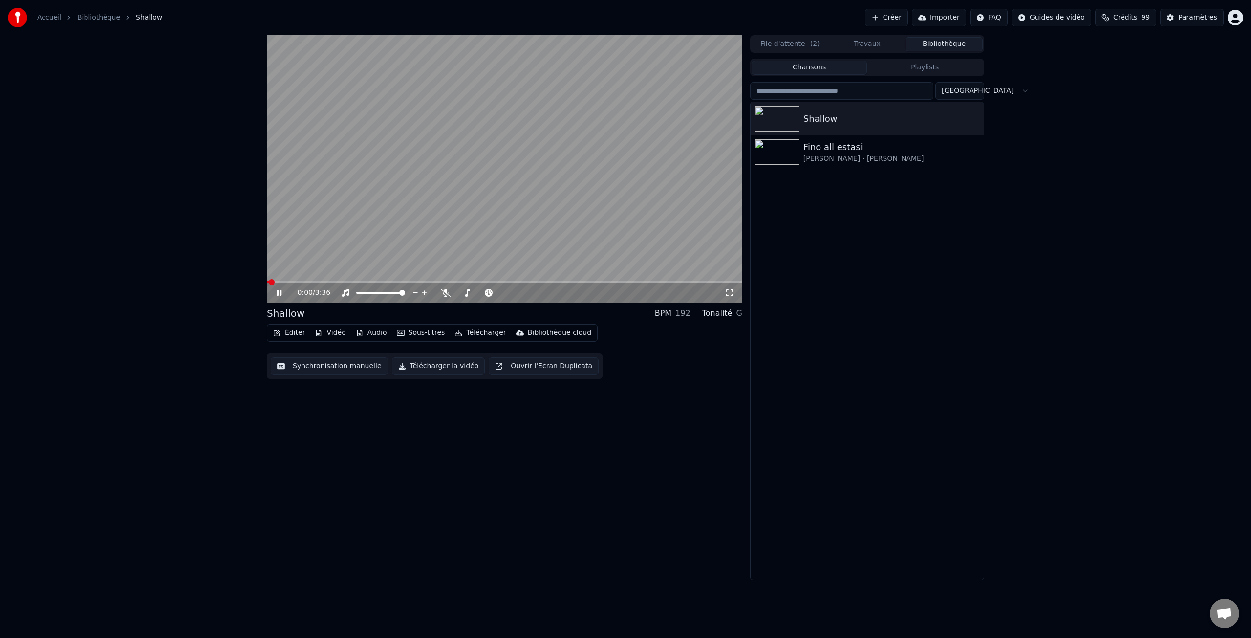
click at [295, 279] on video at bounding box center [505, 168] width 476 height 267
click at [299, 282] on span at bounding box center [505, 282] width 476 height 2
click at [282, 292] on icon at bounding box center [286, 293] width 23 height 8
click at [277, 290] on icon at bounding box center [279, 293] width 5 height 6
click at [489, 332] on button "Télécharger" at bounding box center [480, 333] width 59 height 14
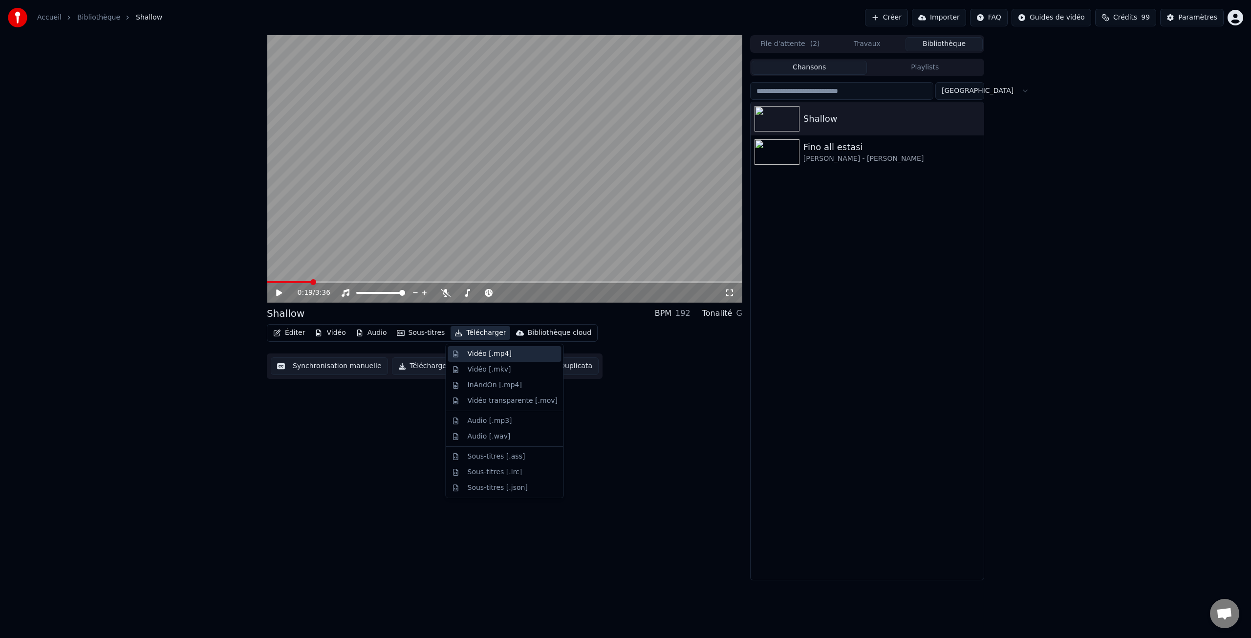
click at [494, 357] on div "Vidéo [.mp4]" at bounding box center [490, 354] width 44 height 10
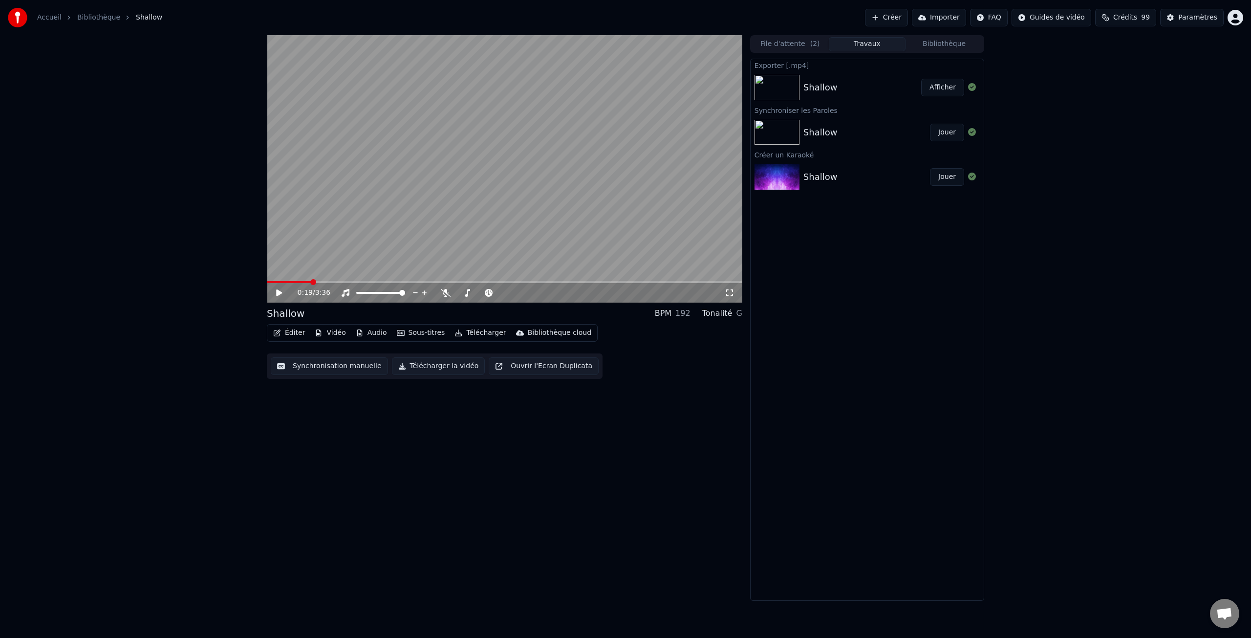
click at [872, 45] on button "Travaux" at bounding box center [867, 44] width 77 height 14
click at [793, 43] on button "File d'attente ( 2 )" at bounding box center [790, 44] width 77 height 14
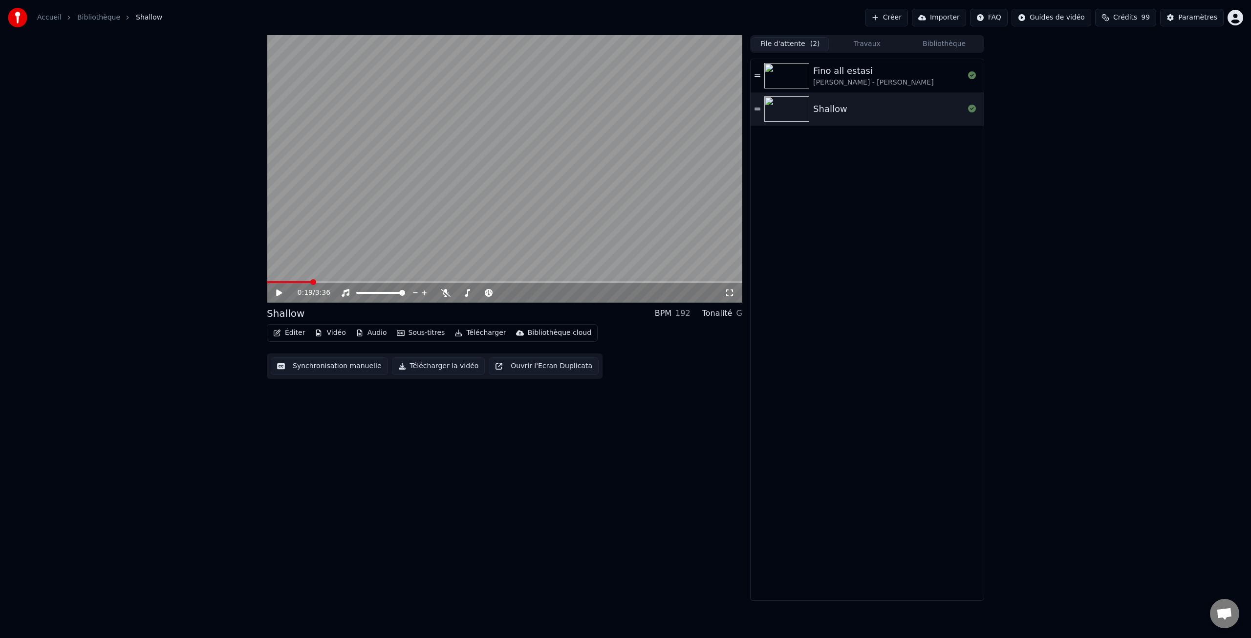
click at [899, 17] on button "Créer" at bounding box center [886, 18] width 43 height 18
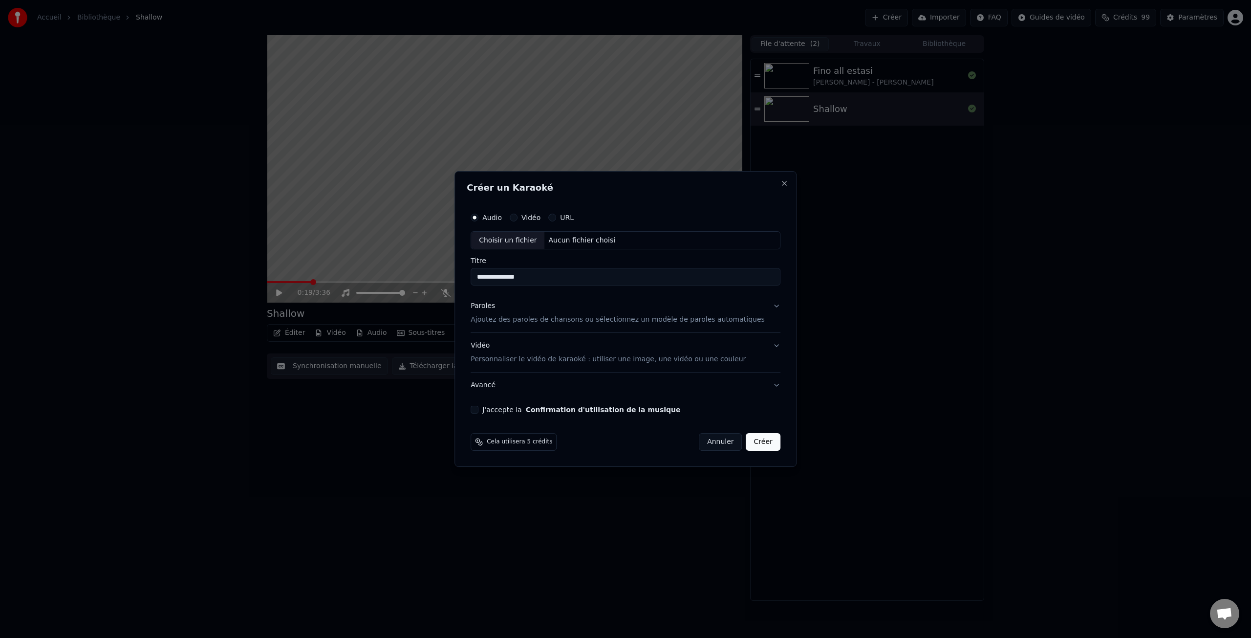
type input "**********"
click at [541, 219] on label "Vidéo" at bounding box center [530, 217] width 19 height 7
click at [518, 219] on button "Vidéo" at bounding box center [514, 218] width 8 height 8
click at [501, 218] on label "Audio" at bounding box center [492, 217] width 20 height 7
click at [478, 218] on button "Audio" at bounding box center [475, 218] width 8 height 8
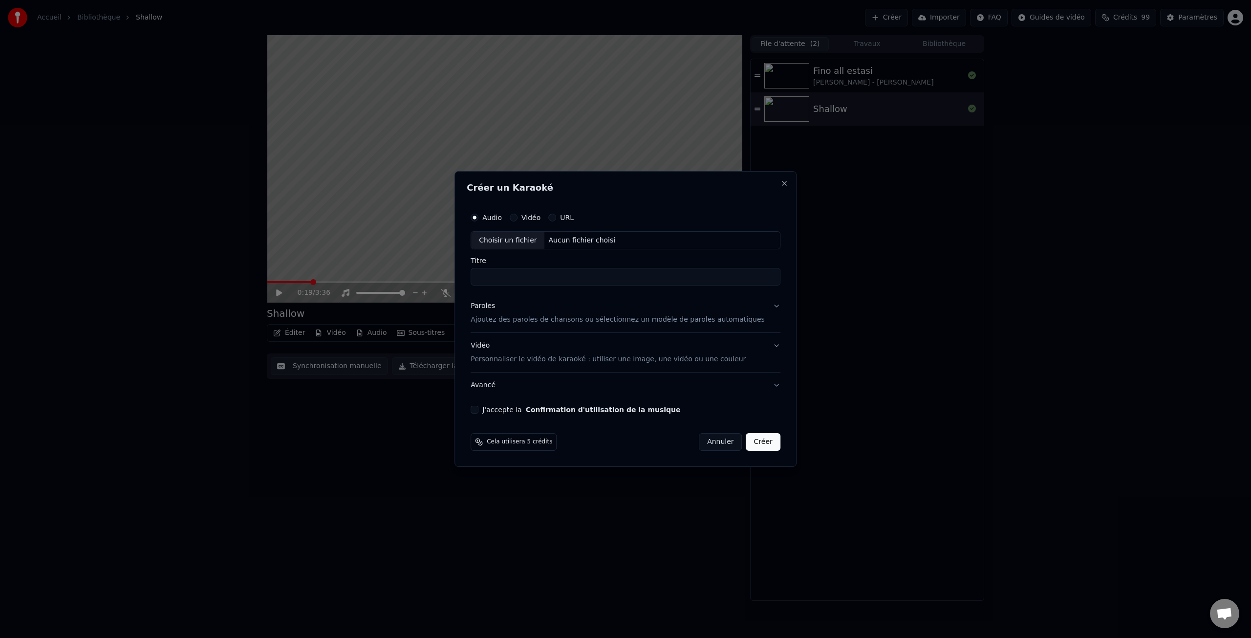
click at [524, 244] on div "Choisir un fichier" at bounding box center [507, 241] width 73 height 18
type input "**********"
click at [509, 321] on p "Ajoutez des paroles de chansons ou sélectionnez un modèle de paroles automatiqu…" at bounding box center [618, 320] width 294 height 10
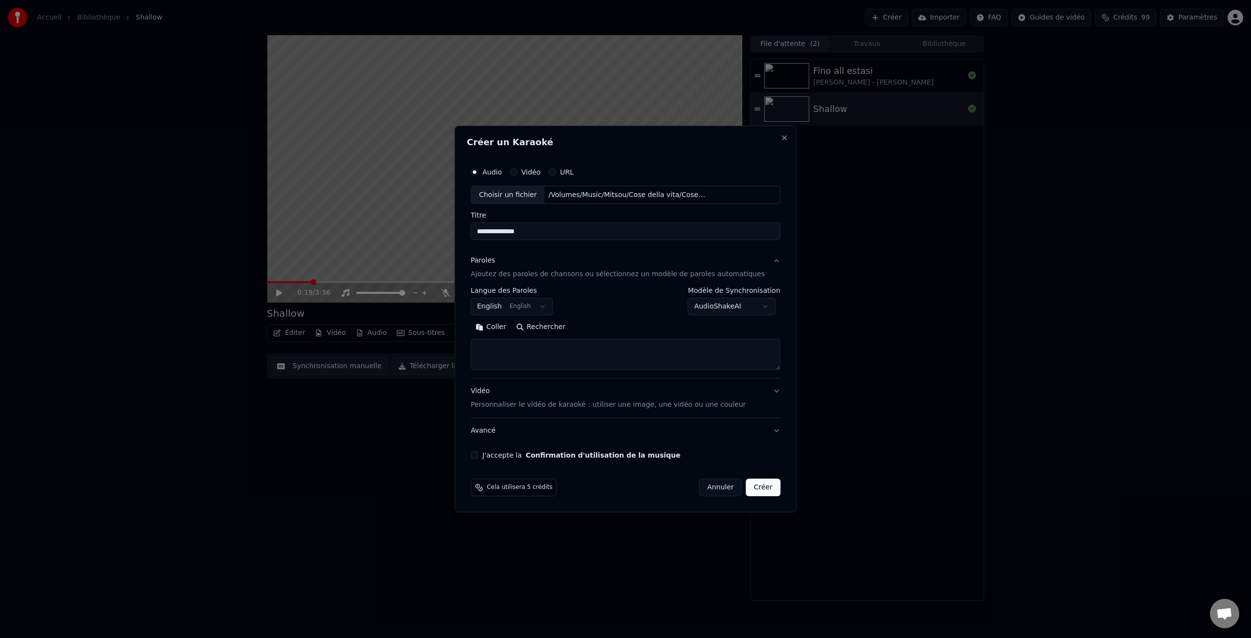
click at [551, 308] on button "English English" at bounding box center [512, 307] width 82 height 18
select select "**"
click at [500, 353] on textarea at bounding box center [626, 354] width 310 height 31
paste textarea "**********"
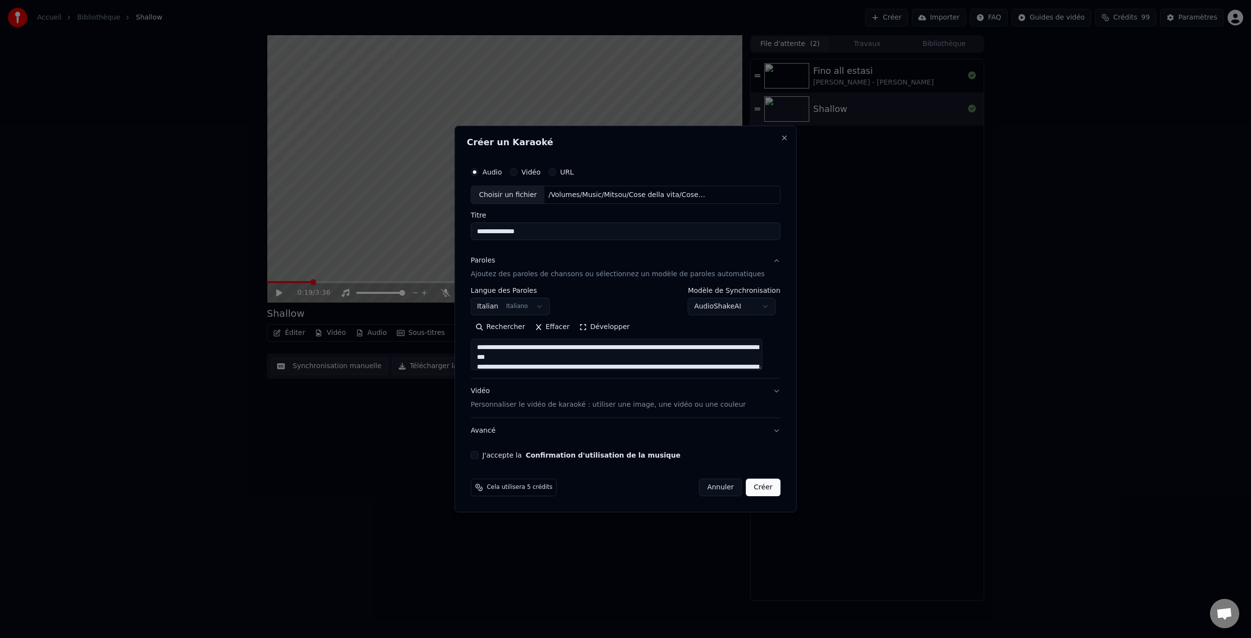
scroll to position [173, 0]
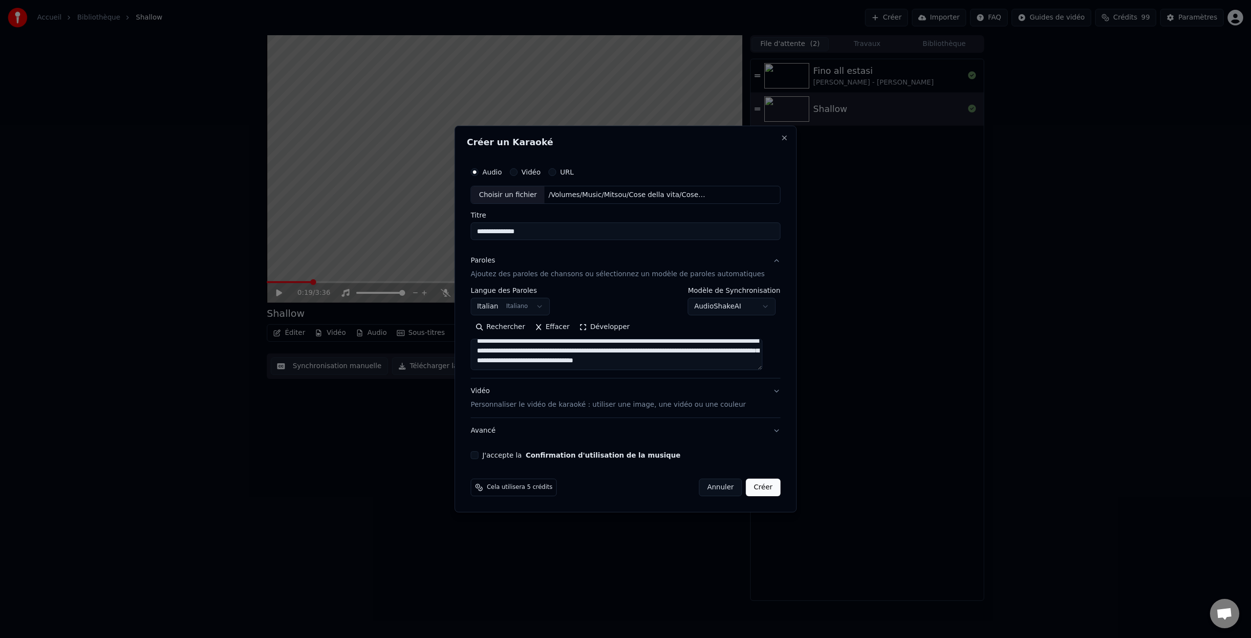
type textarea "**********"
click at [478, 456] on button "J'accepte la Confirmation d'utilisation de la musique" at bounding box center [475, 455] width 8 height 8
click at [768, 489] on button "Créer" at bounding box center [763, 487] width 34 height 18
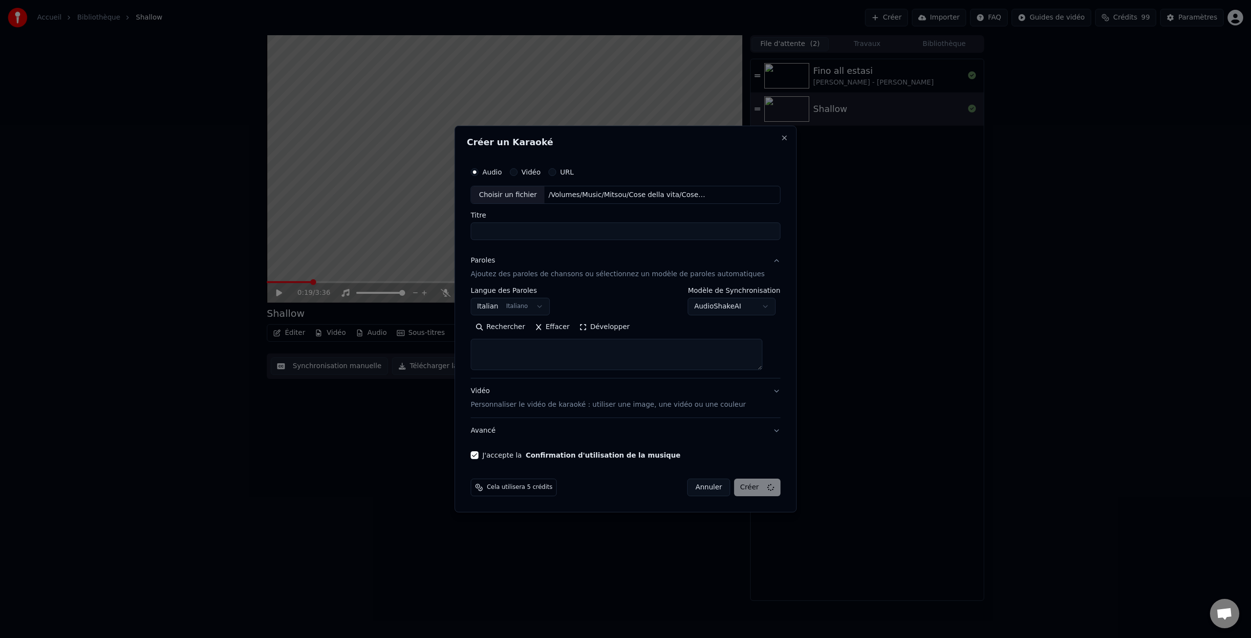
select select
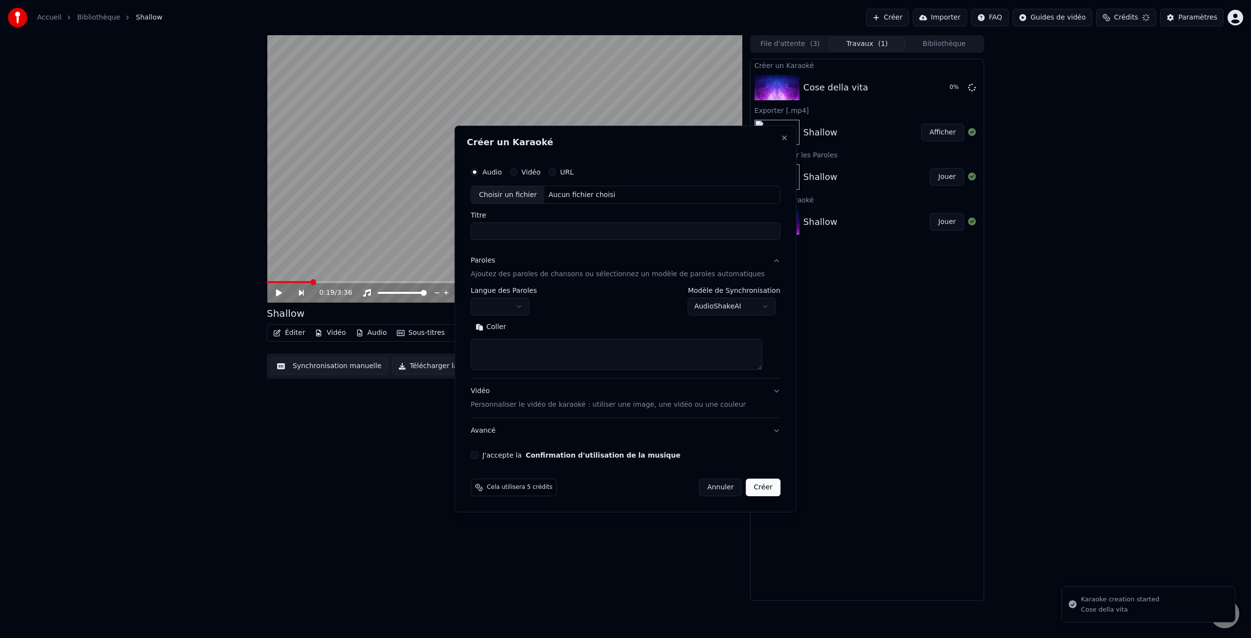
scroll to position [0, 0]
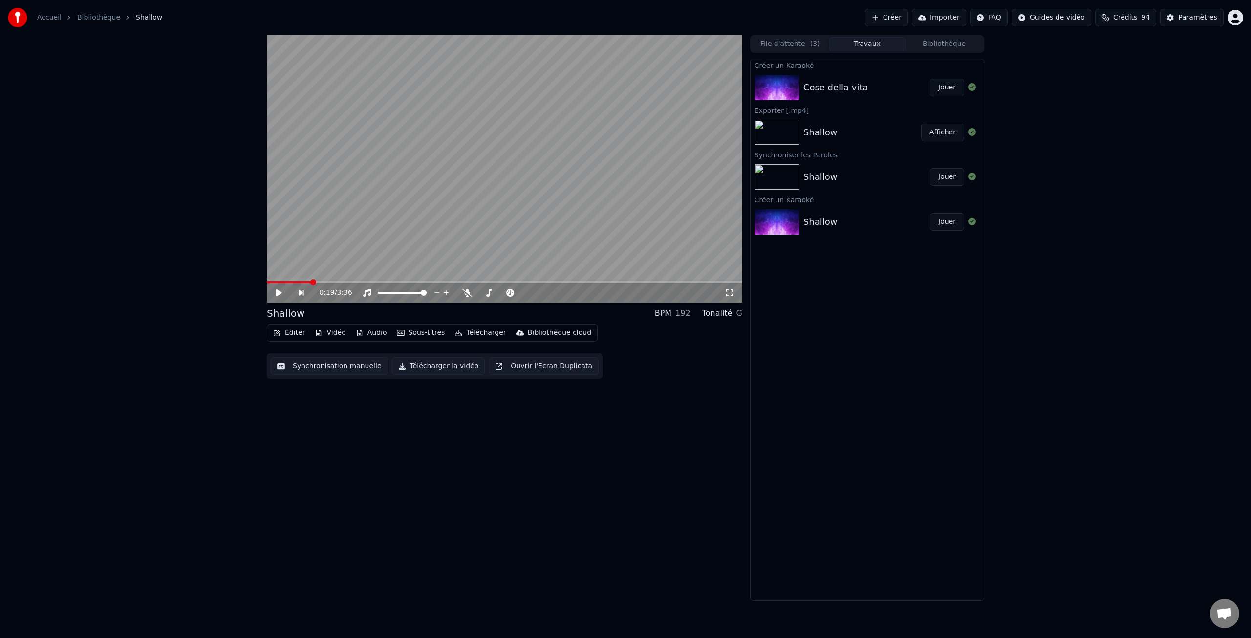
click at [847, 87] on div "Cose della vita" at bounding box center [835, 88] width 65 height 14
click at [806, 45] on button "File d'attente ( 3 )" at bounding box center [790, 44] width 77 height 14
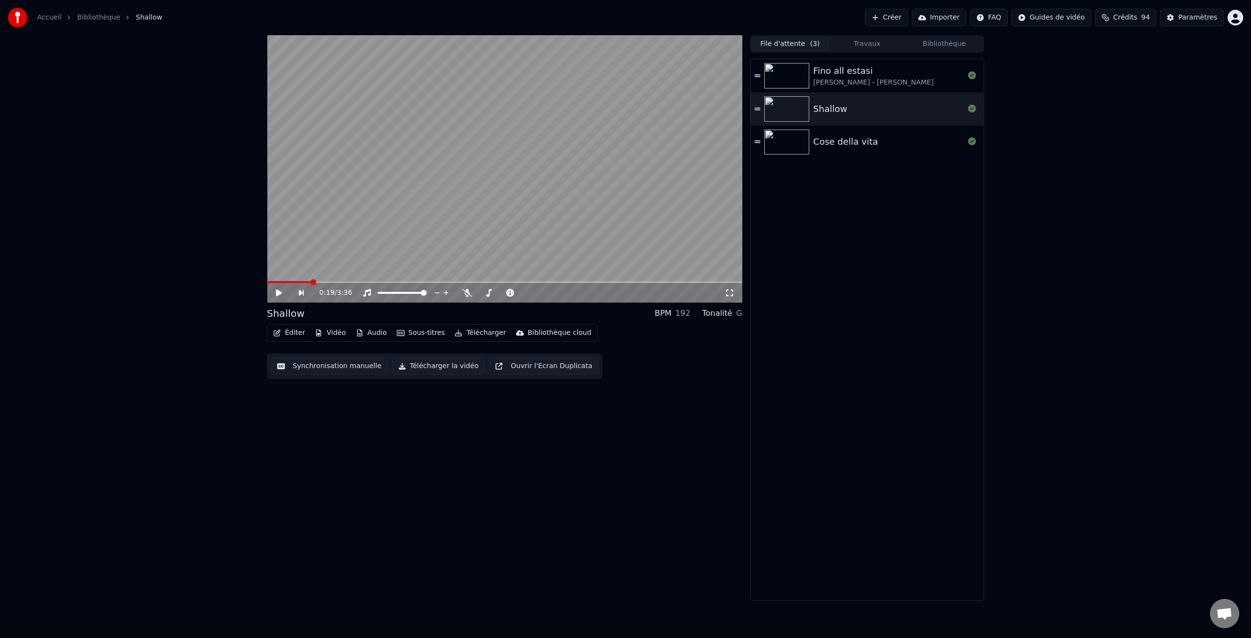
click at [839, 144] on div "Cose della vita" at bounding box center [845, 142] width 65 height 14
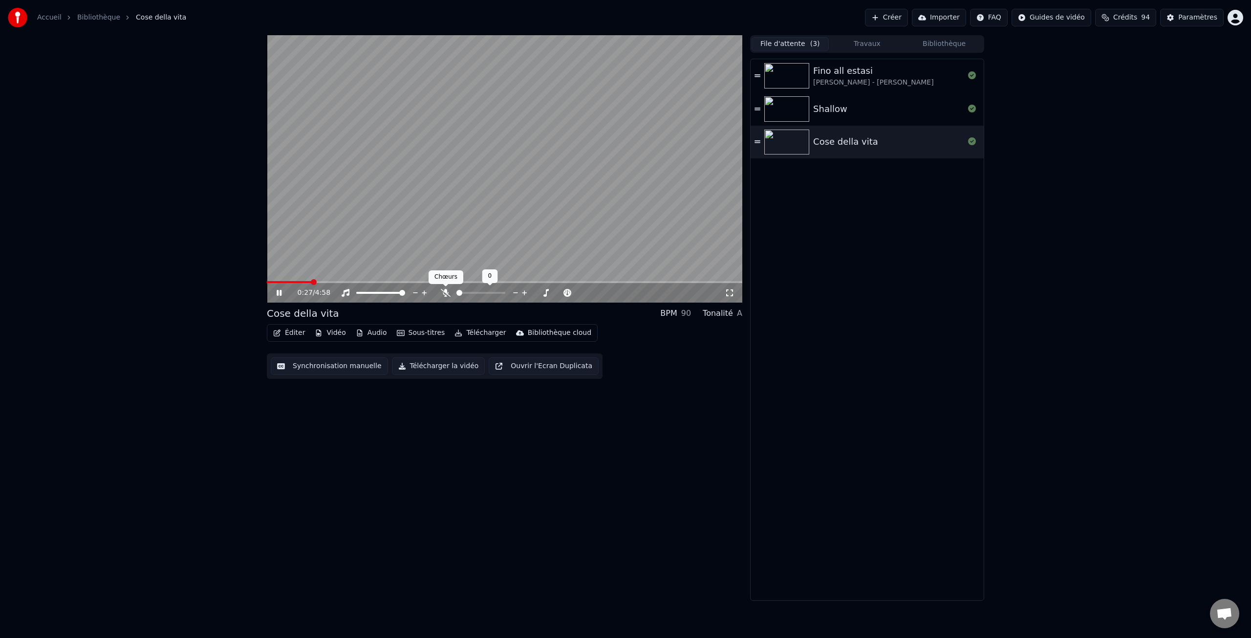
click at [446, 293] on icon at bounding box center [446, 293] width 10 height 8
click at [446, 290] on icon at bounding box center [445, 293] width 5 height 8
click at [448, 294] on icon at bounding box center [446, 293] width 10 height 8
click at [448, 294] on icon at bounding box center [445, 293] width 5 height 8
click at [281, 292] on icon at bounding box center [279, 293] width 5 height 6
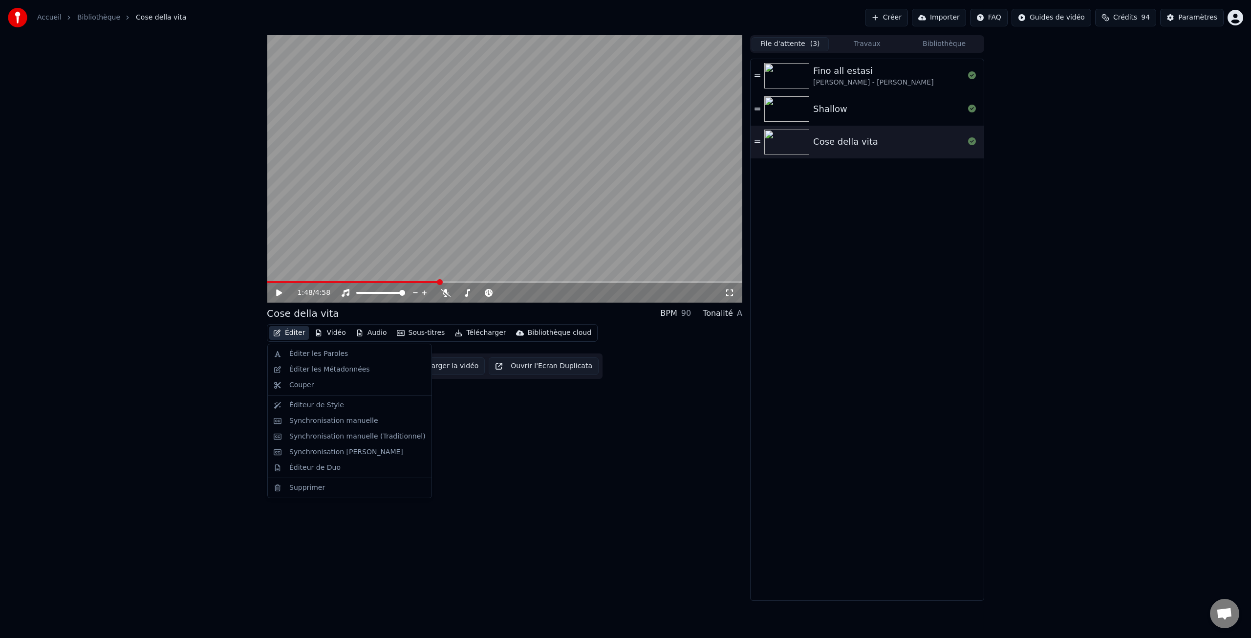
click at [298, 335] on button "Éditer" at bounding box center [289, 333] width 40 height 14
click at [319, 355] on div "Éditer les Paroles" at bounding box center [318, 354] width 59 height 10
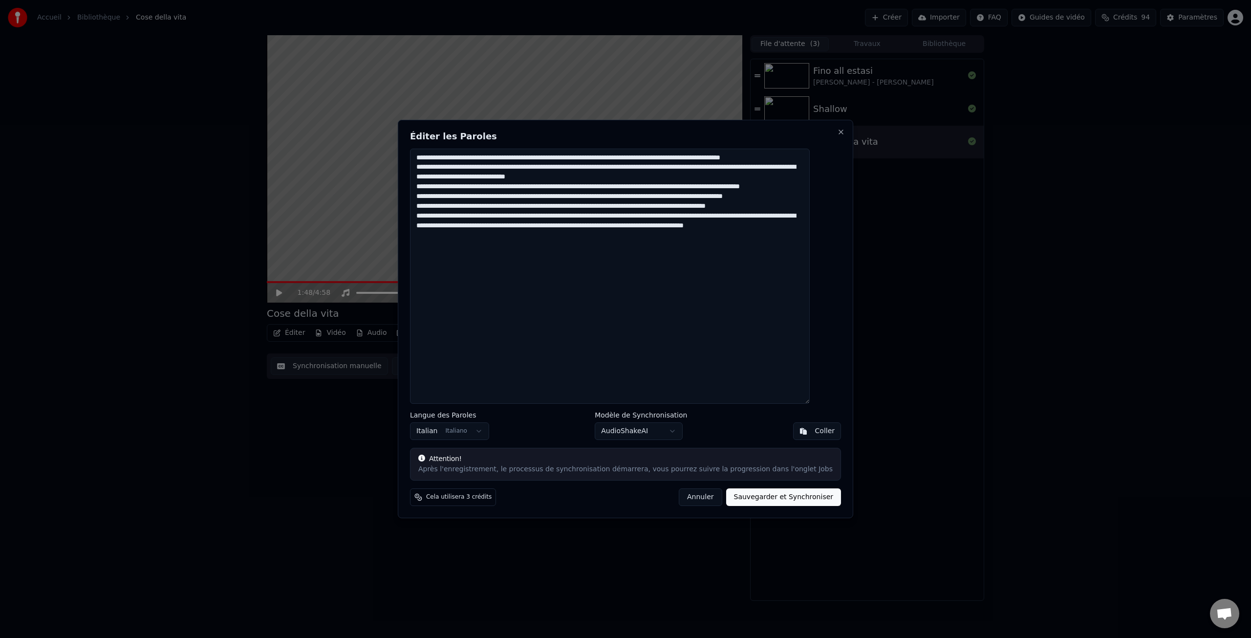
drag, startPoint x: 432, startPoint y: 158, endPoint x: 541, endPoint y: 300, distance: 179.1
click at [541, 300] on textarea "**********" at bounding box center [610, 276] width 400 height 255
paste textarea "**********"
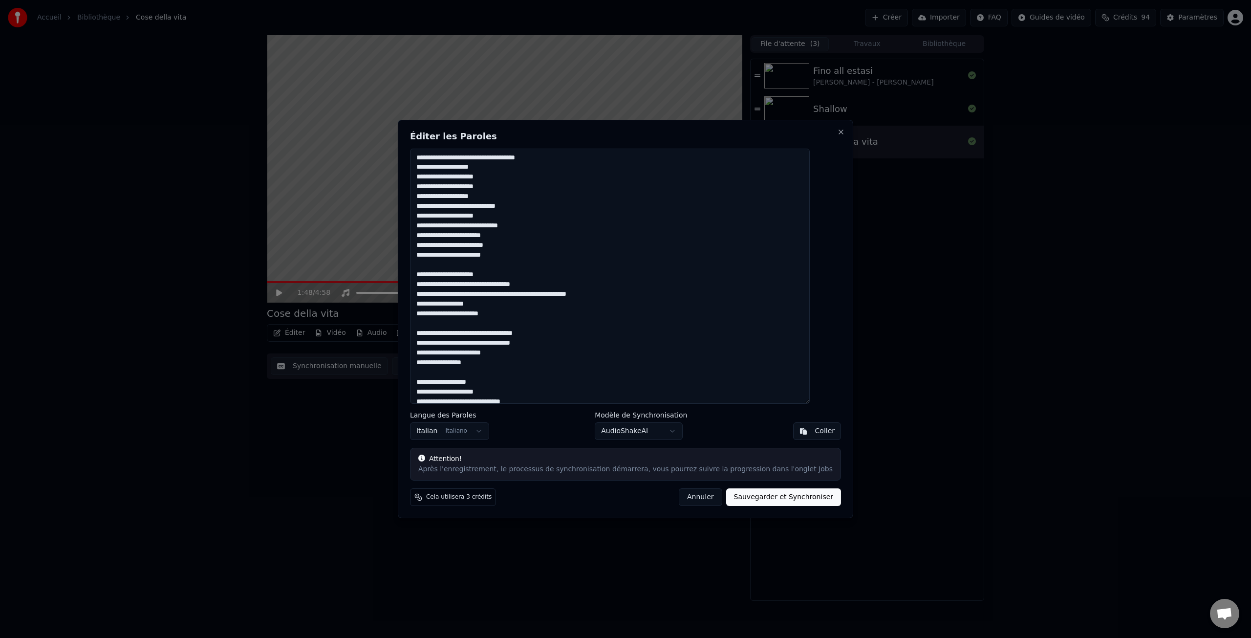
drag, startPoint x: 585, startPoint y: 159, endPoint x: 424, endPoint y: 155, distance: 160.8
click at [424, 155] on div "Éditer les Paroles Langue des Paroles Italian Italiano Modèle de Synchronisatio…" at bounding box center [625, 319] width 455 height 399
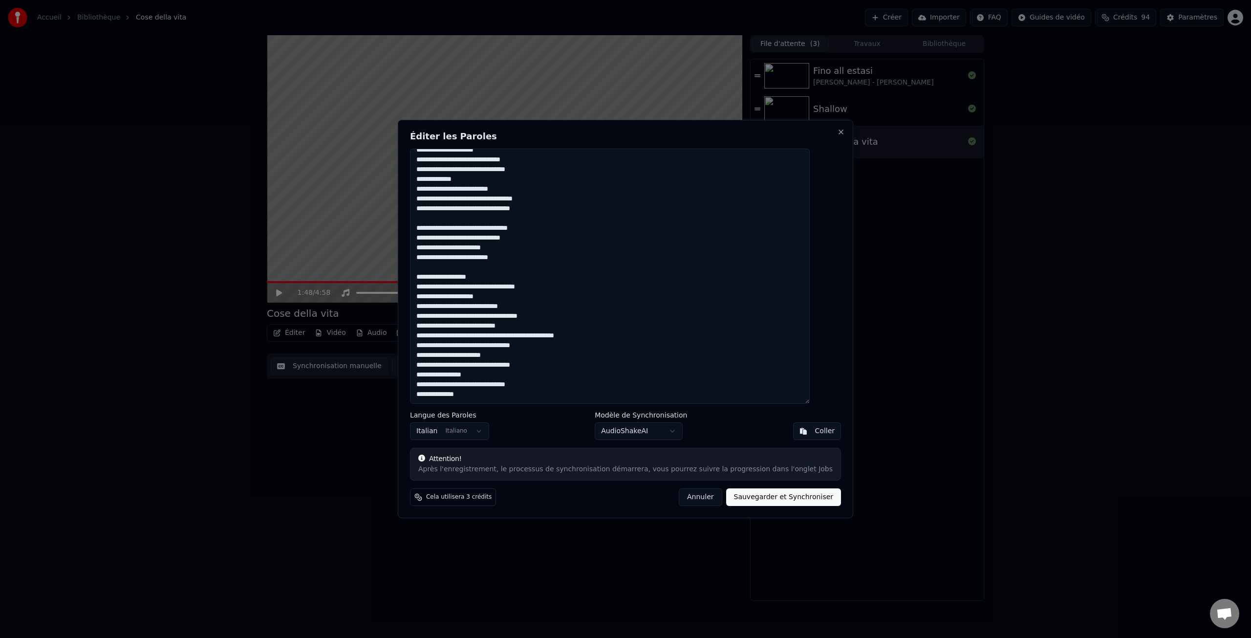
scroll to position [281, 0]
click at [766, 498] on button "Sauvegarder et Synchroniser" at bounding box center [783, 497] width 115 height 18
type textarea "**********"
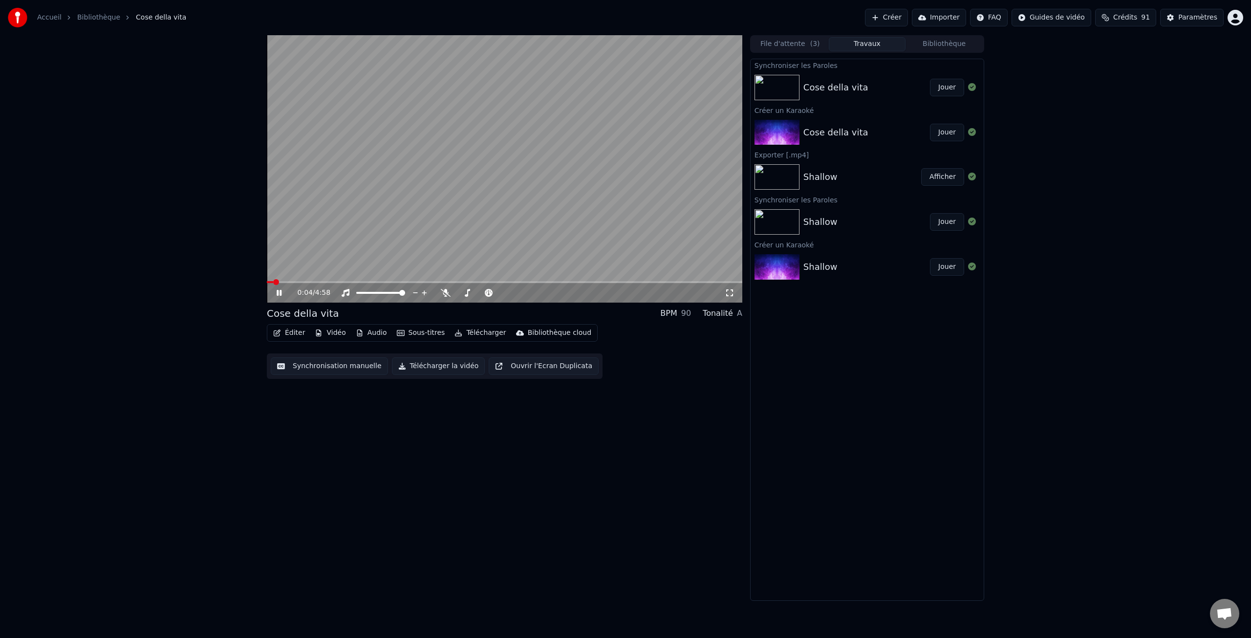
click at [273, 282] on span at bounding box center [270, 282] width 6 height 2
click at [285, 283] on span at bounding box center [505, 282] width 476 height 2
click at [298, 283] on div "0:13 / 4:58" at bounding box center [505, 293] width 476 height 20
click at [297, 282] on span at bounding box center [505, 282] width 476 height 2
click at [308, 283] on span at bounding box center [505, 282] width 476 height 2
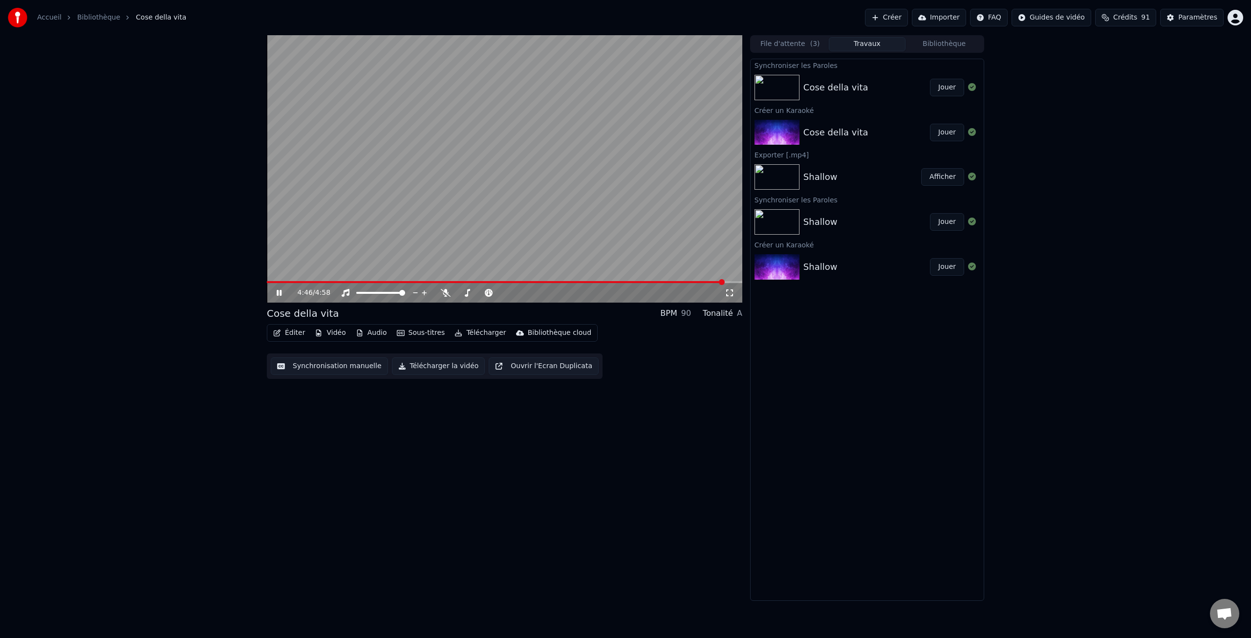
click at [281, 291] on icon at bounding box center [279, 293] width 5 height 6
click at [274, 283] on div "4:46 / 4:58" at bounding box center [505, 293] width 476 height 20
click at [278, 282] on span at bounding box center [272, 282] width 11 height 2
click at [280, 291] on icon at bounding box center [279, 292] width 6 height 7
click at [295, 282] on span at bounding box center [505, 282] width 476 height 2
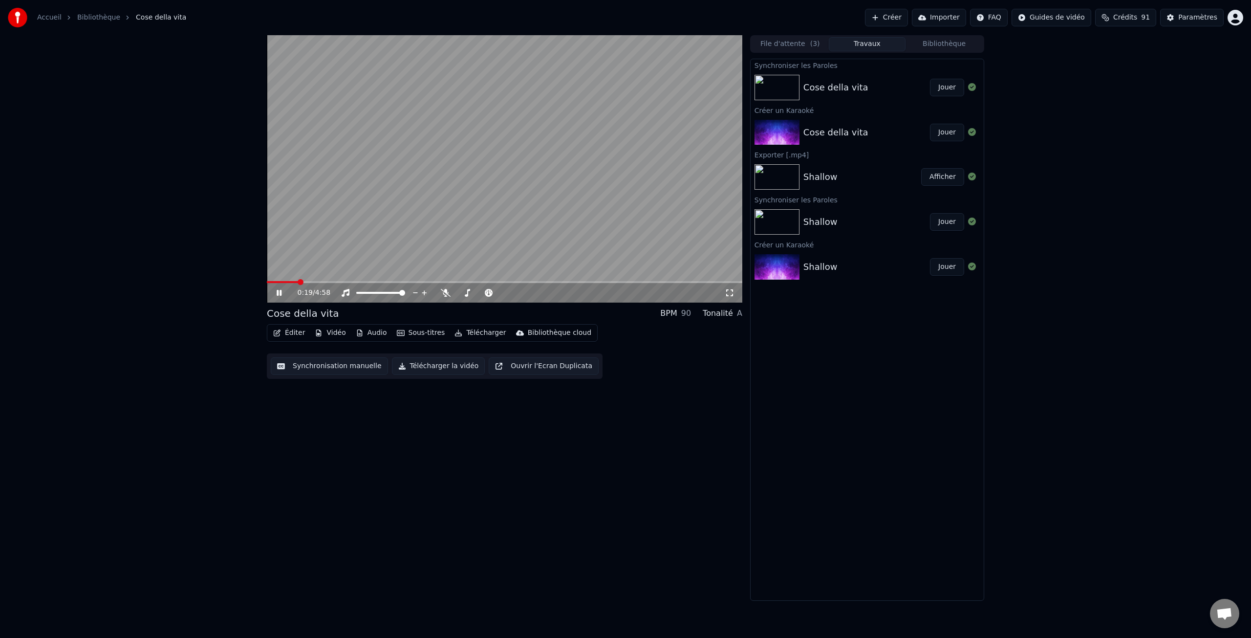
click at [309, 281] on video at bounding box center [505, 168] width 476 height 267
click at [310, 282] on span at bounding box center [505, 282] width 476 height 2
click at [446, 291] on icon at bounding box center [446, 293] width 10 height 8
click at [280, 294] on icon at bounding box center [279, 292] width 6 height 7
click at [287, 330] on button "Éditer" at bounding box center [289, 333] width 40 height 14
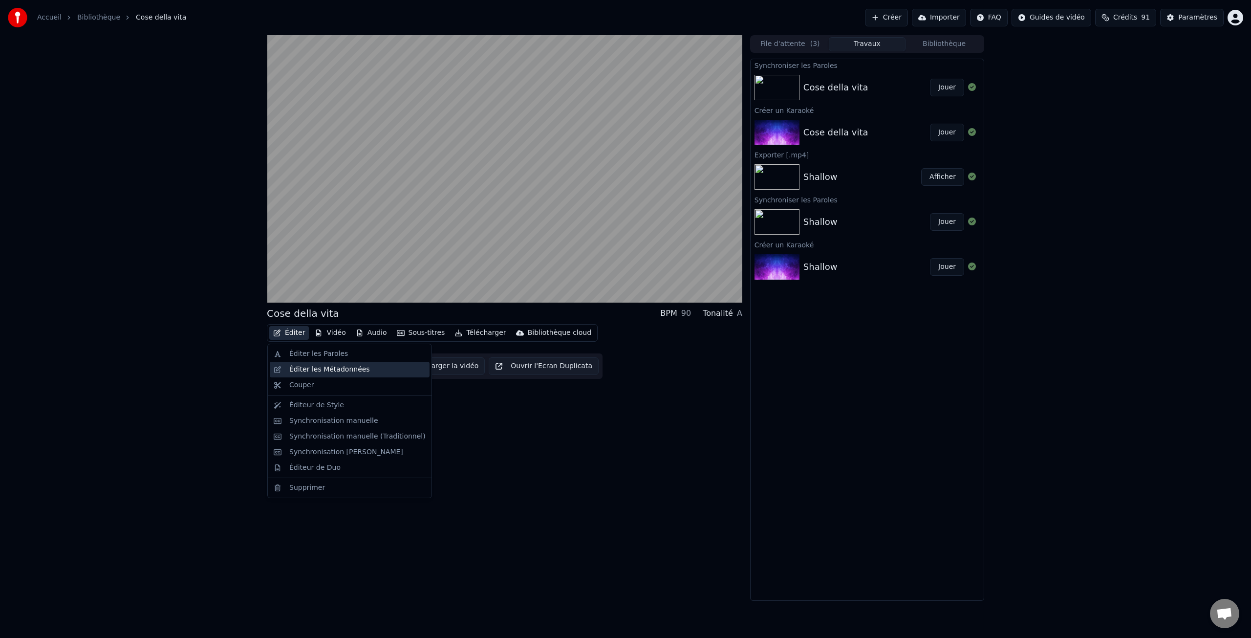
click at [321, 371] on div "Éditer les Métadonnées" at bounding box center [329, 370] width 81 height 10
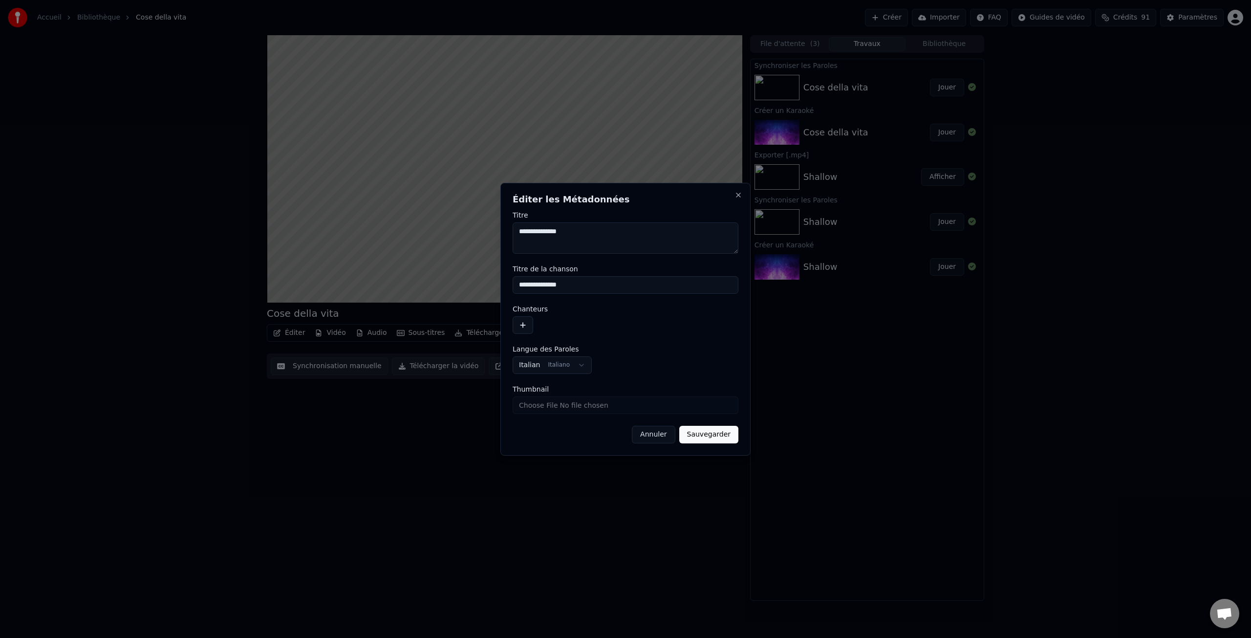
click at [655, 432] on button "Annuler" at bounding box center [653, 435] width 43 height 18
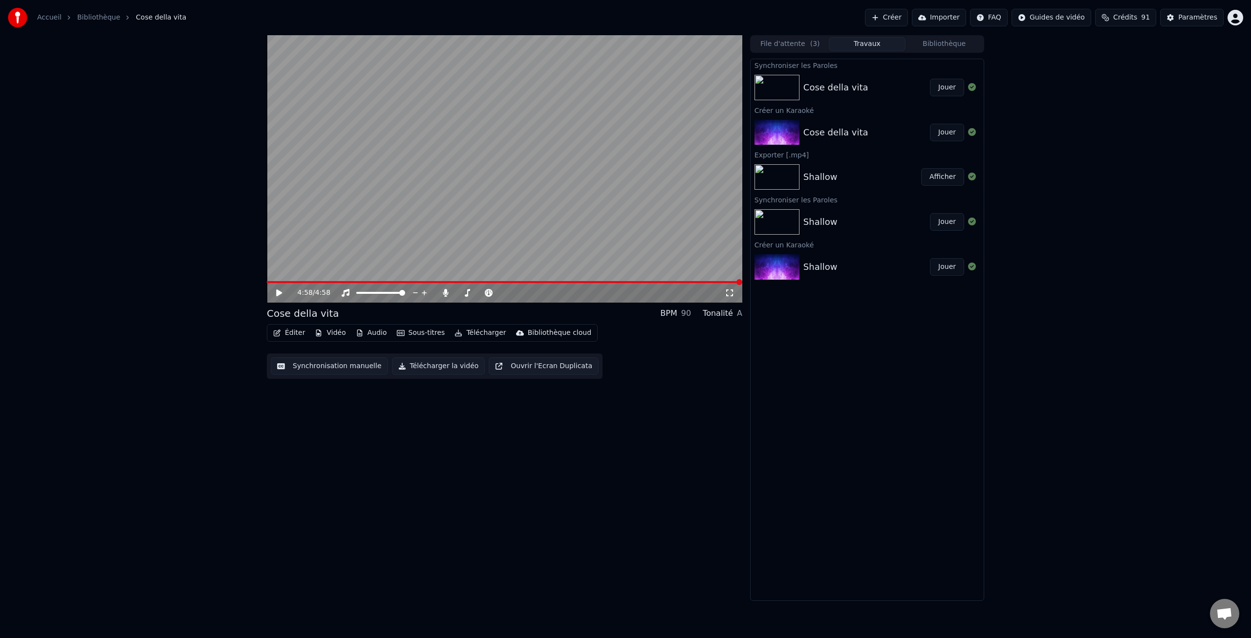
click at [296, 333] on button "Éditer" at bounding box center [289, 333] width 40 height 14
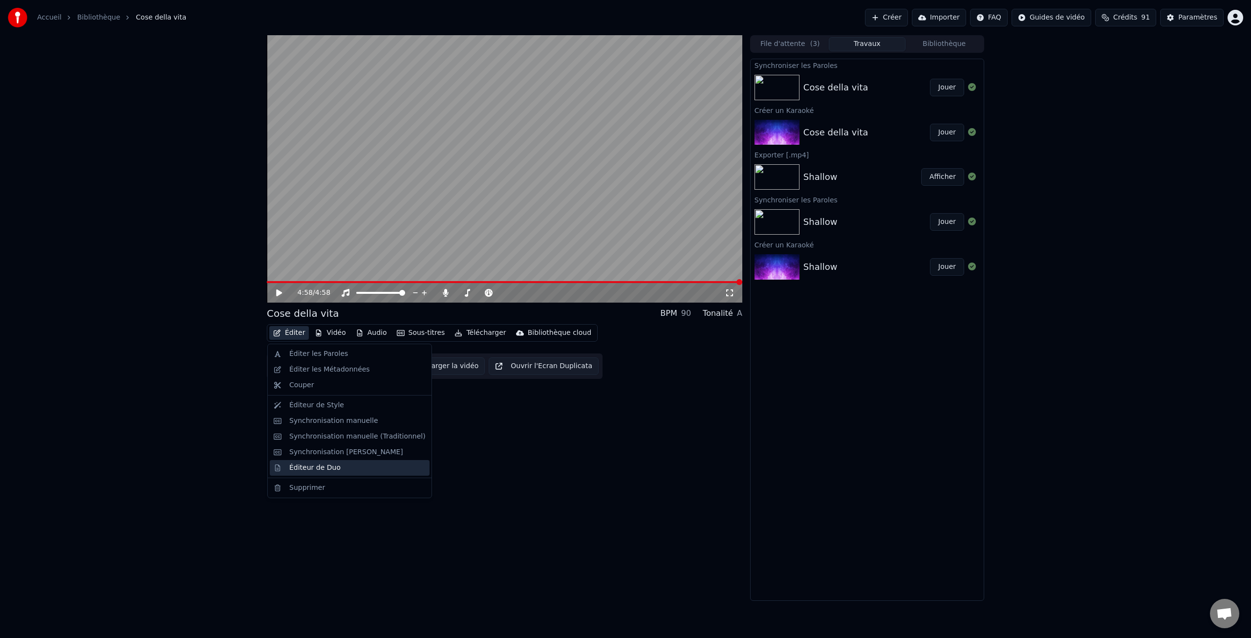
click at [332, 468] on div "Éditeur de Duo" at bounding box center [314, 468] width 51 height 10
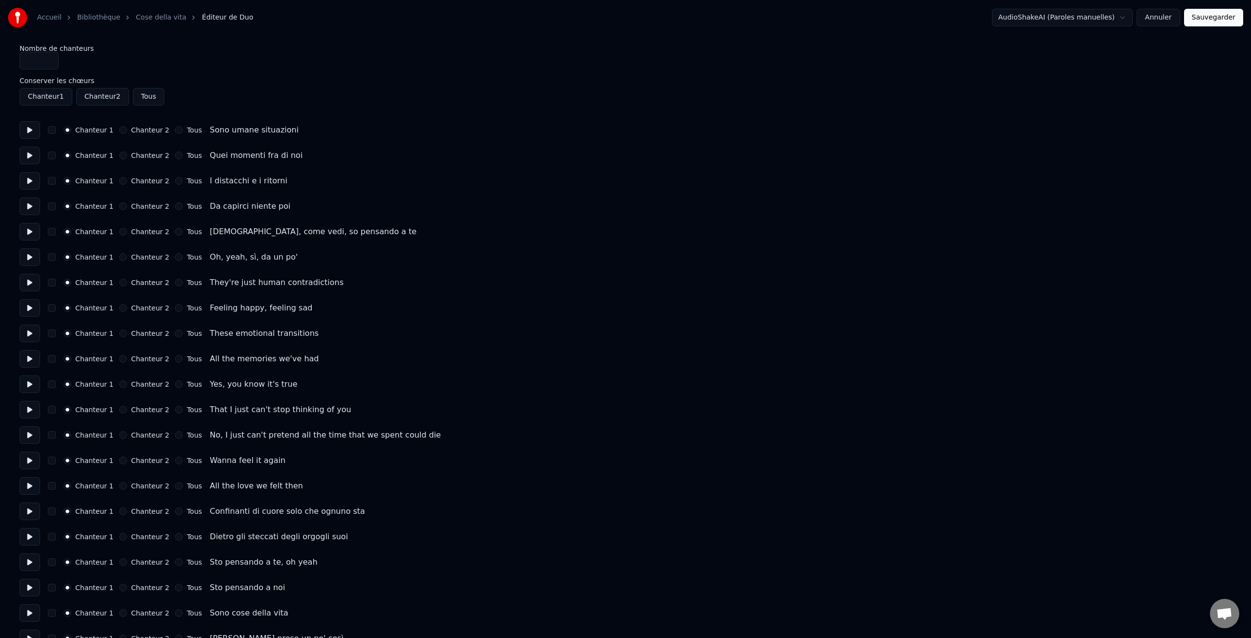
click at [134, 283] on label "Chanteur 2" at bounding box center [150, 282] width 38 height 7
click at [127, 283] on button "Chanteur 2" at bounding box center [123, 283] width 8 height 8
click at [138, 304] on label "Chanteur 2" at bounding box center [150, 307] width 38 height 7
click at [127, 304] on button "Chanteur 2" at bounding box center [123, 308] width 8 height 8
click at [144, 337] on label "Chanteur 2" at bounding box center [150, 333] width 38 height 7
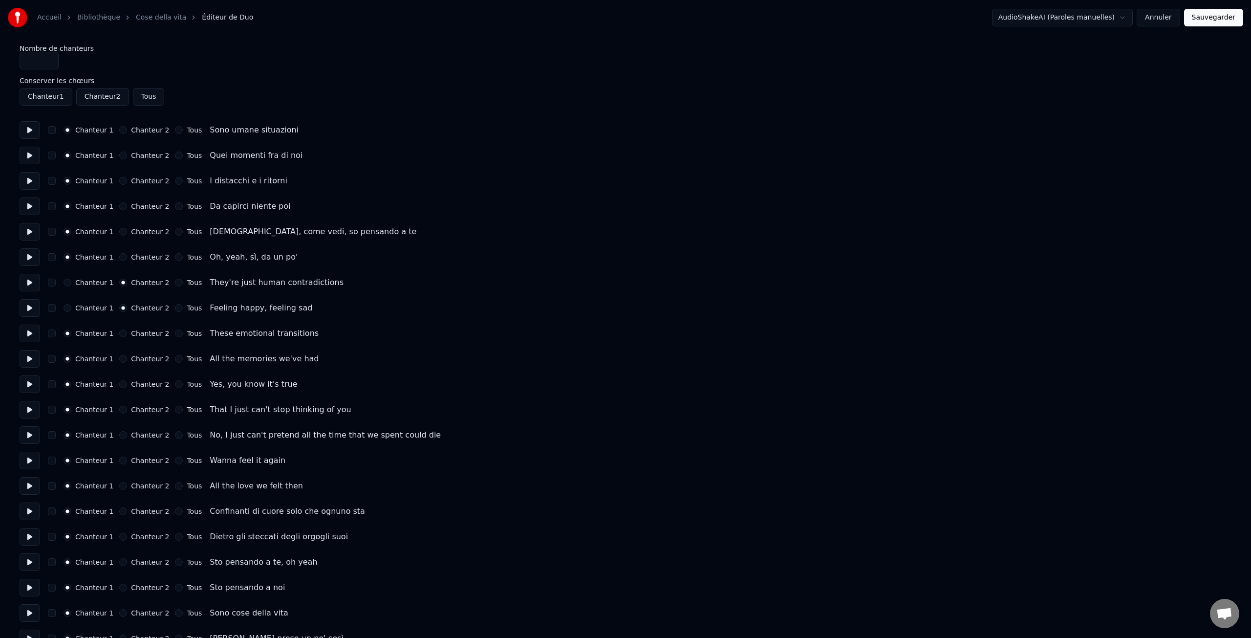
click at [127, 337] on button "Chanteur 2" at bounding box center [123, 333] width 8 height 8
click at [139, 357] on label "Chanteur 2" at bounding box center [150, 358] width 38 height 7
click at [127, 357] on button "Chanteur 2" at bounding box center [123, 359] width 8 height 8
click at [142, 385] on label "Chanteur 2" at bounding box center [150, 384] width 38 height 7
click at [127, 385] on button "Chanteur 2" at bounding box center [123, 384] width 8 height 8
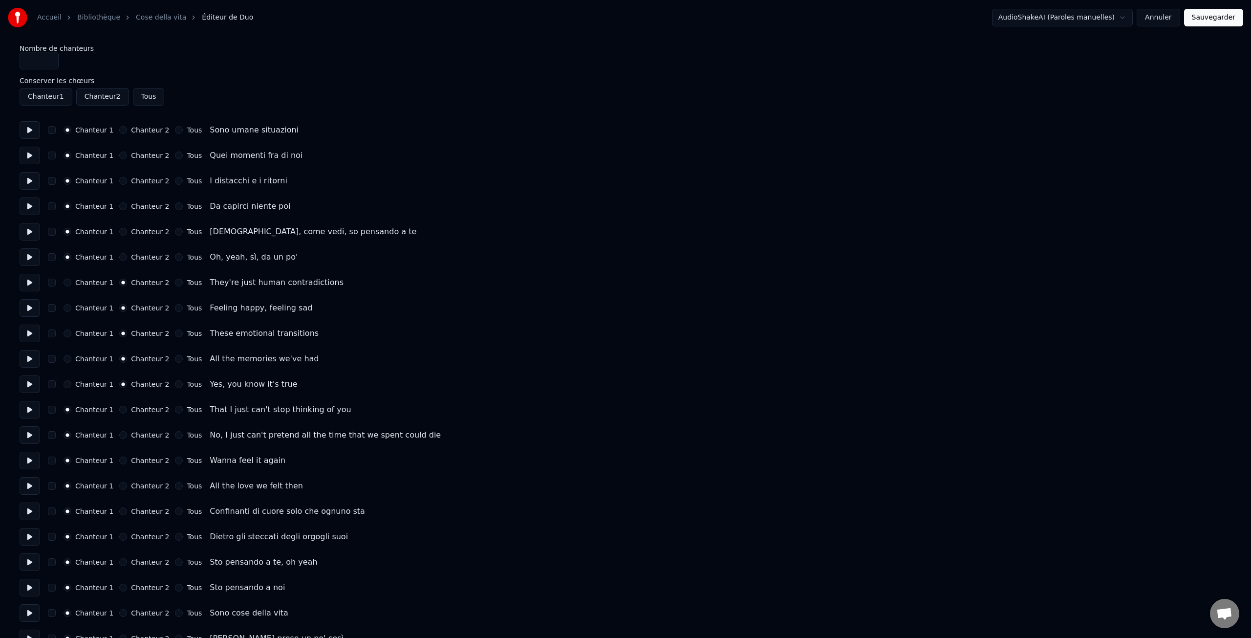
click at [139, 410] on label "Chanteur 2" at bounding box center [150, 409] width 38 height 7
click at [127, 410] on button "Chanteur 2" at bounding box center [123, 410] width 8 height 8
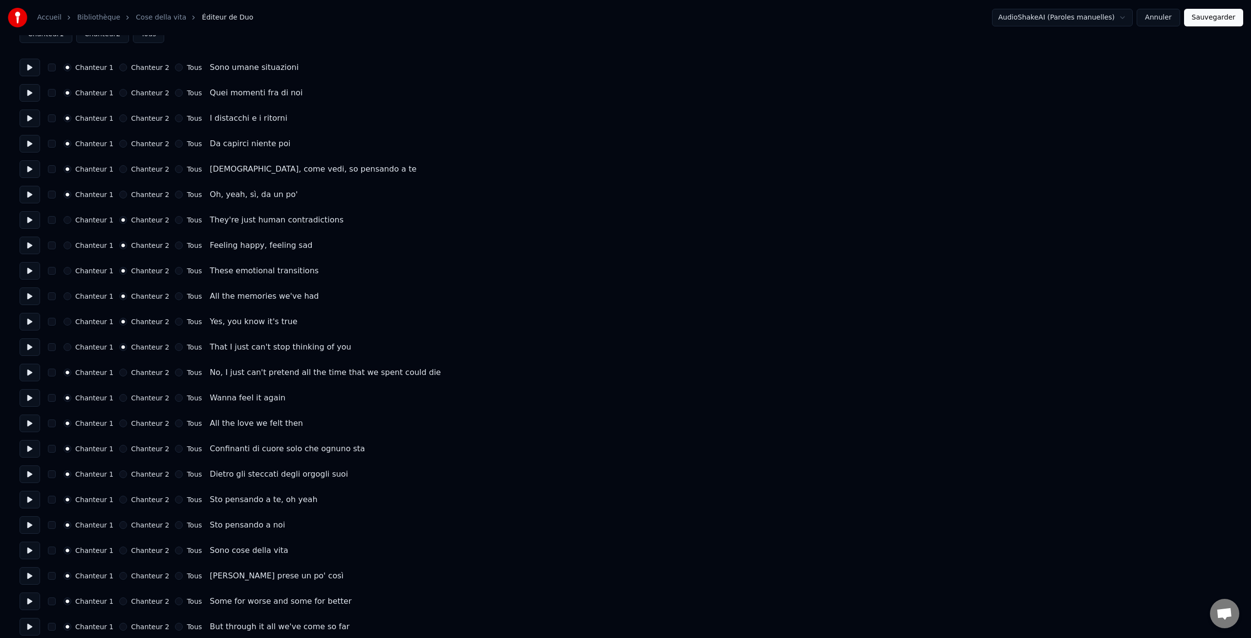
scroll to position [64, 0]
click at [145, 371] on label "Chanteur 2" at bounding box center [150, 371] width 38 height 7
click at [127, 371] on button "Chanteur 2" at bounding box center [123, 371] width 8 height 8
click at [144, 397] on label "Chanteur 2" at bounding box center [150, 396] width 38 height 7
click at [127, 397] on button "Chanteur 2" at bounding box center [123, 396] width 8 height 8
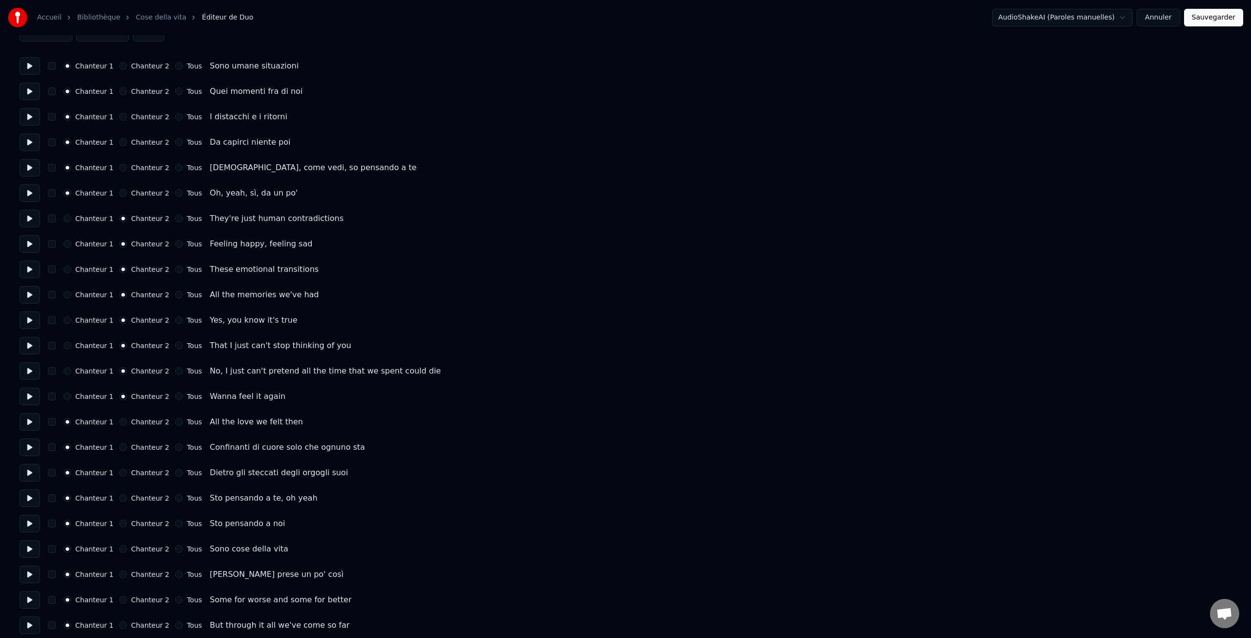
click at [146, 421] on label "Chanteur 2" at bounding box center [150, 421] width 38 height 7
click at [127, 421] on button "Chanteur 2" at bounding box center [123, 422] width 8 height 8
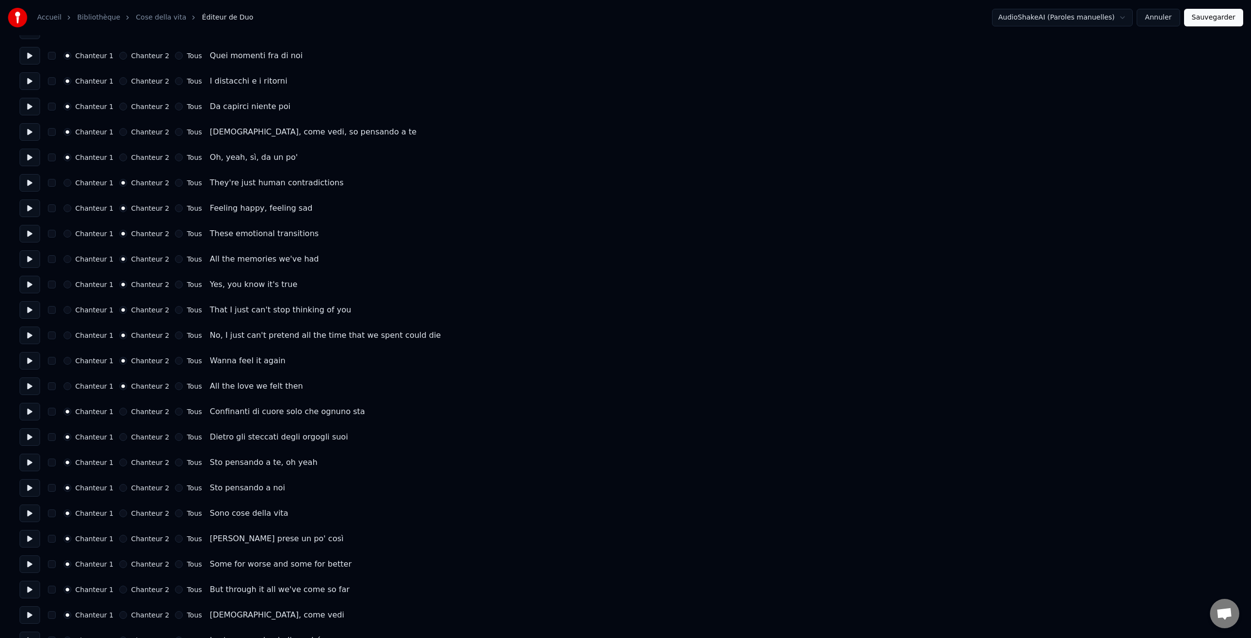
scroll to position [110, 0]
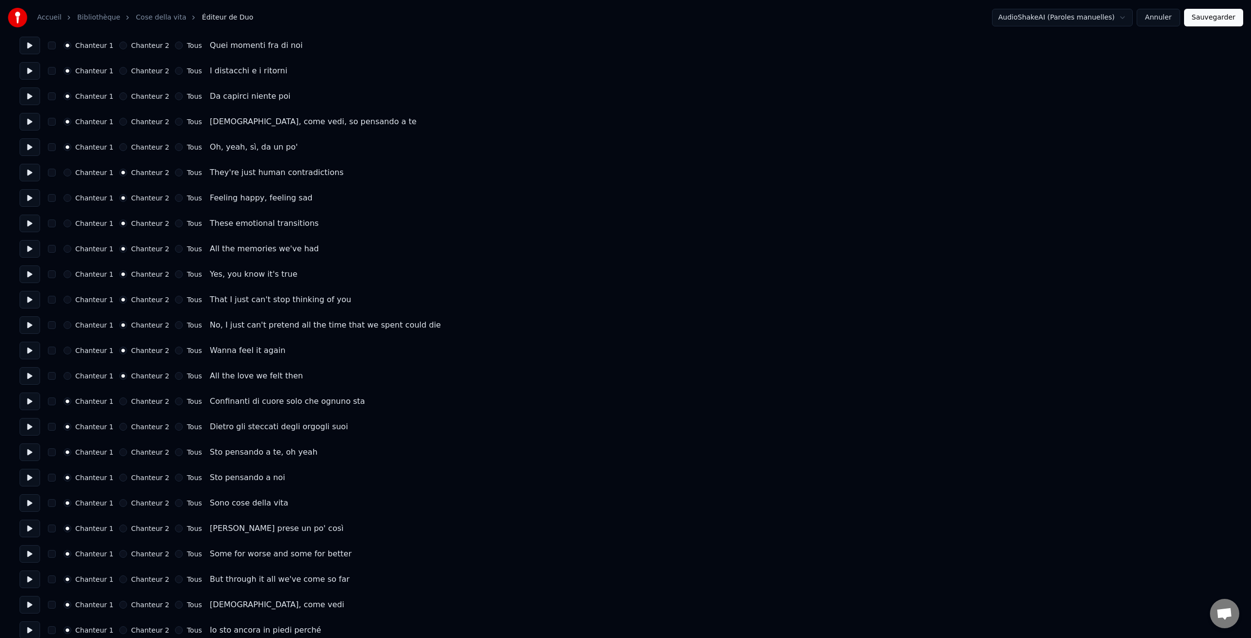
click at [146, 401] on label "Chanteur 2" at bounding box center [150, 401] width 38 height 7
click at [127, 401] on button "Chanteur 2" at bounding box center [123, 401] width 8 height 8
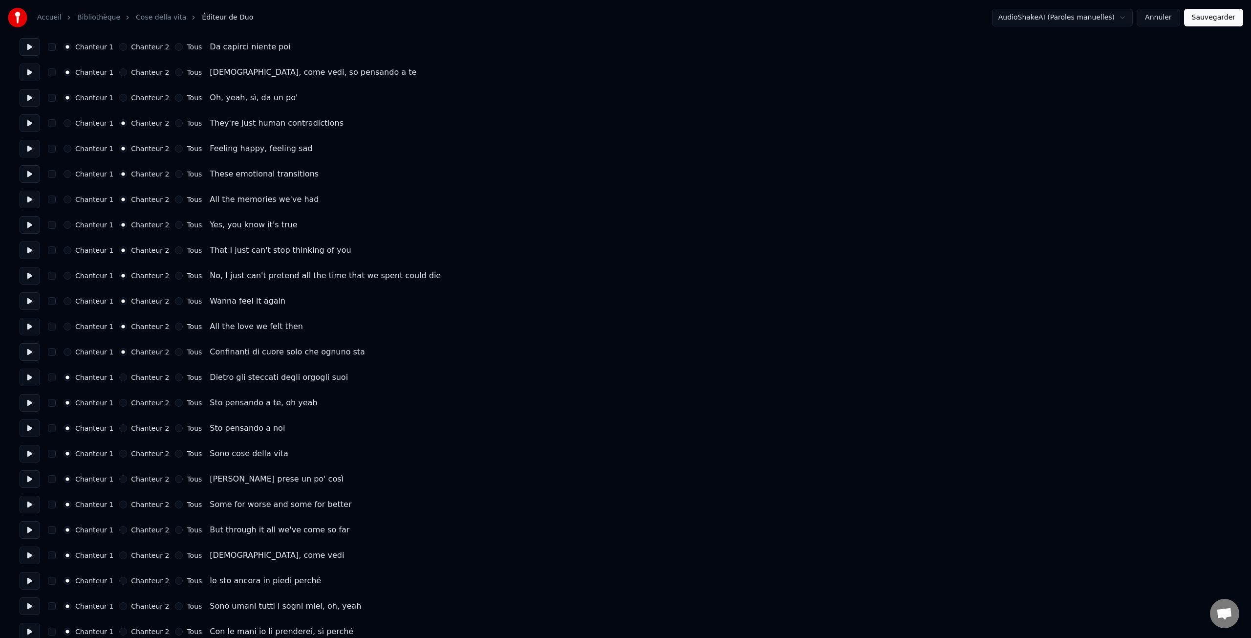
scroll to position [161, 0]
click at [100, 350] on label "Chanteur 1" at bounding box center [94, 350] width 38 height 7
click at [71, 350] on button "Chanteur 1" at bounding box center [68, 351] width 8 height 8
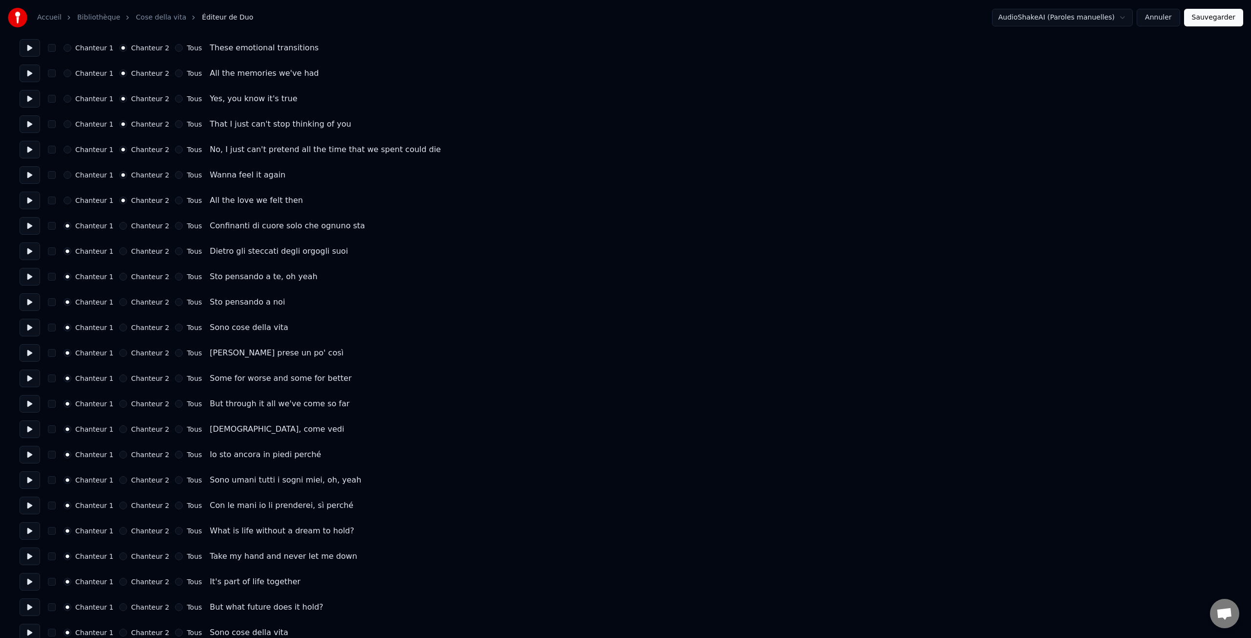
scroll to position [304, 0]
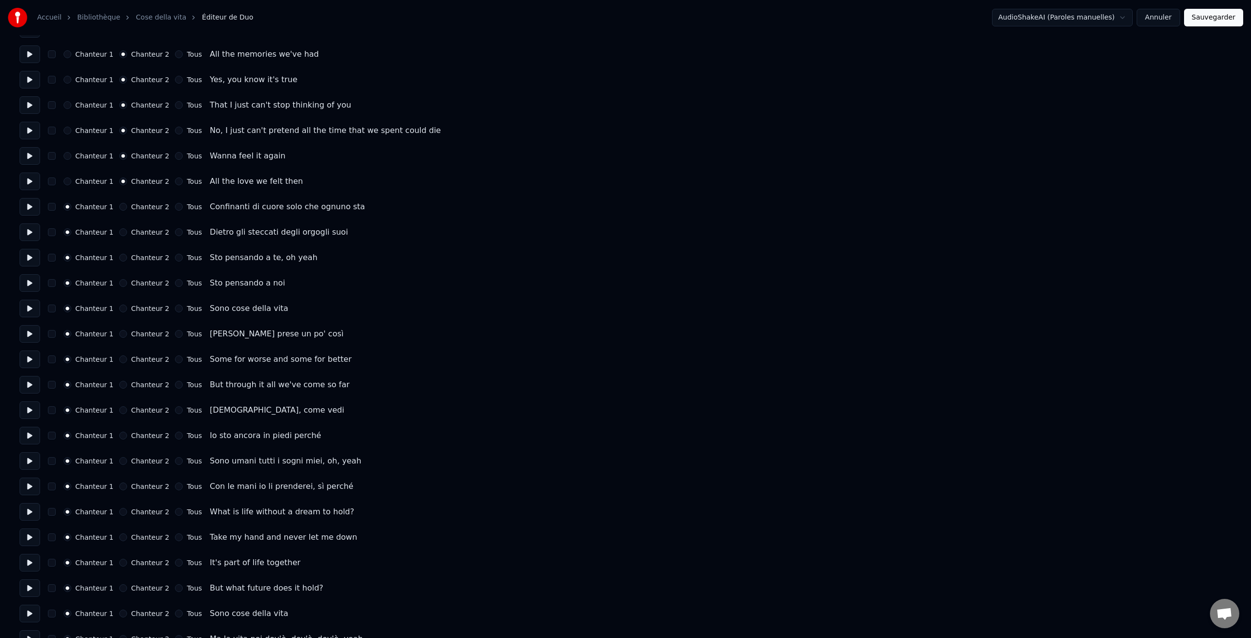
click at [144, 358] on label "Chanteur 2" at bounding box center [150, 359] width 38 height 7
click at [127, 358] on button "Chanteur 2" at bounding box center [123, 359] width 8 height 8
click at [143, 387] on label "Chanteur 2" at bounding box center [150, 384] width 38 height 7
click at [127, 387] on button "Chanteur 2" at bounding box center [123, 385] width 8 height 8
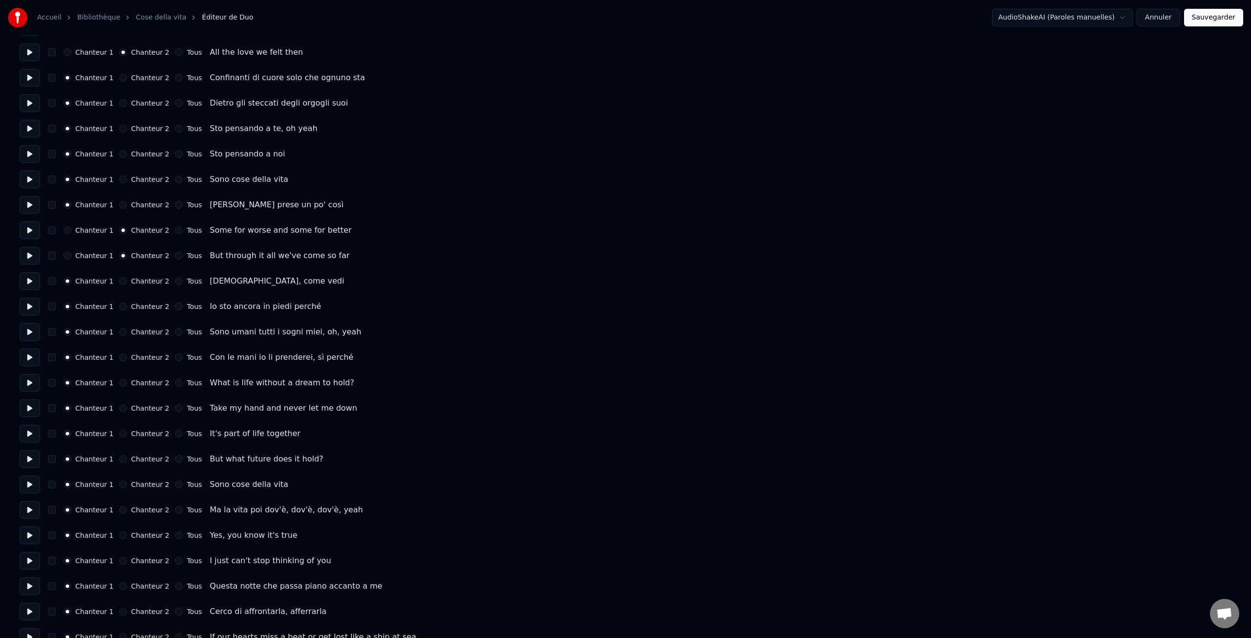
scroll to position [434, 0]
click at [137, 379] on label "Chanteur 2" at bounding box center [150, 382] width 38 height 7
click at [127, 379] on button "Chanteur 2" at bounding box center [123, 382] width 8 height 8
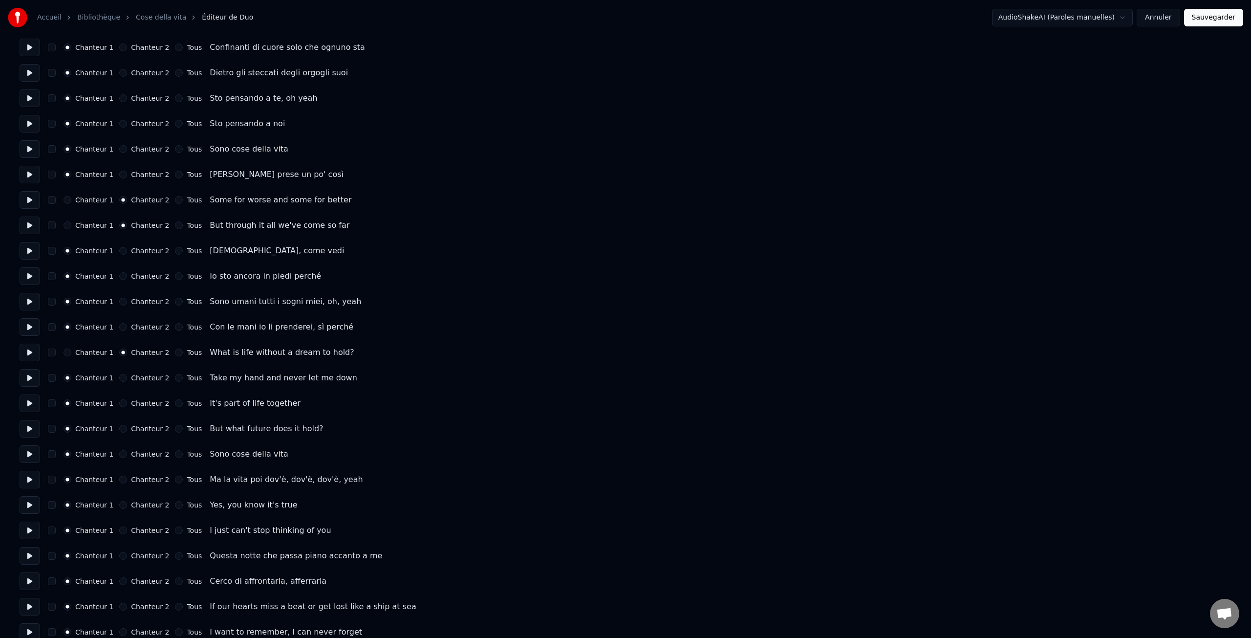
scroll to position [470, 0]
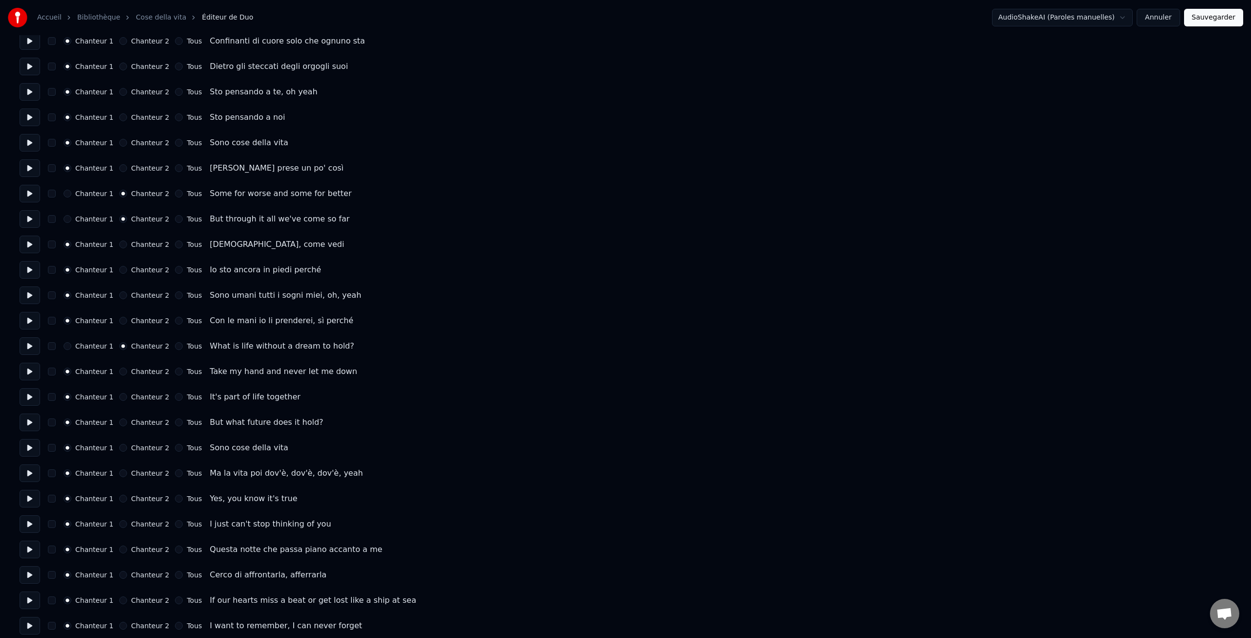
click at [143, 369] on label "Chanteur 2" at bounding box center [150, 371] width 38 height 7
click at [127, 369] on button "Chanteur 2" at bounding box center [123, 372] width 8 height 8
click at [141, 393] on label "Chanteur 2" at bounding box center [150, 396] width 38 height 7
click at [127, 393] on button "Chanteur 2" at bounding box center [123, 397] width 8 height 8
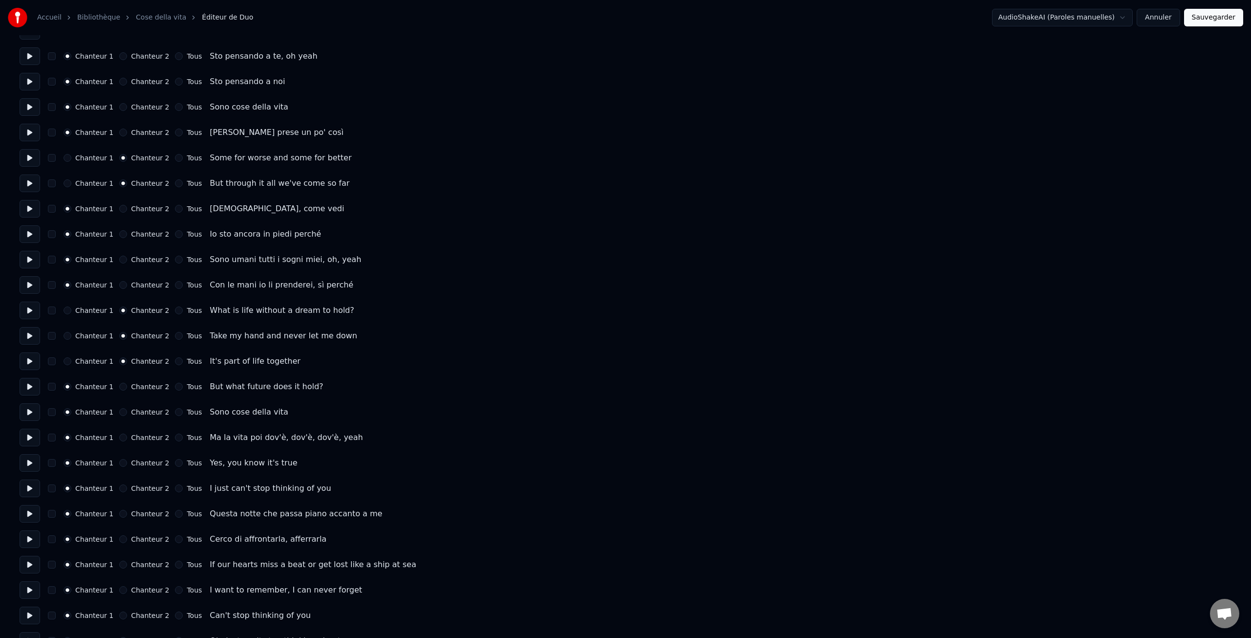
scroll to position [510, 0]
click at [141, 379] on label "Chanteur 2" at bounding box center [150, 382] width 38 height 7
click at [127, 379] on button "Chanteur 2" at bounding box center [123, 382] width 8 height 8
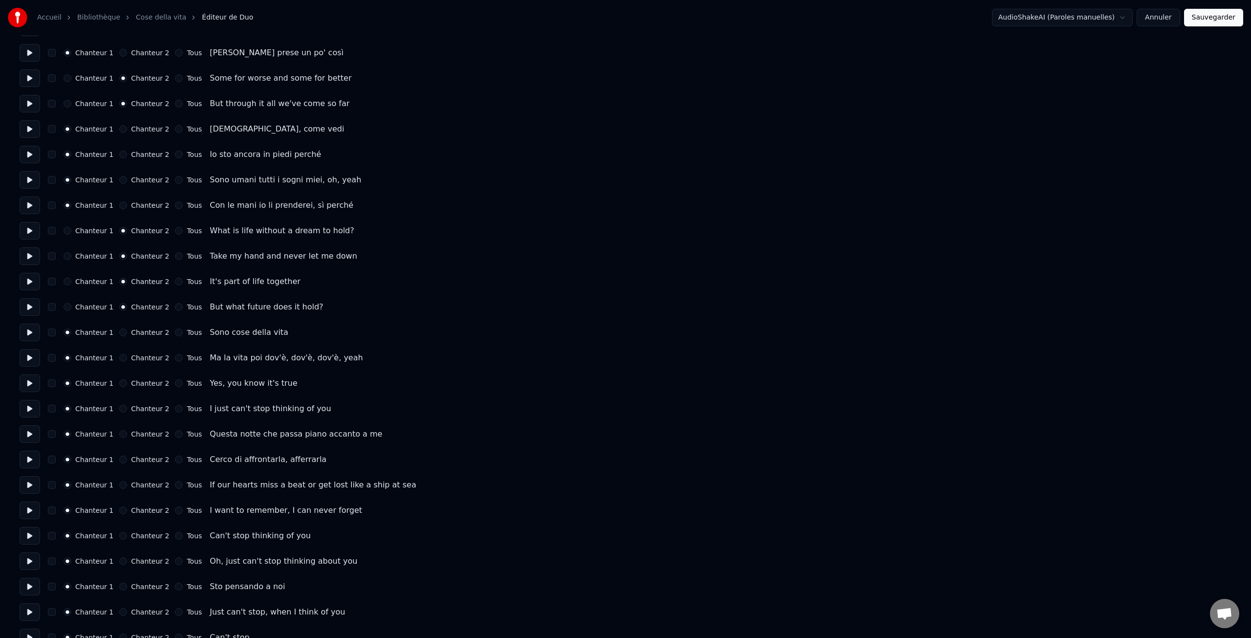
scroll to position [589, 0]
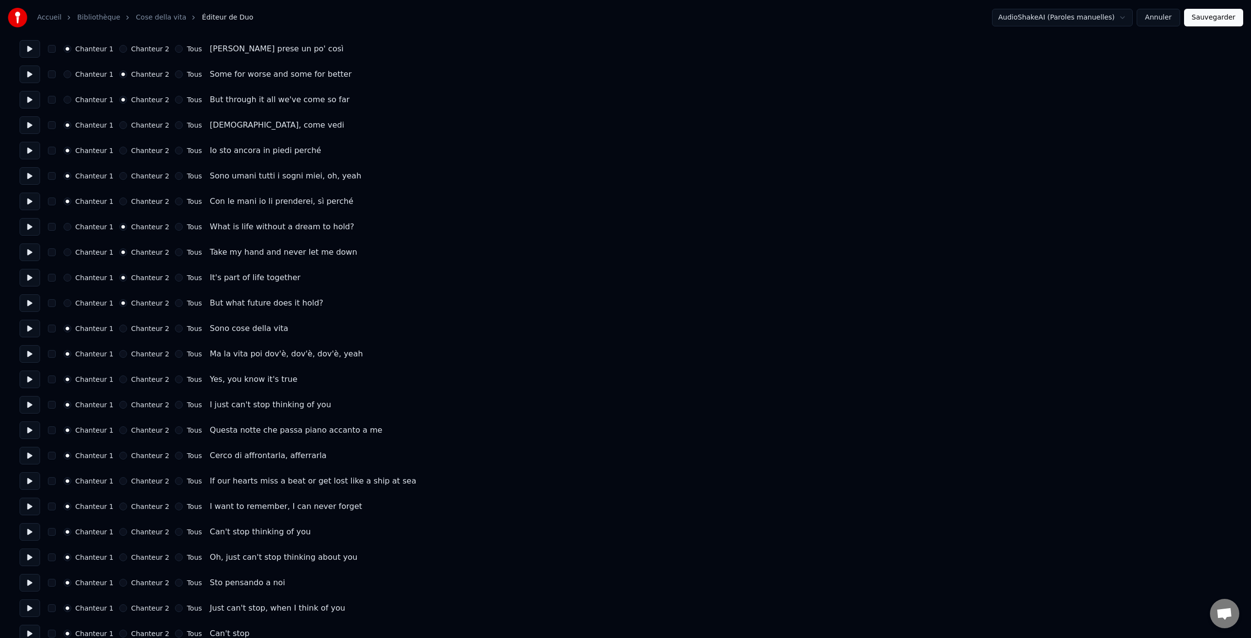
click at [138, 381] on label "Chanteur 2" at bounding box center [150, 379] width 38 height 7
click at [127, 381] on button "Chanteur 2" at bounding box center [123, 379] width 8 height 8
click at [138, 407] on label "Chanteur 2" at bounding box center [150, 404] width 38 height 7
click at [127, 407] on button "Chanteur 2" at bounding box center [123, 405] width 8 height 8
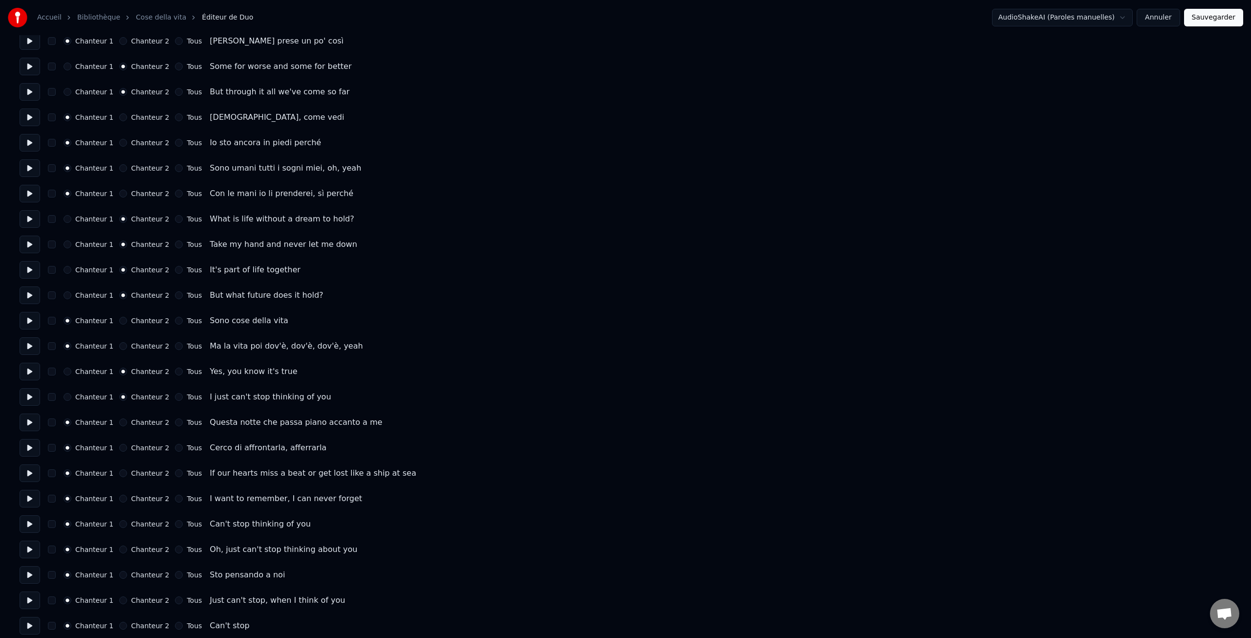
scroll to position [604, 0]
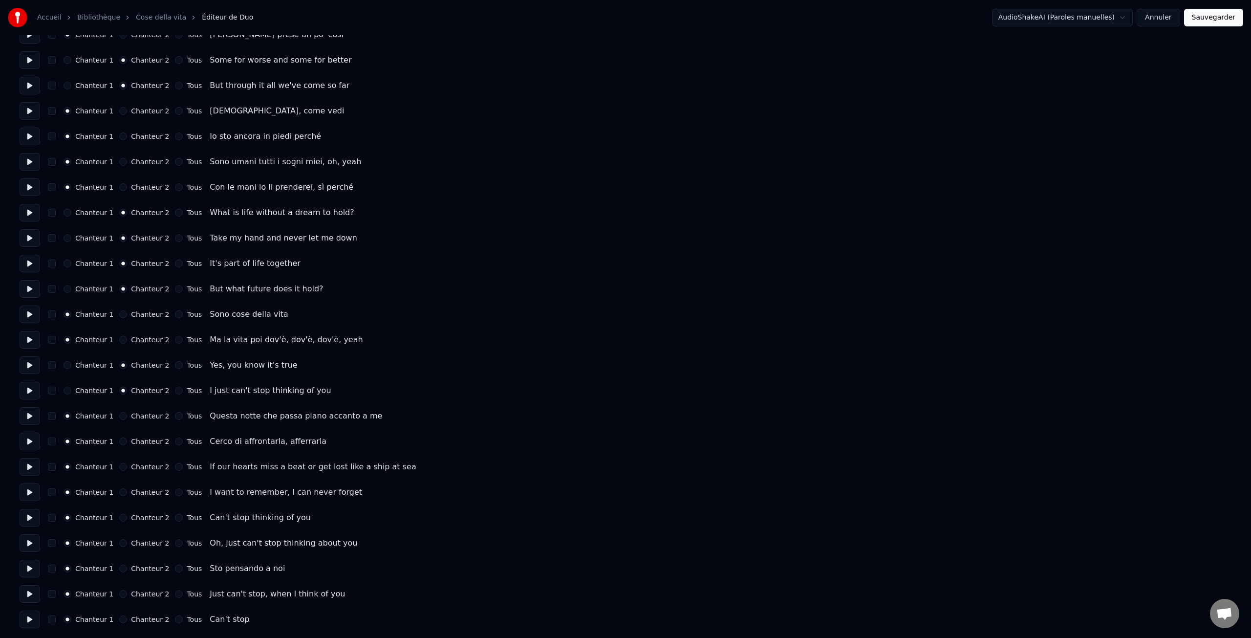
click at [145, 468] on label "Chanteur 2" at bounding box center [150, 466] width 38 height 7
click at [127, 468] on button "Chanteur 2" at bounding box center [123, 467] width 8 height 8
click at [143, 494] on label "Chanteur 2" at bounding box center [150, 492] width 38 height 7
click at [127, 494] on button "Chanteur 2" at bounding box center [123, 492] width 8 height 8
click at [140, 517] on label "Chanteur 2" at bounding box center [150, 517] width 38 height 7
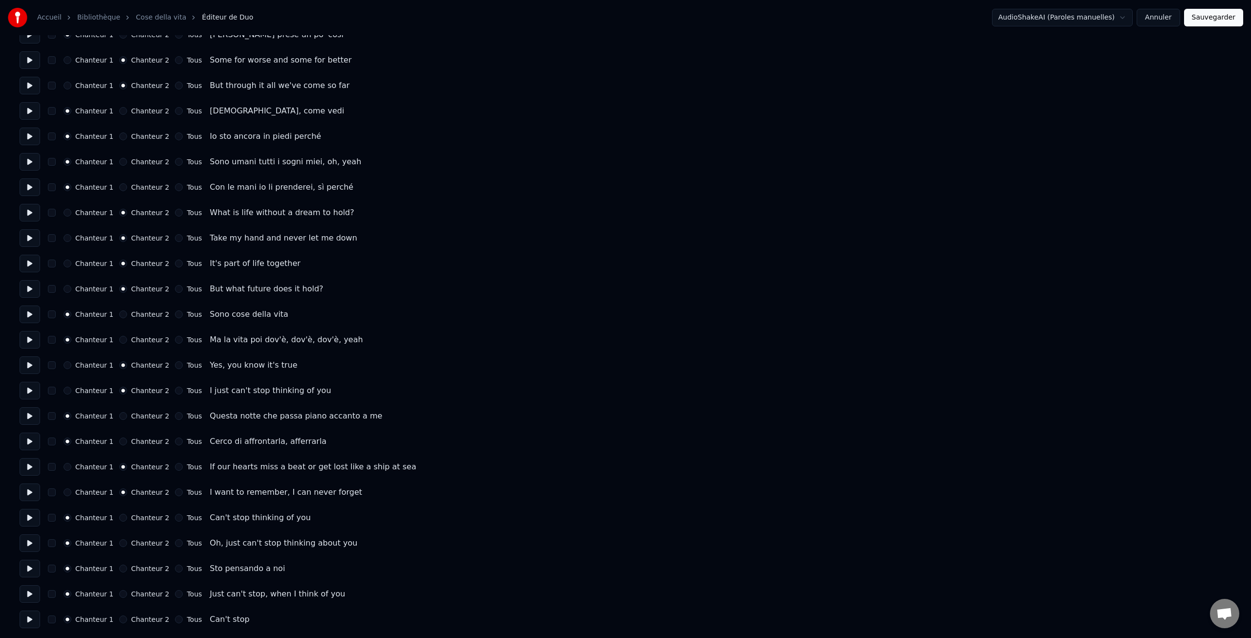
click at [127, 517] on button "Chanteur 2" at bounding box center [123, 518] width 8 height 8
click at [145, 542] on label "Chanteur 2" at bounding box center [150, 543] width 38 height 7
click at [127, 542] on button "Chanteur 2" at bounding box center [123, 543] width 8 height 8
click at [146, 590] on label "Chanteur 2" at bounding box center [150, 593] width 38 height 7
click at [127, 590] on button "Chanteur 2" at bounding box center [123, 594] width 8 height 8
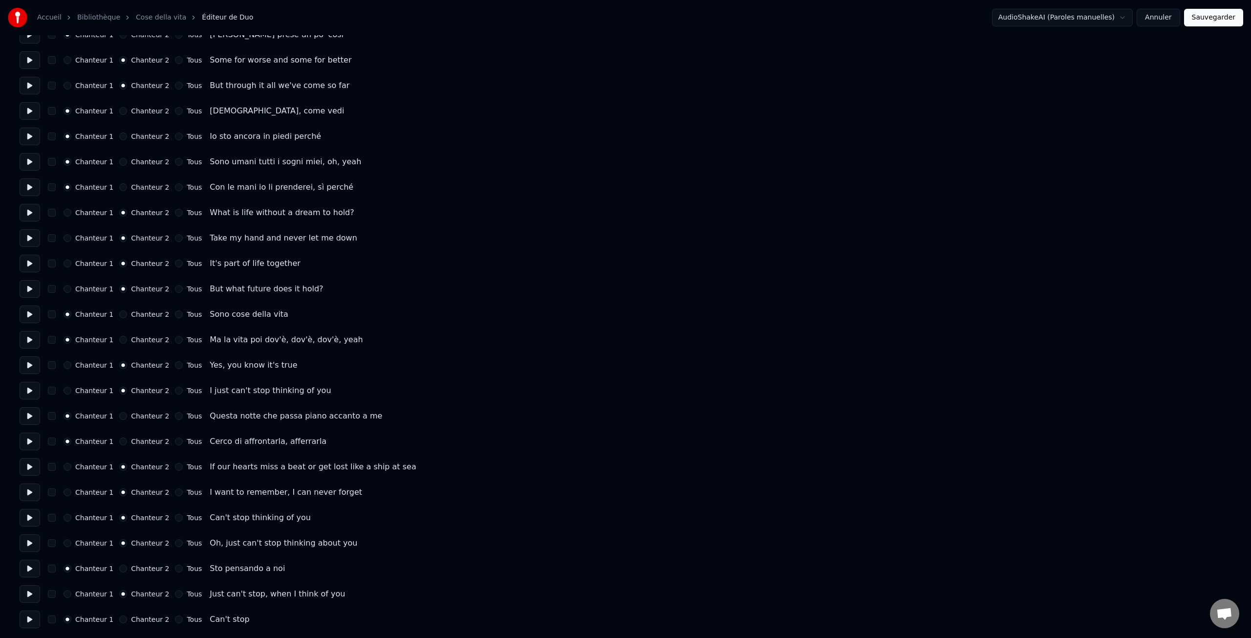
click at [187, 621] on label "Tous" at bounding box center [194, 619] width 15 height 7
click at [183, 621] on button "Tous" at bounding box center [179, 619] width 8 height 8
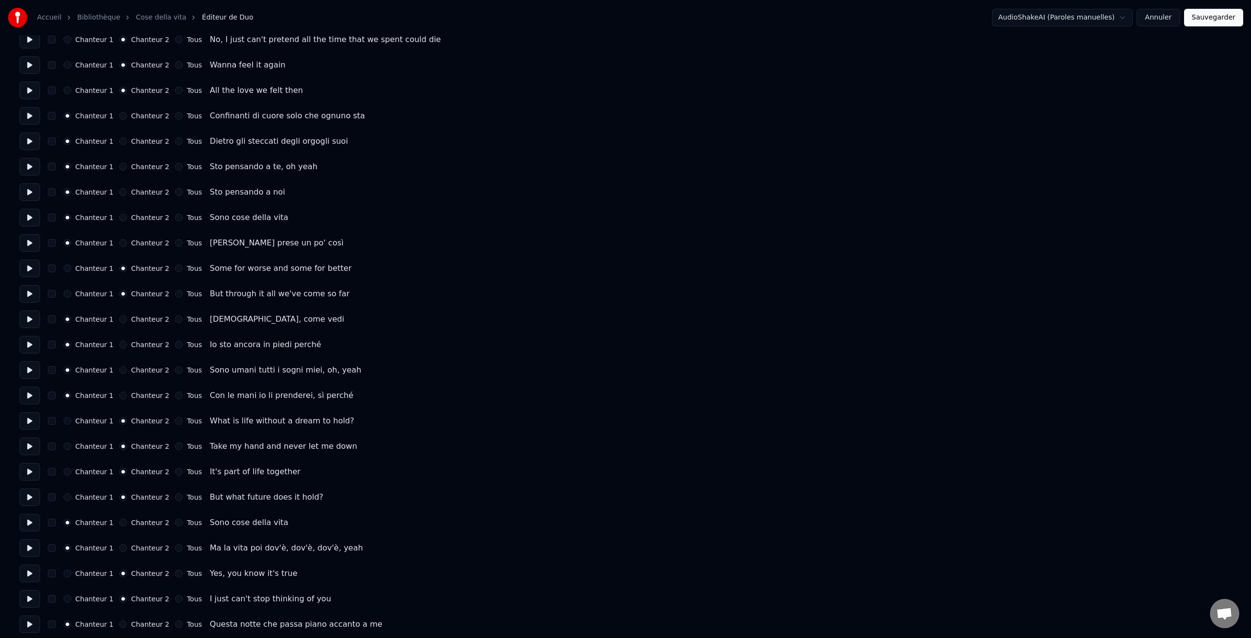
scroll to position [399, 0]
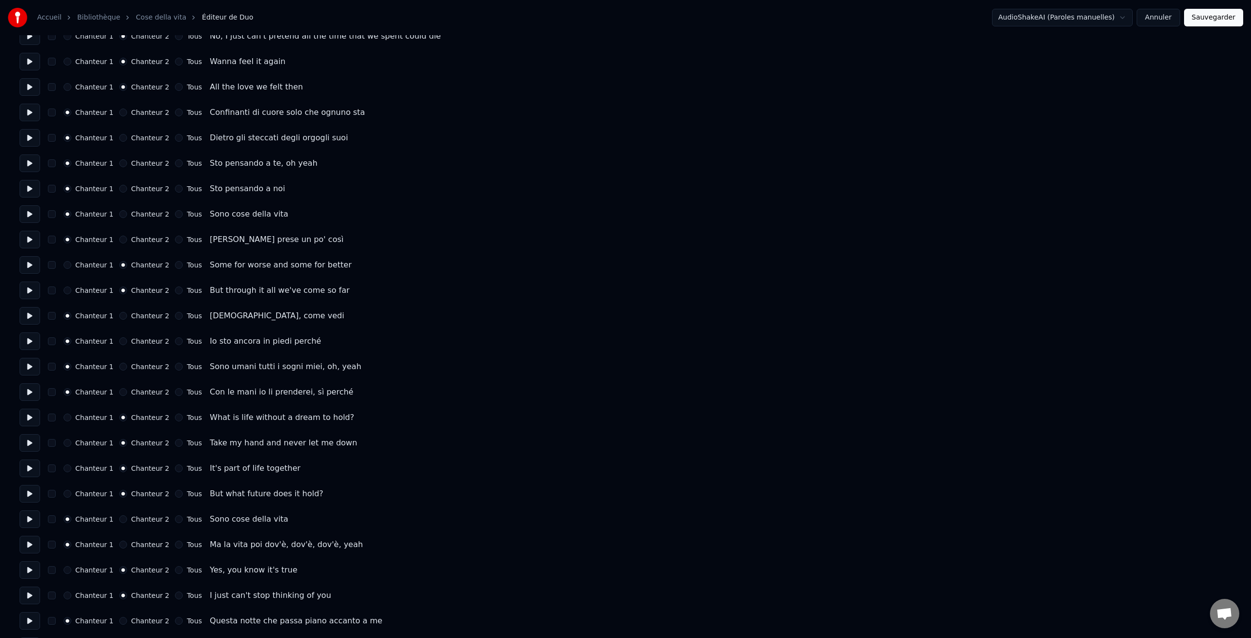
click at [189, 314] on label "Tous" at bounding box center [194, 315] width 15 height 7
click at [183, 314] on button "Tous" at bounding box center [179, 316] width 8 height 8
click at [187, 340] on label "Tous" at bounding box center [194, 341] width 15 height 7
click at [183, 340] on button "Tous" at bounding box center [179, 341] width 8 height 8
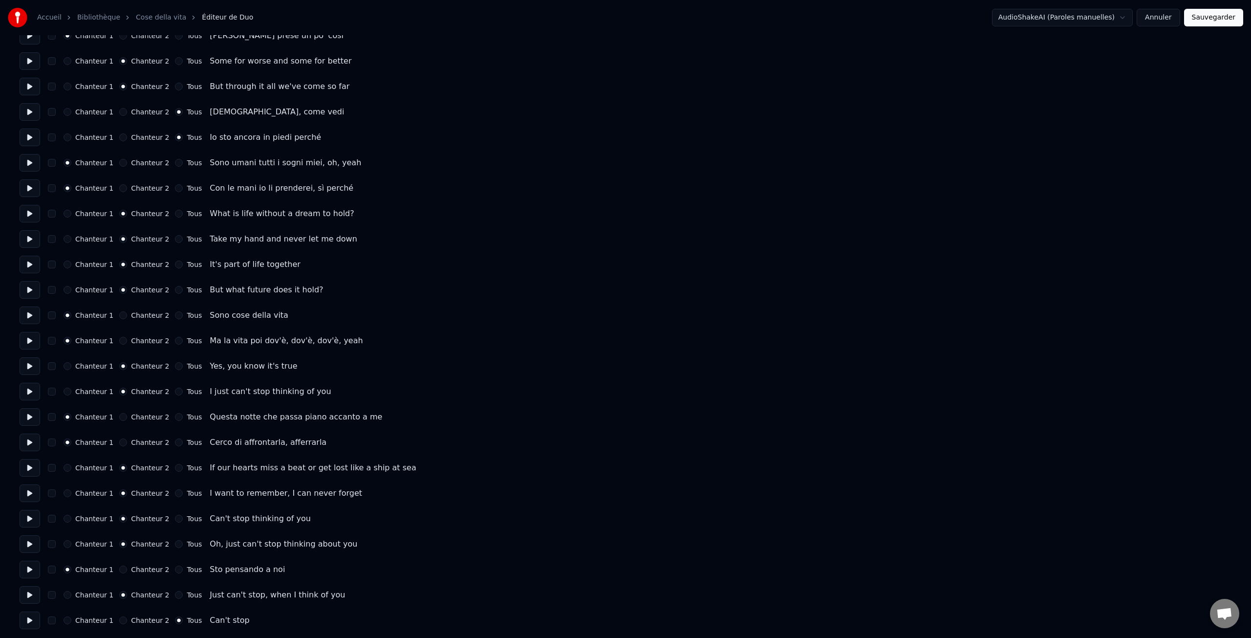
scroll to position [604, 0]
click at [1215, 20] on button "Sauvegarder" at bounding box center [1213, 18] width 59 height 18
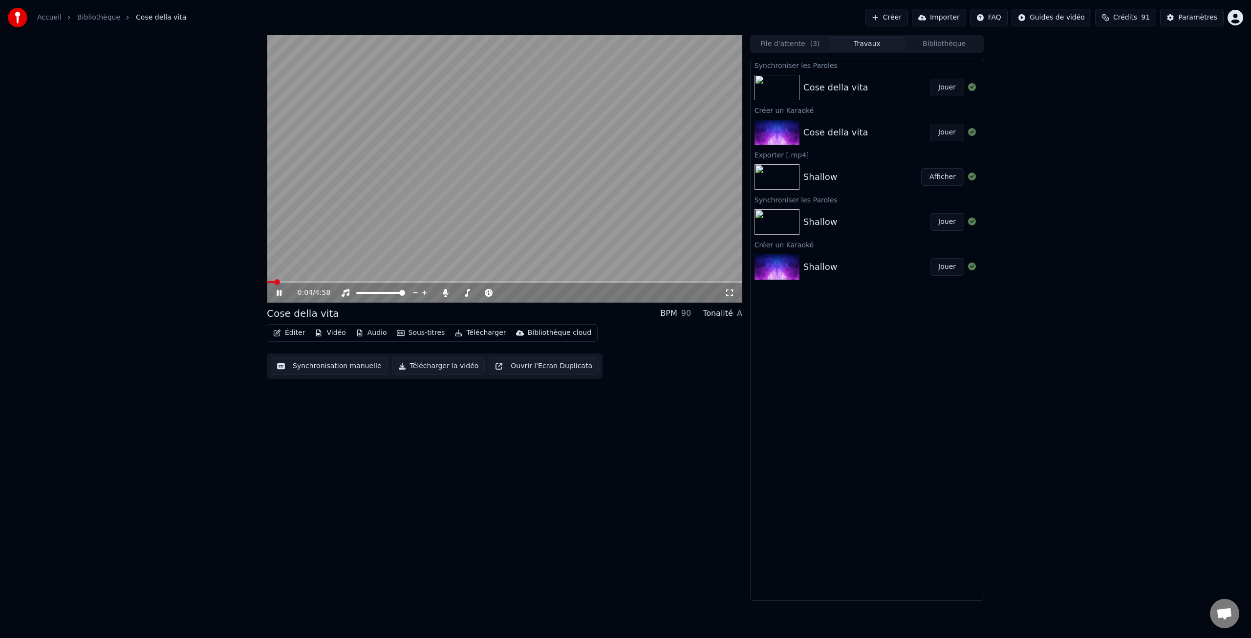
click at [468, 281] on video at bounding box center [505, 168] width 476 height 267
click at [393, 282] on span at bounding box center [505, 282] width 476 height 2
click at [279, 291] on icon at bounding box center [279, 292] width 6 height 7
click at [451, 281] on span at bounding box center [359, 282] width 185 height 2
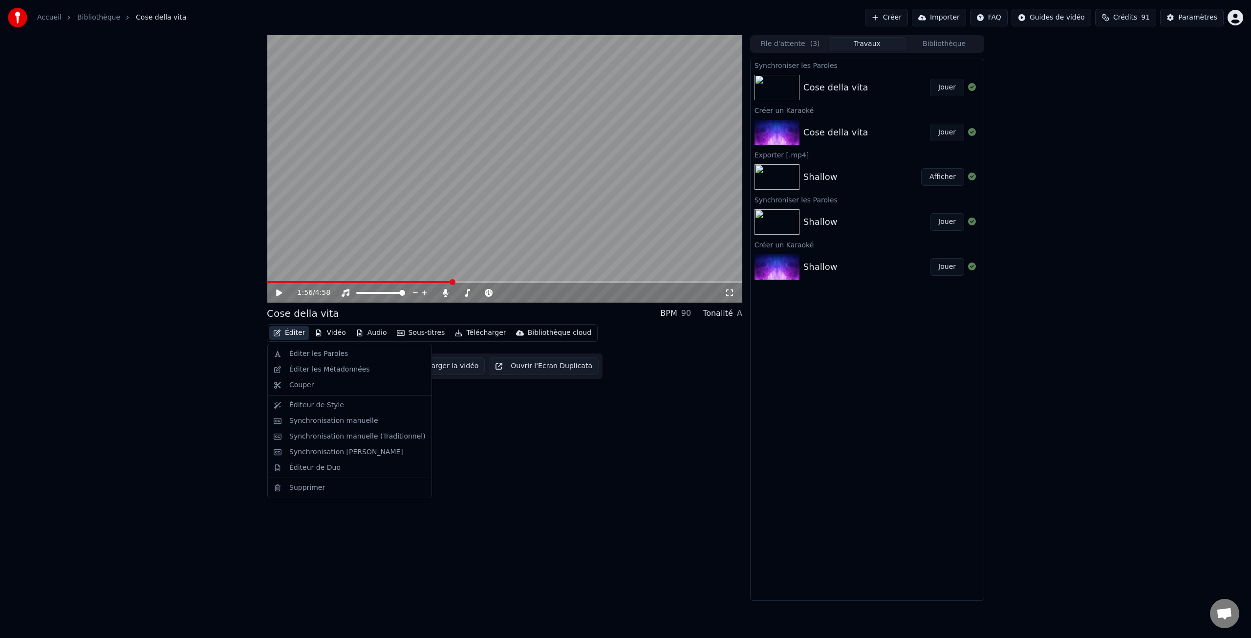
click at [301, 335] on button "Éditer" at bounding box center [289, 333] width 40 height 14
click at [310, 349] on div "Éditer les Paroles" at bounding box center [318, 354] width 59 height 10
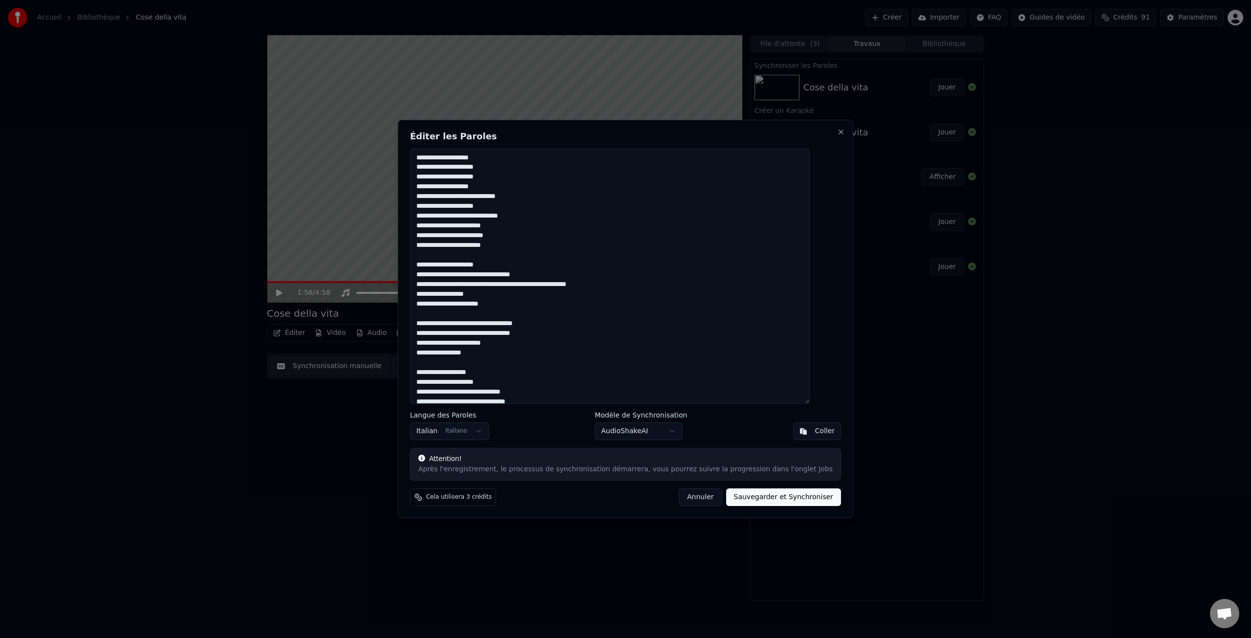
click at [541, 285] on textarea at bounding box center [610, 276] width 400 height 255
click at [746, 498] on button "Sauvegarder et Synchroniser" at bounding box center [783, 497] width 115 height 18
type textarea "**********"
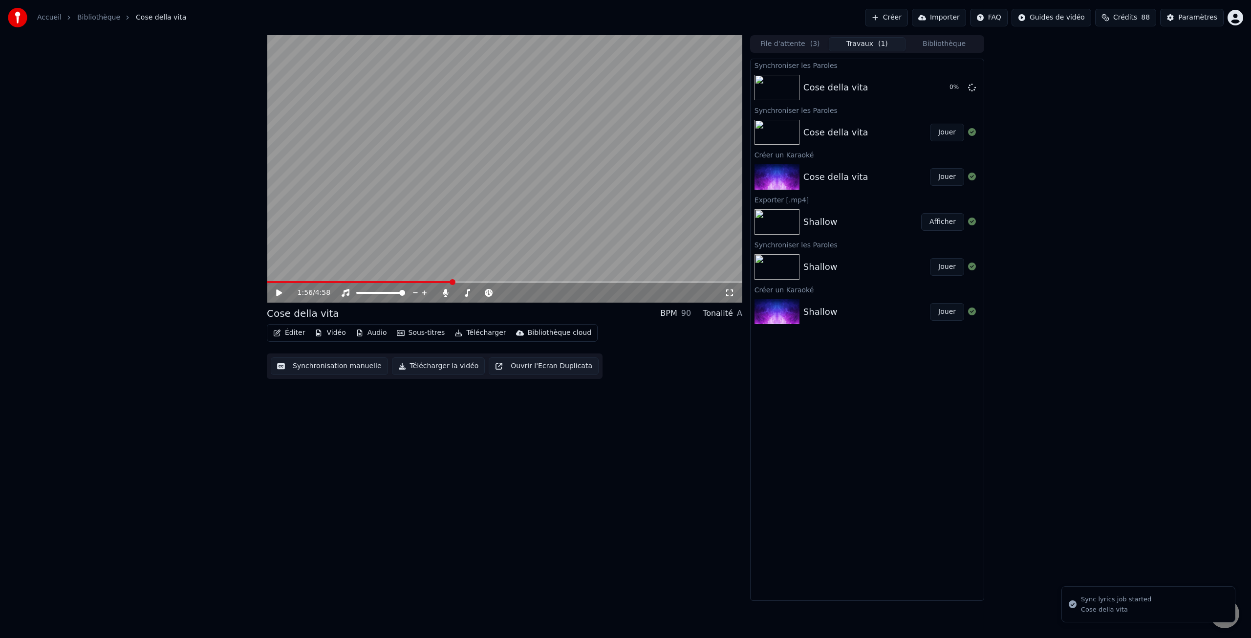
click at [434, 281] on video at bounding box center [505, 168] width 476 height 267
click at [425, 281] on video at bounding box center [505, 168] width 476 height 267
click at [419, 281] on span at bounding box center [361, 282] width 188 height 2
click at [276, 293] on icon at bounding box center [279, 292] width 6 height 7
click at [281, 291] on icon at bounding box center [279, 293] width 5 height 6
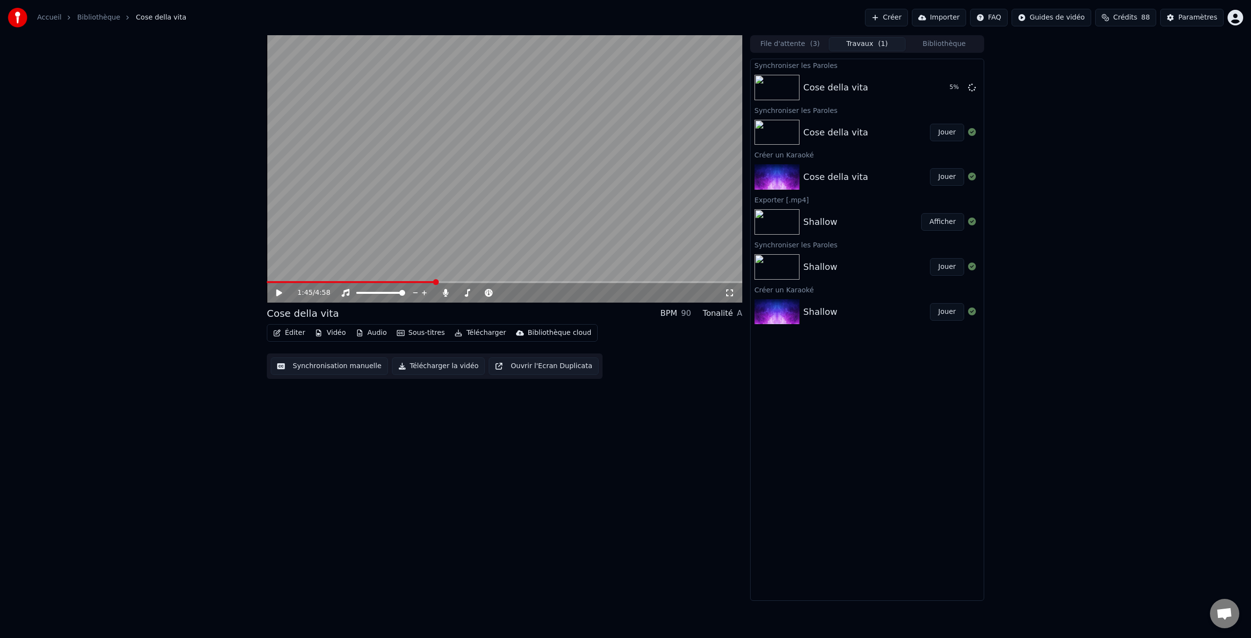
click at [296, 333] on button "Éditer" at bounding box center [289, 333] width 40 height 14
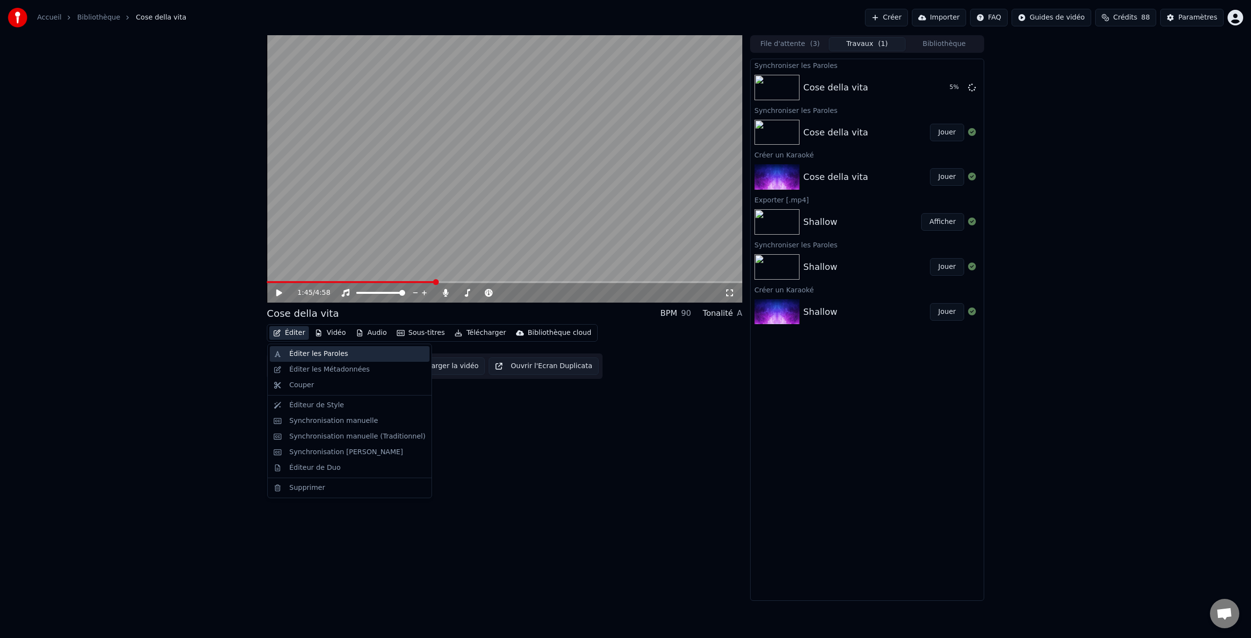
click at [324, 357] on div "Éditer les Paroles" at bounding box center [318, 354] width 59 height 10
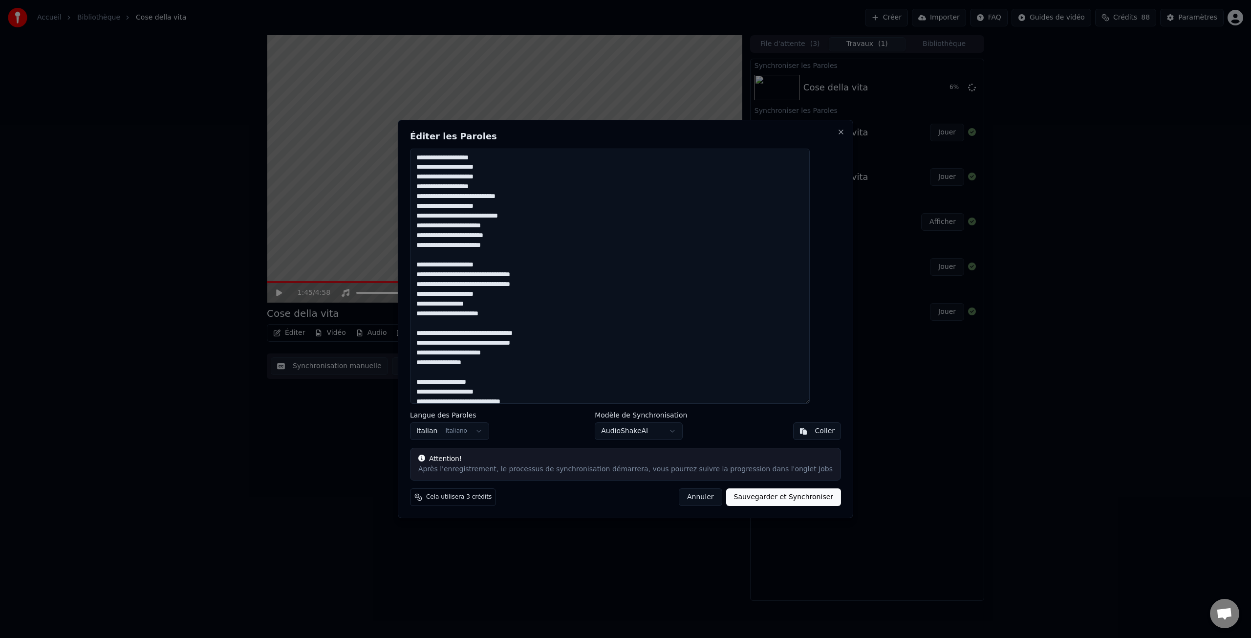
click at [762, 493] on button "Sauvegarder et Synchroniser" at bounding box center [783, 497] width 115 height 18
type textarea "**********"
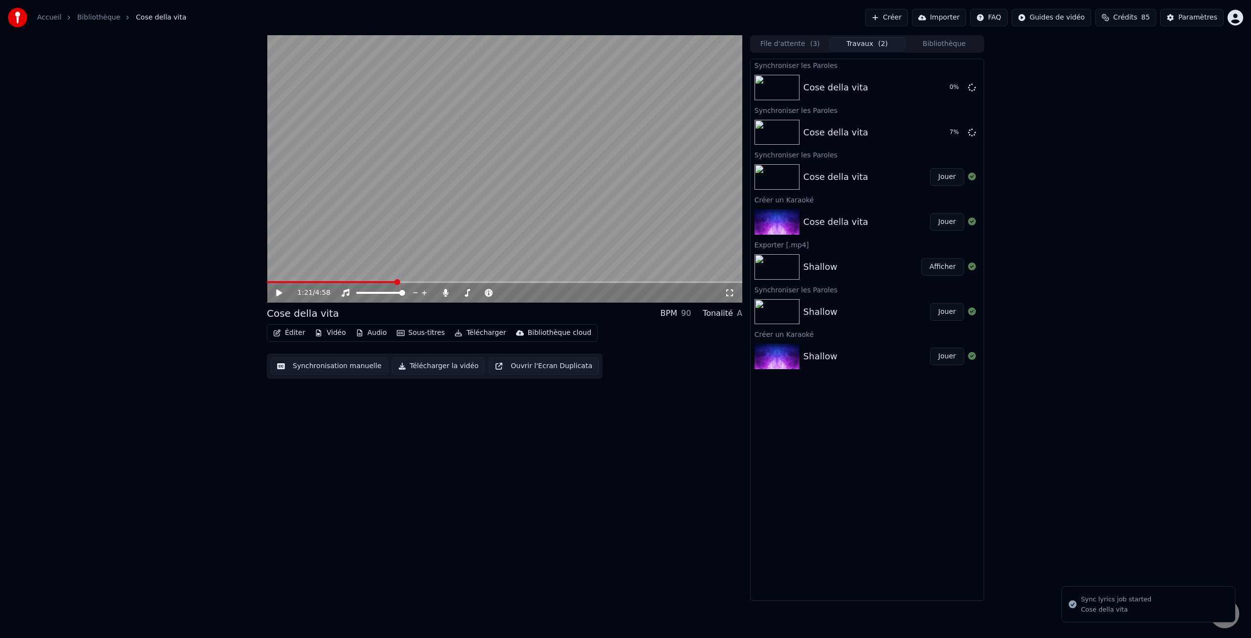
click at [396, 282] on span at bounding box center [331, 282] width 129 height 2
click at [278, 291] on icon at bounding box center [279, 292] width 6 height 7
click at [873, 45] on button "Travaux ( 1 )" at bounding box center [867, 44] width 77 height 14
click at [829, 37] on button "Travaux" at bounding box center [867, 44] width 77 height 14
click at [840, 89] on div "Cose della vita" at bounding box center [835, 88] width 65 height 14
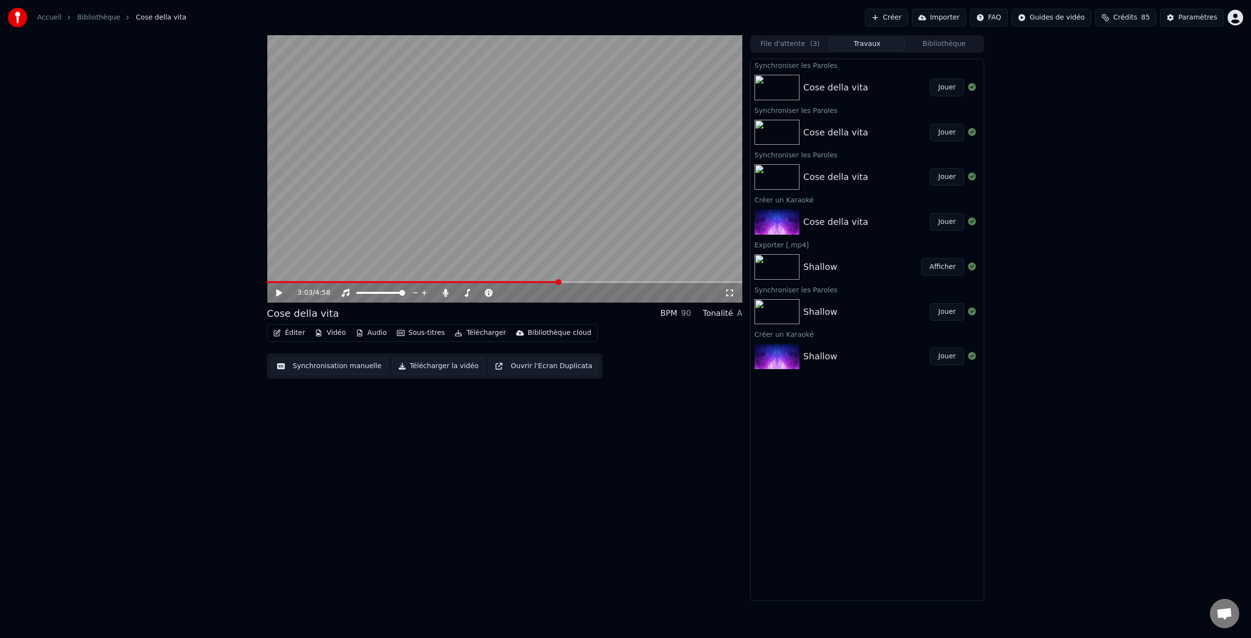
click at [832, 85] on div "Cose della vita" at bounding box center [835, 88] width 65 height 14
click at [832, 268] on div "Shallow" at bounding box center [820, 267] width 34 height 14
click at [774, 266] on img at bounding box center [777, 266] width 45 height 25
click at [936, 43] on button "Bibliothèque" at bounding box center [944, 44] width 77 height 14
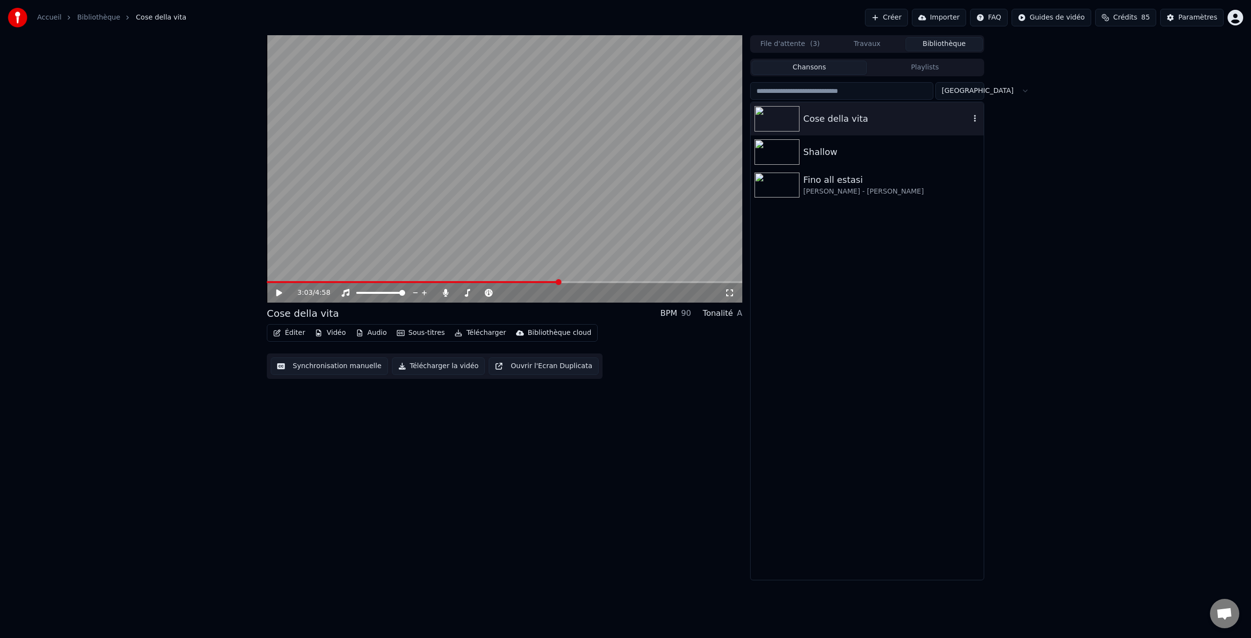
click at [851, 119] on div "Cose della vita" at bounding box center [886, 119] width 167 height 14
click at [777, 117] on img at bounding box center [777, 118] width 45 height 25
click at [96, 17] on link "Bibliothèque" at bounding box center [98, 18] width 43 height 10
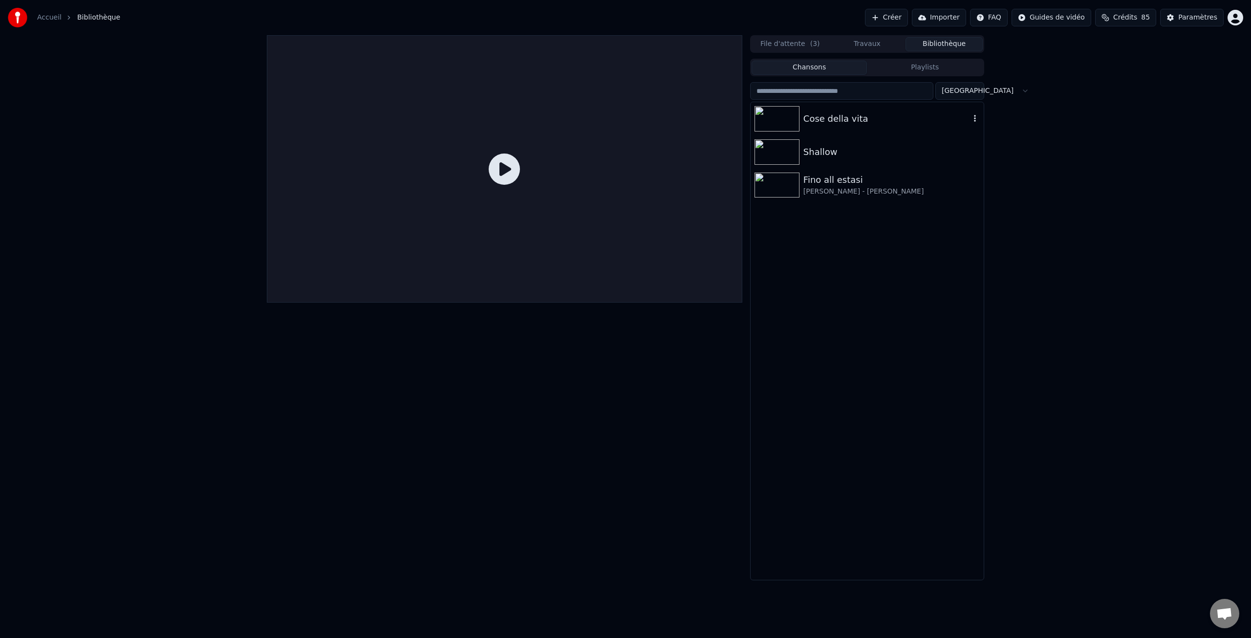
click at [830, 120] on div "Cose della vita" at bounding box center [886, 119] width 167 height 14
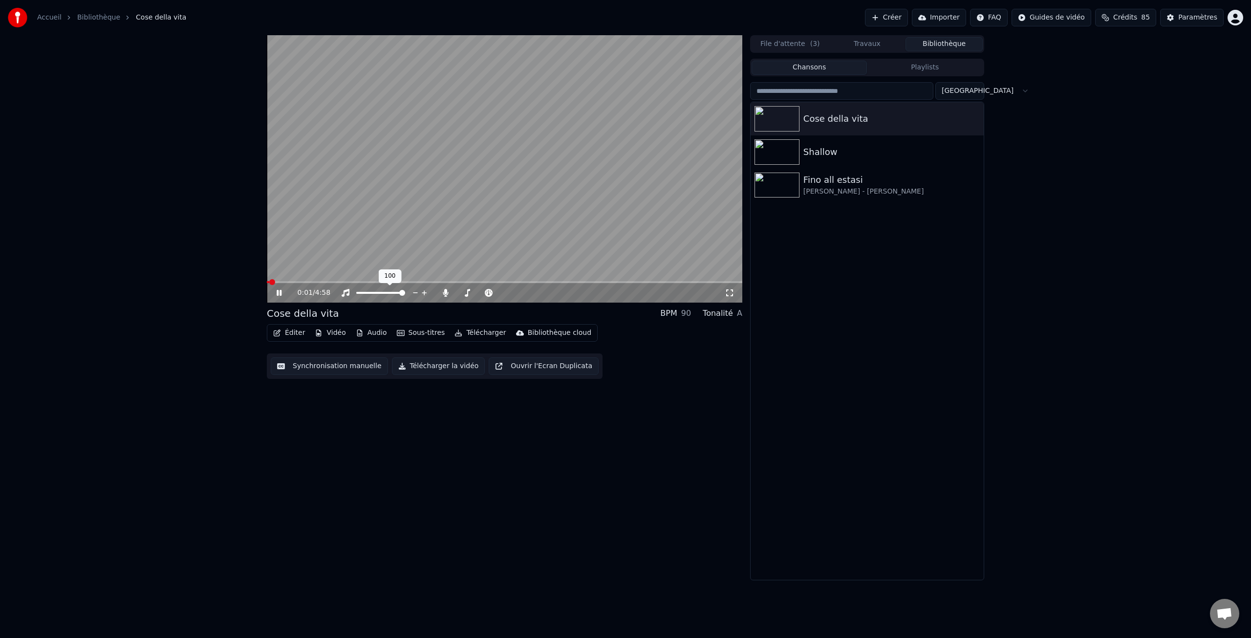
click at [398, 280] on div "100 100" at bounding box center [390, 276] width 23 height 14
click at [472, 282] on span at bounding box center [505, 282] width 476 height 2
click at [498, 281] on video at bounding box center [505, 168] width 476 height 267
click at [499, 282] on span at bounding box center [505, 282] width 476 height 2
click at [514, 282] on span at bounding box center [505, 282] width 476 height 2
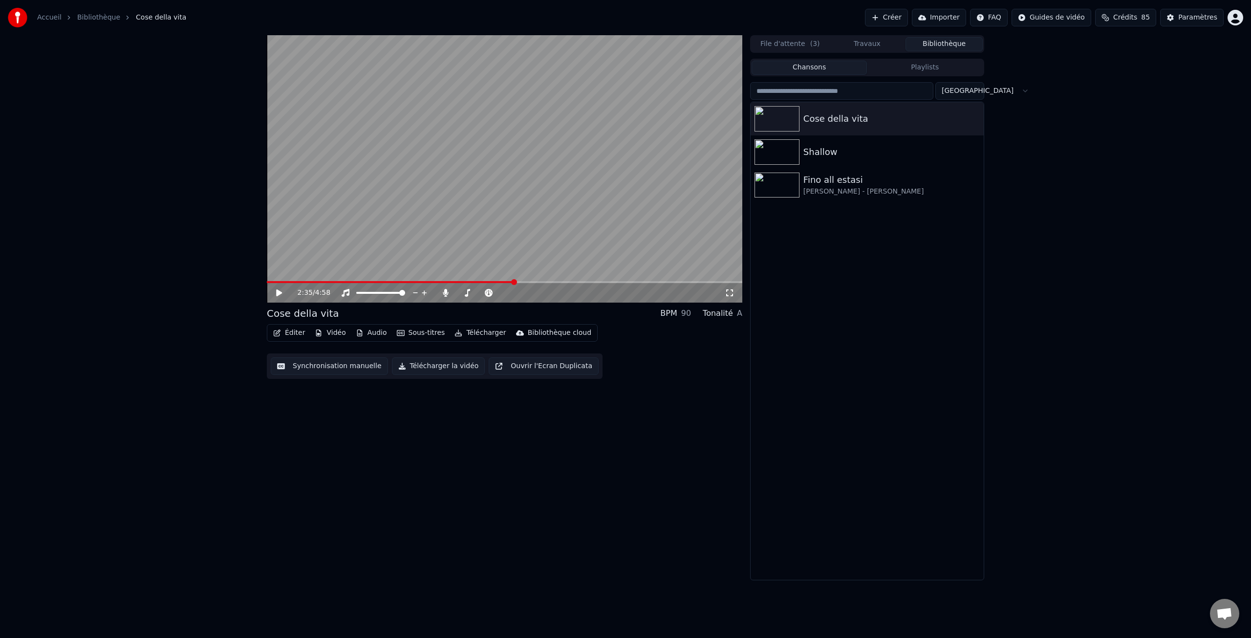
click at [279, 294] on icon at bounding box center [279, 292] width 6 height 7
click at [279, 291] on icon at bounding box center [286, 293] width 23 height 8
click at [294, 334] on button "Éditer" at bounding box center [289, 333] width 40 height 14
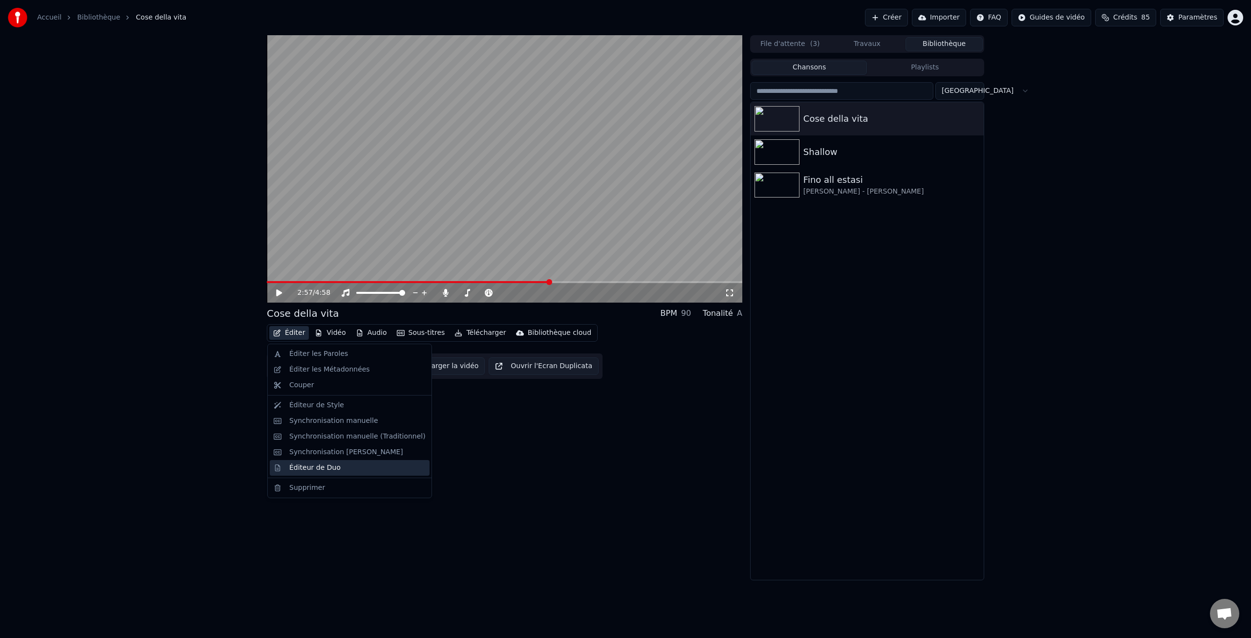
click at [324, 467] on div "Éditeur de Duo" at bounding box center [314, 468] width 51 height 10
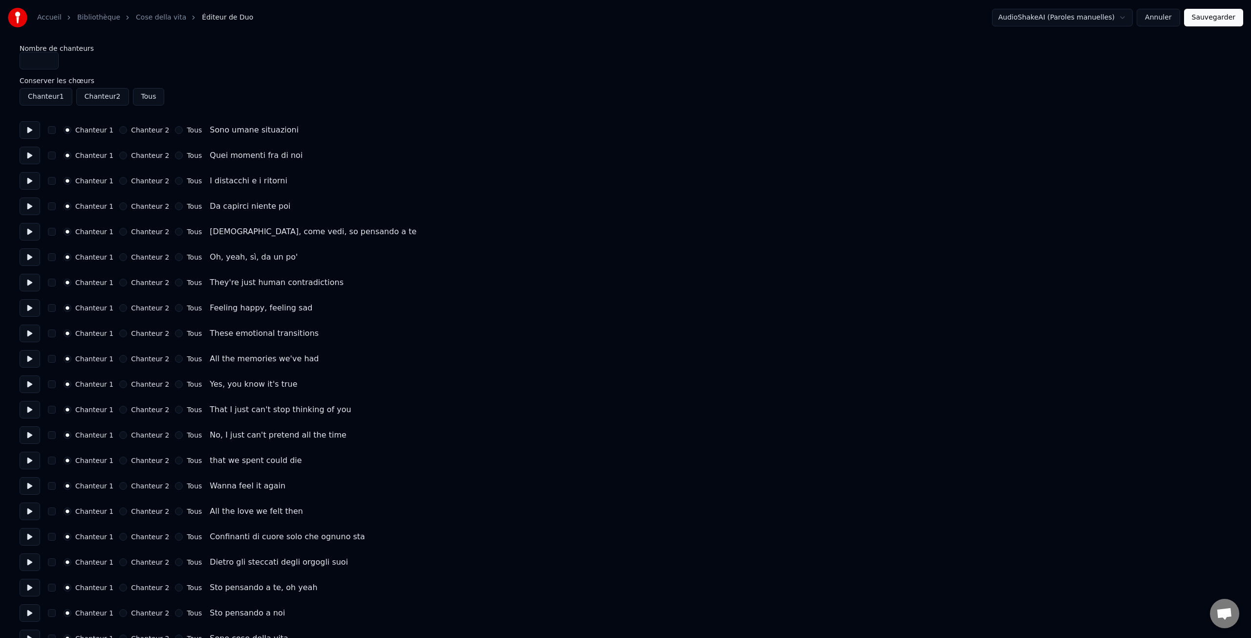
click at [131, 284] on label "Chanteur 2" at bounding box center [150, 282] width 38 height 7
click at [127, 284] on button "Chanteur 2" at bounding box center [123, 283] width 8 height 8
click at [133, 305] on label "Chanteur 2" at bounding box center [150, 307] width 38 height 7
click at [127, 305] on button "Chanteur 2" at bounding box center [123, 308] width 8 height 8
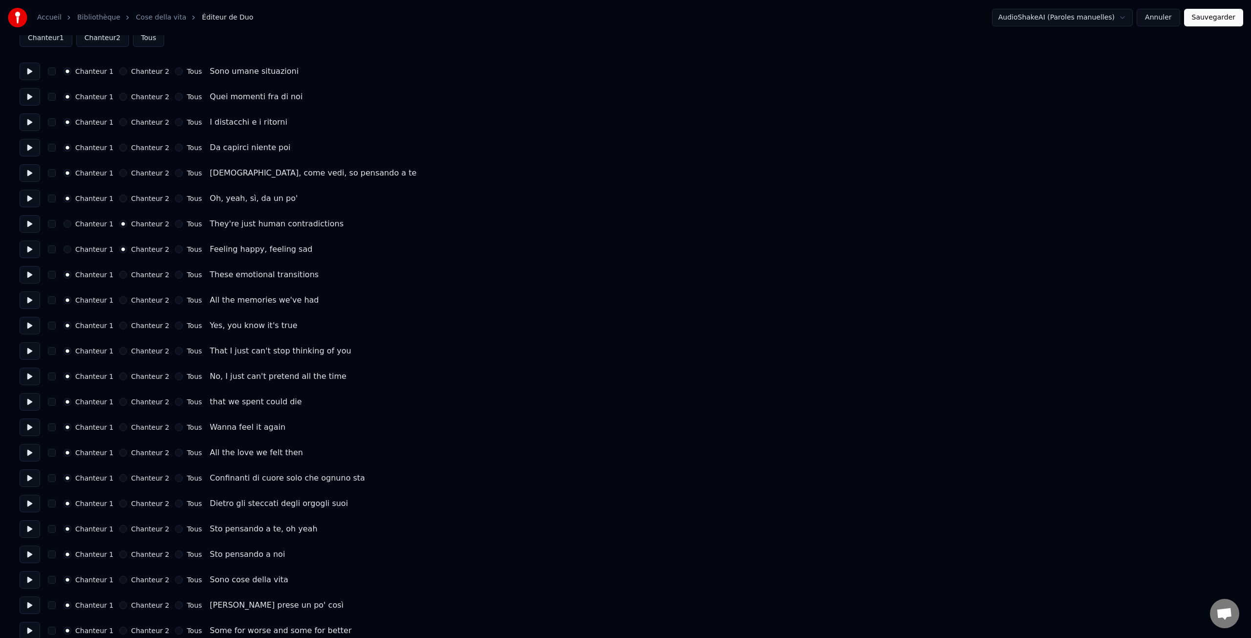
scroll to position [65, 0]
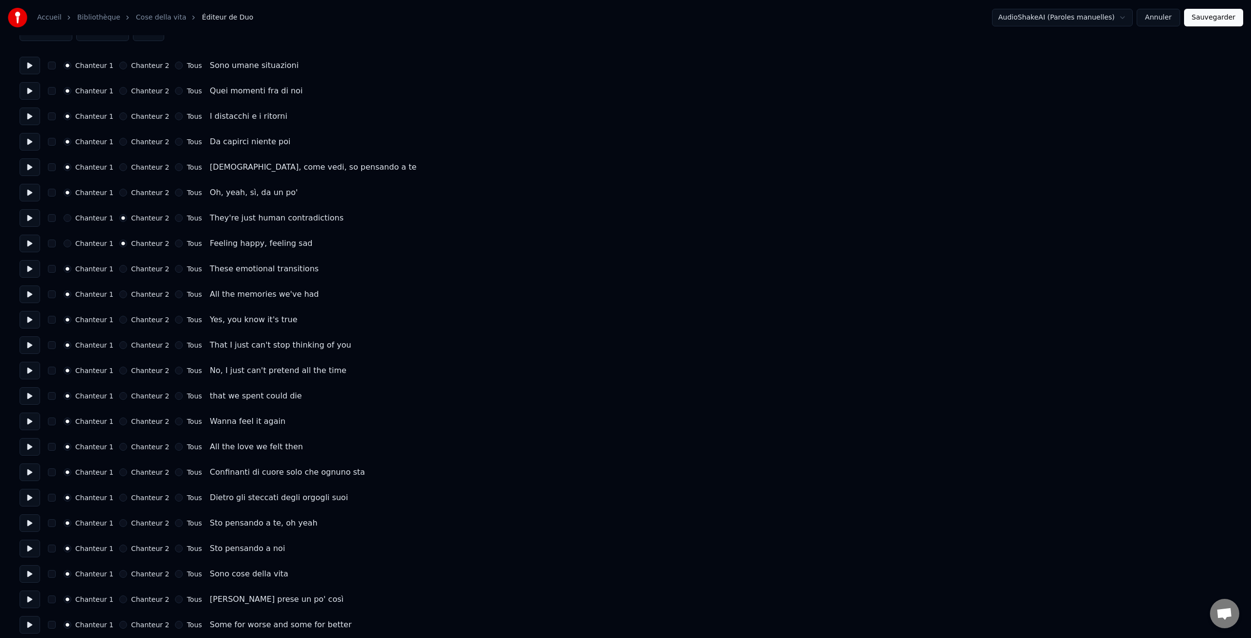
click at [142, 268] on label "Chanteur 2" at bounding box center [150, 268] width 38 height 7
click at [127, 268] on button "Chanteur 2" at bounding box center [123, 269] width 8 height 8
click at [143, 295] on label "Chanteur 2" at bounding box center [150, 294] width 38 height 7
click at [127, 295] on button "Chanteur 2" at bounding box center [123, 294] width 8 height 8
click at [142, 318] on label "Chanteur 2" at bounding box center [150, 319] width 38 height 7
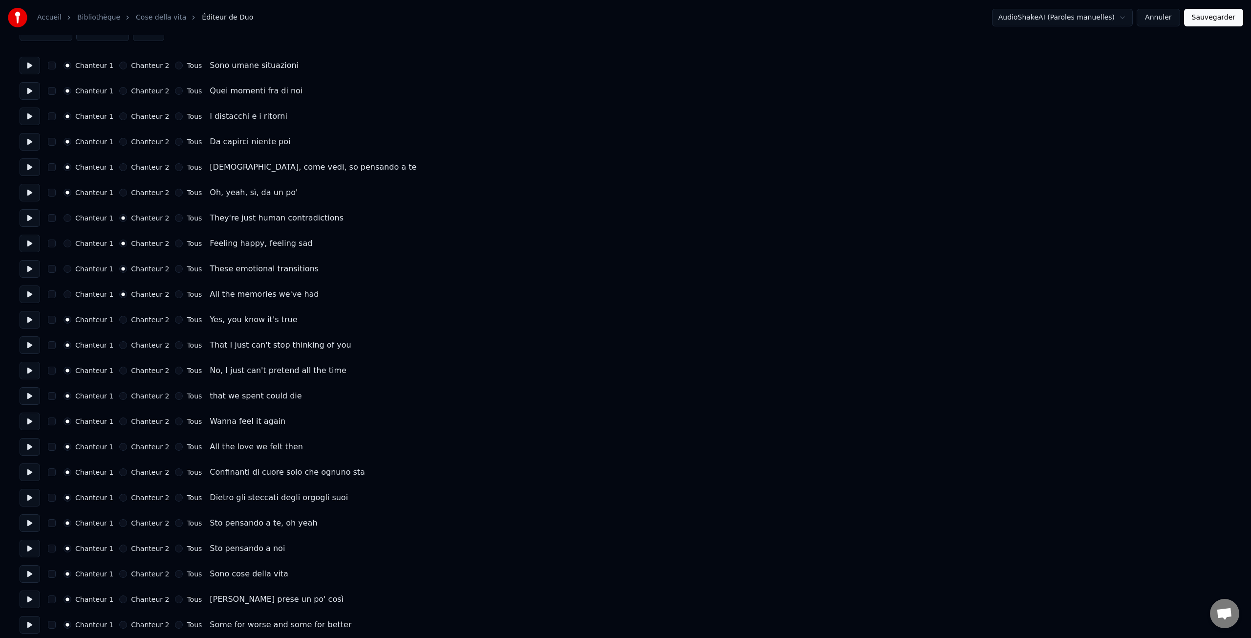
click at [127, 318] on button "Chanteur 2" at bounding box center [123, 320] width 8 height 8
click at [142, 346] on label "Chanteur 2" at bounding box center [150, 345] width 38 height 7
click at [127, 346] on button "Chanteur 2" at bounding box center [123, 345] width 8 height 8
click at [140, 369] on label "Chanteur 2" at bounding box center [150, 370] width 38 height 7
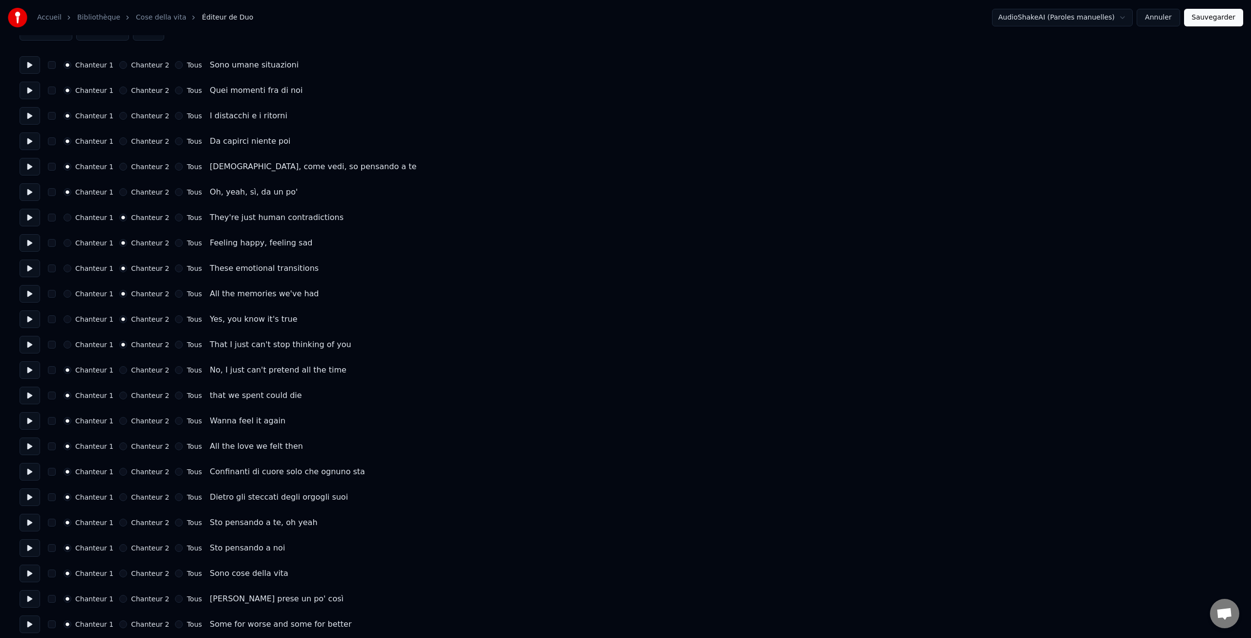
click at [127, 369] on button "Chanteur 2" at bounding box center [123, 370] width 8 height 8
click at [138, 395] on label "Chanteur 2" at bounding box center [150, 395] width 38 height 7
click at [127, 395] on button "Chanteur 2" at bounding box center [123, 395] width 8 height 8
click at [144, 417] on label "Chanteur 2" at bounding box center [150, 420] width 38 height 7
click at [127, 417] on button "Chanteur 2" at bounding box center [123, 421] width 8 height 8
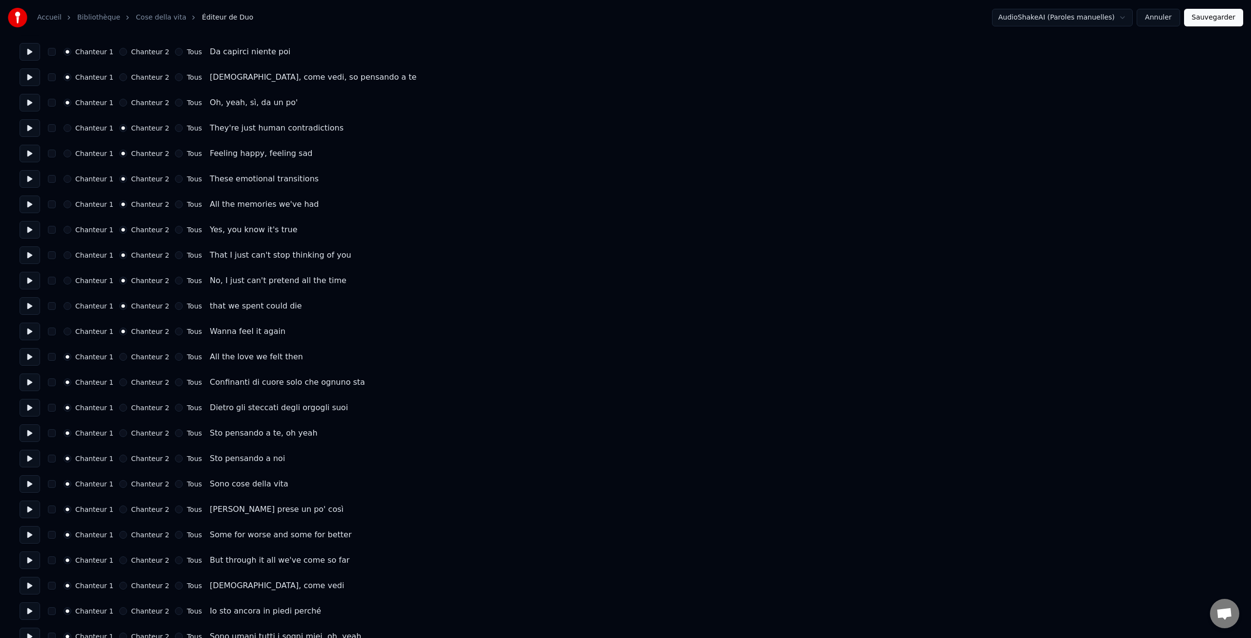
scroll to position [157, 0]
click at [142, 356] on label "Chanteur 2" at bounding box center [150, 354] width 38 height 7
click at [127, 356] on button "Chanteur 2" at bounding box center [123, 354] width 8 height 8
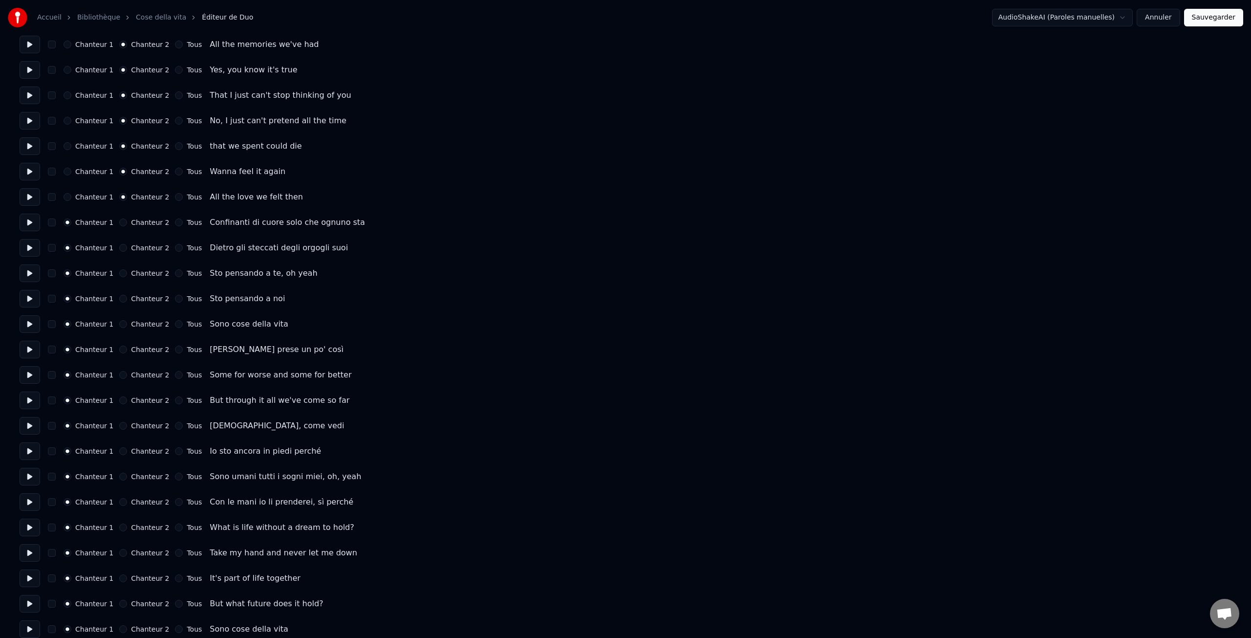
scroll to position [315, 0]
click at [138, 376] on label "Chanteur 2" at bounding box center [150, 374] width 38 height 7
click at [127, 376] on button "Chanteur 2" at bounding box center [123, 374] width 8 height 8
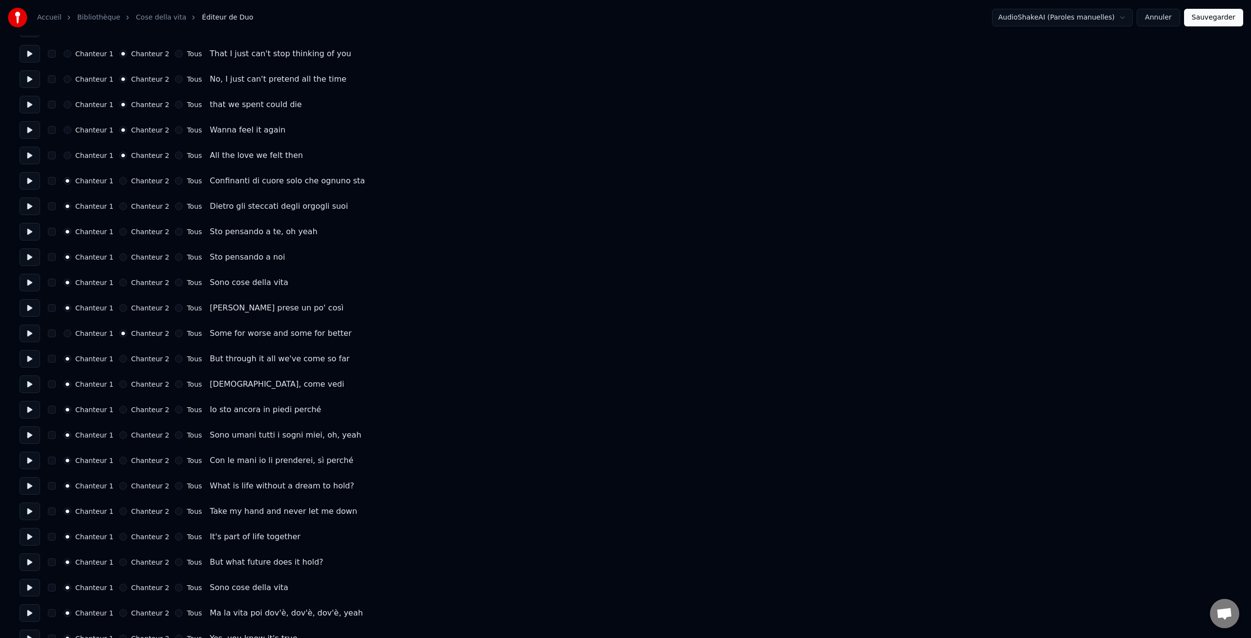
scroll to position [362, 0]
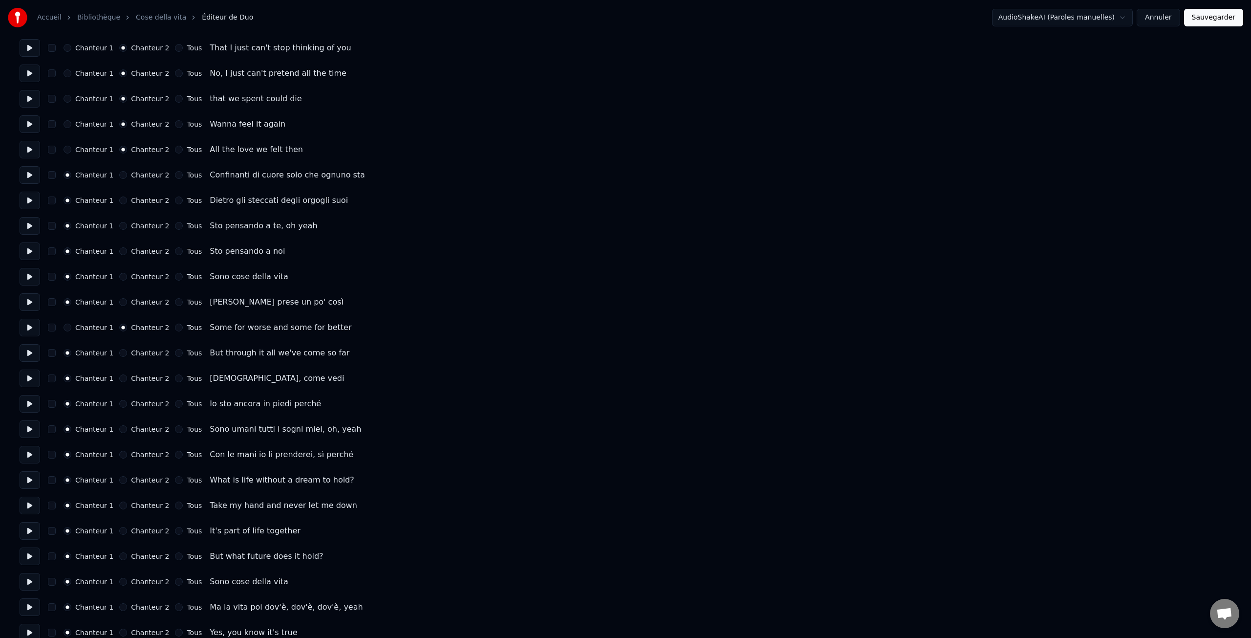
click at [141, 353] on label "Chanteur 2" at bounding box center [150, 352] width 38 height 7
click at [127, 353] on button "Chanteur 2" at bounding box center [123, 353] width 8 height 8
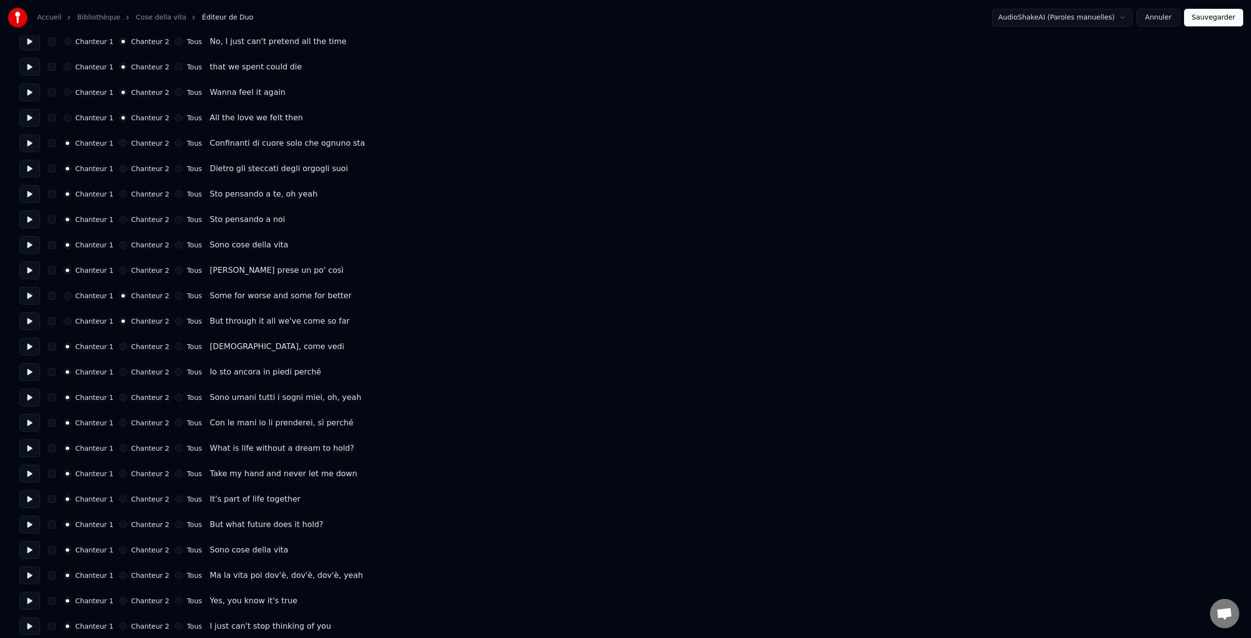
scroll to position [395, 0]
click at [143, 345] on label "Chanteur 2" at bounding box center [150, 344] width 38 height 7
click at [127, 345] on button "Chanteur 2" at bounding box center [123, 345] width 8 height 8
click at [192, 348] on label "Tous" at bounding box center [194, 344] width 15 height 7
click at [183, 348] on button "Tous" at bounding box center [179, 345] width 8 height 8
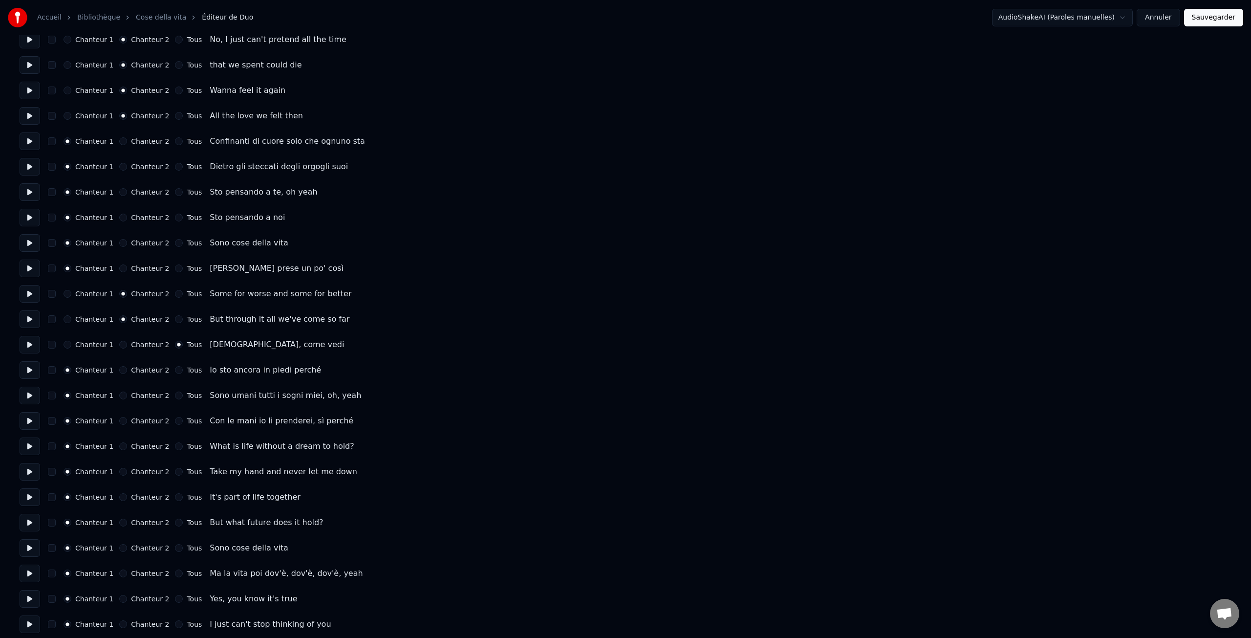
click at [189, 369] on label "Tous" at bounding box center [194, 370] width 15 height 7
click at [183, 369] on button "Tous" at bounding box center [179, 370] width 8 height 8
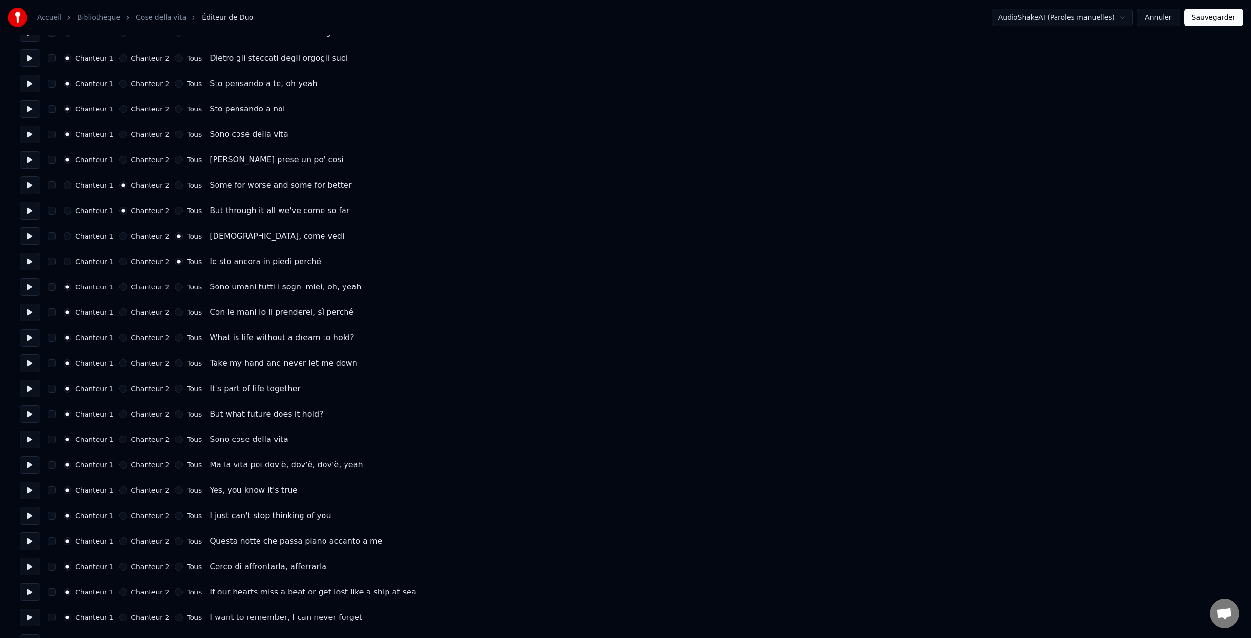
scroll to position [511, 0]
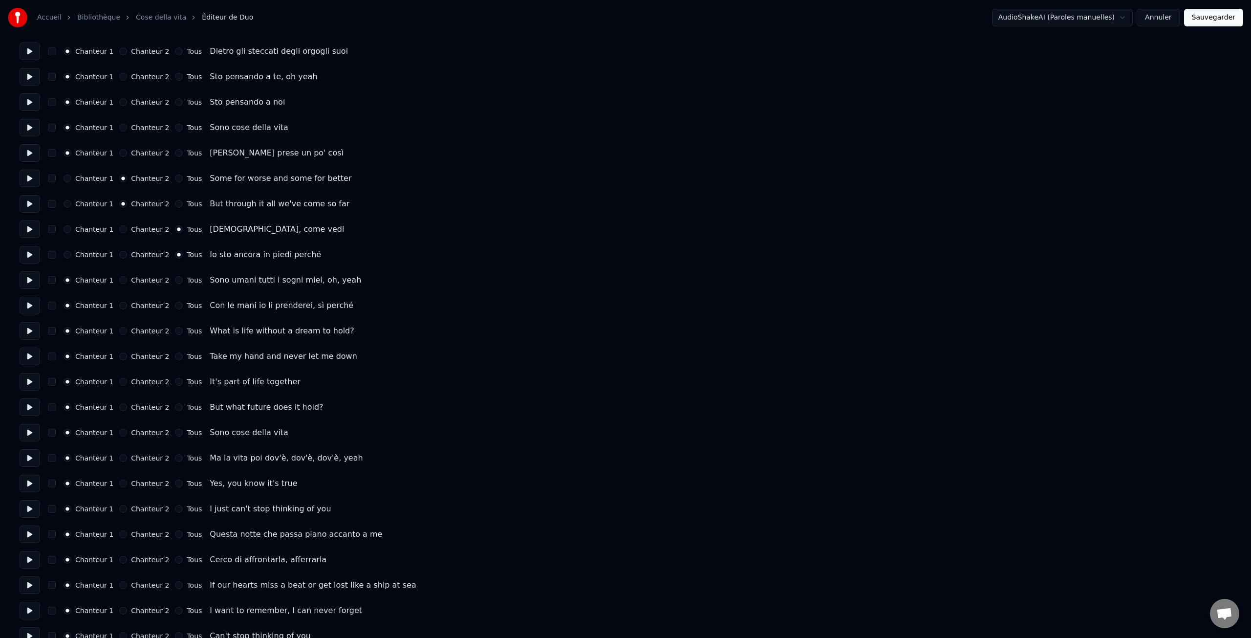
click at [140, 332] on label "Chanteur 2" at bounding box center [150, 330] width 38 height 7
click at [127, 332] on button "Chanteur 2" at bounding box center [123, 331] width 8 height 8
click at [144, 355] on label "Chanteur 2" at bounding box center [150, 356] width 38 height 7
click at [127, 355] on button "Chanteur 2" at bounding box center [123, 356] width 8 height 8
click at [143, 381] on label "Chanteur 2" at bounding box center [150, 381] width 38 height 7
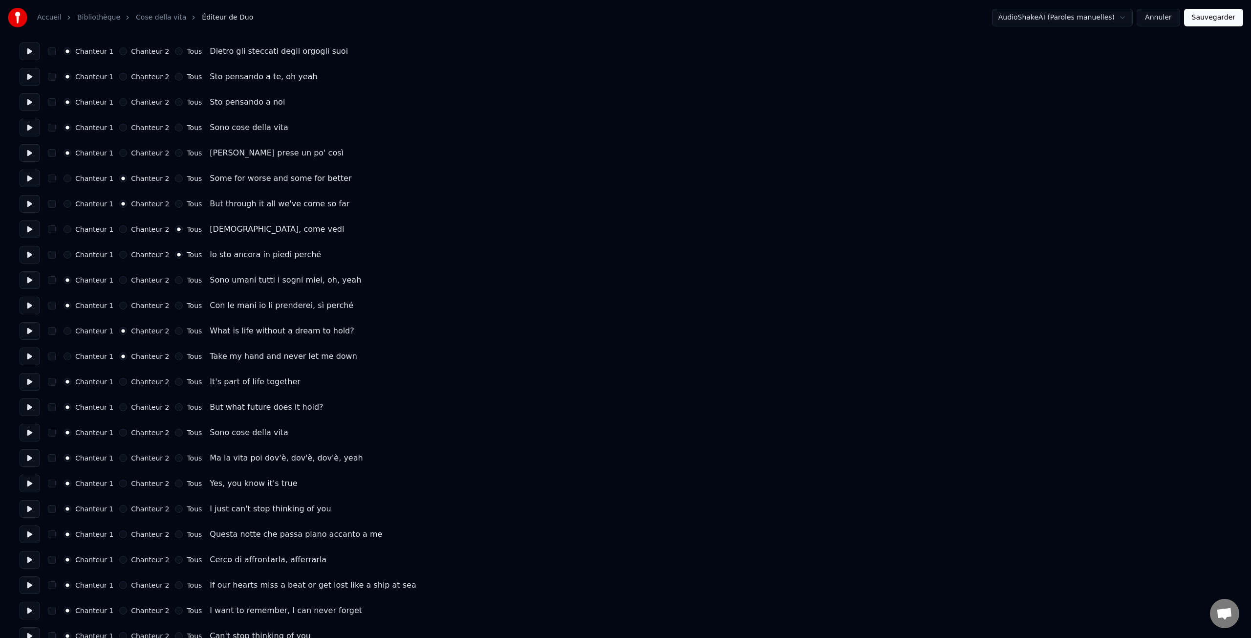
click at [127, 381] on button "Chanteur 2" at bounding box center [123, 382] width 8 height 8
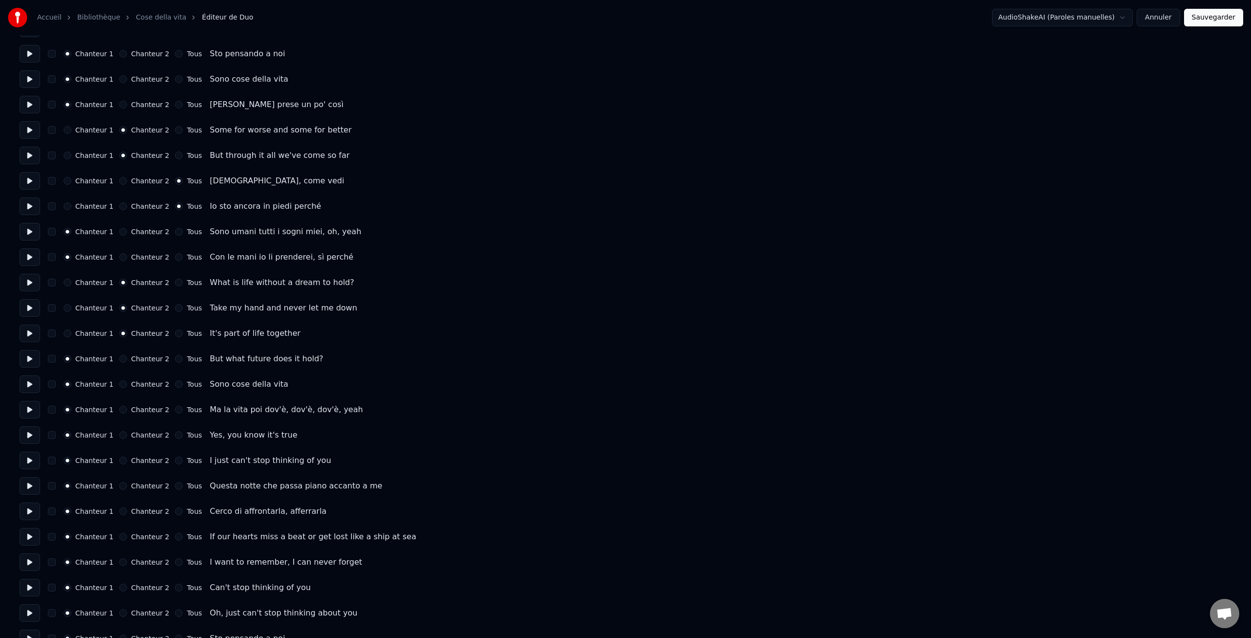
scroll to position [569, 0]
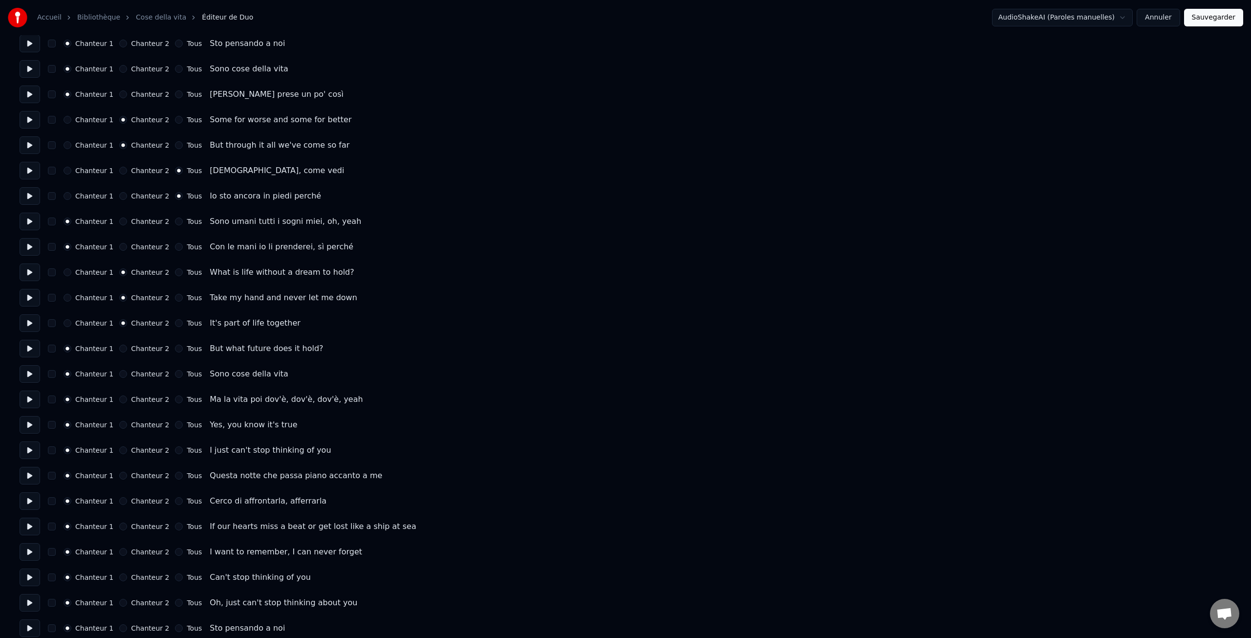
click at [144, 346] on label "Chanteur 2" at bounding box center [150, 348] width 38 height 7
click at [127, 346] on button "Chanteur 2" at bounding box center [123, 349] width 8 height 8
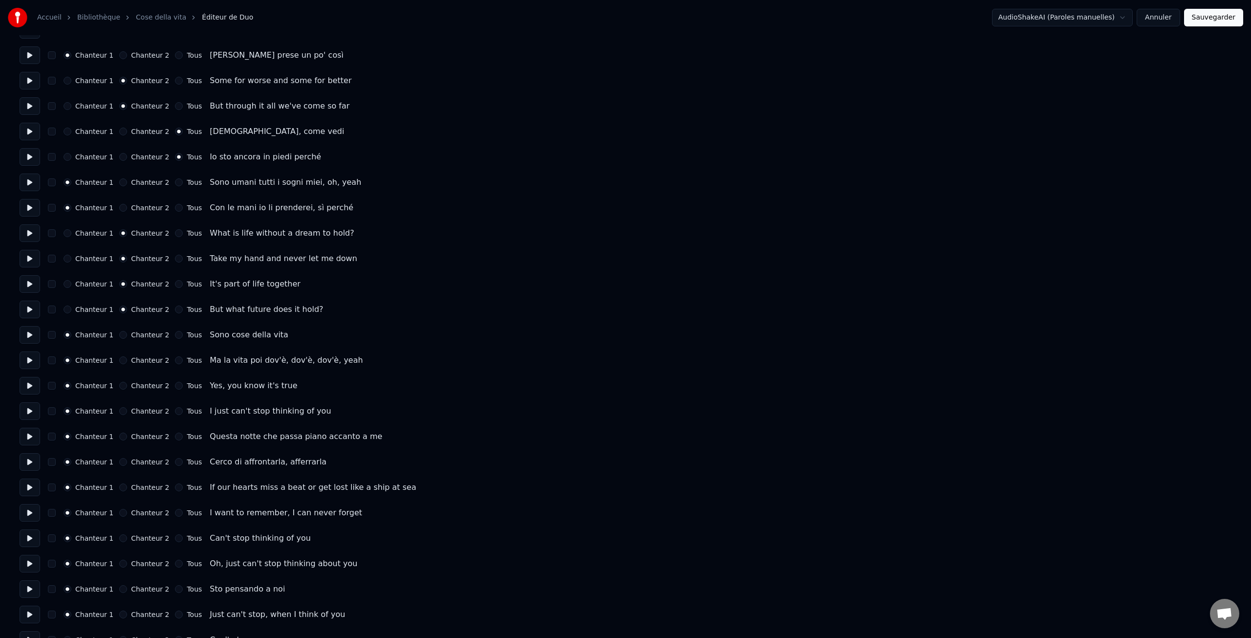
scroll to position [629, 0]
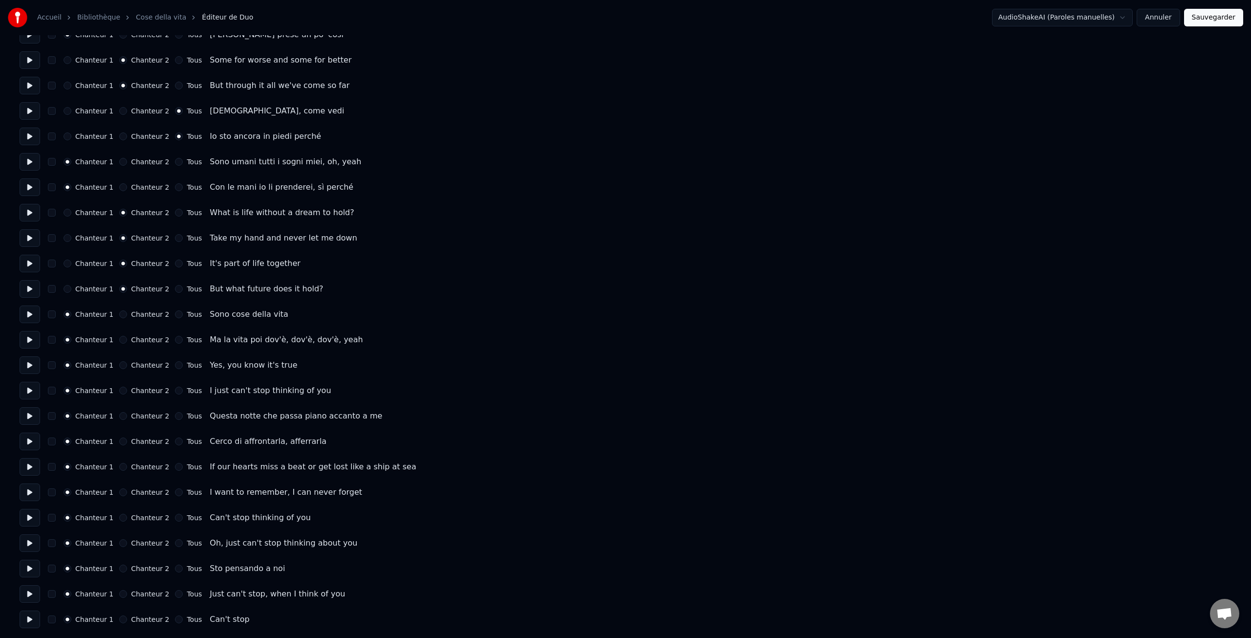
click at [146, 366] on label "Chanteur 2" at bounding box center [150, 365] width 38 height 7
click at [127, 366] on button "Chanteur 2" at bounding box center [123, 365] width 8 height 8
click at [148, 390] on label "Chanteur 2" at bounding box center [150, 390] width 38 height 7
click at [127, 390] on button "Chanteur 2" at bounding box center [123, 391] width 8 height 8
click at [144, 467] on label "Chanteur 2" at bounding box center [150, 466] width 38 height 7
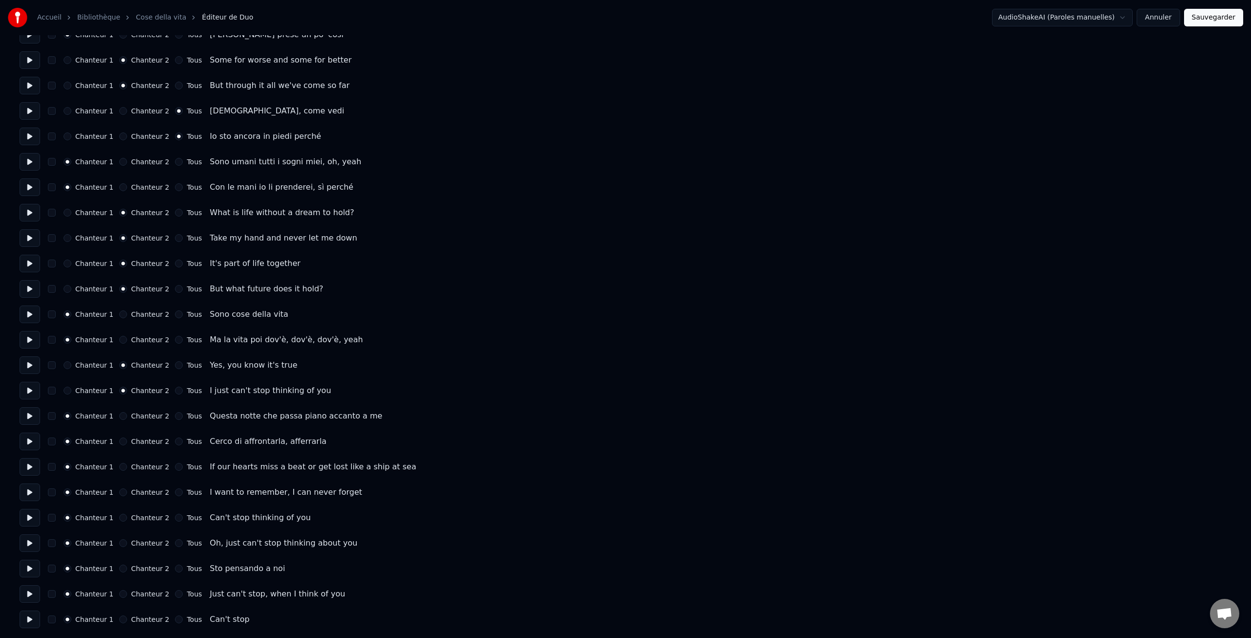
click at [127, 467] on button "Chanteur 2" at bounding box center [123, 467] width 8 height 8
click at [145, 491] on label "Chanteur 2" at bounding box center [150, 492] width 38 height 7
click at [127, 491] on button "Chanteur 2" at bounding box center [123, 492] width 8 height 8
click at [147, 516] on label "Chanteur 2" at bounding box center [150, 517] width 38 height 7
click at [127, 516] on button "Chanteur 2" at bounding box center [123, 518] width 8 height 8
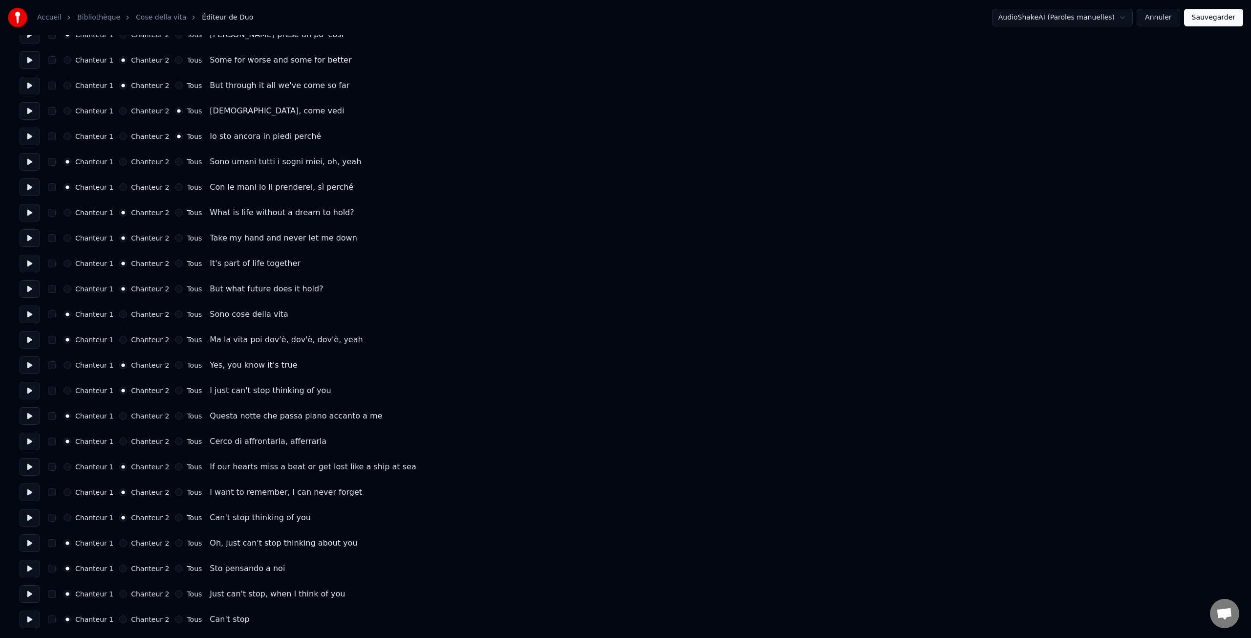
click at [145, 542] on label "Chanteur 2" at bounding box center [150, 543] width 38 height 7
click at [127, 542] on button "Chanteur 2" at bounding box center [123, 543] width 8 height 8
click at [141, 593] on label "Chanteur 2" at bounding box center [150, 593] width 38 height 7
click at [127, 593] on button "Chanteur 2" at bounding box center [123, 594] width 8 height 8
click at [187, 620] on label "Tous" at bounding box center [194, 619] width 15 height 7
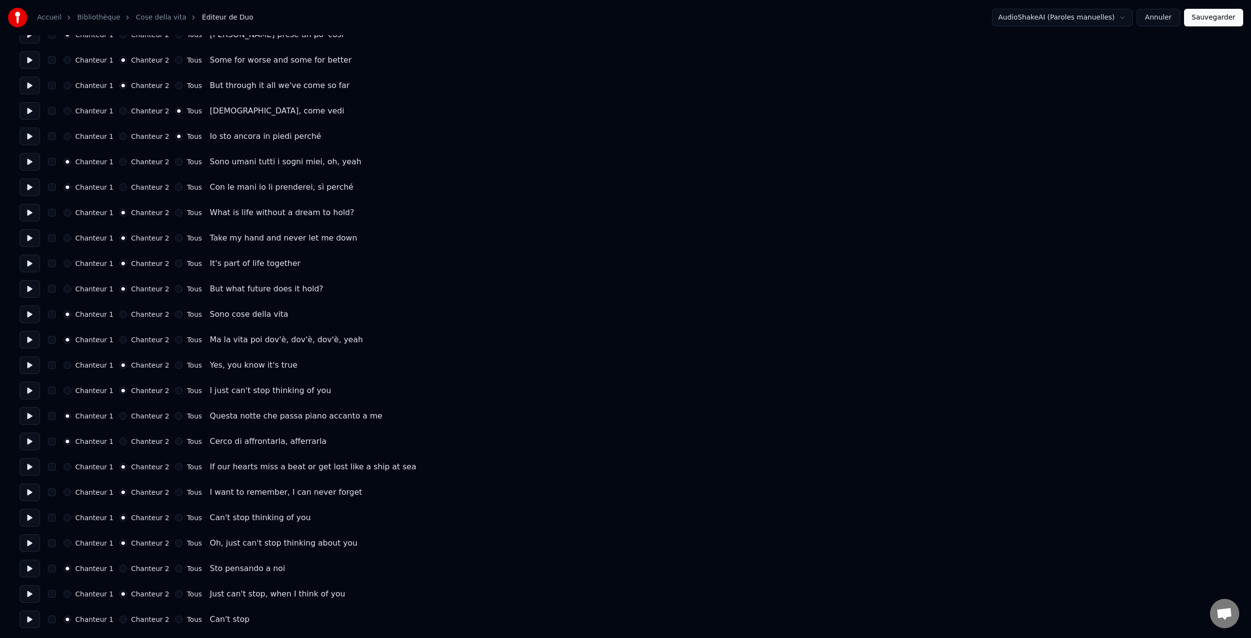
click at [183, 620] on button "Tous" at bounding box center [179, 619] width 8 height 8
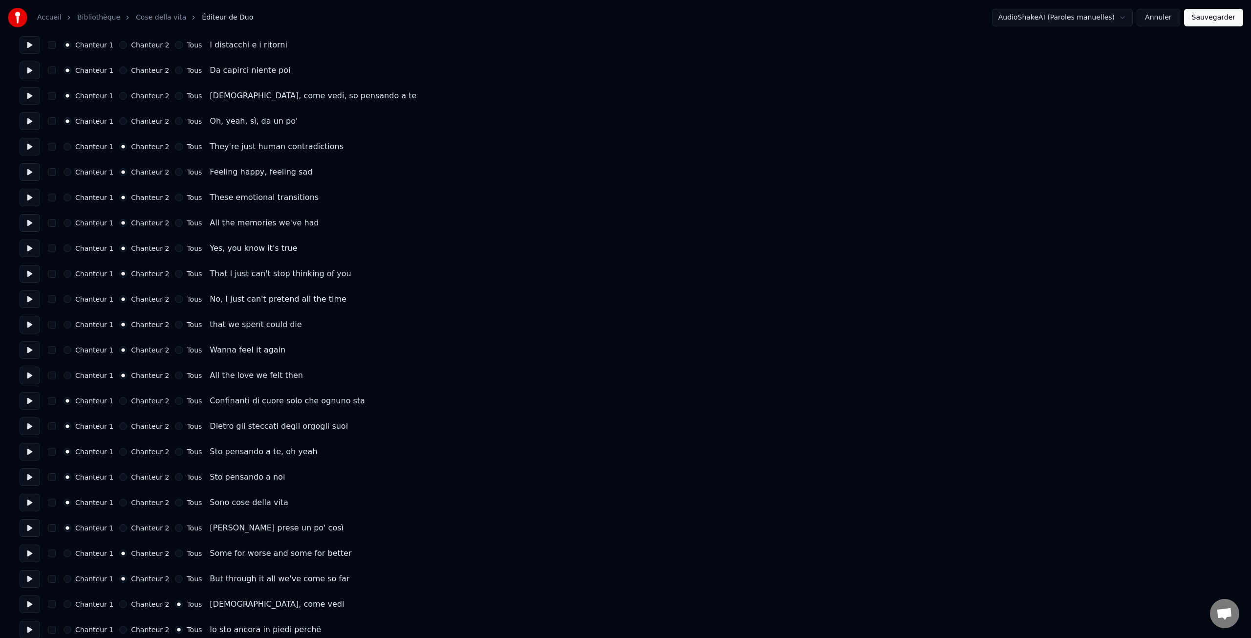
scroll to position [0, 0]
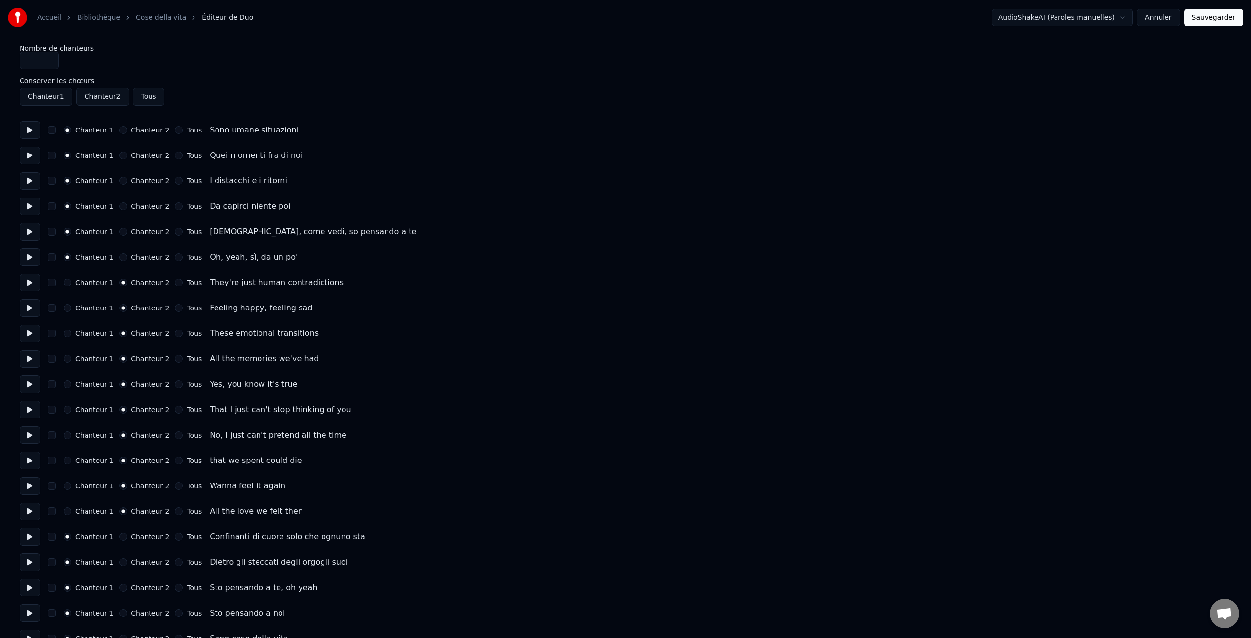
click at [1217, 17] on button "Sauvegarder" at bounding box center [1213, 18] width 59 height 18
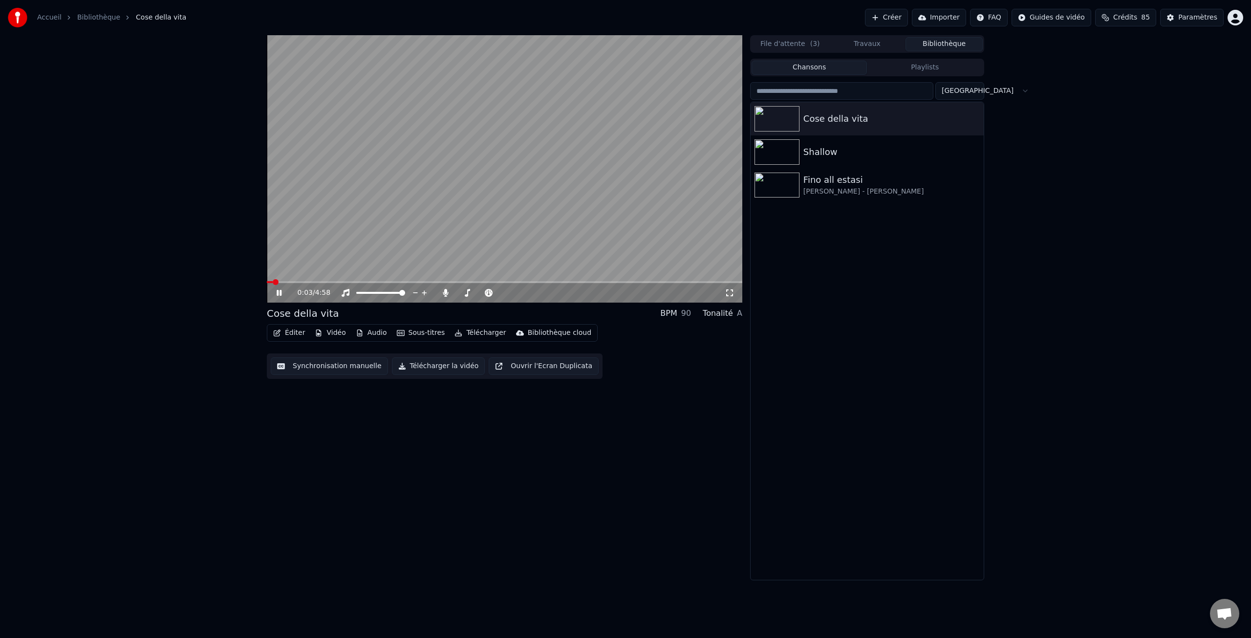
click at [509, 280] on video at bounding box center [505, 168] width 476 height 267
click at [513, 282] on span at bounding box center [505, 282] width 476 height 2
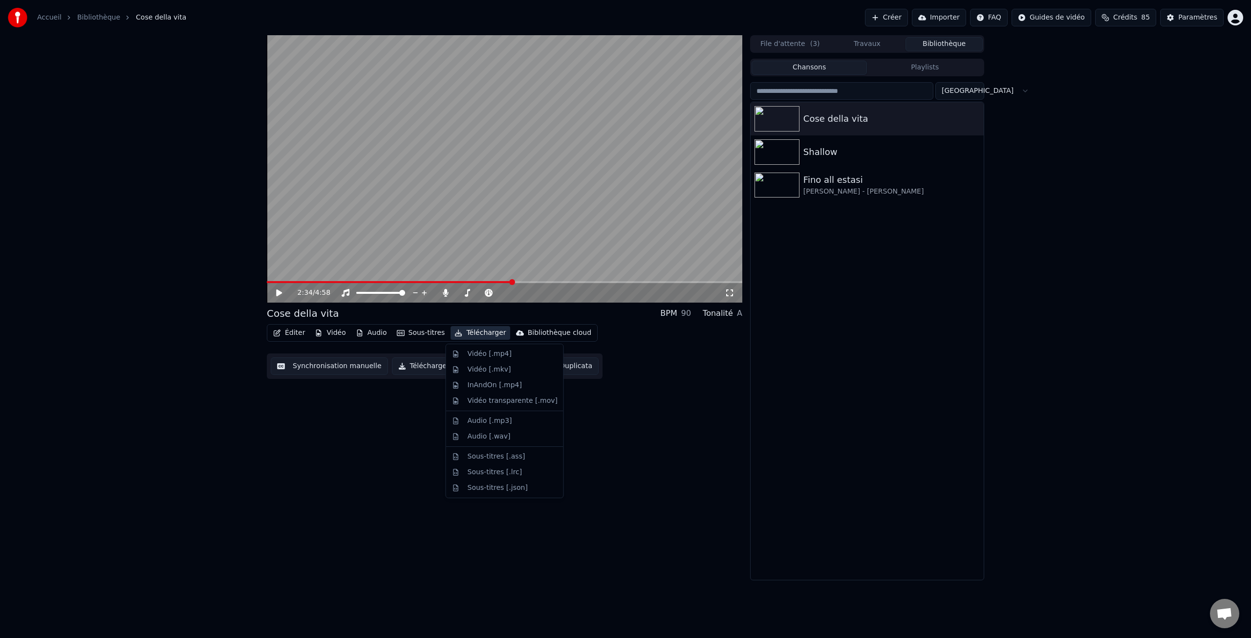
click at [472, 335] on button "Télécharger" at bounding box center [480, 333] width 59 height 14
click at [480, 352] on div "Vidéo [.mp4]" at bounding box center [490, 354] width 44 height 10
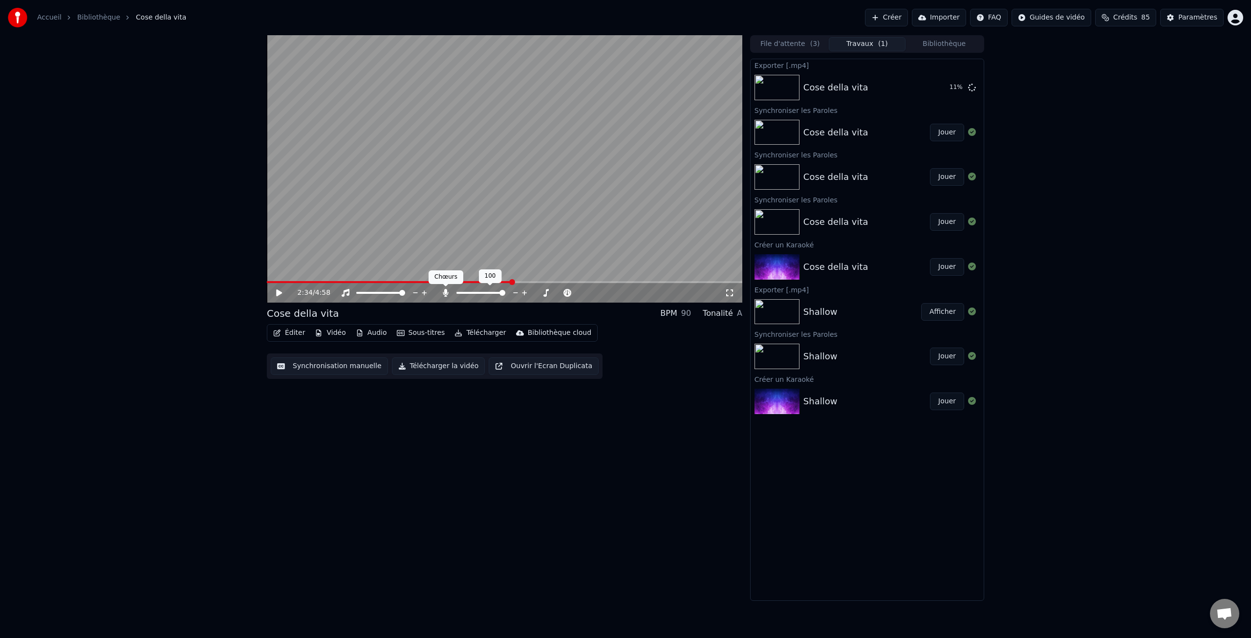
click at [445, 292] on icon at bounding box center [445, 293] width 5 height 8
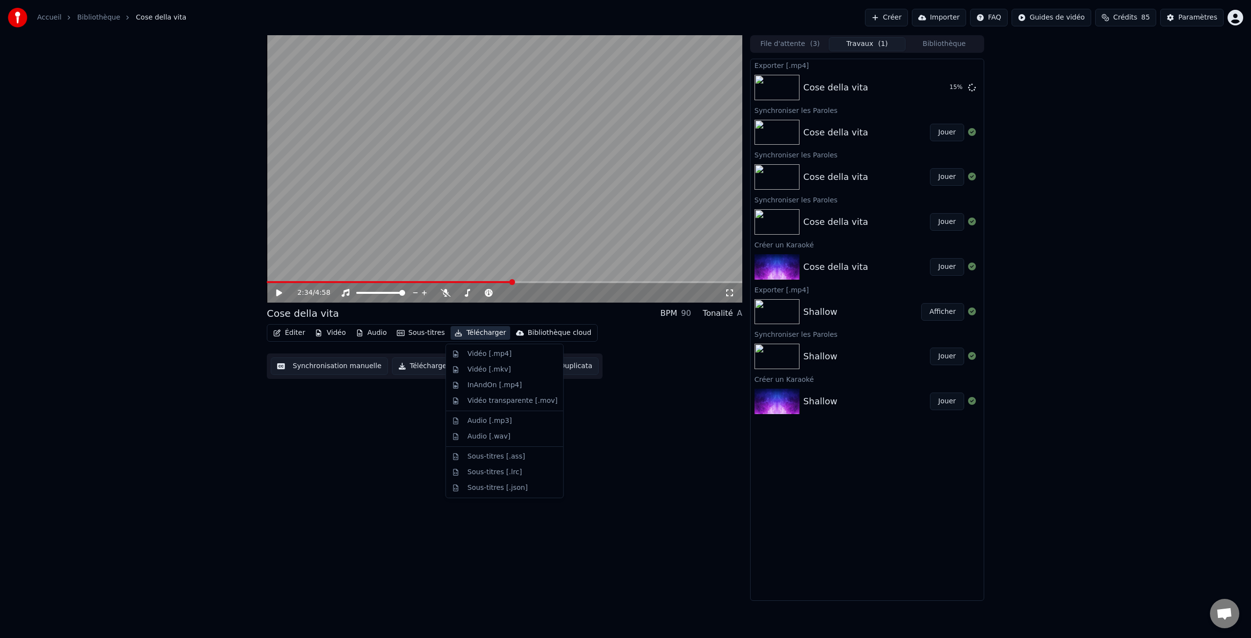
click at [465, 335] on button "Télécharger" at bounding box center [480, 333] width 59 height 14
click at [483, 355] on div "Vidéo [.mp4]" at bounding box center [490, 354] width 44 height 10
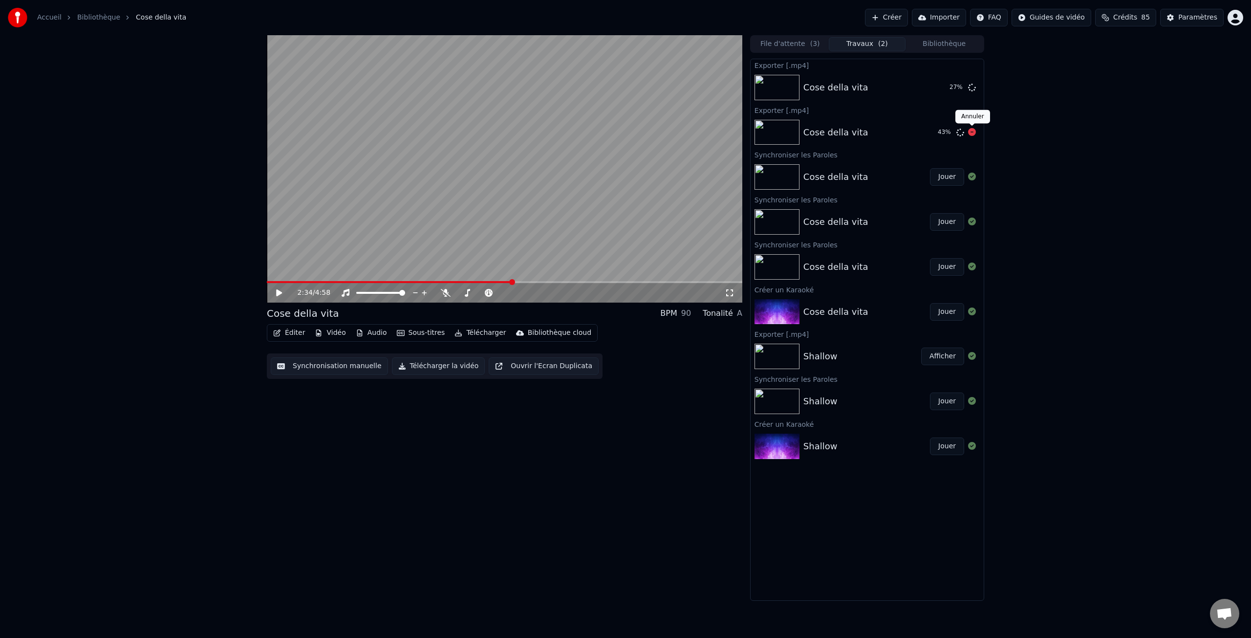
click at [974, 132] on icon at bounding box center [972, 132] width 8 height 8
click at [973, 133] on icon at bounding box center [972, 132] width 8 height 8
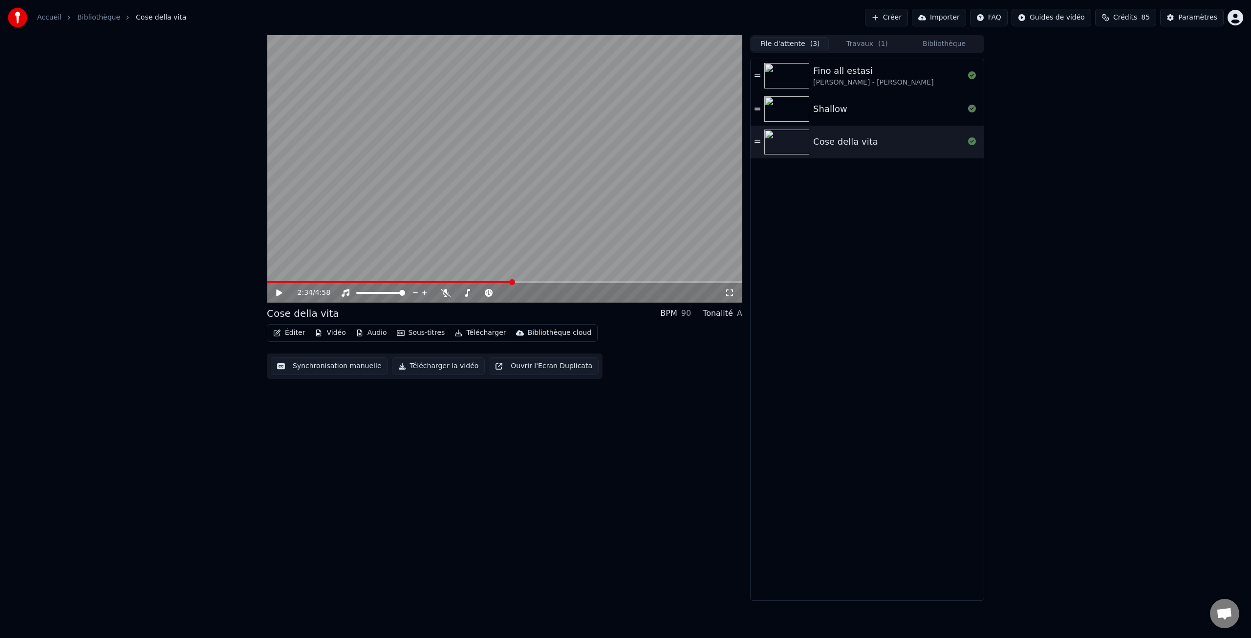
click at [800, 43] on button "File d'attente ( 3 )" at bounding box center [790, 44] width 77 height 14
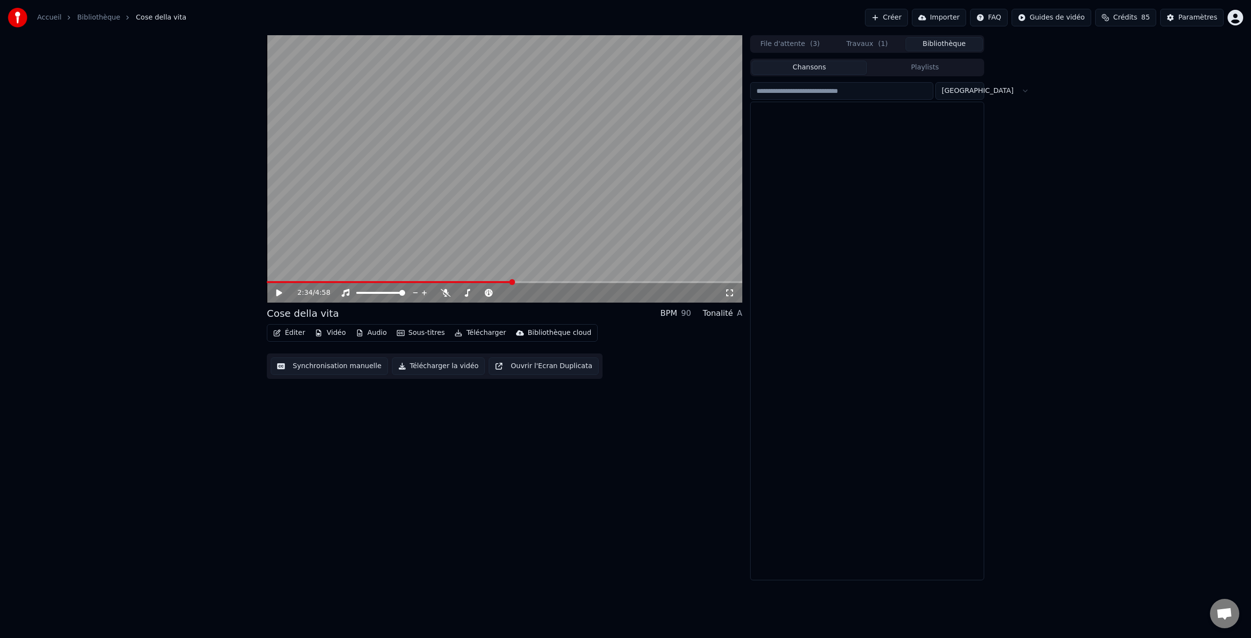
click at [938, 41] on button "Bibliothèque" at bounding box center [944, 44] width 77 height 14
click at [862, 47] on button "Travaux ( 1 )" at bounding box center [867, 44] width 77 height 14
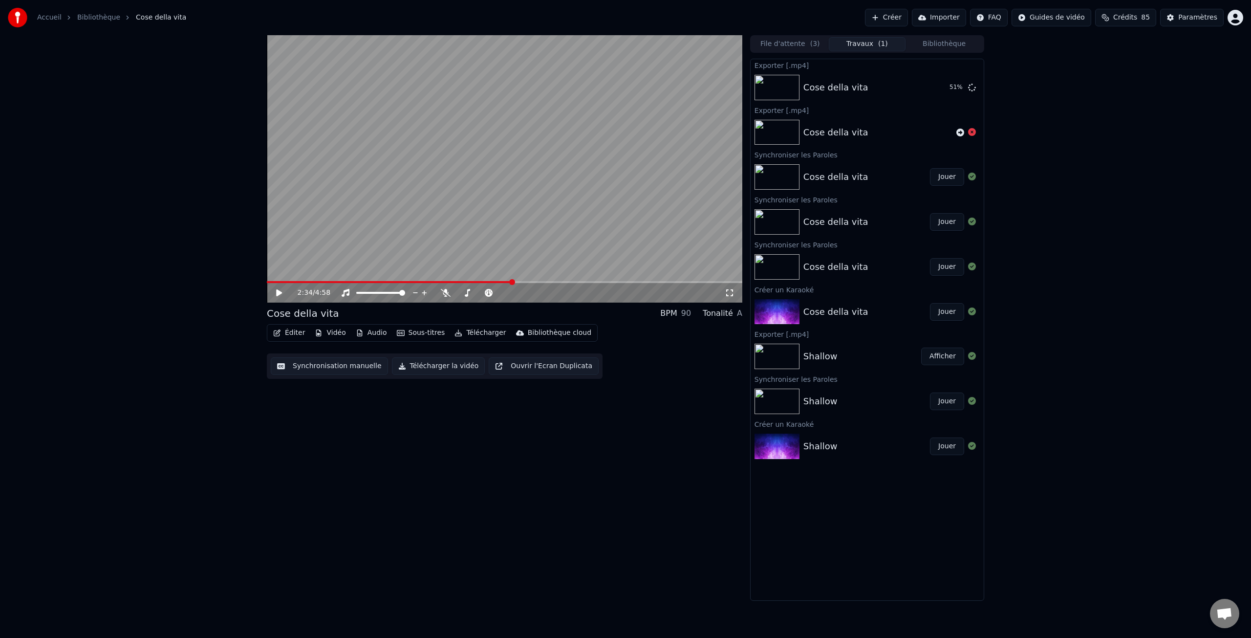
click at [787, 47] on button "File d'attente ( 3 )" at bounding box center [790, 44] width 77 height 14
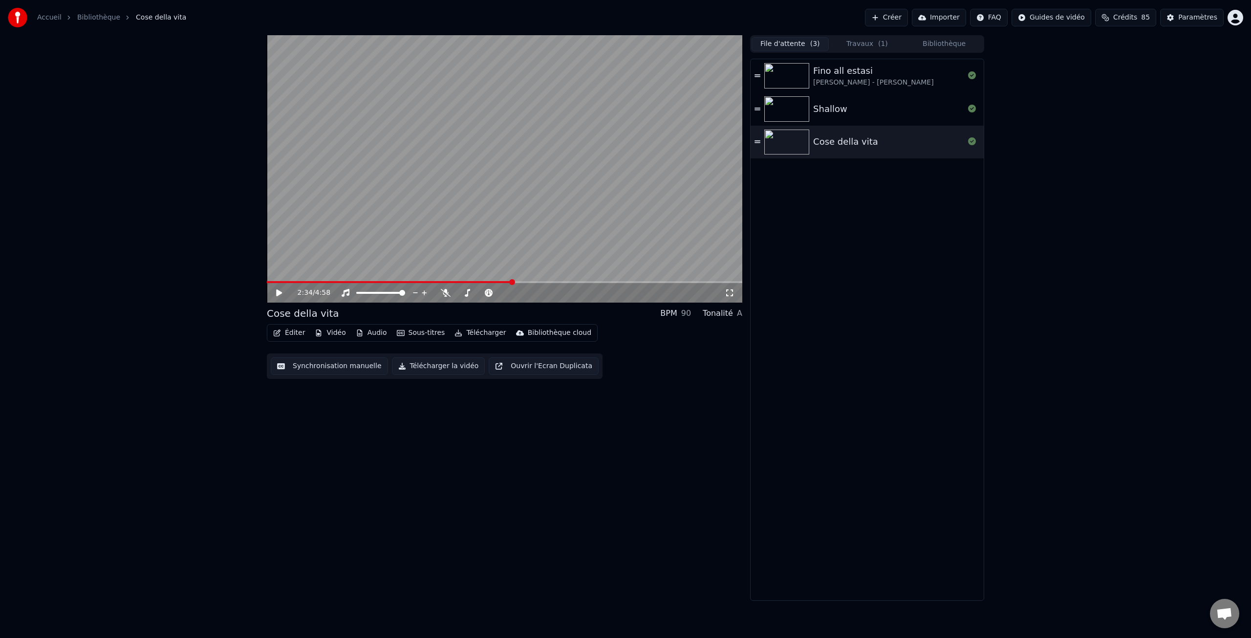
click at [860, 46] on button "Travaux ( 1 )" at bounding box center [867, 44] width 77 height 14
